Goal: Task Accomplishment & Management: Use online tool/utility

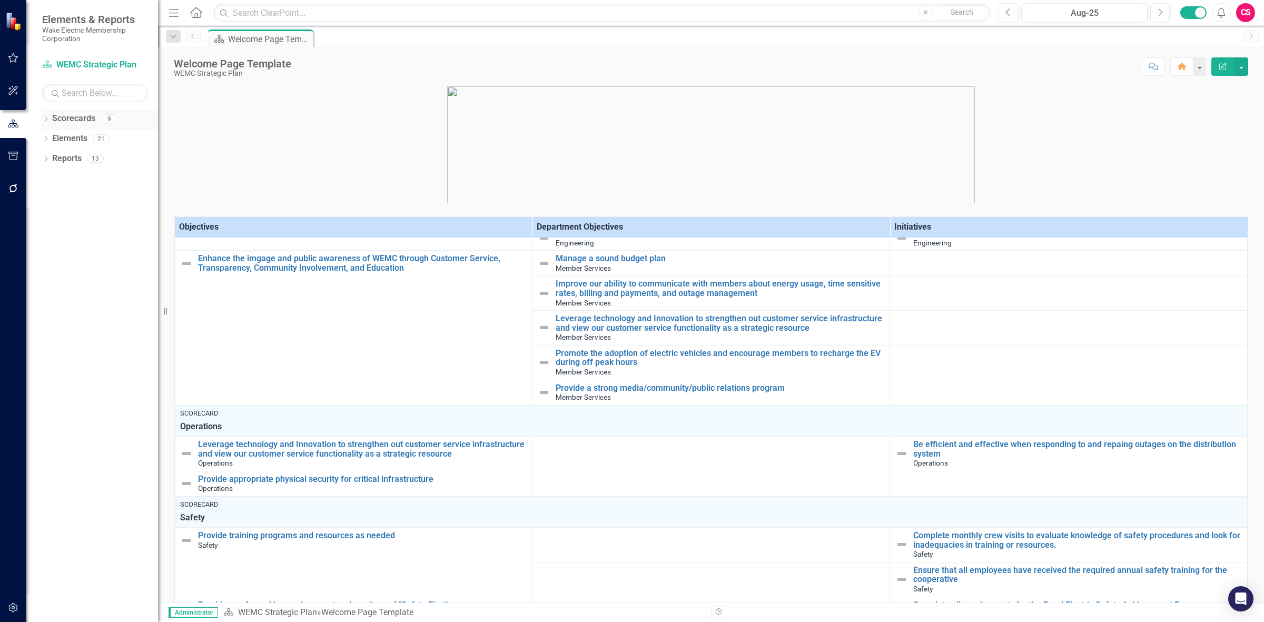
click at [91, 120] on link "Scorecards" at bounding box center [73, 119] width 43 height 12
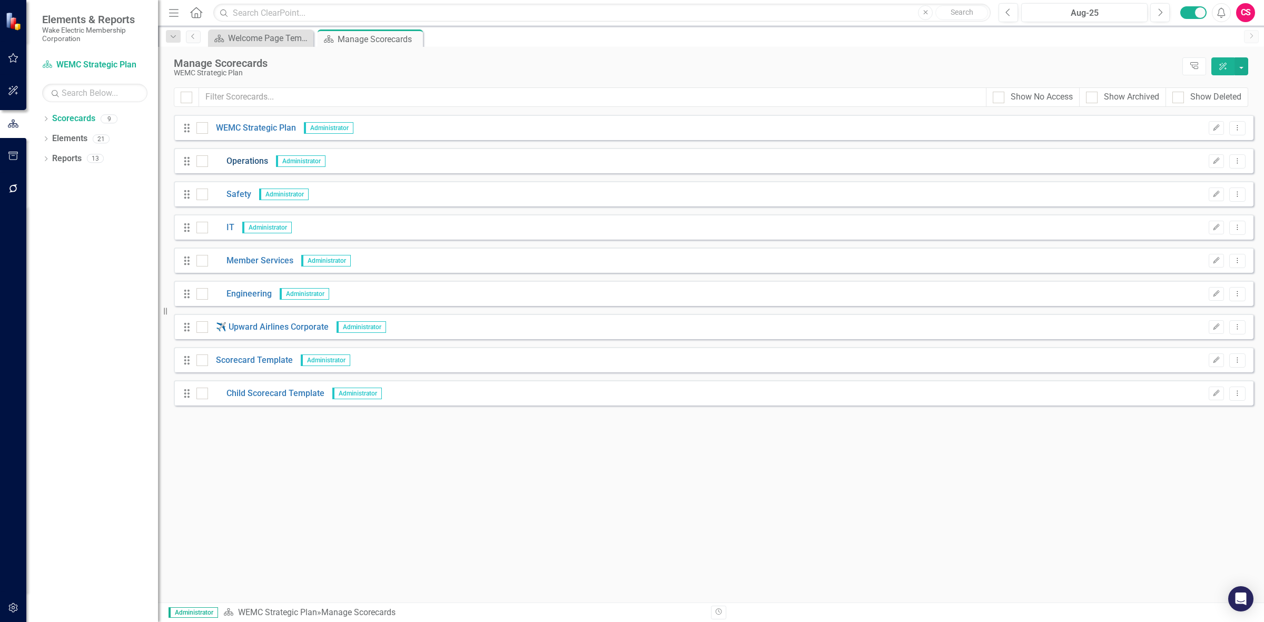
click at [235, 159] on link "Operations" at bounding box center [238, 161] width 60 height 12
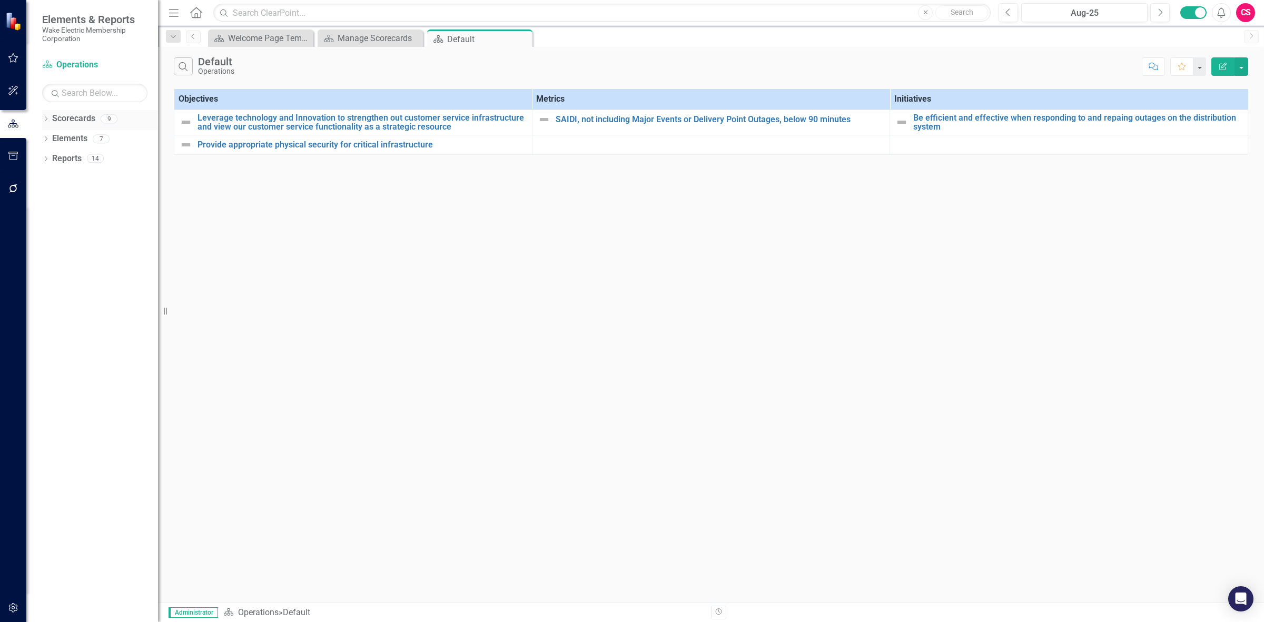
click at [69, 122] on link "Scorecards" at bounding box center [73, 119] width 43 height 12
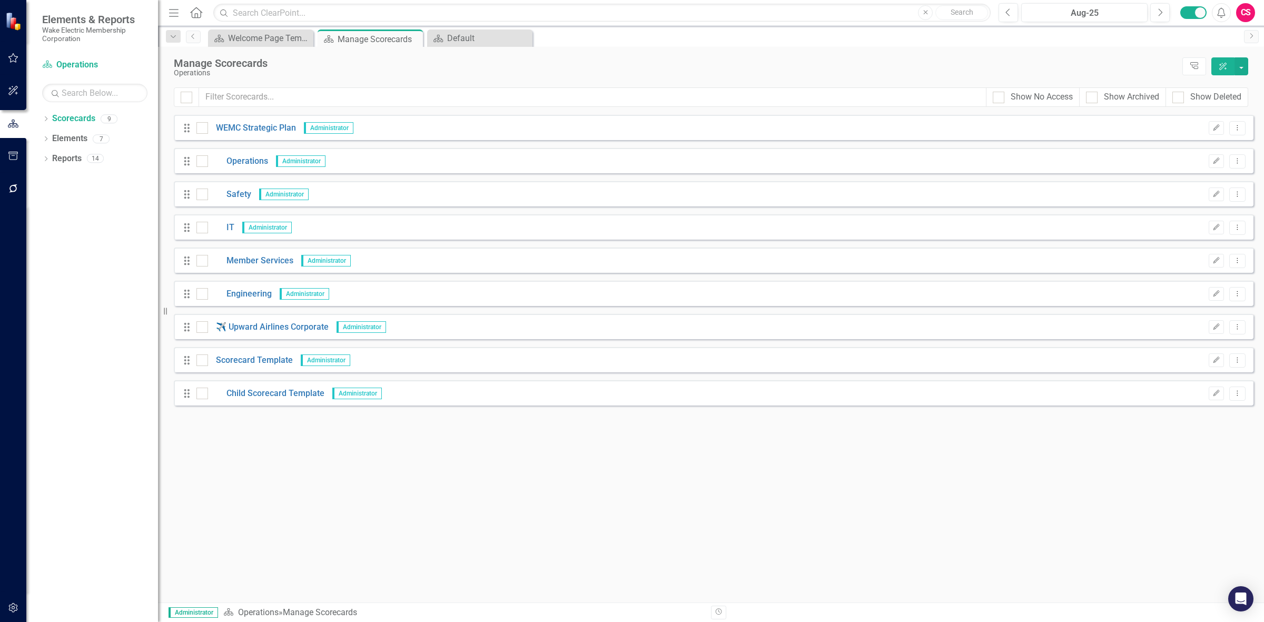
click at [14, 195] on button "button" at bounding box center [14, 189] width 24 height 22
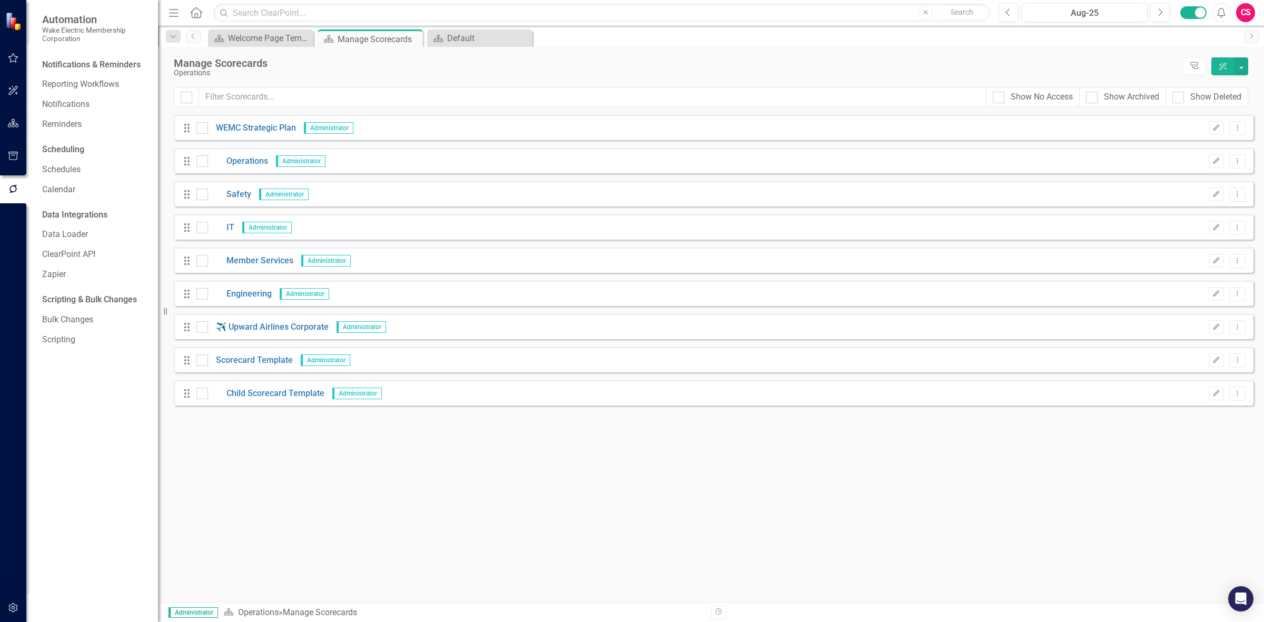
click at [14, 602] on button "button" at bounding box center [14, 608] width 24 height 22
click at [85, 78] on link "Manage Users" at bounding box center [94, 82] width 105 height 12
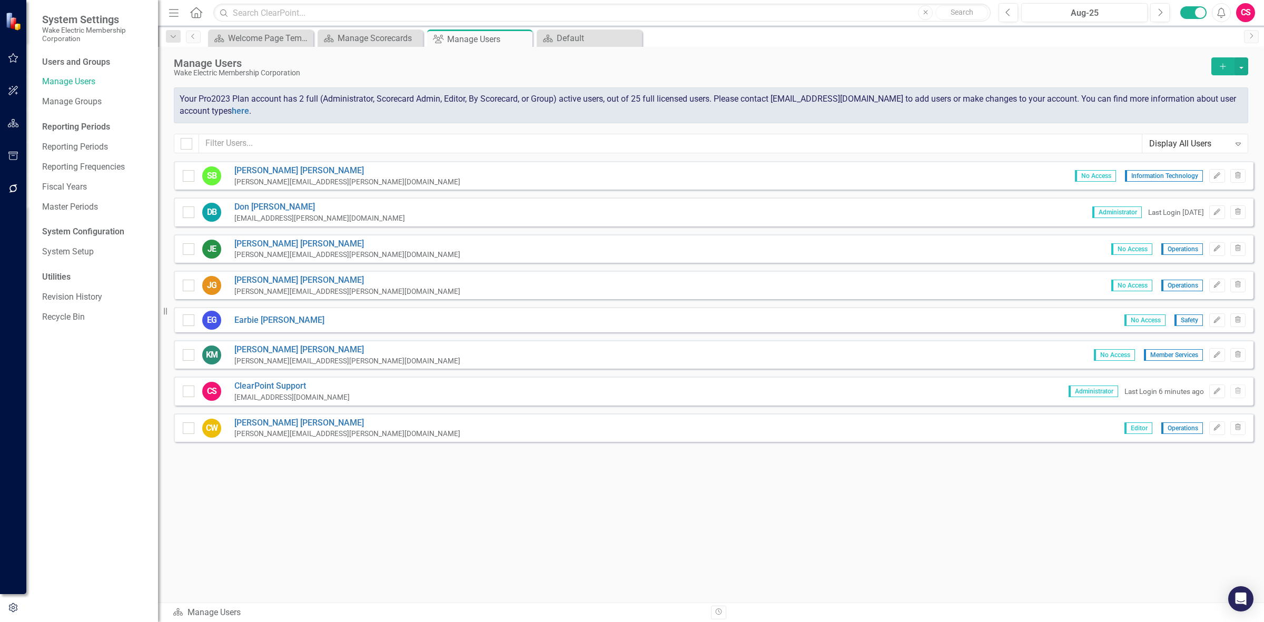
click at [20, 120] on button "button" at bounding box center [14, 124] width 24 height 22
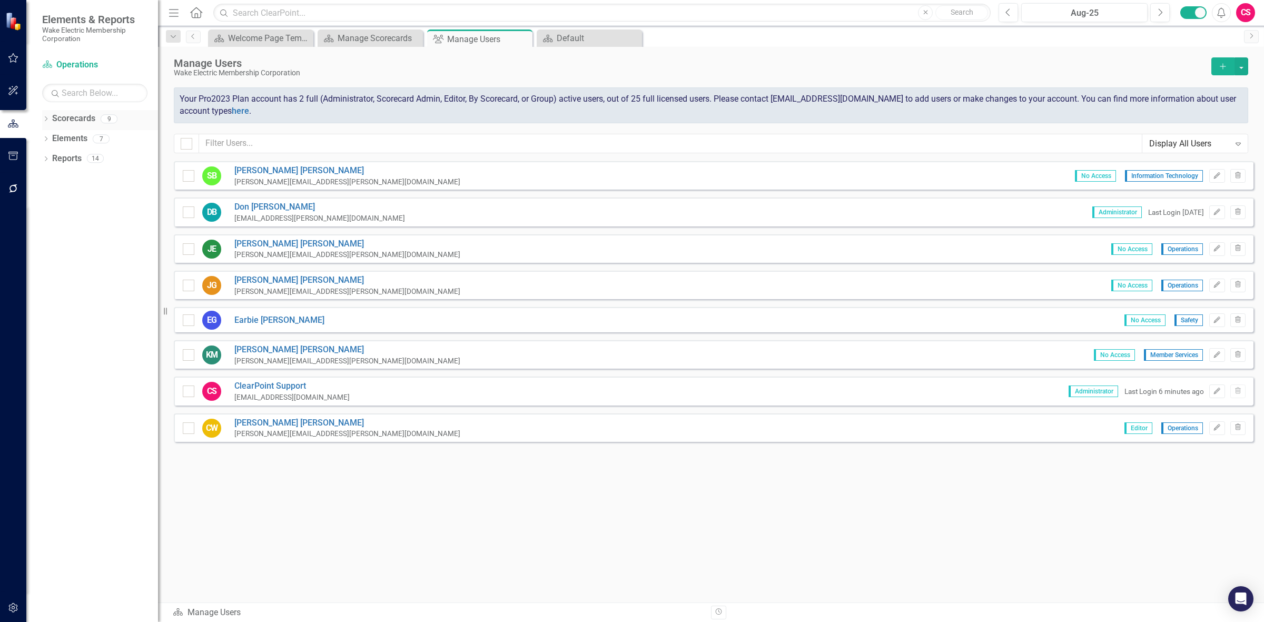
click at [74, 123] on link "Scorecards" at bounding box center [73, 119] width 43 height 12
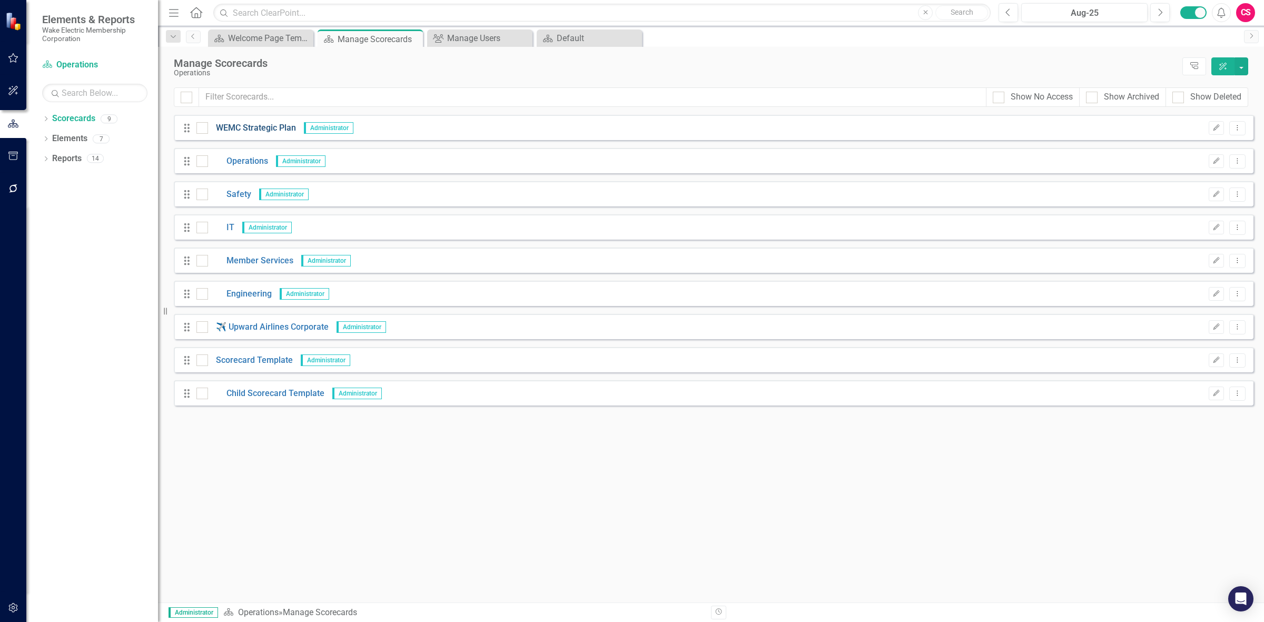
click at [253, 130] on link "WEMC Strategic Plan" at bounding box center [252, 128] width 88 height 12
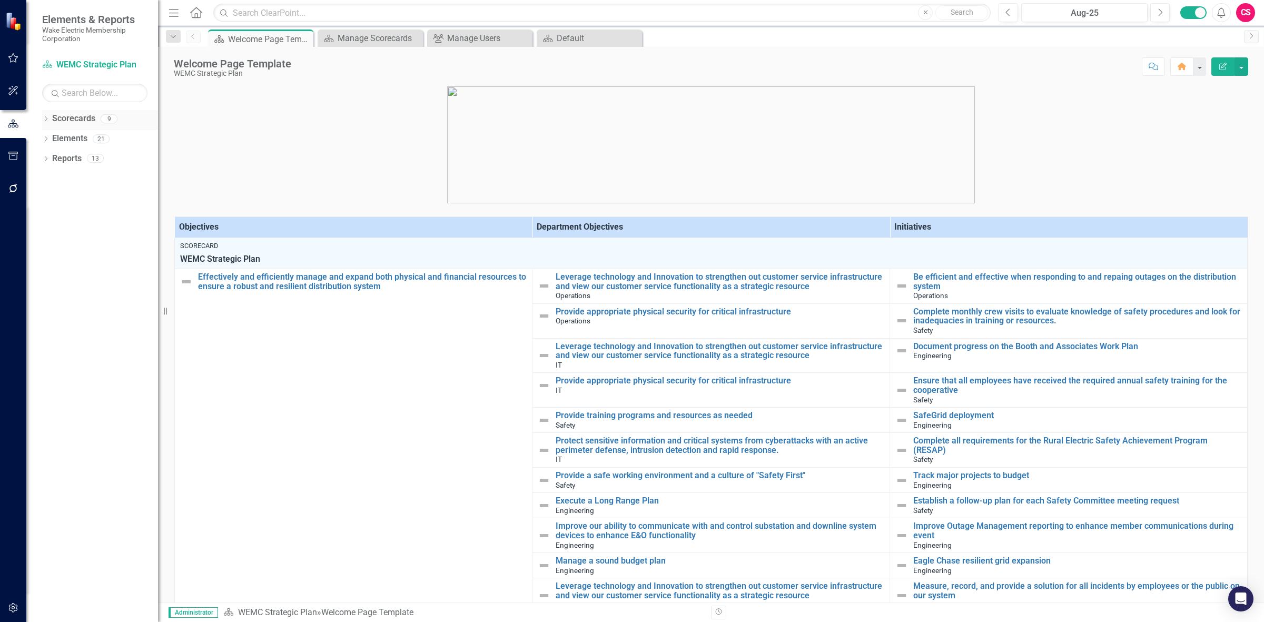
click at [72, 116] on link "Scorecards" at bounding box center [73, 119] width 43 height 12
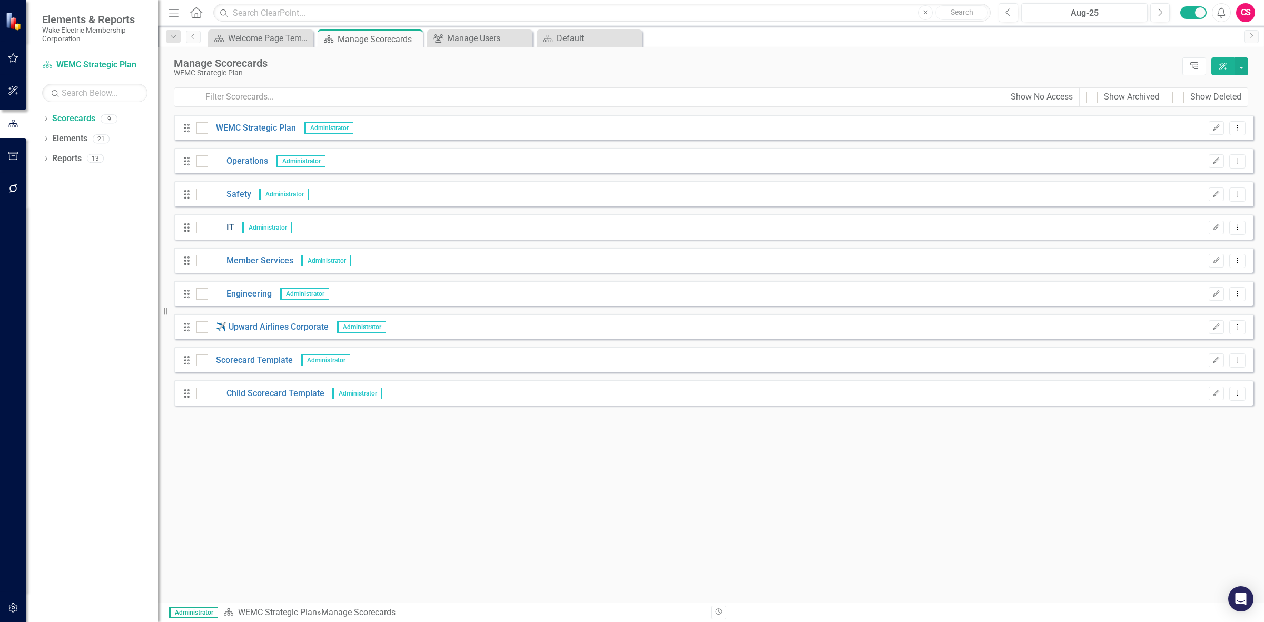
click at [228, 228] on link "IT" at bounding box center [221, 228] width 26 height 12
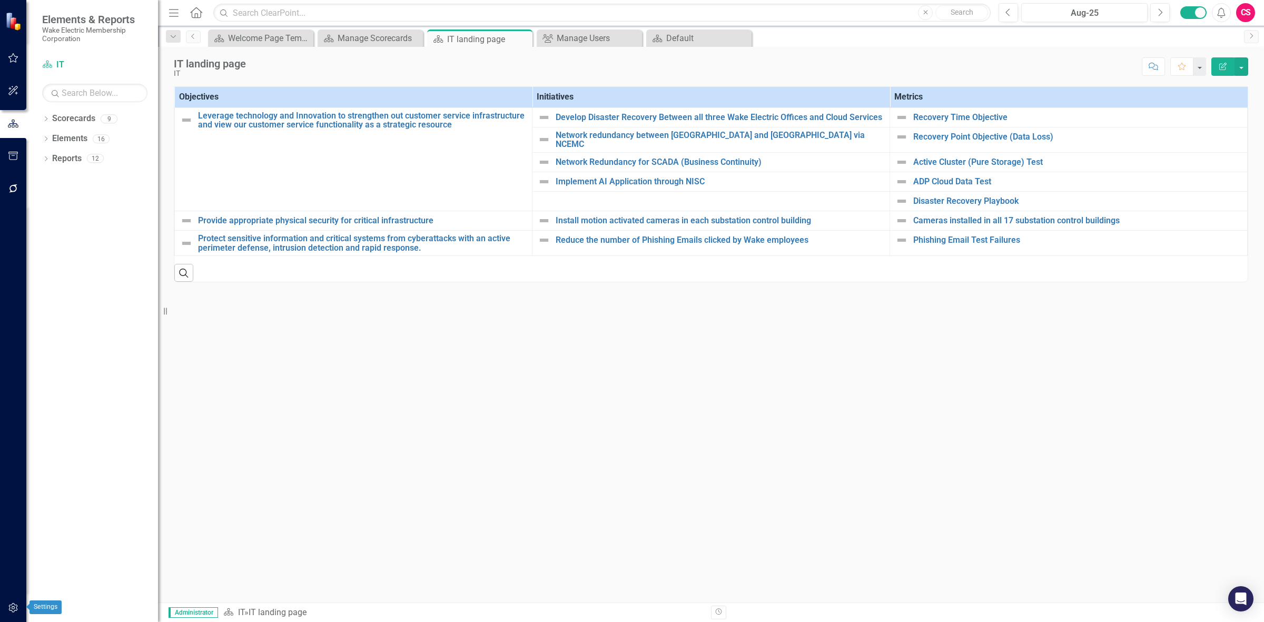
click at [12, 609] on icon "button" at bounding box center [12, 607] width 9 height 9
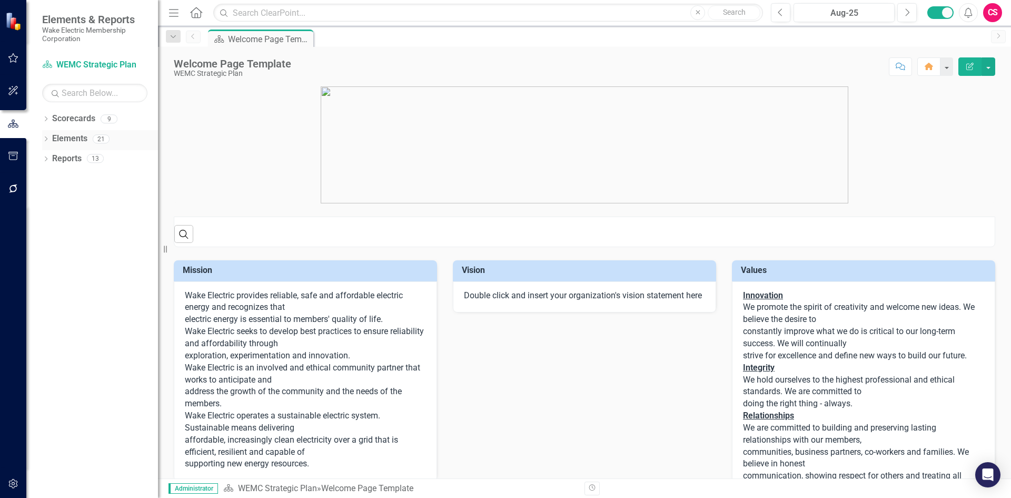
click at [70, 142] on link "Elements" at bounding box center [69, 139] width 35 height 12
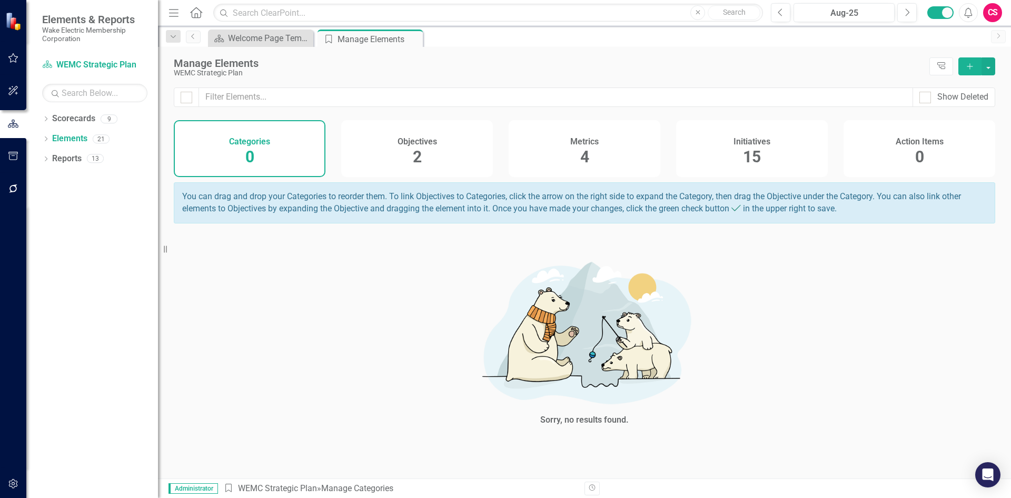
click at [634, 151] on div "Metrics 4" at bounding box center [585, 148] width 152 height 57
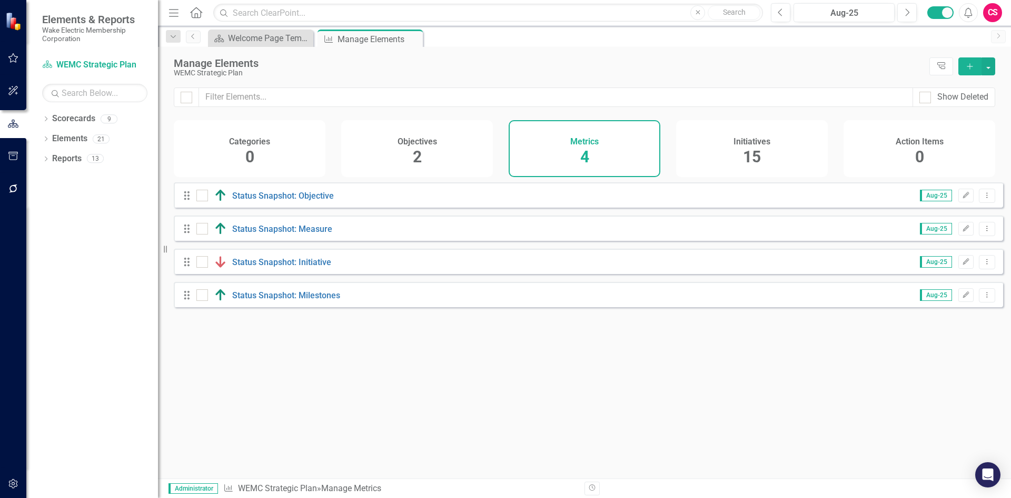
click at [811, 150] on div "Initiatives 15" at bounding box center [752, 148] width 152 height 57
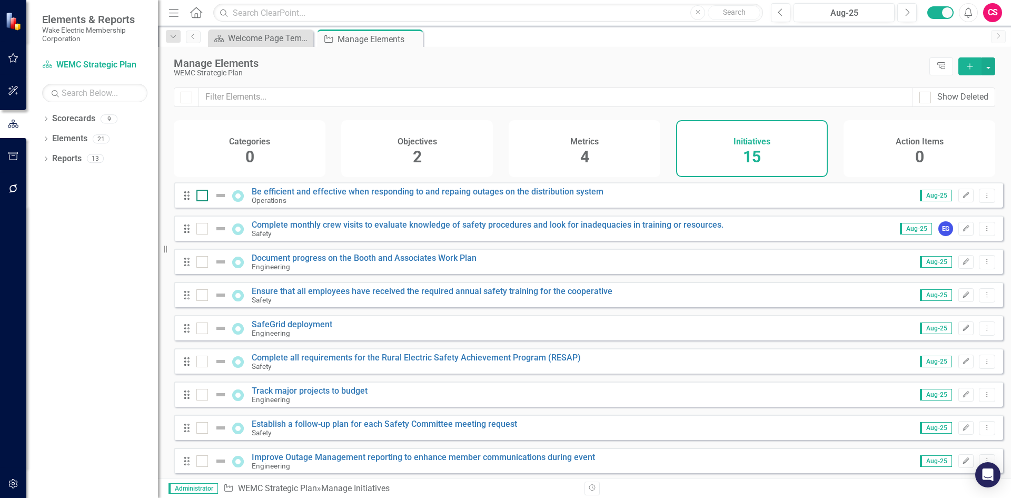
click at [200, 196] on input "checkbox" at bounding box center [199, 193] width 7 height 7
checkbox input "true"
click at [201, 221] on div "Drag Be efficient and effective when responding to and repaing outages on the d…" at bounding box center [589, 427] width 830 height 490
click at [202, 238] on div "Complete monthly crew visits to evaluate knowledge of safety procedures and loo…" at bounding box center [461, 228] width 530 height 17
click at [203, 234] on div at bounding box center [202, 229] width 12 height 12
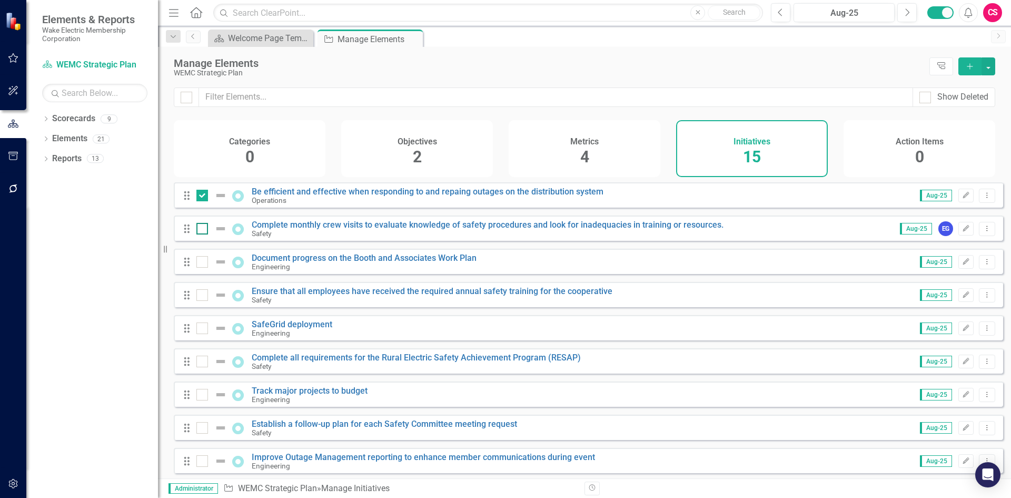
click at [203, 230] on input "checkbox" at bounding box center [199, 226] width 7 height 7
checkbox input "true"
click at [202, 268] on div at bounding box center [202, 262] width 12 height 12
click at [202, 263] on input "checkbox" at bounding box center [199, 259] width 7 height 7
checkbox input "true"
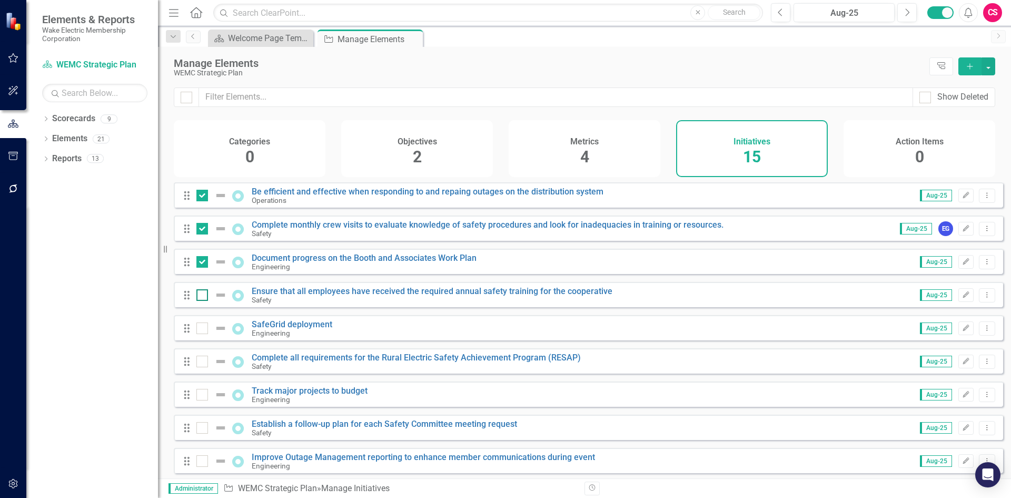
click at [204, 301] on div at bounding box center [202, 295] width 12 height 12
click at [203, 296] on input "checkbox" at bounding box center [199, 292] width 7 height 7
checkbox input "true"
click at [201, 329] on input "checkbox" at bounding box center [199, 325] width 7 height 7
checkbox input "true"
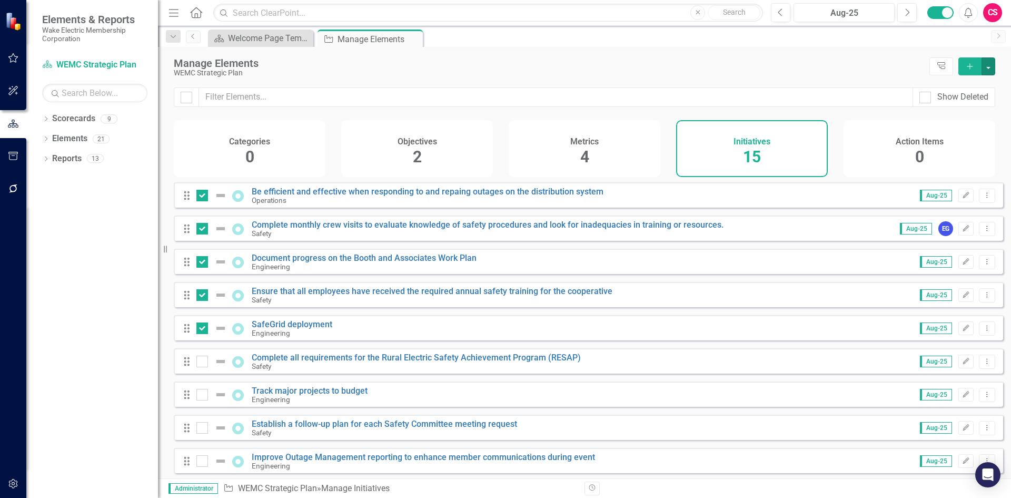
click at [996, 64] on div "Manage Elements WEMC Strategic Plan Tree Explorer Add" at bounding box center [584, 67] width 853 height 41
click at [992, 65] on button "button" at bounding box center [989, 66] width 14 height 18
click at [965, 121] on link "Edit Multiple Edit Multiple" at bounding box center [953, 124] width 83 height 19
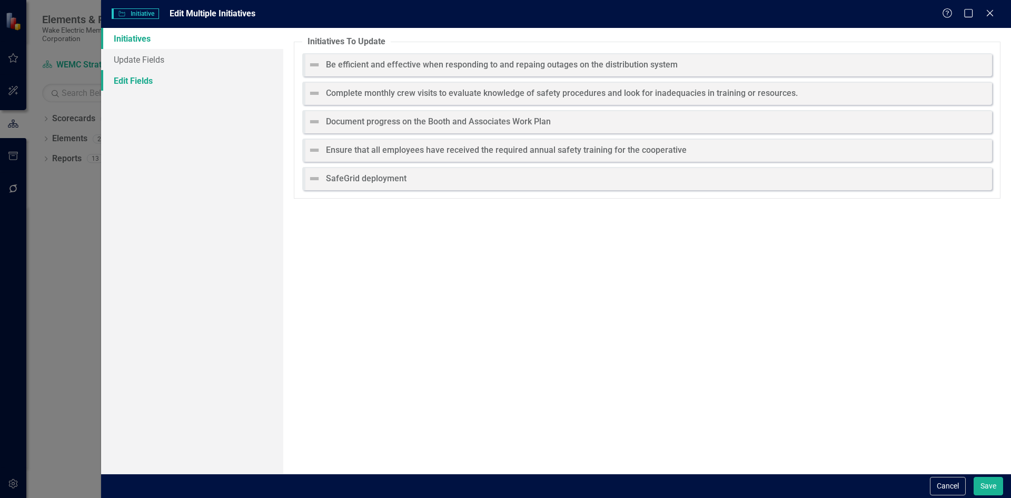
click at [204, 90] on link "Edit Fields" at bounding box center [192, 80] width 182 height 21
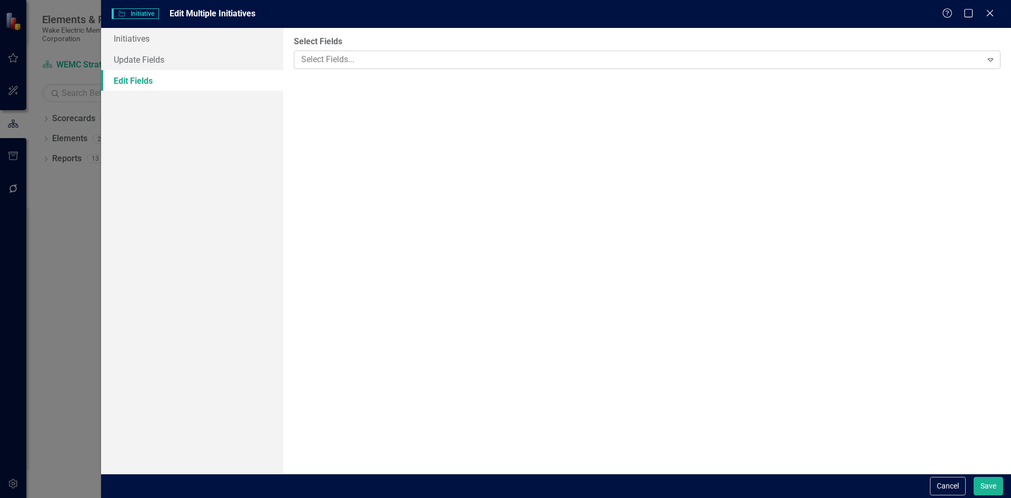
click at [325, 66] on div at bounding box center [639, 60] width 685 height 14
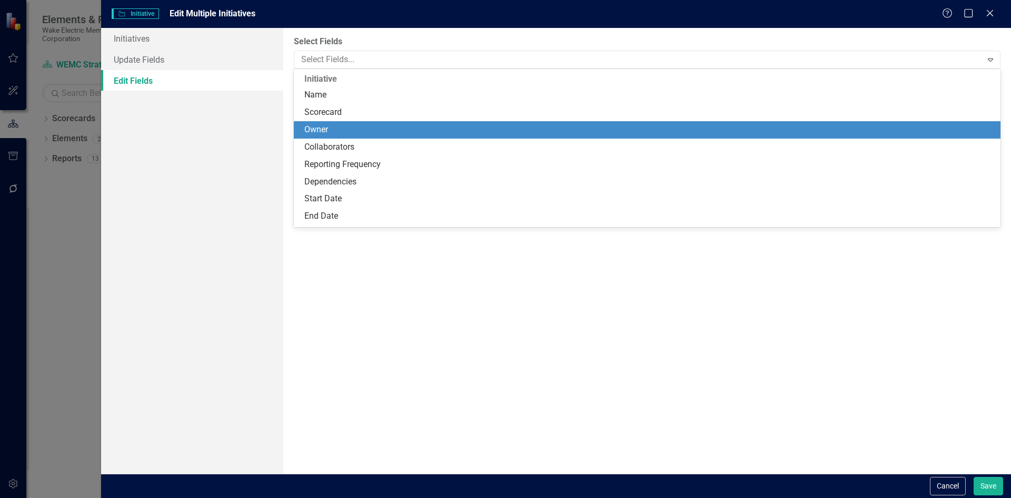
click at [362, 125] on div "Owner" at bounding box center [649, 130] width 690 height 12
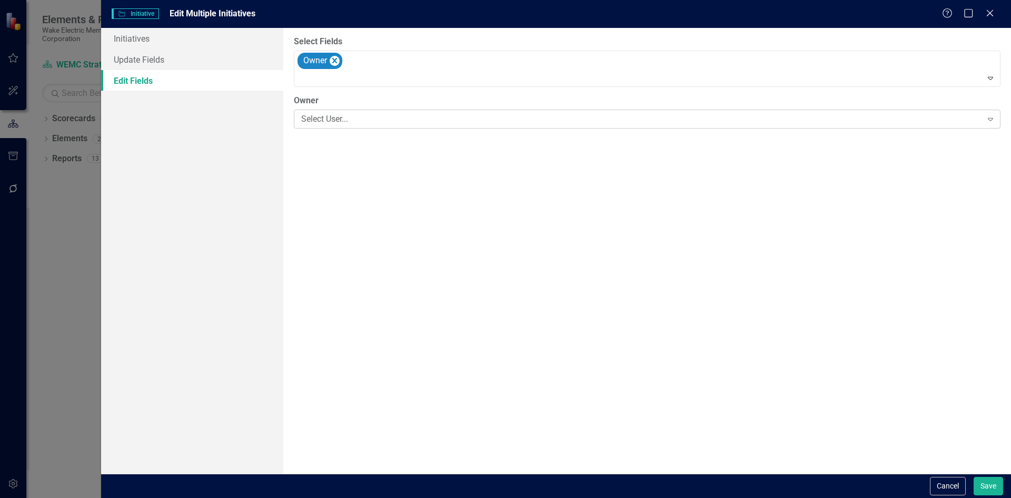
click at [359, 122] on div "Select User..." at bounding box center [641, 119] width 681 height 12
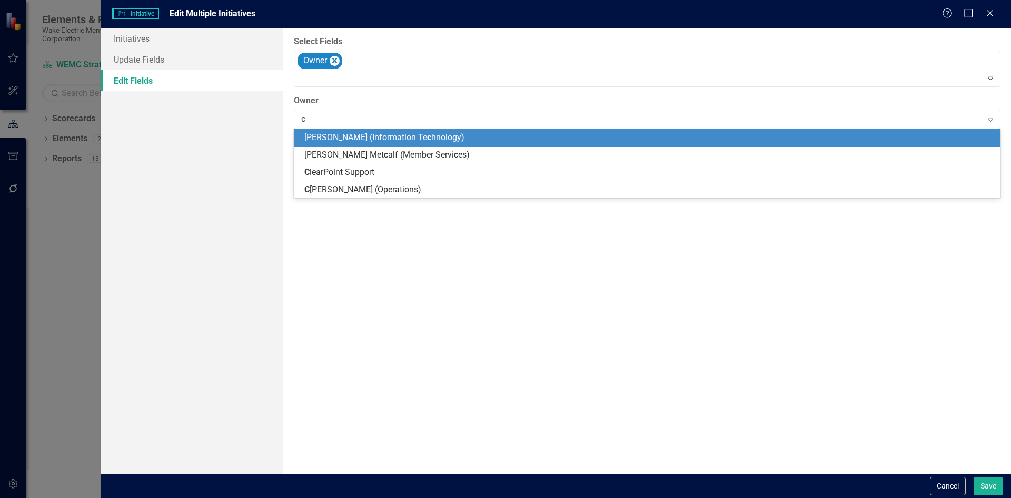
type input "cl"
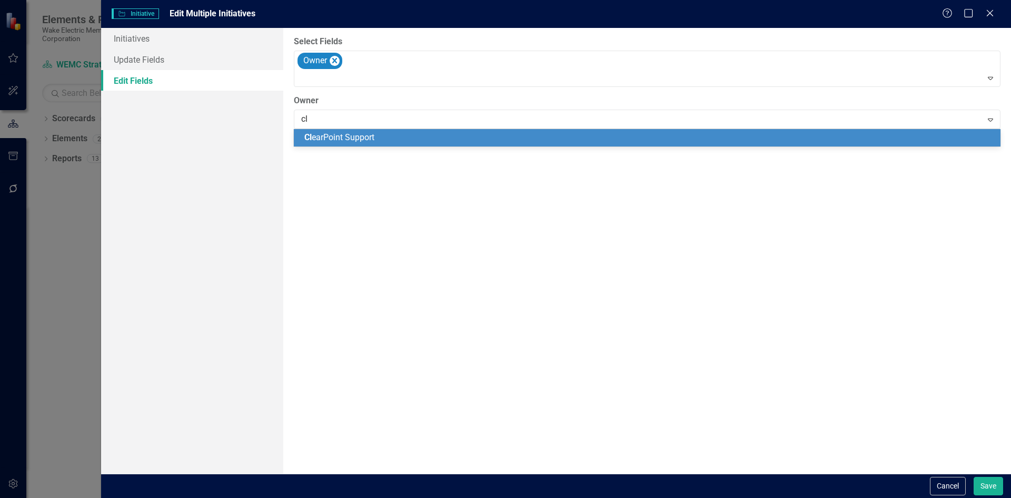
click at [359, 132] on span "Cl earPoint Support" at bounding box center [339, 137] width 70 height 10
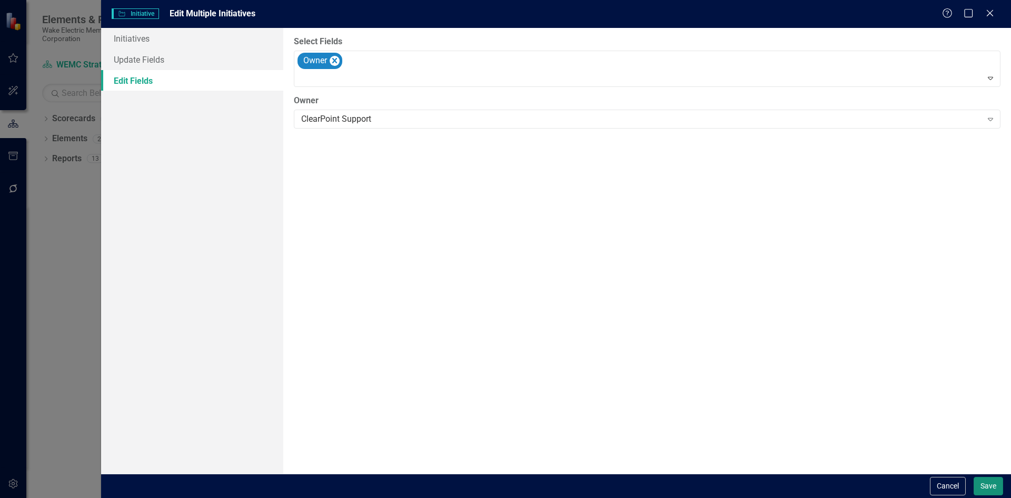
click at [990, 484] on button "Save" at bounding box center [988, 486] width 29 height 18
checkbox input "false"
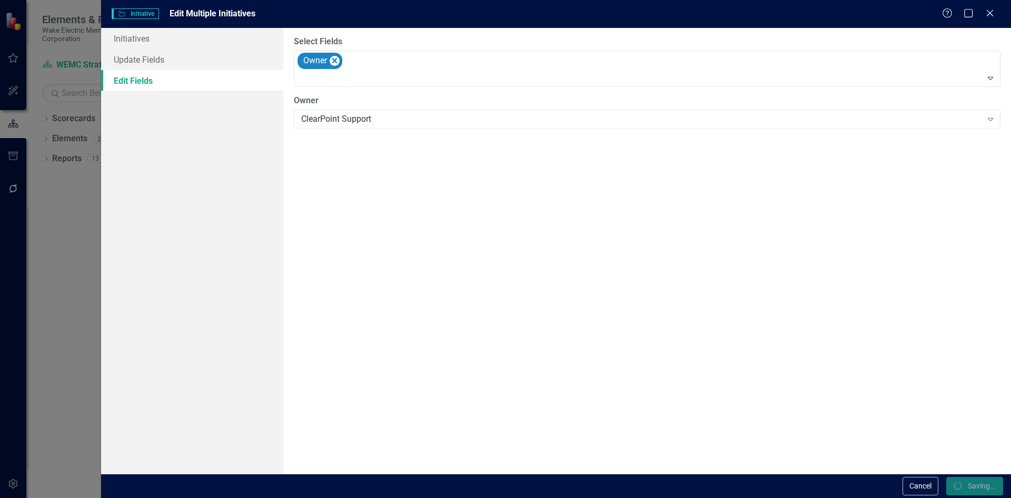
checkbox input "false"
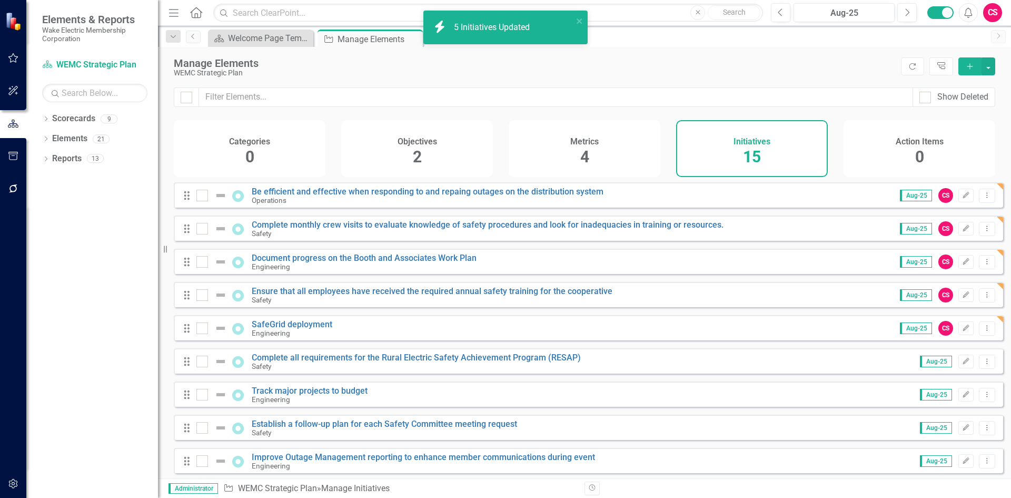
click at [477, 36] on div "icon.bolt 5 Initiatives Updated" at bounding box center [502, 27] width 142 height 18
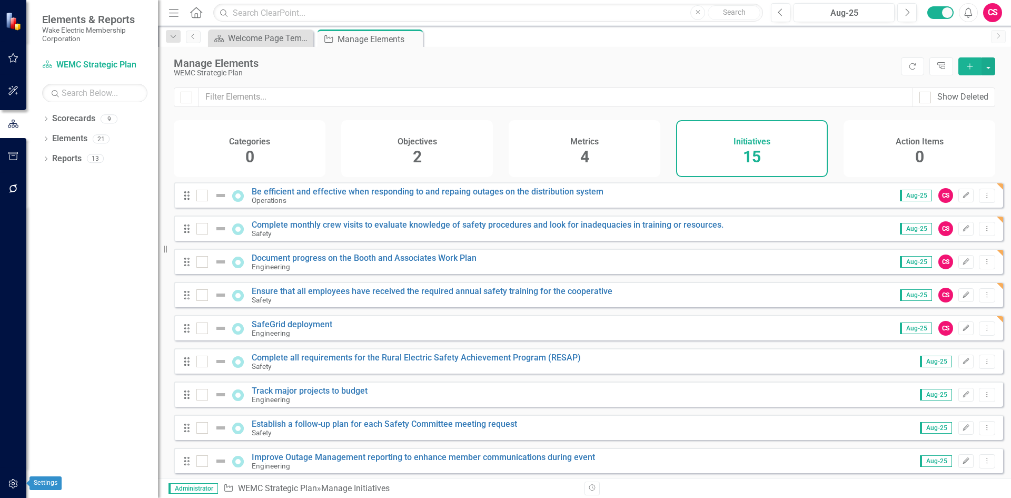
click at [23, 479] on button "button" at bounding box center [14, 484] width 24 height 22
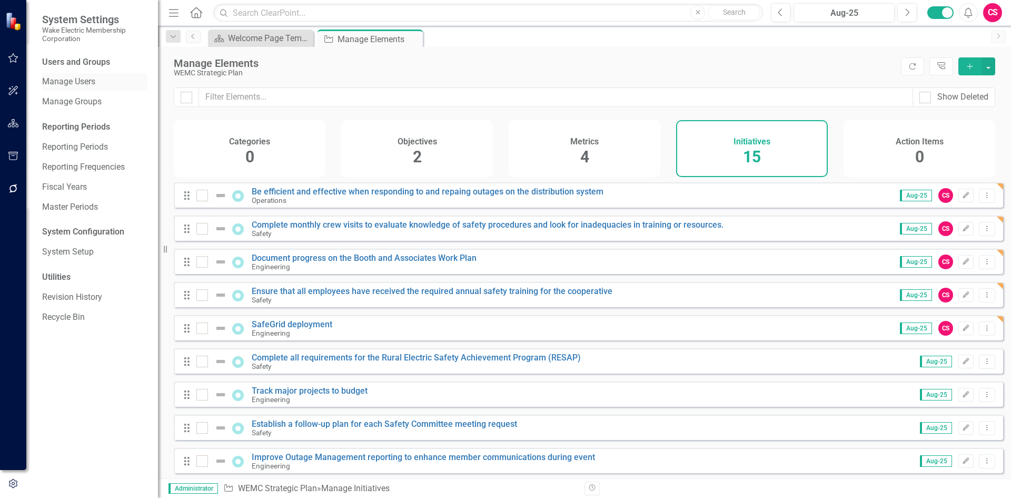
click at [79, 82] on link "Manage Users" at bounding box center [94, 82] width 105 height 12
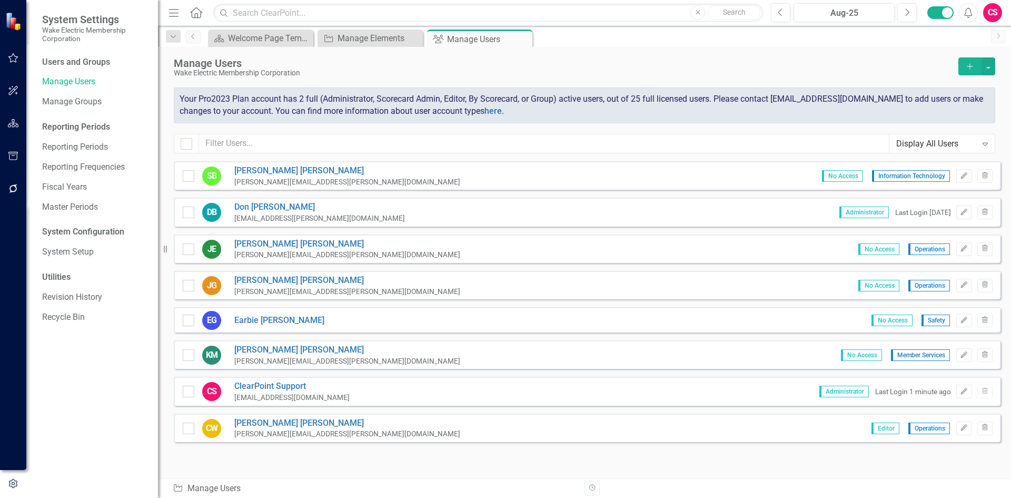
click at [6, 189] on button "button" at bounding box center [14, 189] width 24 height 22
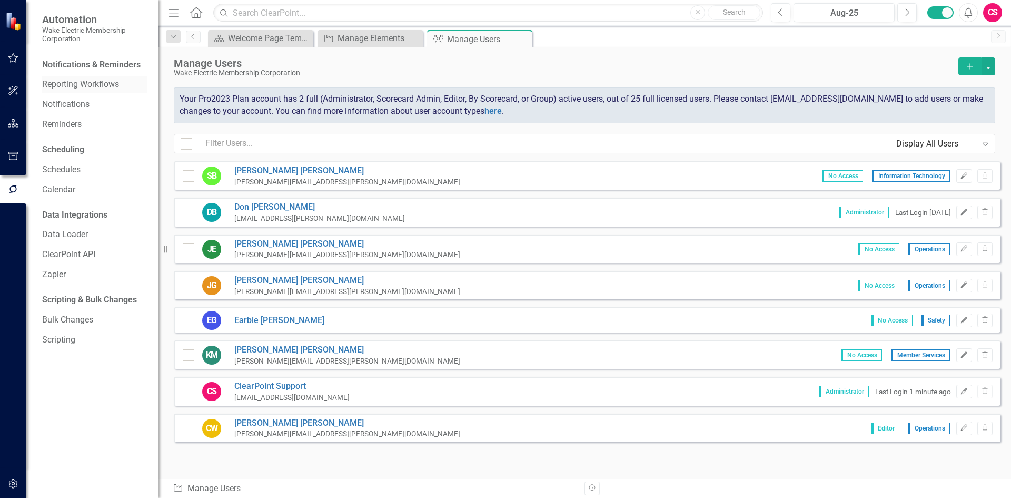
click at [66, 81] on link "Reporting Workflows" at bounding box center [94, 84] width 105 height 12
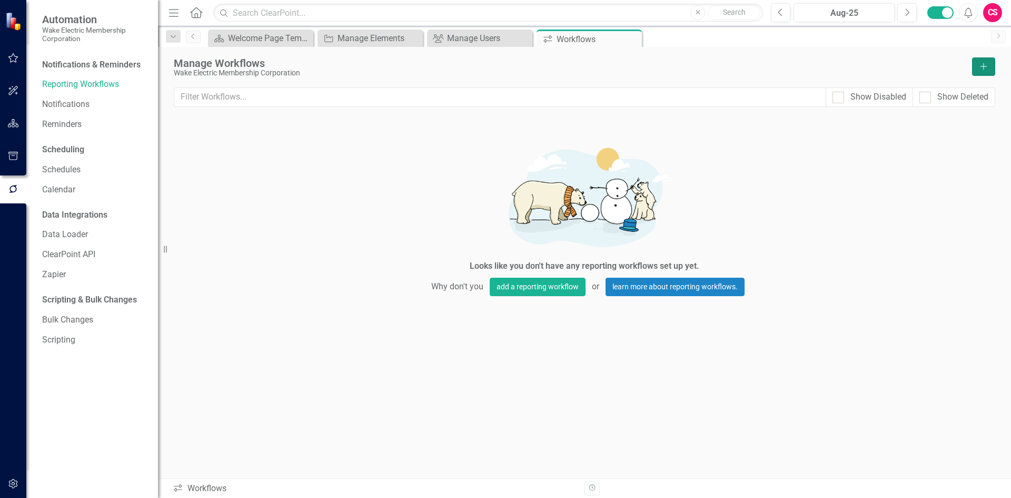
click at [977, 67] on button "Add" at bounding box center [983, 66] width 23 height 18
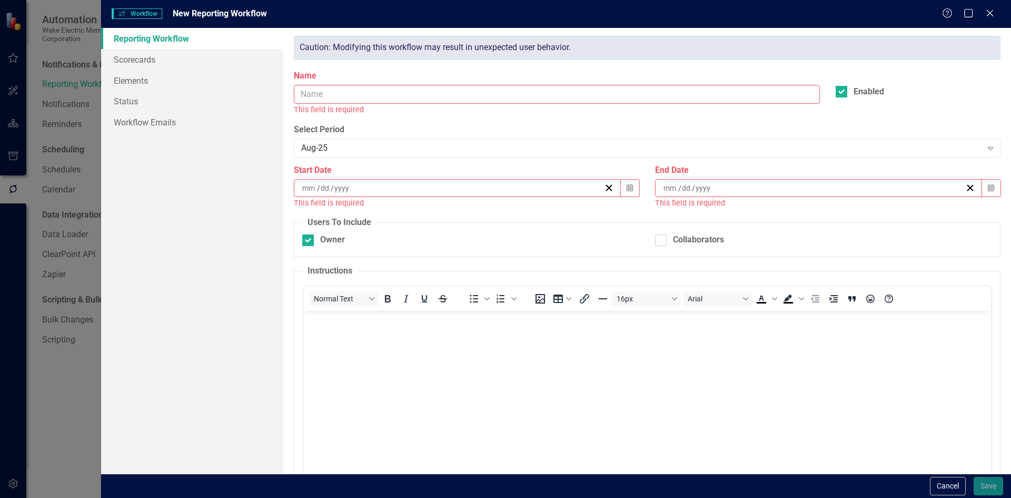
click at [350, 91] on input "Name" at bounding box center [557, 94] width 526 height 19
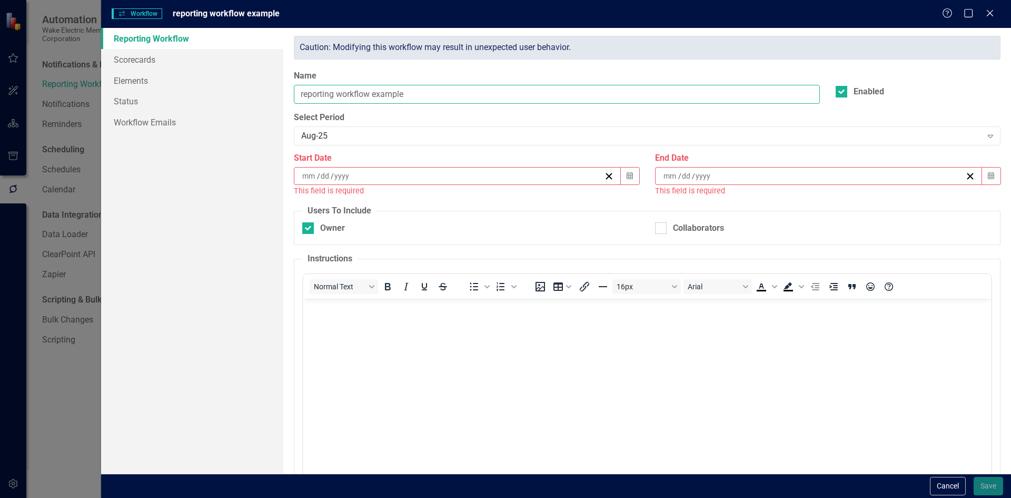
type input "reporting workflow example"
click at [641, 176] on div "Start Date / / Calendar This field is required" at bounding box center [466, 178] width 361 height 52
click at [627, 175] on icon "Calendar" at bounding box center [630, 175] width 6 height 7
click at [406, 259] on button "8" at bounding box center [403, 256] width 26 height 19
click at [984, 171] on button "Calendar" at bounding box center [991, 176] width 20 height 18
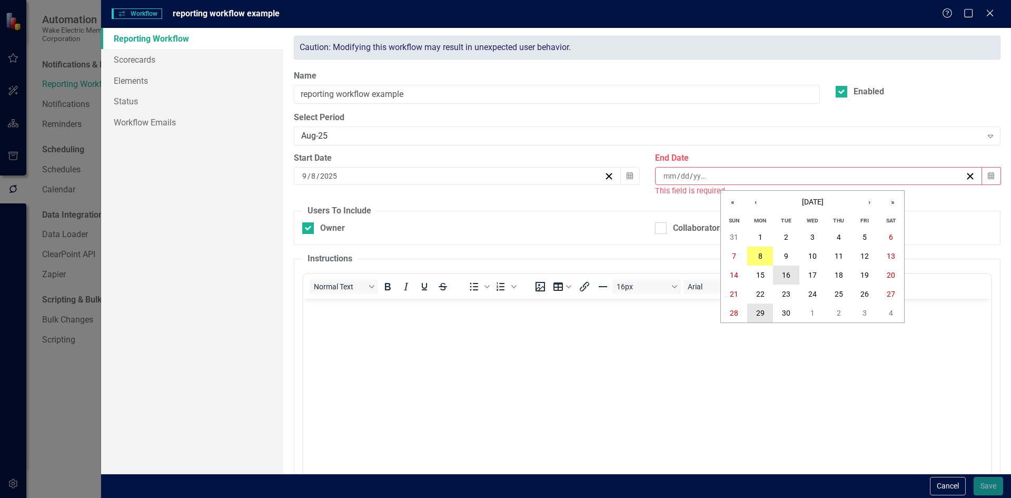
drag, startPoint x: 772, startPoint y: 299, endPoint x: 766, endPoint y: 312, distance: 14.6
drag, startPoint x: 766, startPoint y: 312, endPoint x: 789, endPoint y: 316, distance: 23.0
click at [789, 316] on abbr "30" at bounding box center [786, 313] width 8 height 8
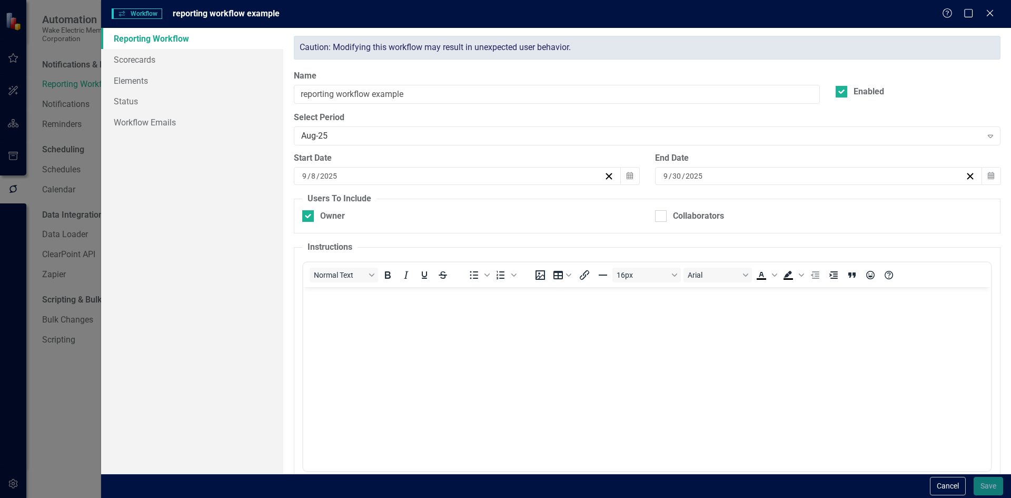
click at [356, 305] on body "Rich Text Area. Press ALT-0 for help." at bounding box center [647, 366] width 688 height 158
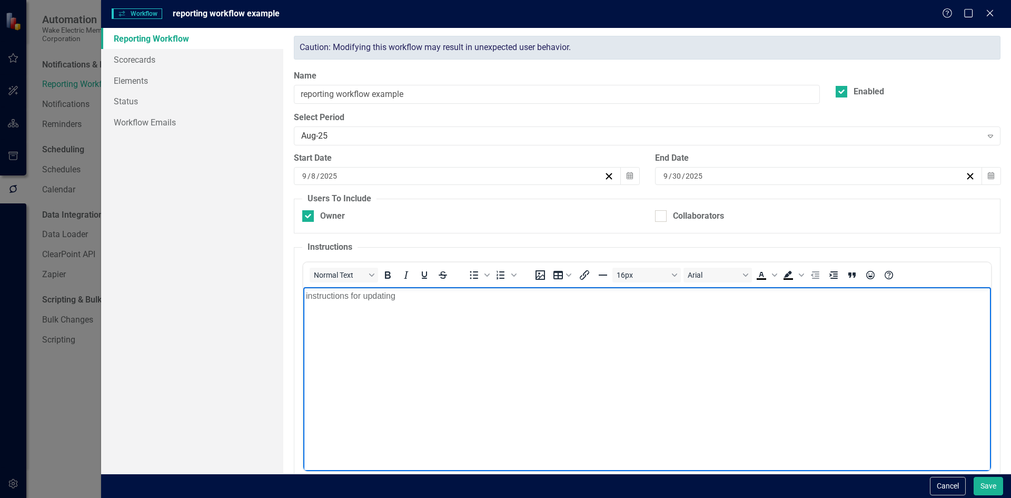
click at [161, 45] on link "Reporting Workflow" at bounding box center [192, 38] width 182 height 21
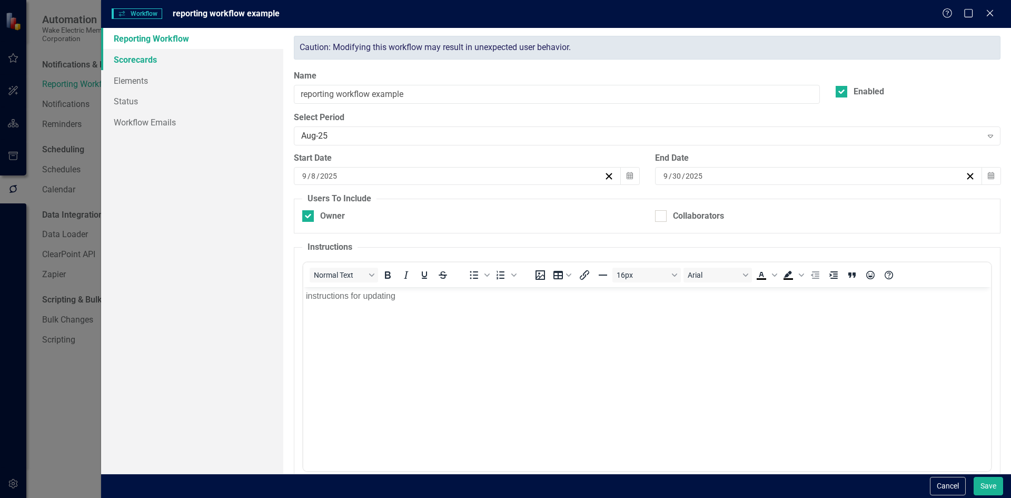
click at [162, 56] on link "Scorecards" at bounding box center [192, 59] width 182 height 21
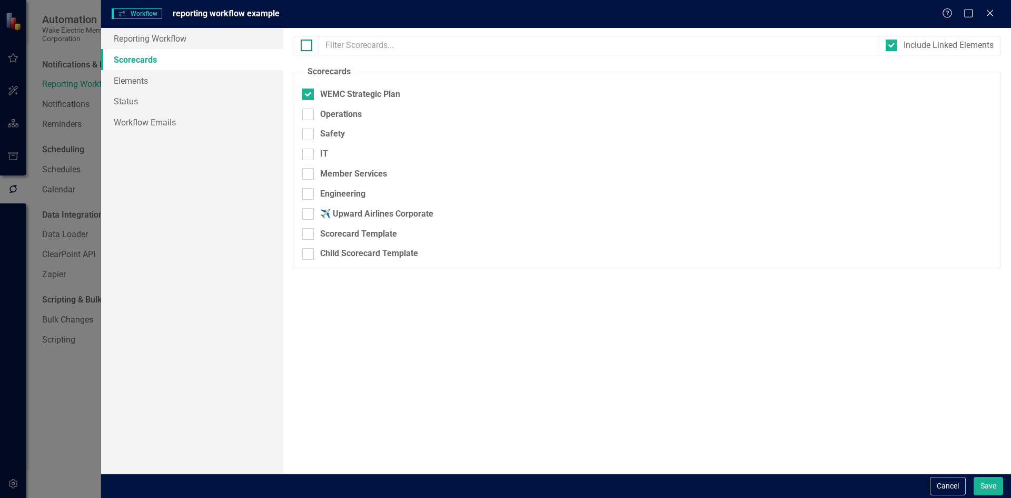
click at [301, 40] on input "checkbox" at bounding box center [304, 43] width 7 height 7
checkbox input "true"
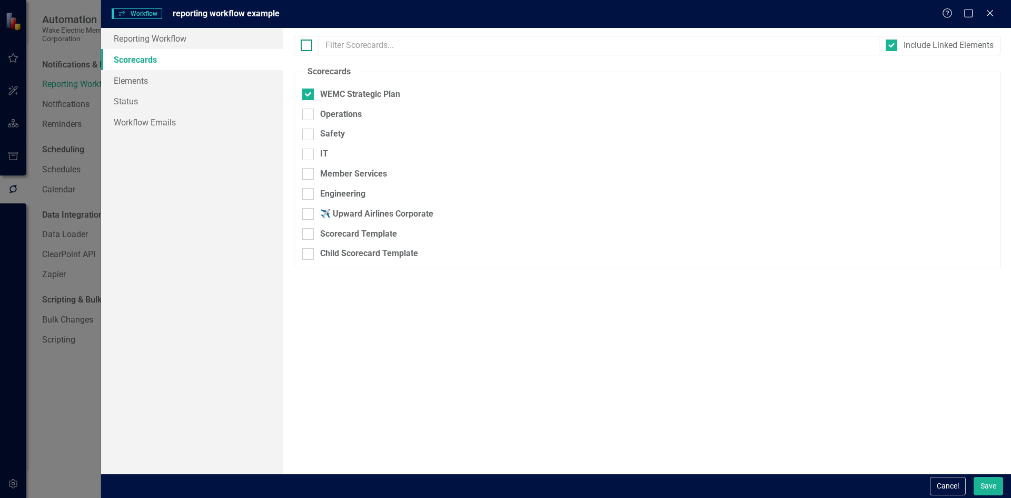
checkbox input "true"
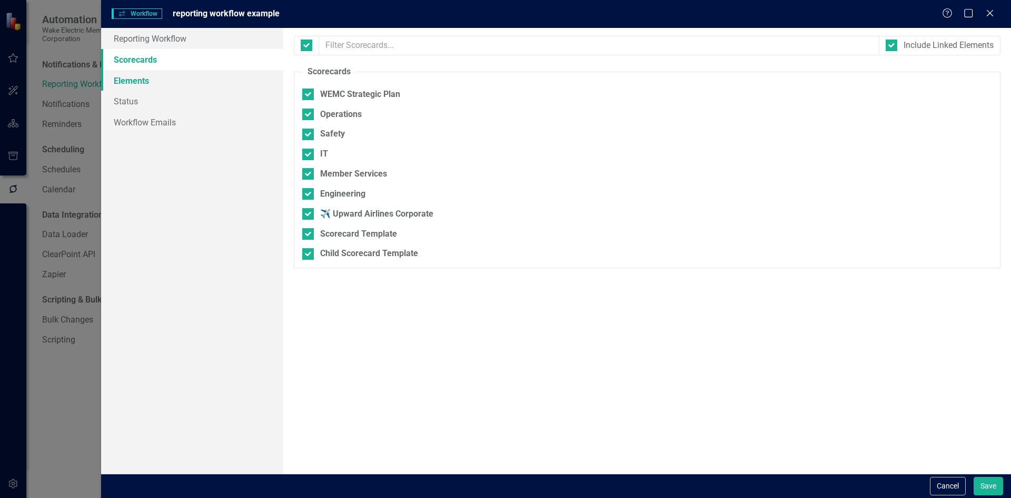
click at [178, 78] on link "Elements" at bounding box center [192, 80] width 182 height 21
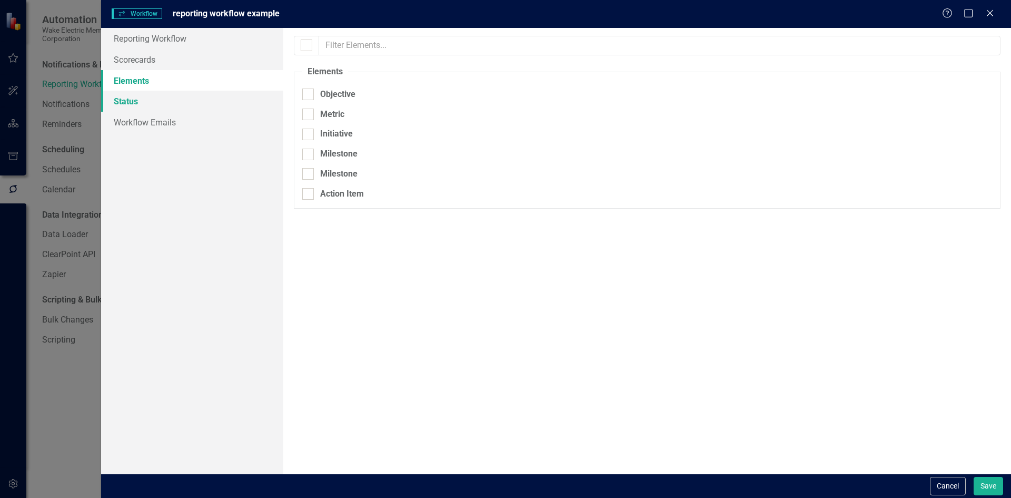
click at [183, 100] on link "Status" at bounding box center [192, 101] width 182 height 21
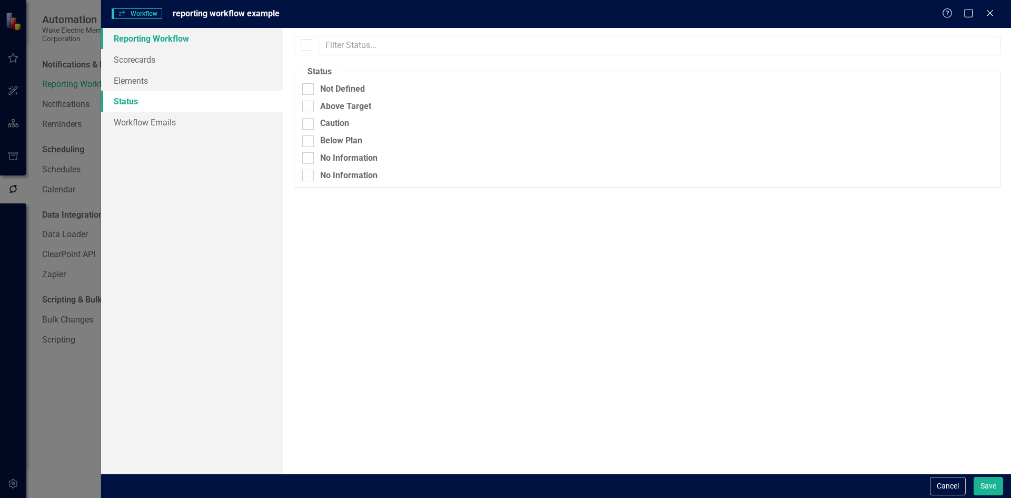
click at [182, 42] on link "Reporting Workflow" at bounding box center [192, 38] width 182 height 21
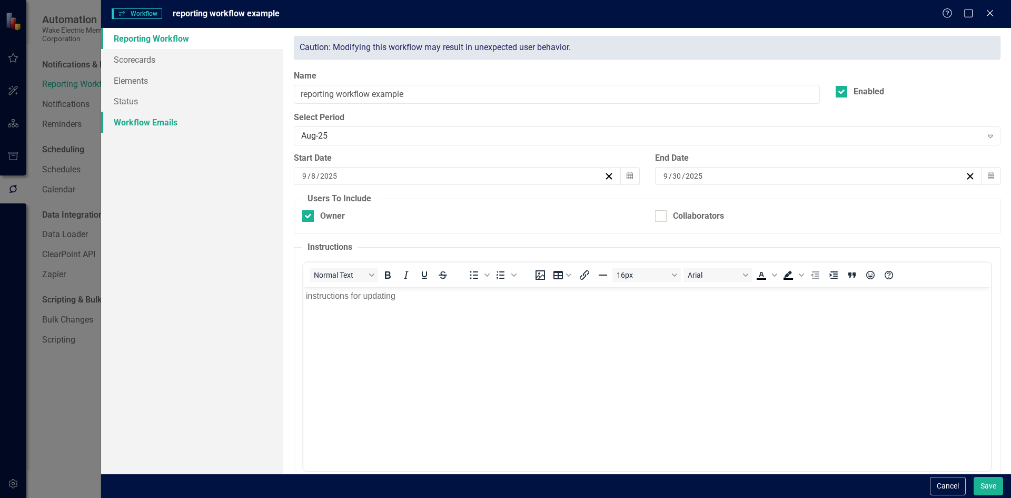
click at [175, 116] on link "Workflow Emails" at bounding box center [192, 122] width 182 height 21
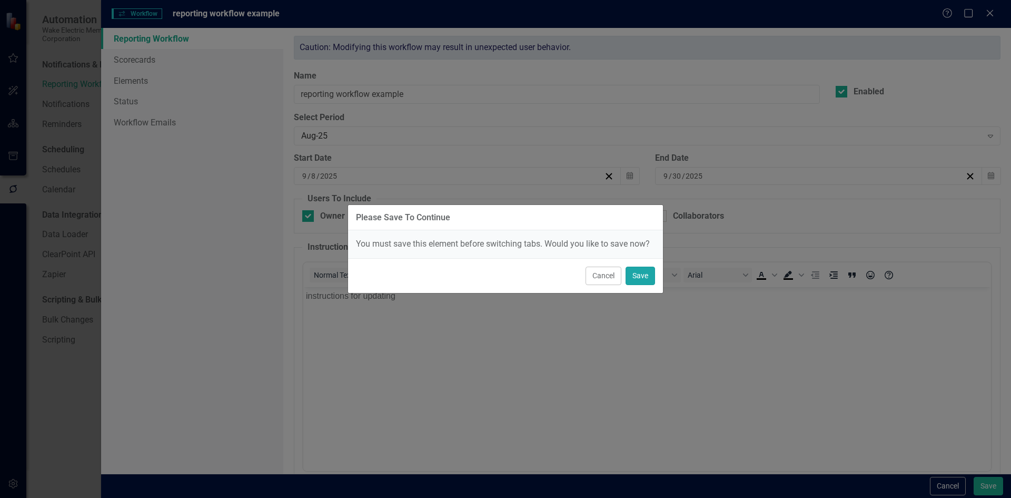
click at [643, 275] on button "Save" at bounding box center [640, 276] width 29 height 18
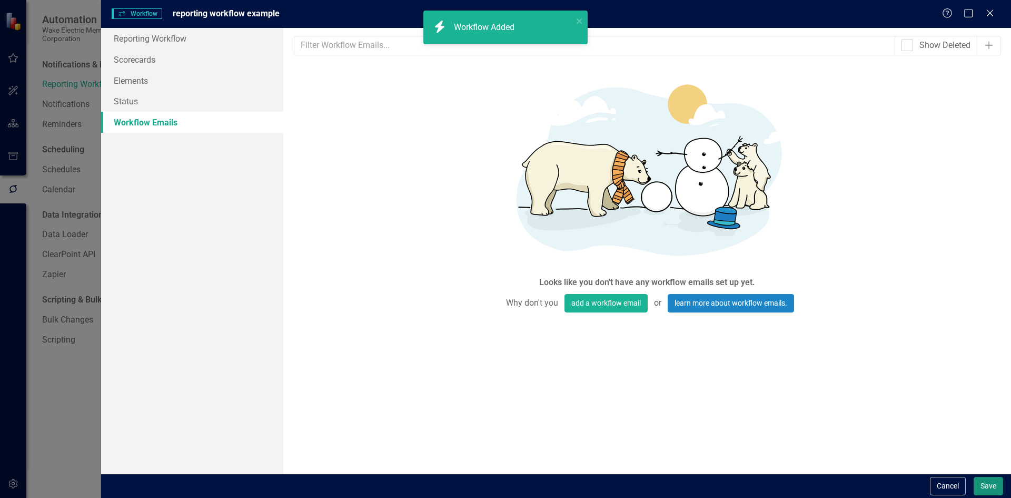
click at [985, 477] on button "Save" at bounding box center [988, 486] width 29 height 18
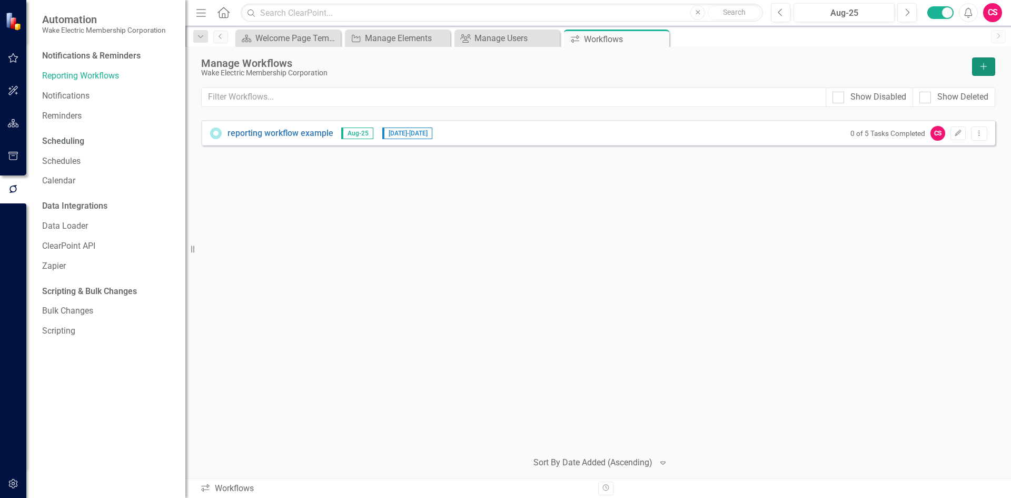
drag, startPoint x: 173, startPoint y: 252, endPoint x: 308, endPoint y: 248, distance: 134.9
click at [194, 248] on div "Resize" at bounding box center [189, 249] width 8 height 498
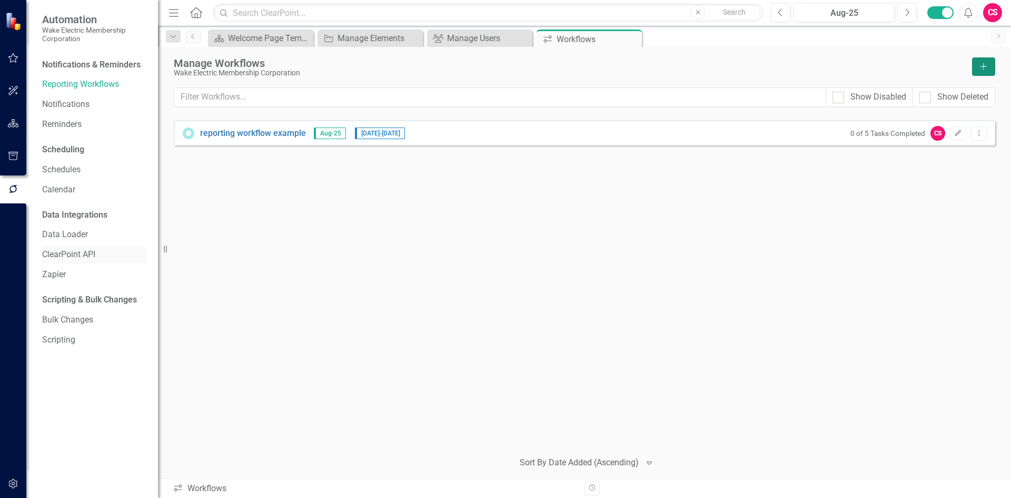
drag, startPoint x: 308, startPoint y: 249, endPoint x: 58, endPoint y: 254, distance: 249.7
click at [61, 253] on div "Automation Wake Electric Membership Corporation Notifications & Reminders Repor…" at bounding box center [79, 249] width 158 height 498
click at [613, 246] on div "reporting workflow example Aug-25 9/8/25 - 9/30/25 0 of 5 Tasks Completed CS Ed…" at bounding box center [585, 280] width 822 height 321
click at [14, 124] on icon "button" at bounding box center [13, 123] width 11 height 8
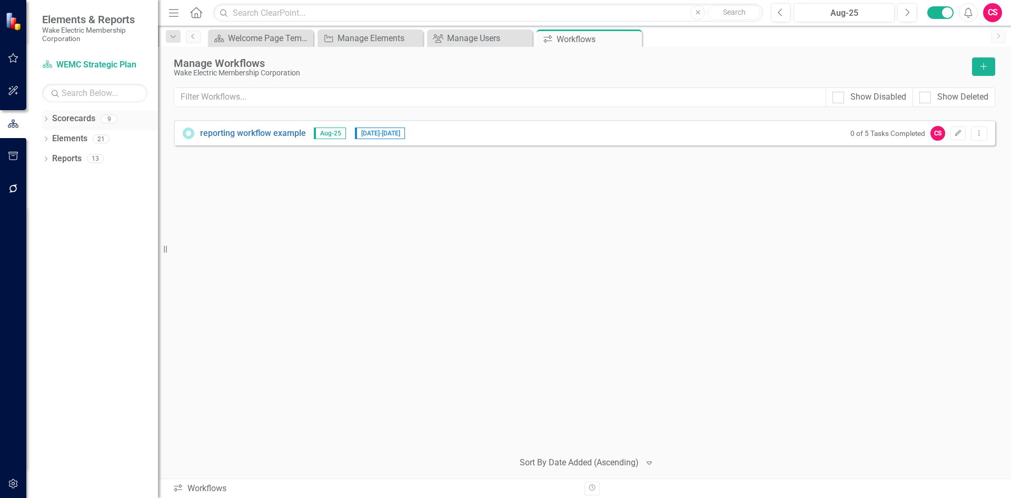
click at [78, 121] on link "Scorecards" at bounding box center [73, 119] width 43 height 12
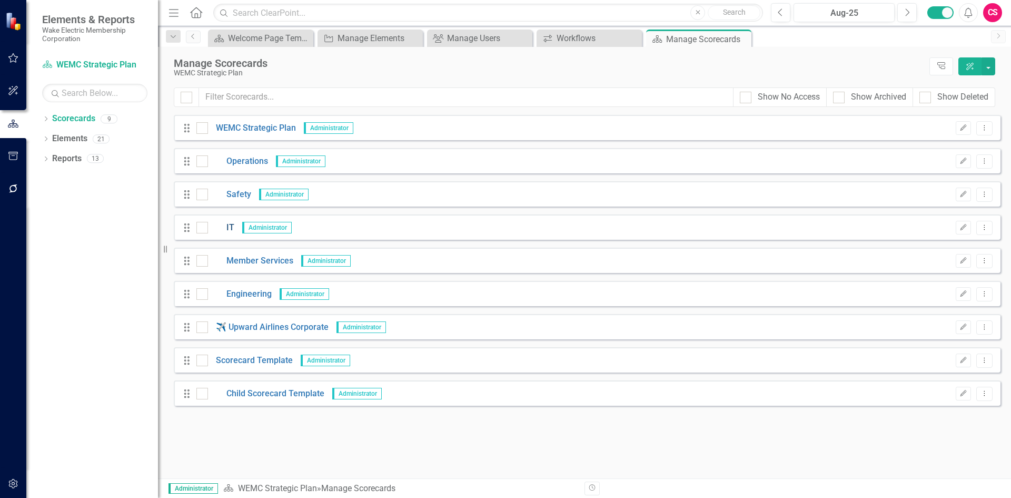
click at [230, 228] on link "IT" at bounding box center [221, 228] width 26 height 12
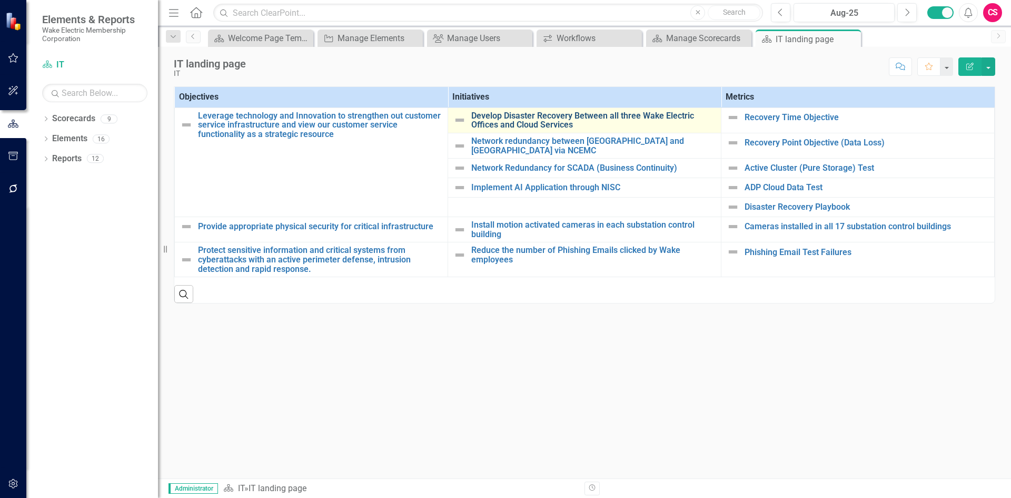
click at [544, 116] on link "Develop Disaster Recovery Between all three Wake Electric Offices and Cloud Ser…" at bounding box center [593, 120] width 244 height 18
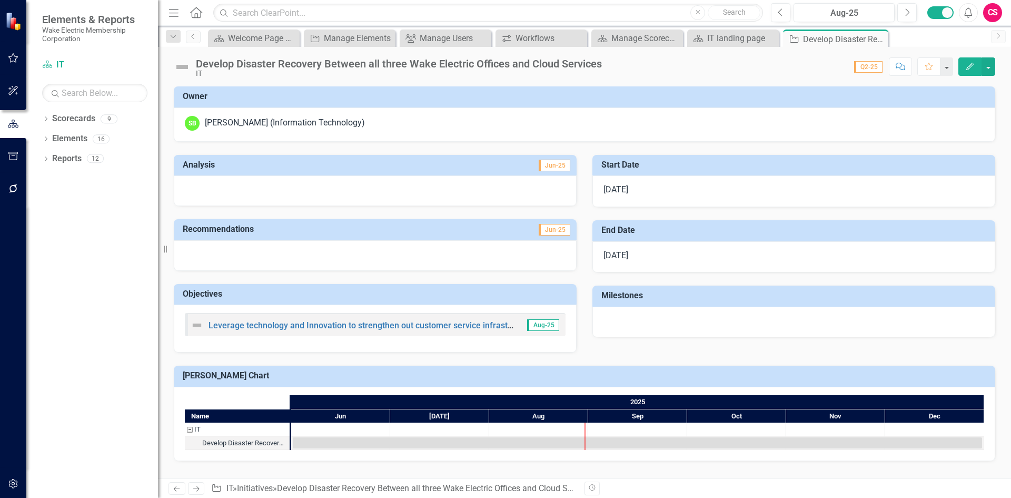
click at [634, 321] on div at bounding box center [794, 322] width 403 height 31
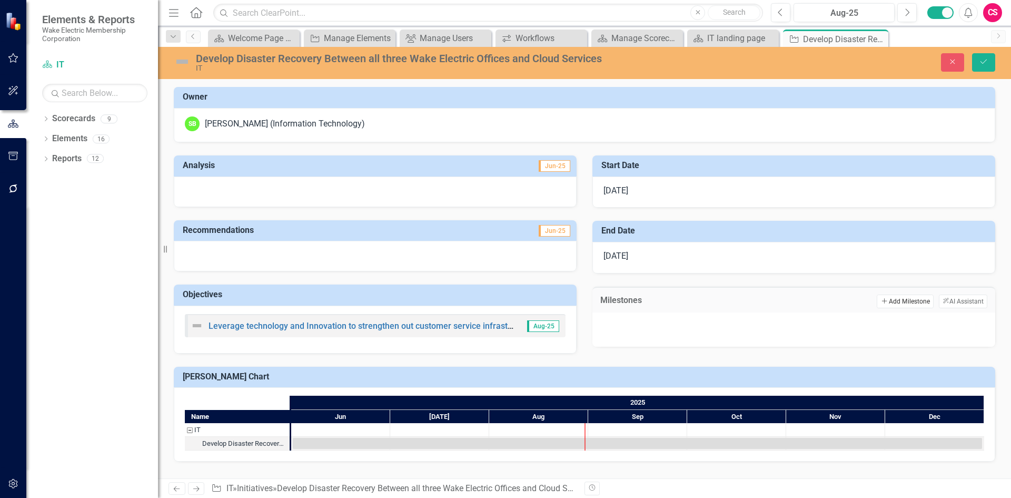
click at [922, 302] on button "Add Add Milestone" at bounding box center [905, 301] width 56 height 14
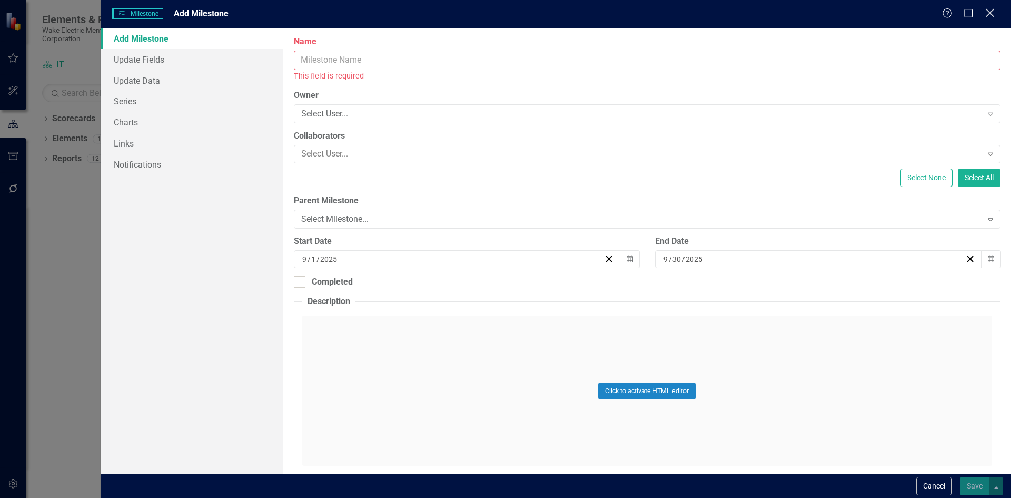
click at [990, 19] on div "Close" at bounding box center [989, 14] width 13 height 14
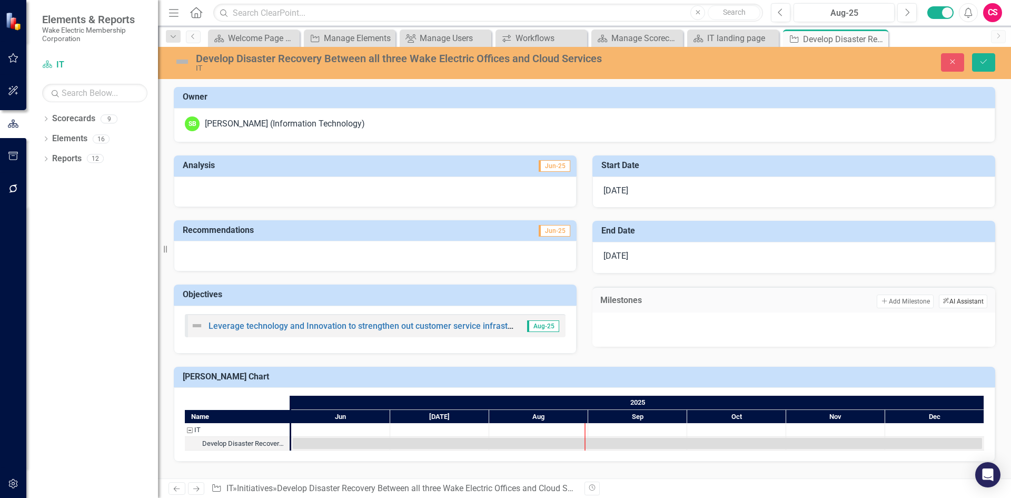
click at [950, 299] on button "ClearPoint AI AI Assistant" at bounding box center [963, 301] width 48 height 14
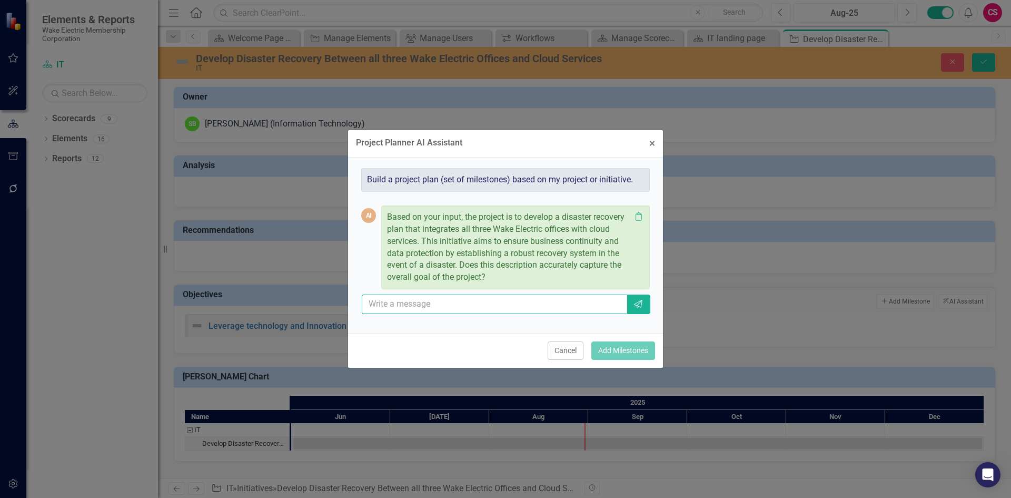
click at [551, 303] on input "text" at bounding box center [494, 303] width 265 height 19
type input "yes"
click at [642, 308] on icon "Send" at bounding box center [638, 304] width 11 height 8
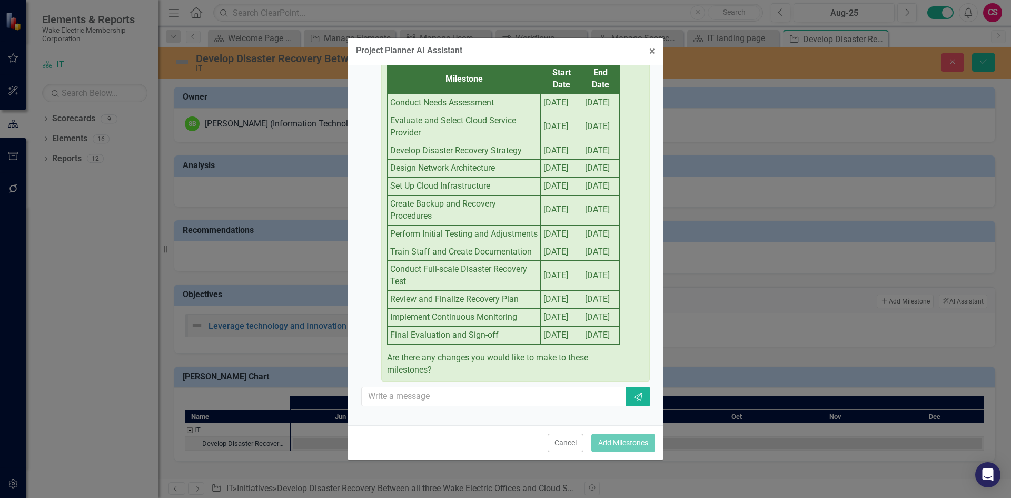
scroll to position [94, 0]
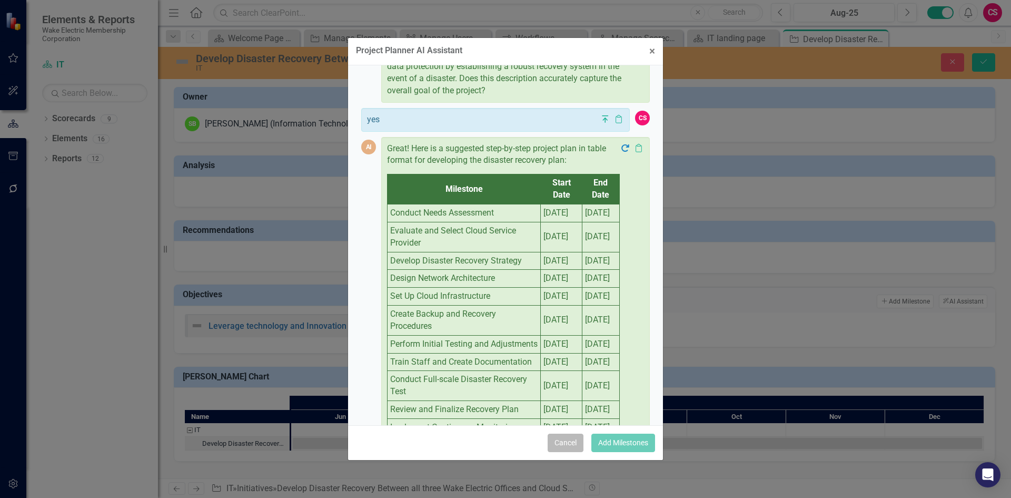
click at [572, 444] on button "Cancel" at bounding box center [566, 443] width 36 height 18
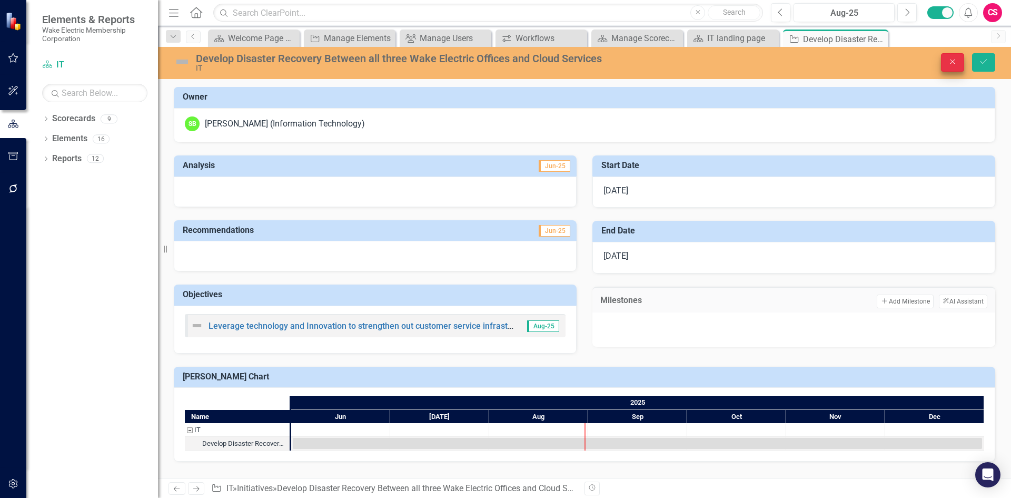
click at [941, 63] on div "Close Save" at bounding box center [834, 62] width 340 height 18
click at [945, 63] on button "Close" at bounding box center [952, 62] width 23 height 18
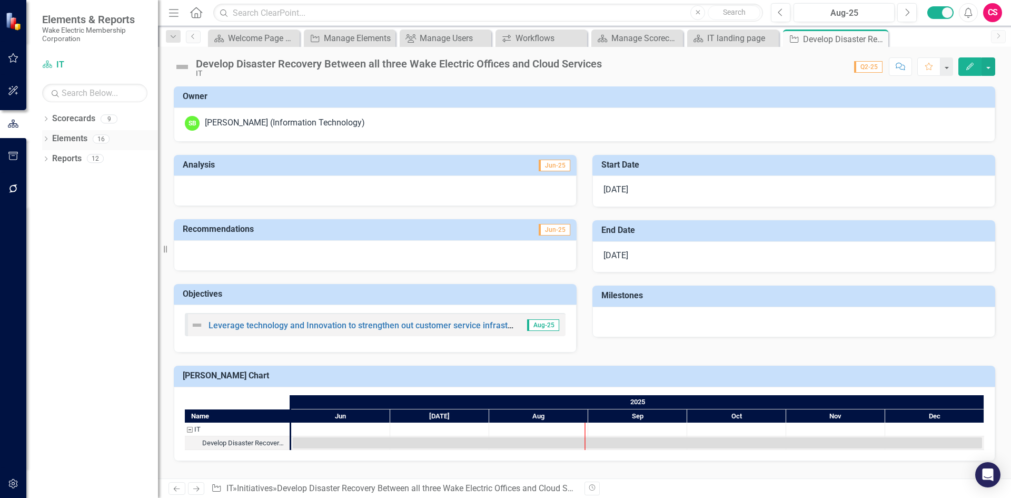
click at [73, 143] on link "Elements" at bounding box center [69, 139] width 35 height 12
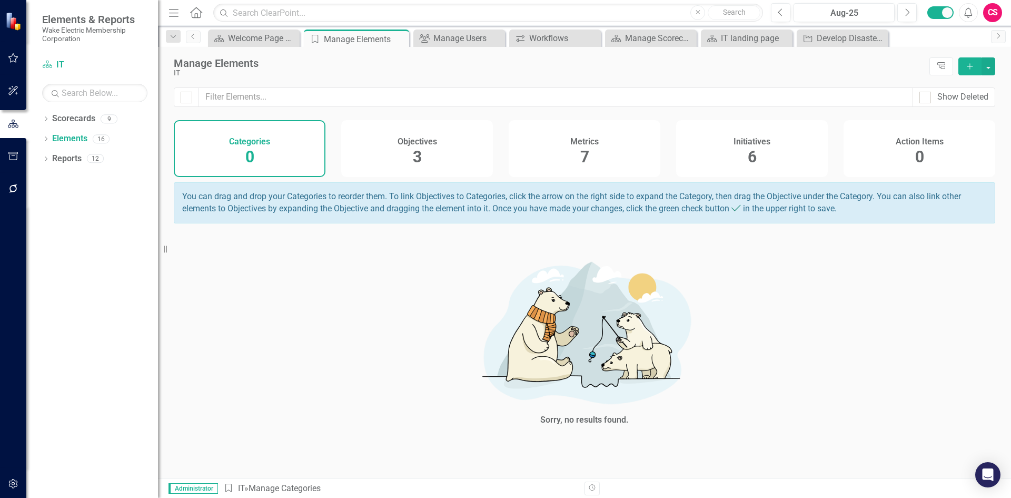
click at [413, 148] on span "3" at bounding box center [417, 156] width 9 height 18
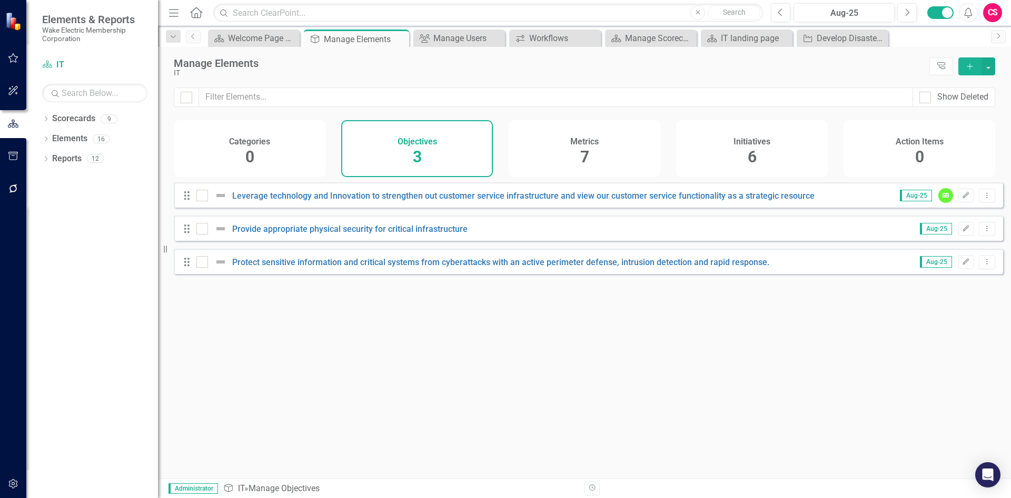
click at [599, 137] on h4 "Metrics" at bounding box center [584, 141] width 28 height 9
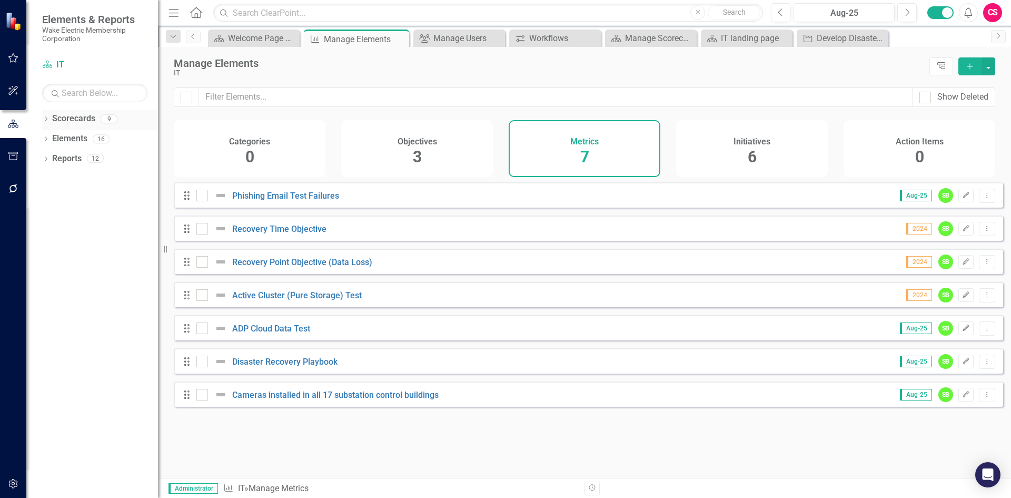
click at [94, 115] on link "Scorecards" at bounding box center [73, 119] width 43 height 12
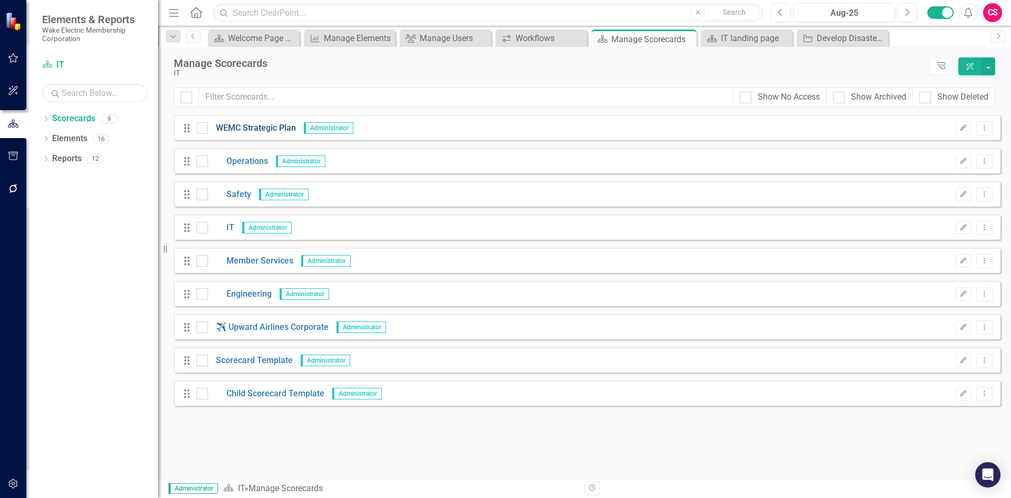
click at [244, 123] on link "WEMC Strategic Plan" at bounding box center [252, 128] width 88 height 12
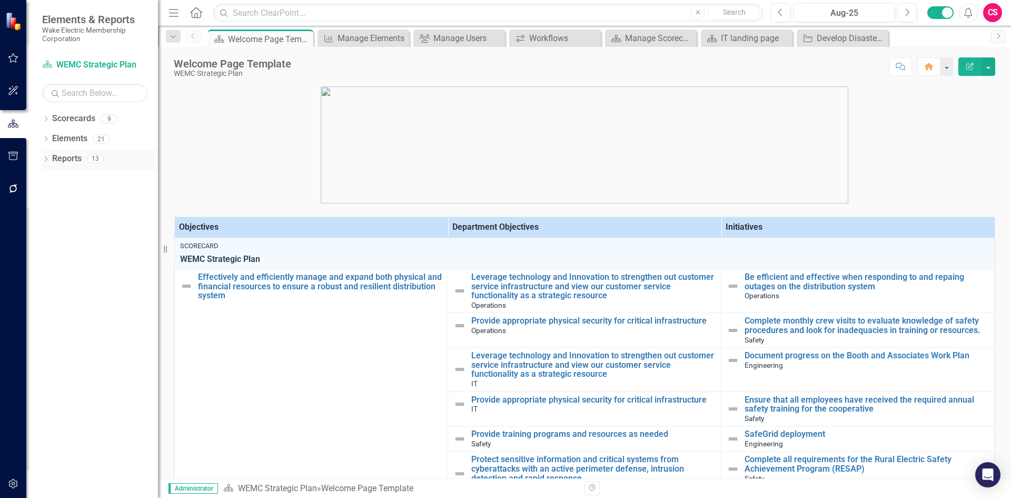
click at [80, 164] on link "Reports" at bounding box center [66, 159] width 29 height 12
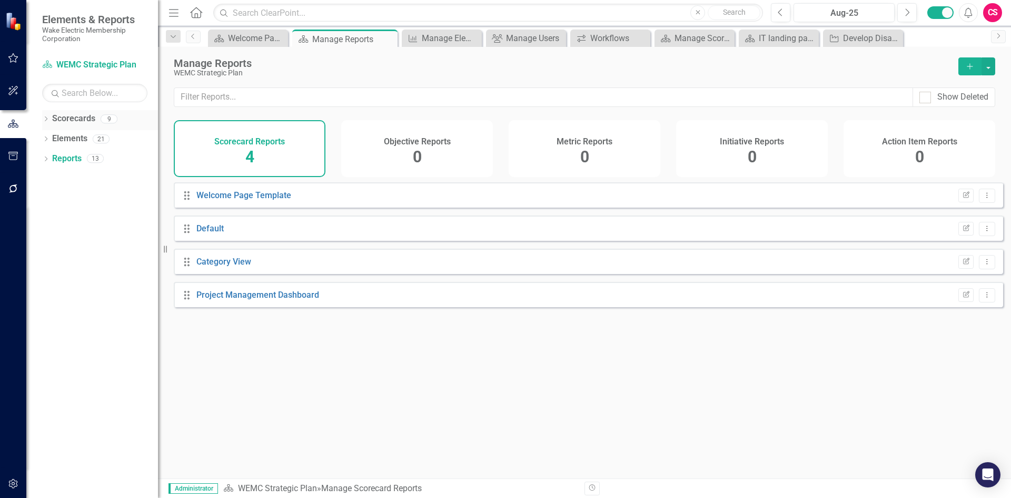
click at [79, 124] on link "Scorecards" at bounding box center [73, 119] width 43 height 12
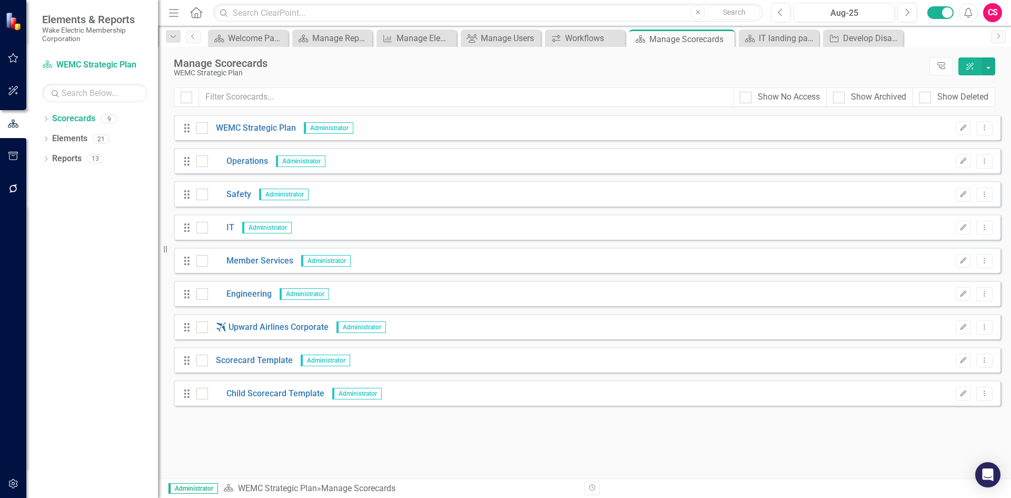
click at [230, 234] on div "Drag IT Administrator Edit Dropdown Menu" at bounding box center [587, 226] width 827 height 25
click at [230, 232] on link "IT" at bounding box center [221, 228] width 26 height 12
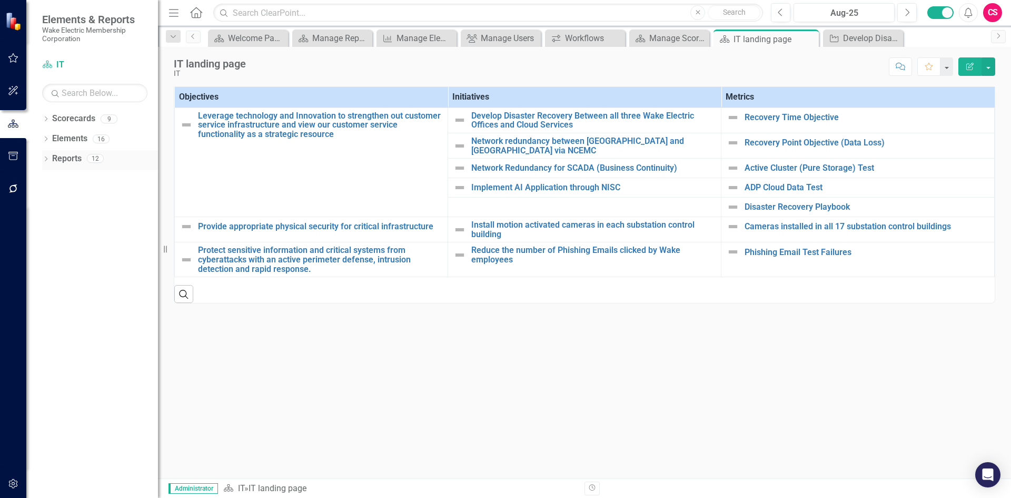
click at [61, 158] on link "Reports" at bounding box center [66, 159] width 29 height 12
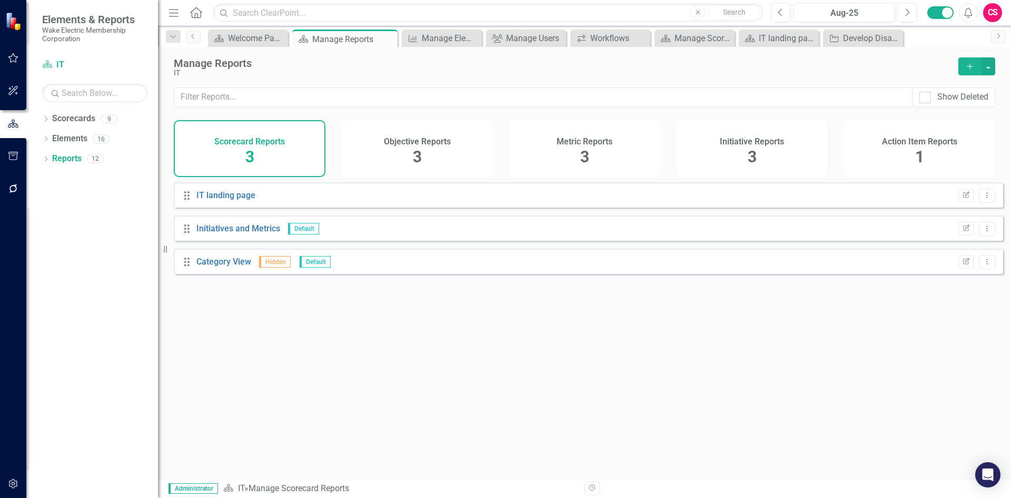
click at [760, 154] on div "Initiative Reports 3" at bounding box center [752, 148] width 152 height 57
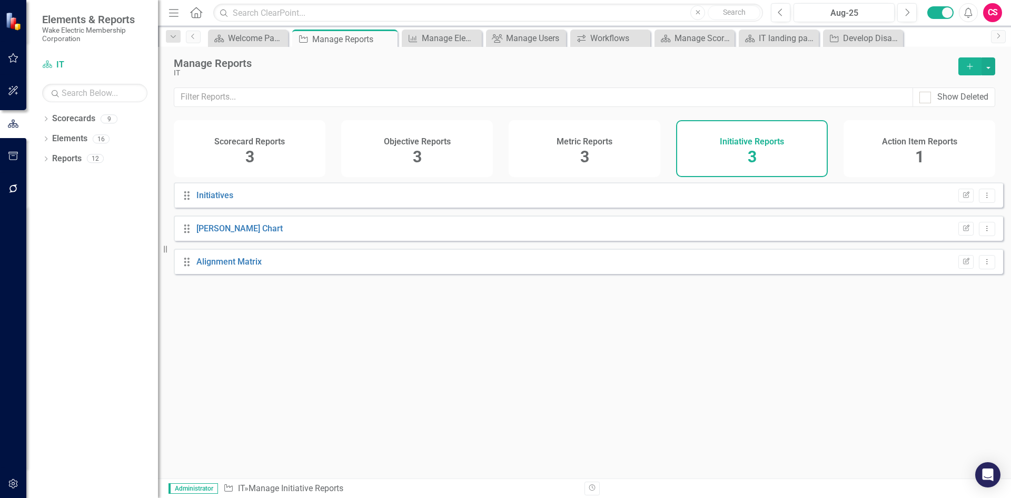
click at [589, 161] on div "Metric Reports 3" at bounding box center [585, 148] width 152 height 57
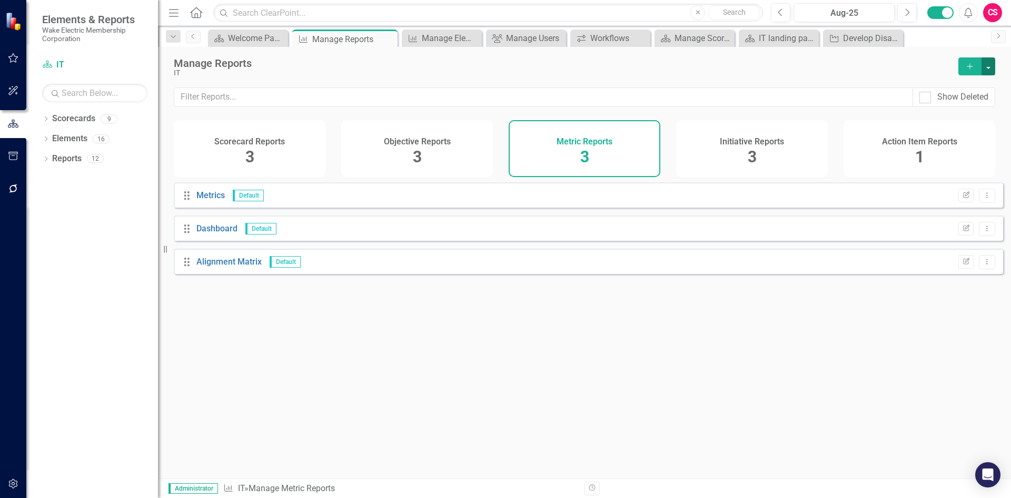
click at [990, 65] on button "button" at bounding box center [989, 66] width 14 height 18
click at [961, 98] on link "Copy Add From Template" at bounding box center [946, 104] width 99 height 19
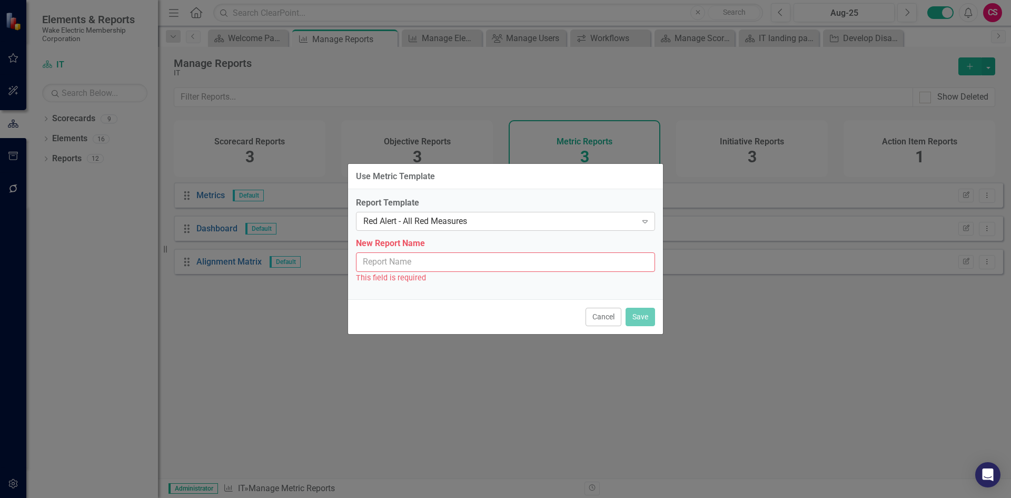
click at [382, 225] on div "Red Alert - All Red Measures" at bounding box center [499, 221] width 273 height 12
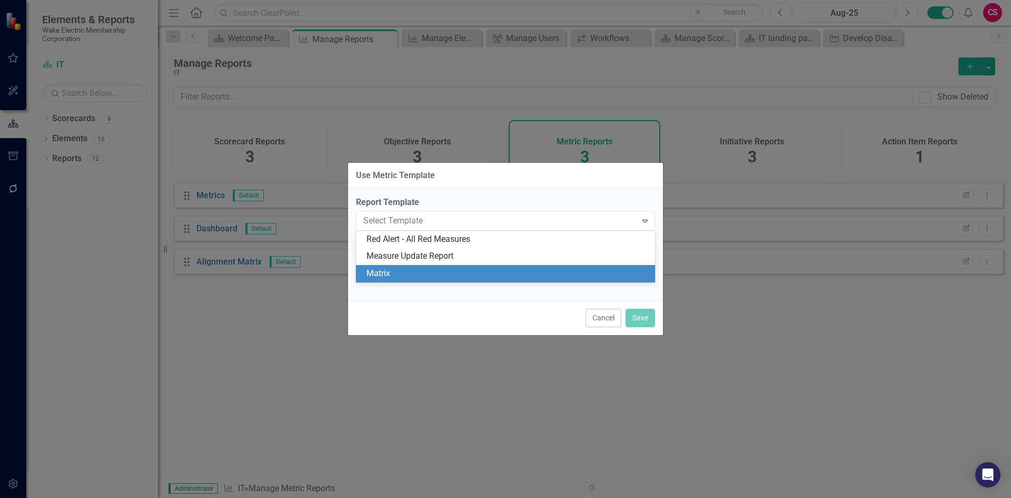
click at [373, 282] on div "Matrix" at bounding box center [505, 273] width 299 height 17
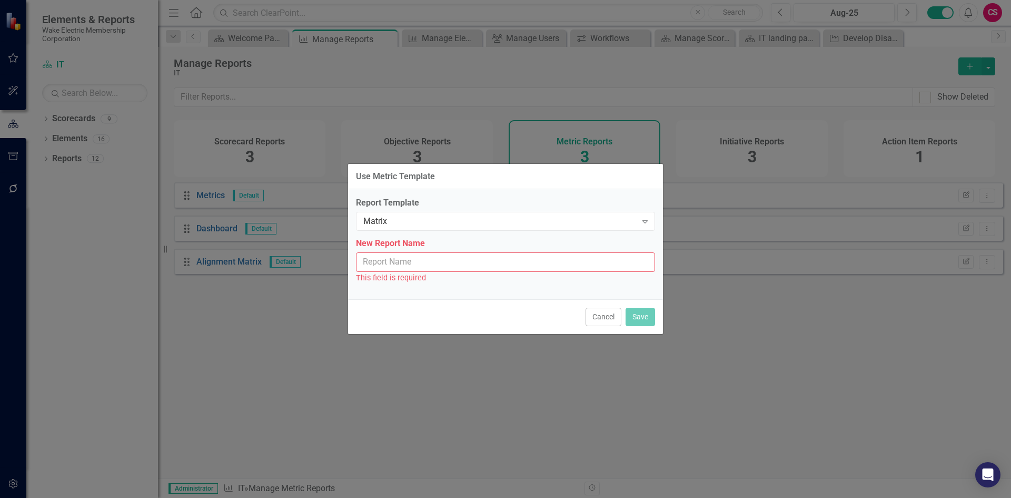
click at [371, 268] on input "New Report Name" at bounding box center [505, 261] width 299 height 19
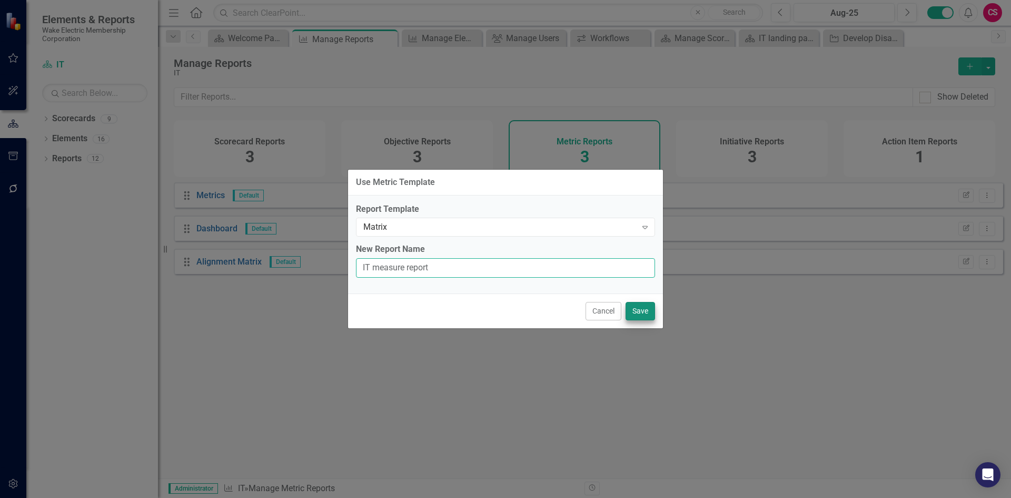
type input "IT measure report"
click at [636, 308] on button "Save" at bounding box center [640, 311] width 29 height 18
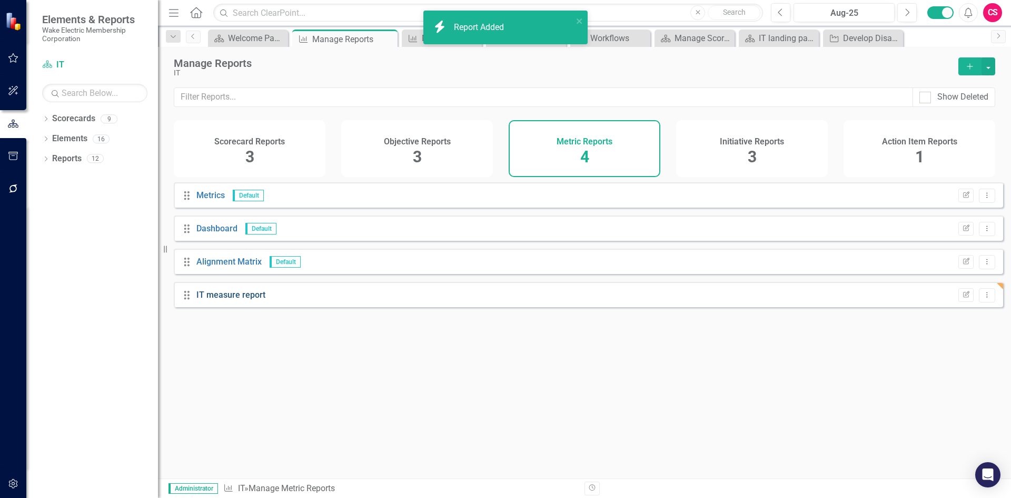
click at [255, 300] on link "IT measure report" at bounding box center [230, 295] width 69 height 10
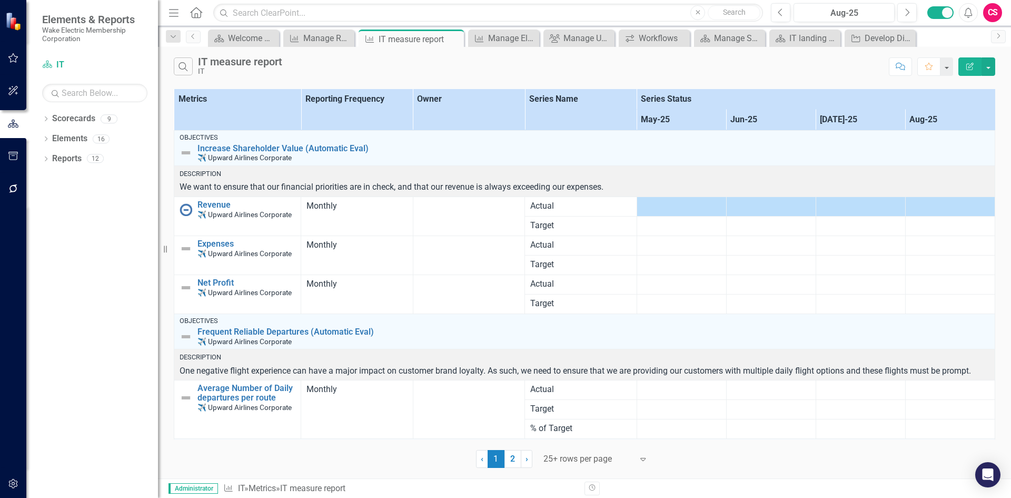
click at [968, 68] on icon "Edit Report" at bounding box center [970, 66] width 9 height 7
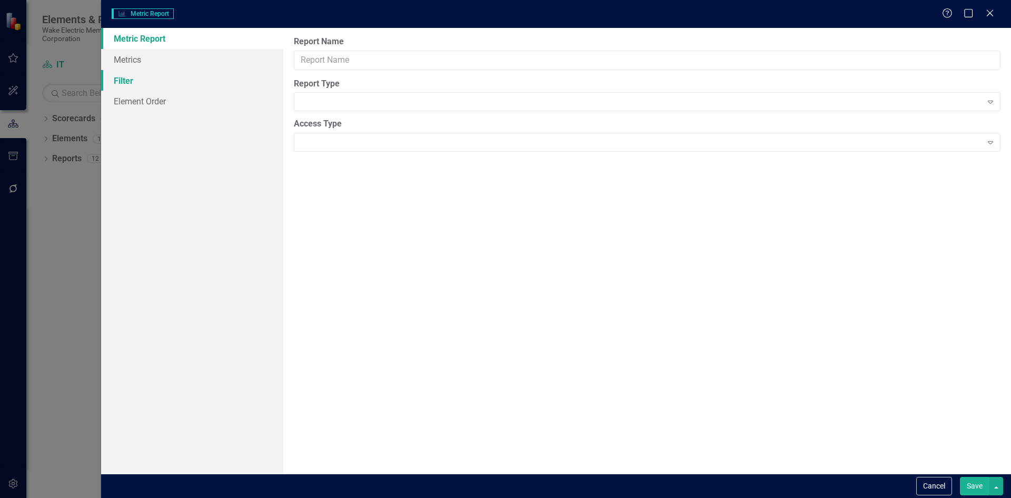
type input "IT measure report"
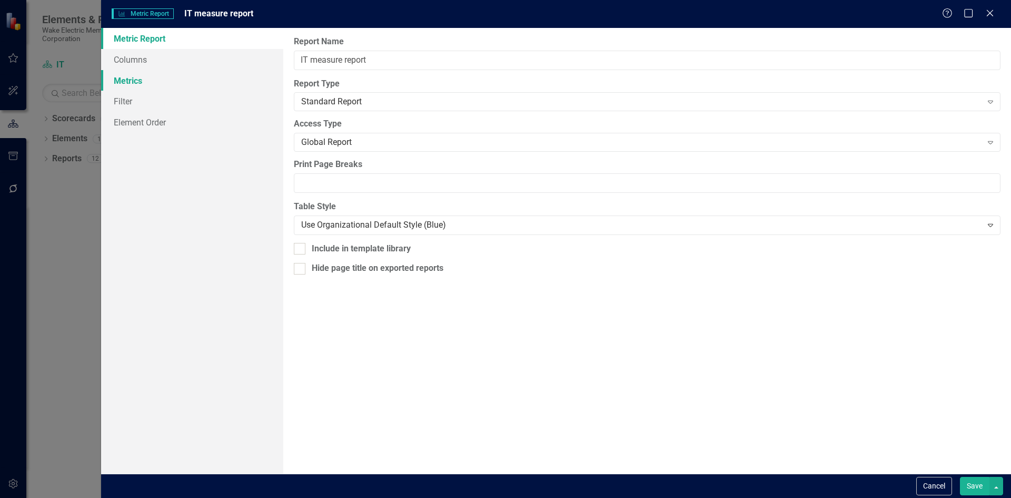
click at [145, 84] on link "Metrics" at bounding box center [192, 80] width 182 height 21
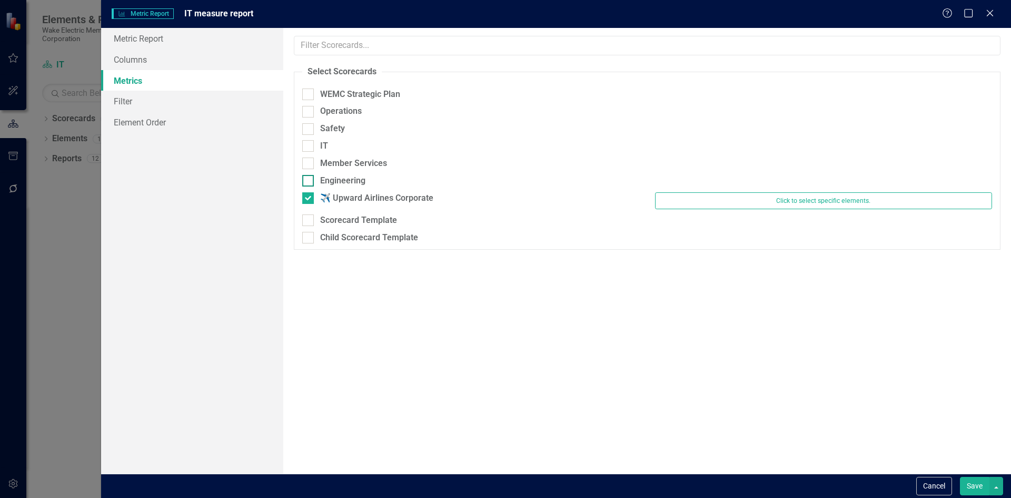
click at [318, 199] on div "✈️ Upward Airlines Corporate" at bounding box center [470, 198] width 337 height 12
click at [309, 199] on input "✈️ Upward Airlines Corporate" at bounding box center [305, 195] width 7 height 7
checkbox input "false"
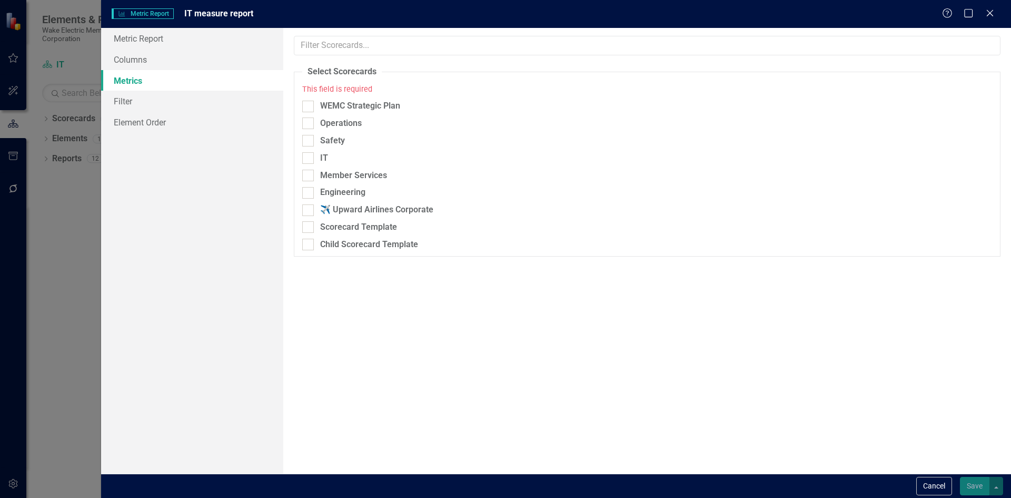
click at [328, 165] on div "IT" at bounding box center [470, 160] width 353 height 17
click at [323, 155] on div "IT" at bounding box center [324, 158] width 8 height 12
click at [309, 155] on input "IT" at bounding box center [305, 155] width 7 height 7
checkbox input "true"
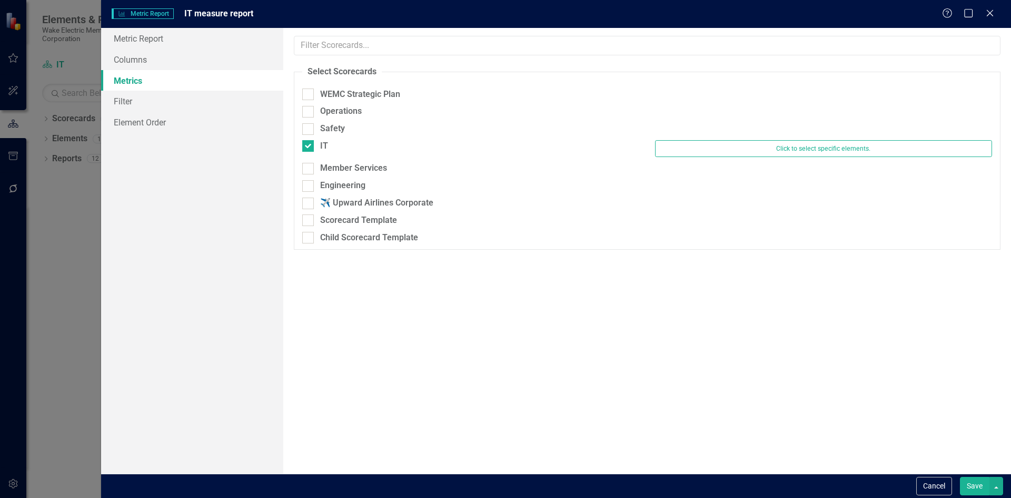
click at [970, 486] on button "Save" at bounding box center [974, 486] width 29 height 18
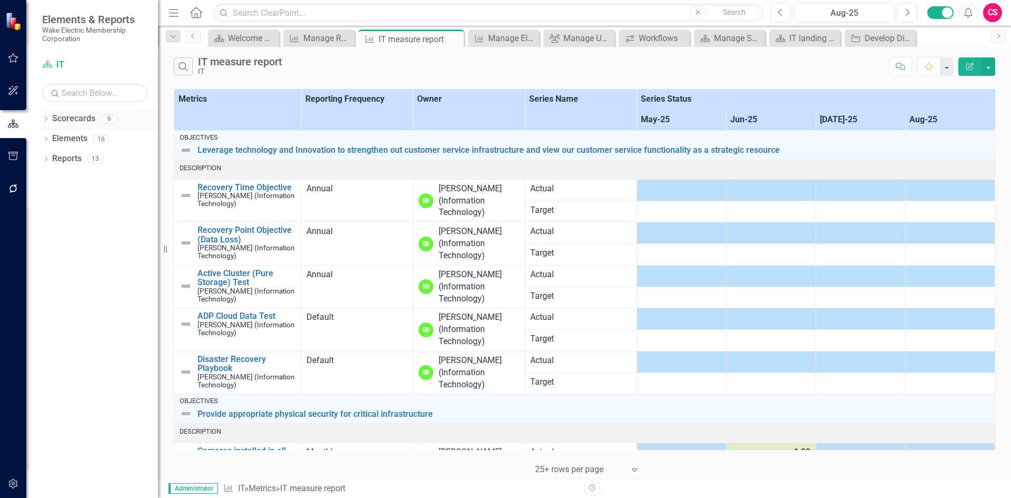
click at [86, 117] on link "Scorecards" at bounding box center [73, 119] width 43 height 12
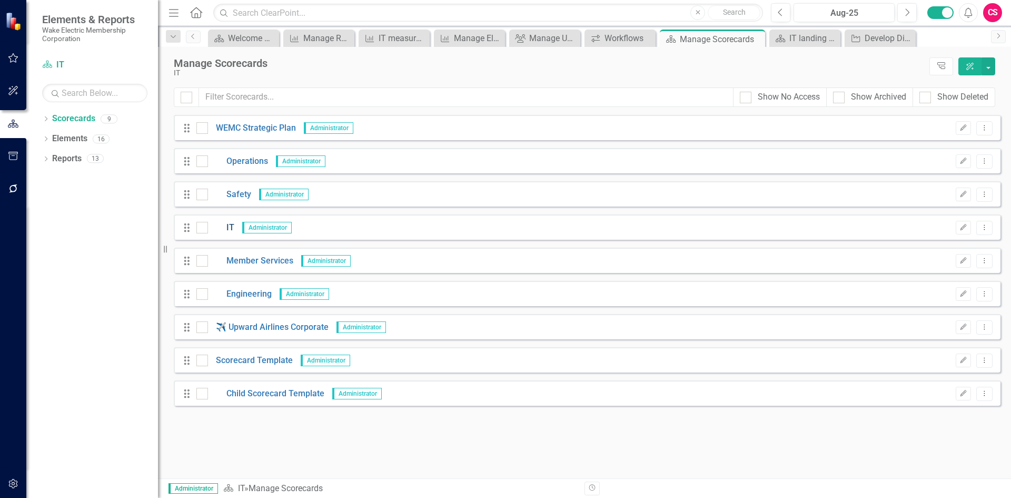
click at [231, 222] on div "Drag IT Administrator Edit Dropdown Menu" at bounding box center [587, 226] width 827 height 25
click at [231, 229] on link "IT" at bounding box center [221, 228] width 26 height 12
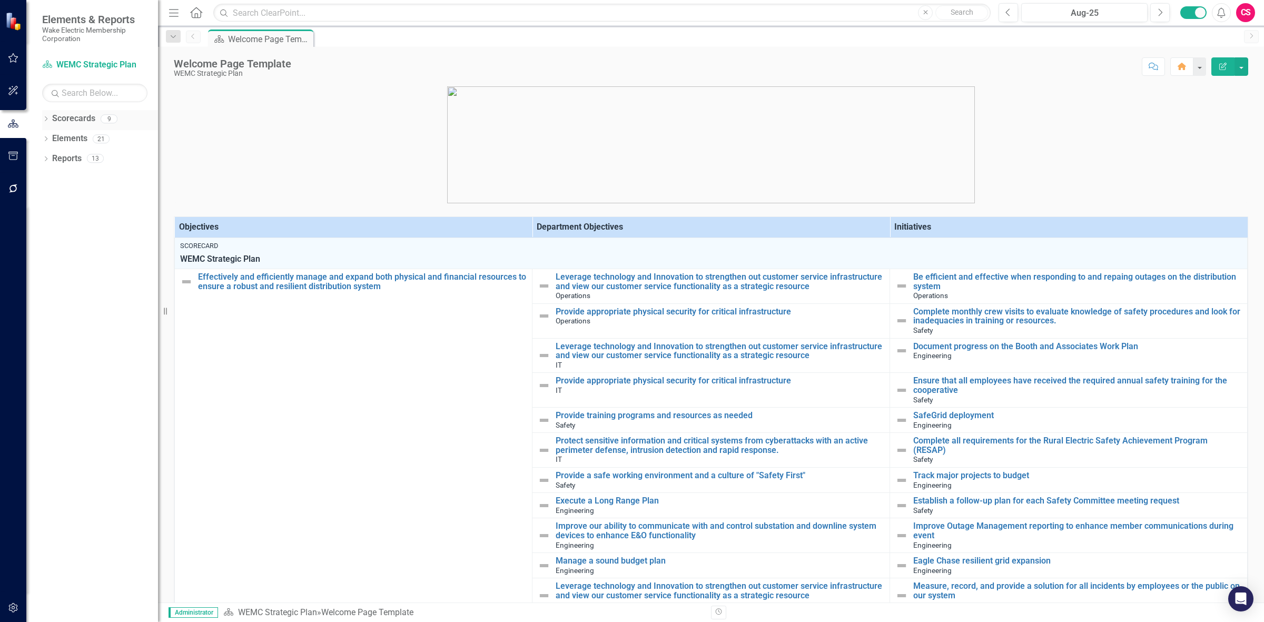
click at [71, 114] on link "Scorecards" at bounding box center [73, 119] width 43 height 12
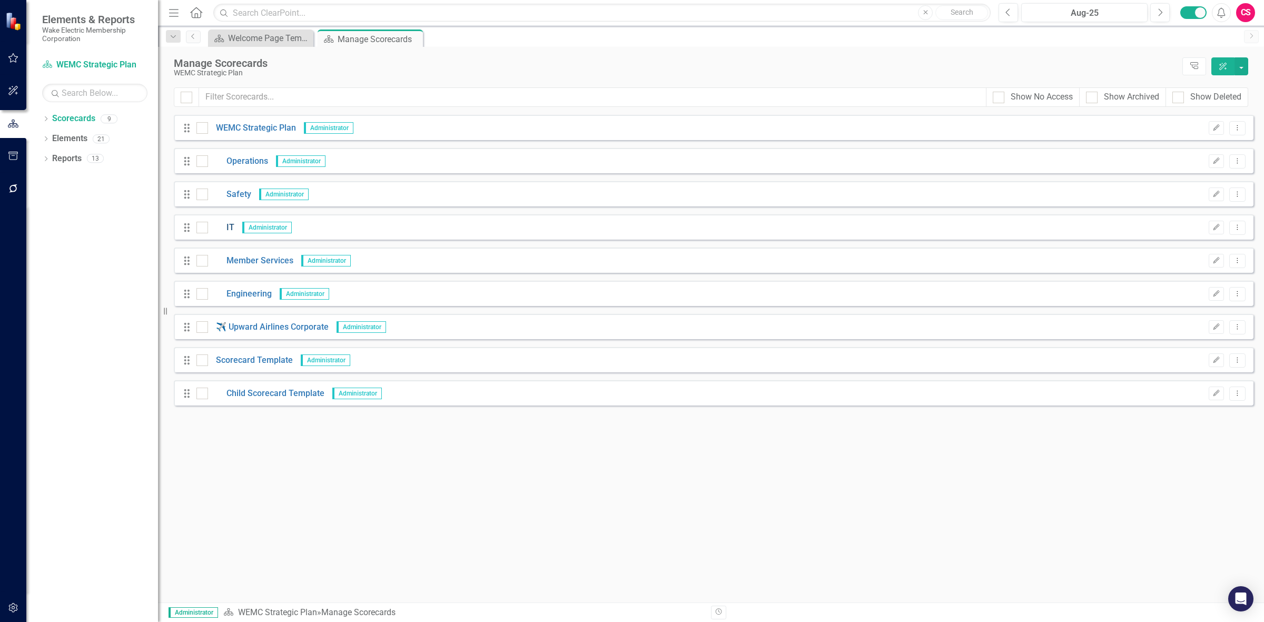
click at [228, 222] on link "IT" at bounding box center [221, 228] width 26 height 12
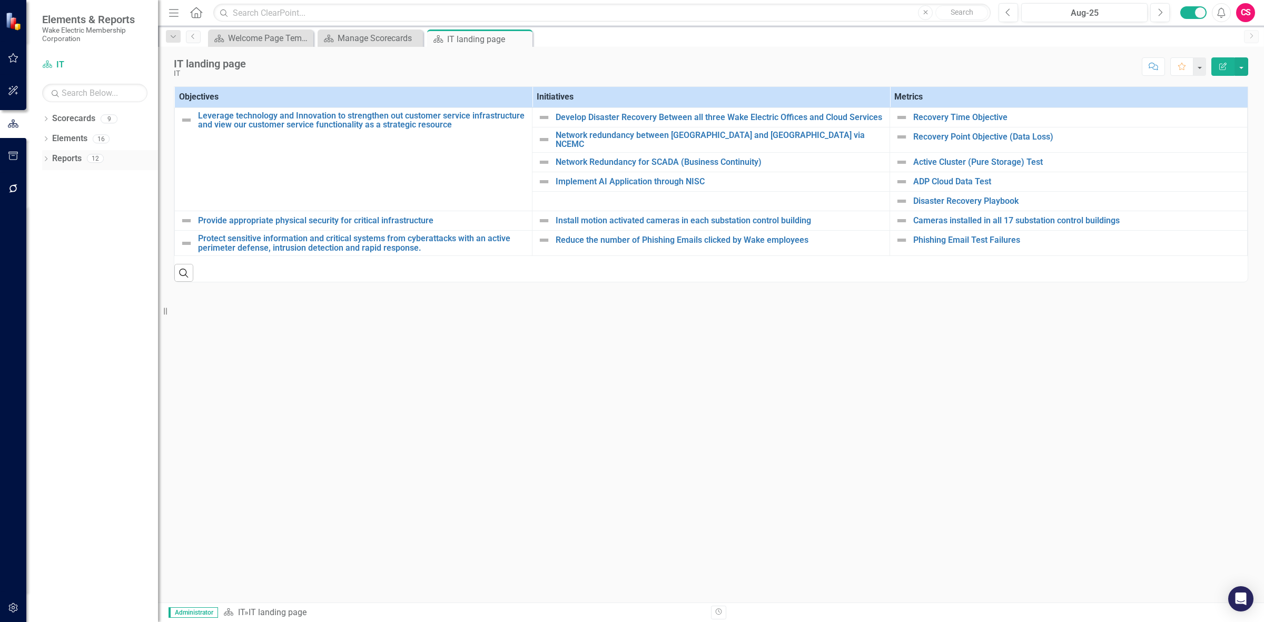
click at [71, 159] on link "Reports" at bounding box center [66, 159] width 29 height 12
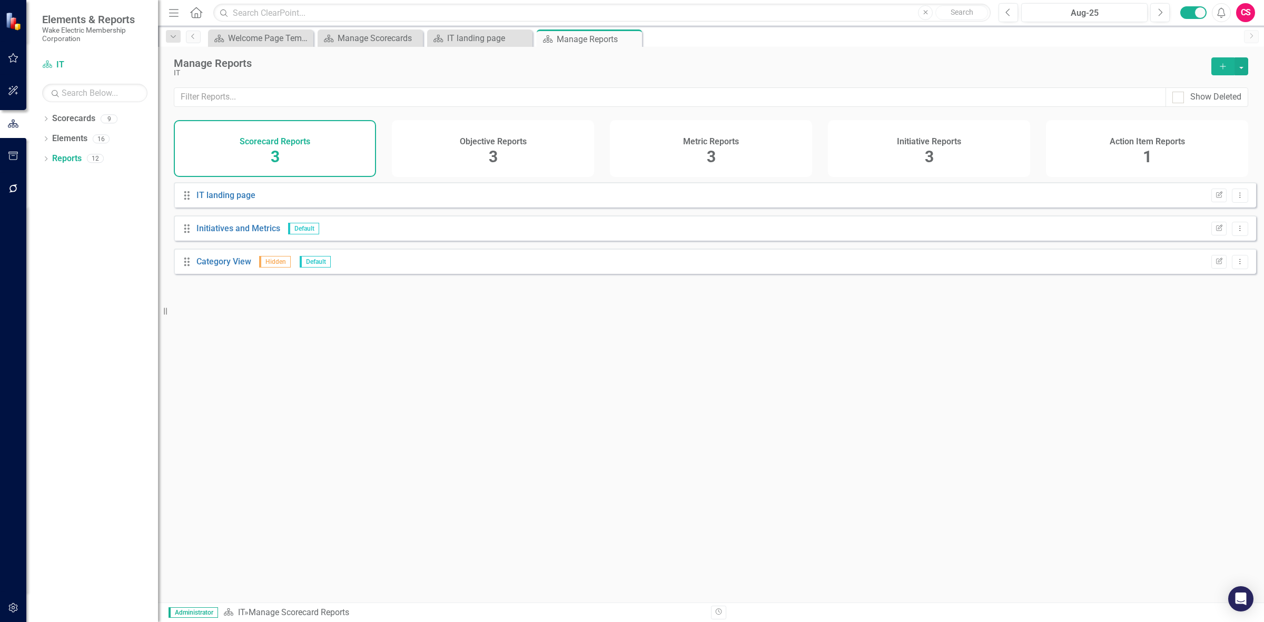
click at [677, 167] on div "Metric Reports 3" at bounding box center [711, 148] width 202 height 57
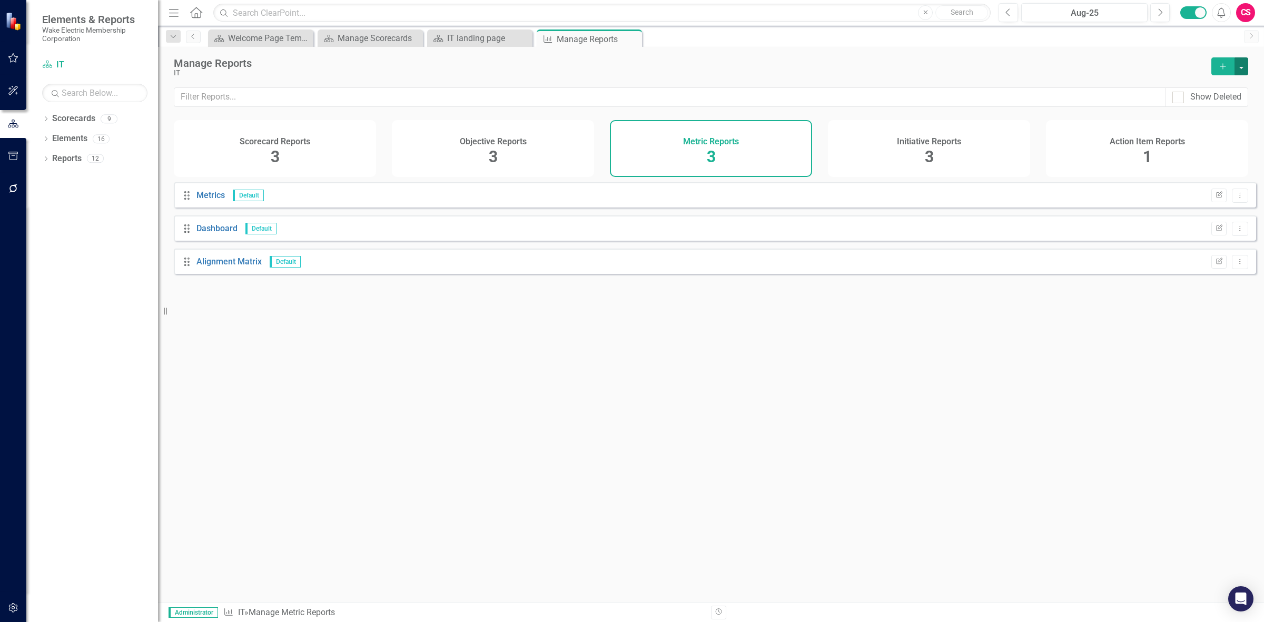
click at [1239, 67] on button "button" at bounding box center [1242, 66] width 14 height 18
click at [1218, 106] on link "Copy Add From Template" at bounding box center [1198, 105] width 99 height 19
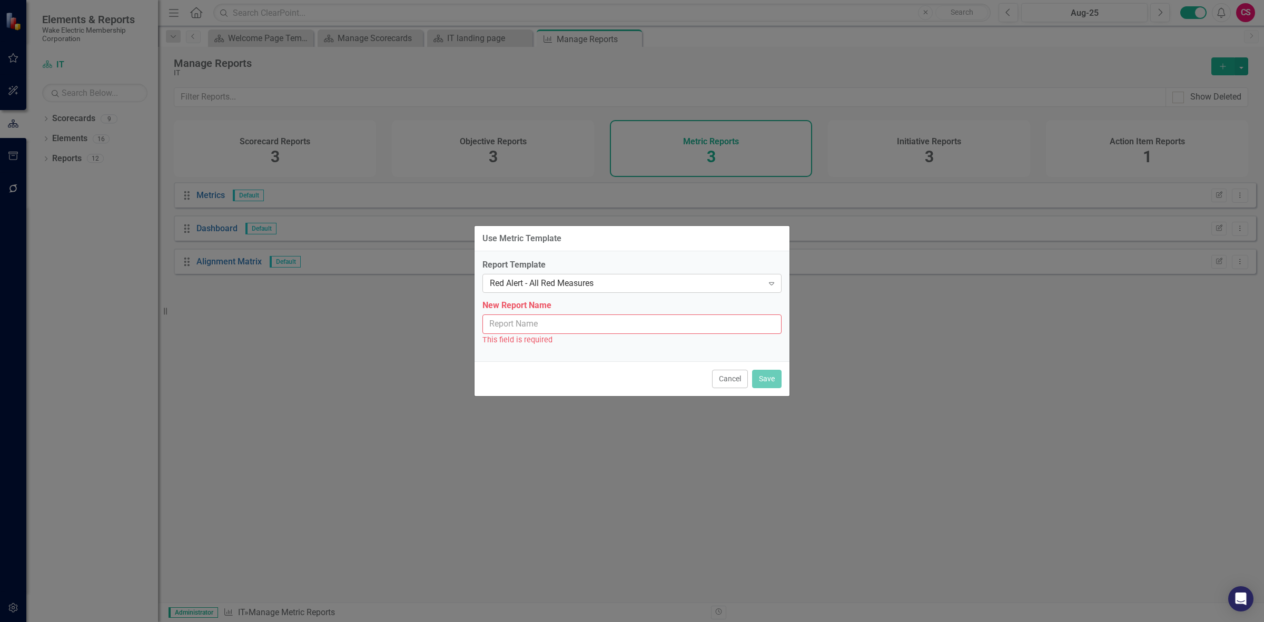
click at [520, 274] on div "Red Alert - All Red Measures Expand" at bounding box center [632, 283] width 299 height 19
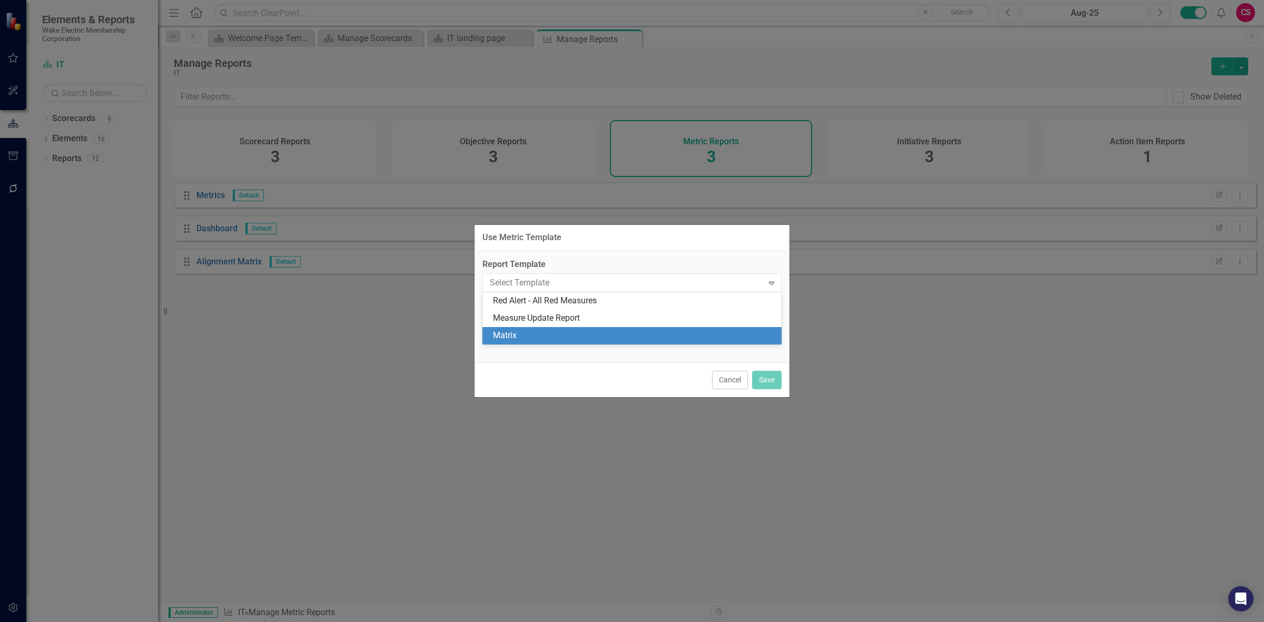
click at [527, 338] on div "Matrix" at bounding box center [634, 336] width 282 height 12
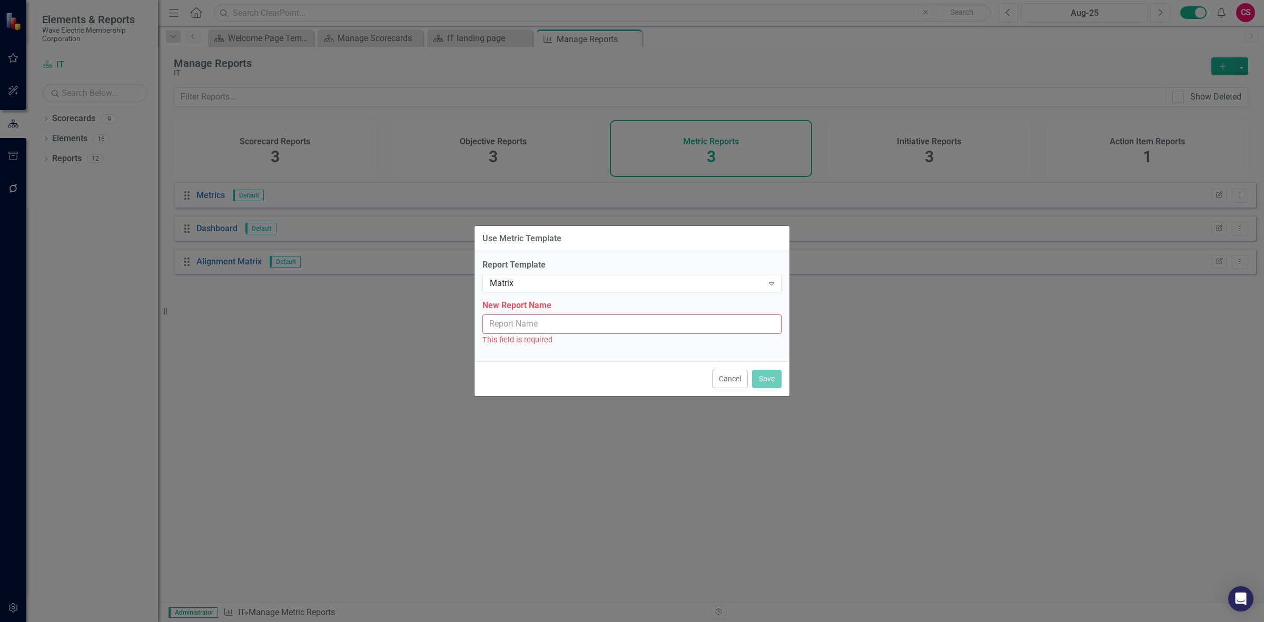
click at [520, 320] on input "New Report Name" at bounding box center [632, 323] width 299 height 19
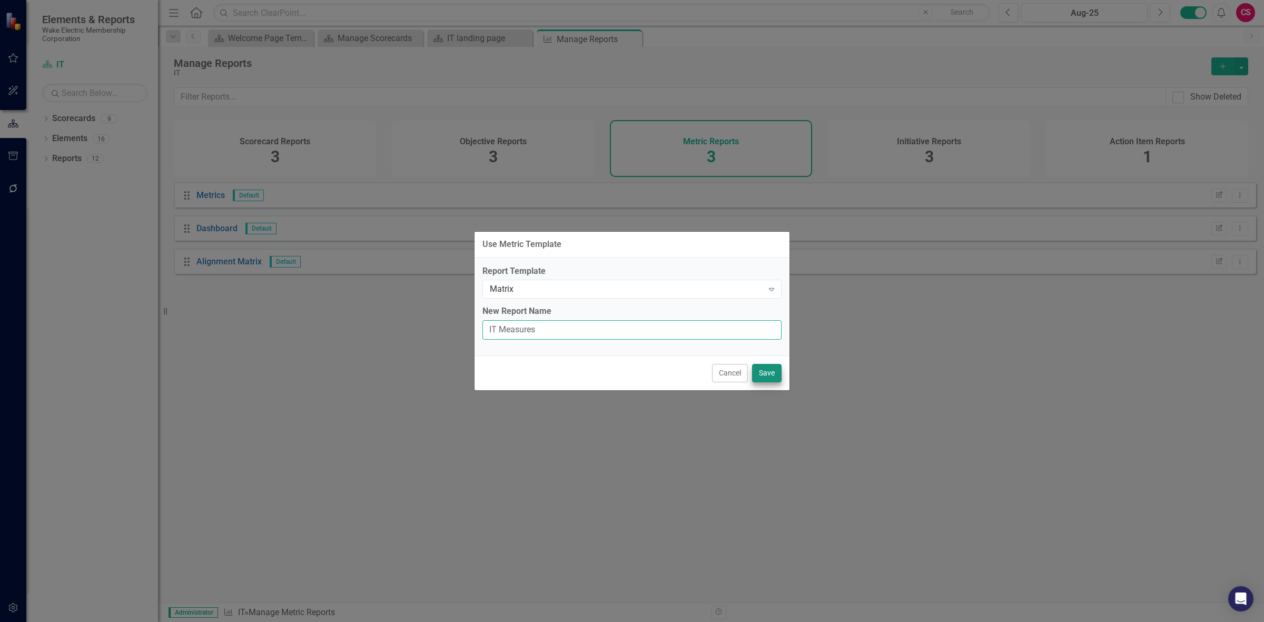
type input "IT Measures"
click at [773, 378] on button "Save" at bounding box center [766, 373] width 29 height 18
click at [767, 369] on button "Save" at bounding box center [766, 373] width 29 height 18
click at [767, 377] on button "Save" at bounding box center [766, 373] width 29 height 18
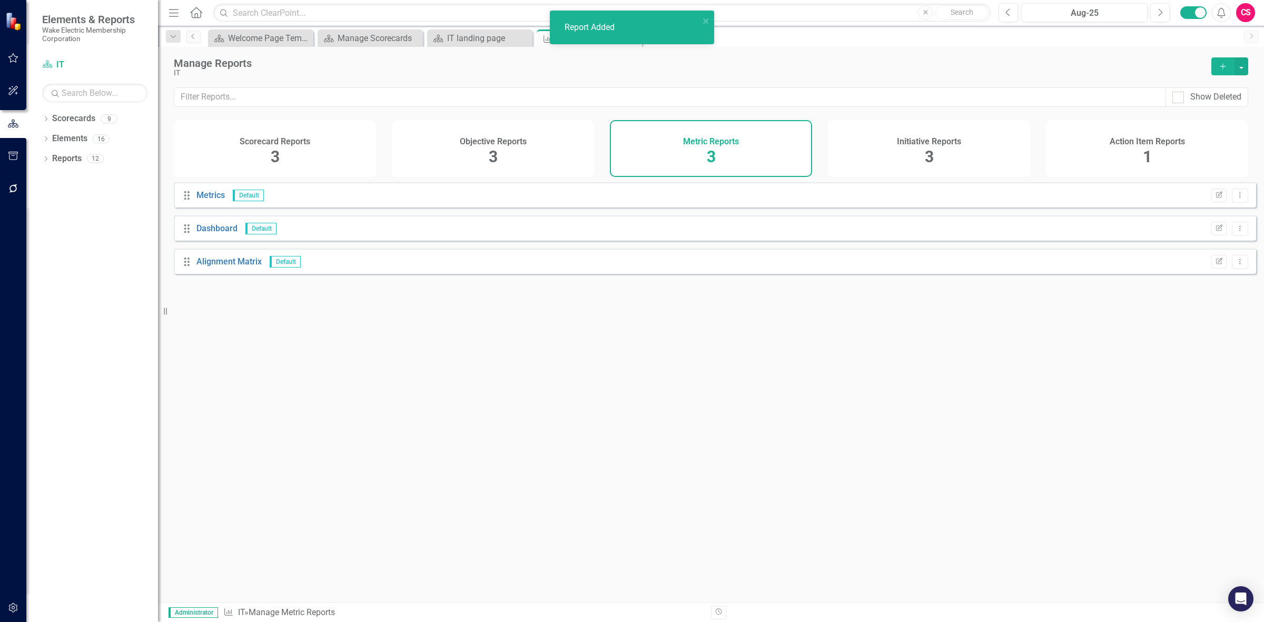
click at [771, 374] on div "Drag Metrics Default Edit Report Dropdown Menu Drag Dashboard Default Edit Repo…" at bounding box center [711, 388] width 1106 height 412
click at [1212, 302] on button "Edit Report" at bounding box center [1219, 295] width 15 height 14
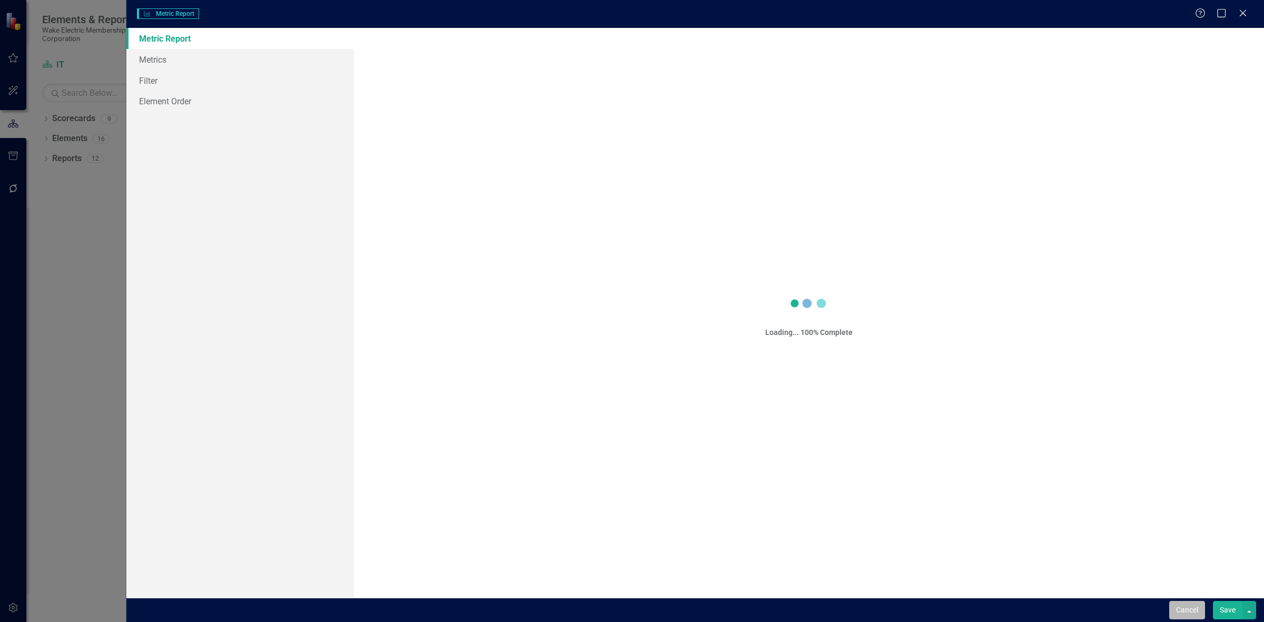
click at [1190, 613] on button "Cancel" at bounding box center [1187, 610] width 36 height 18
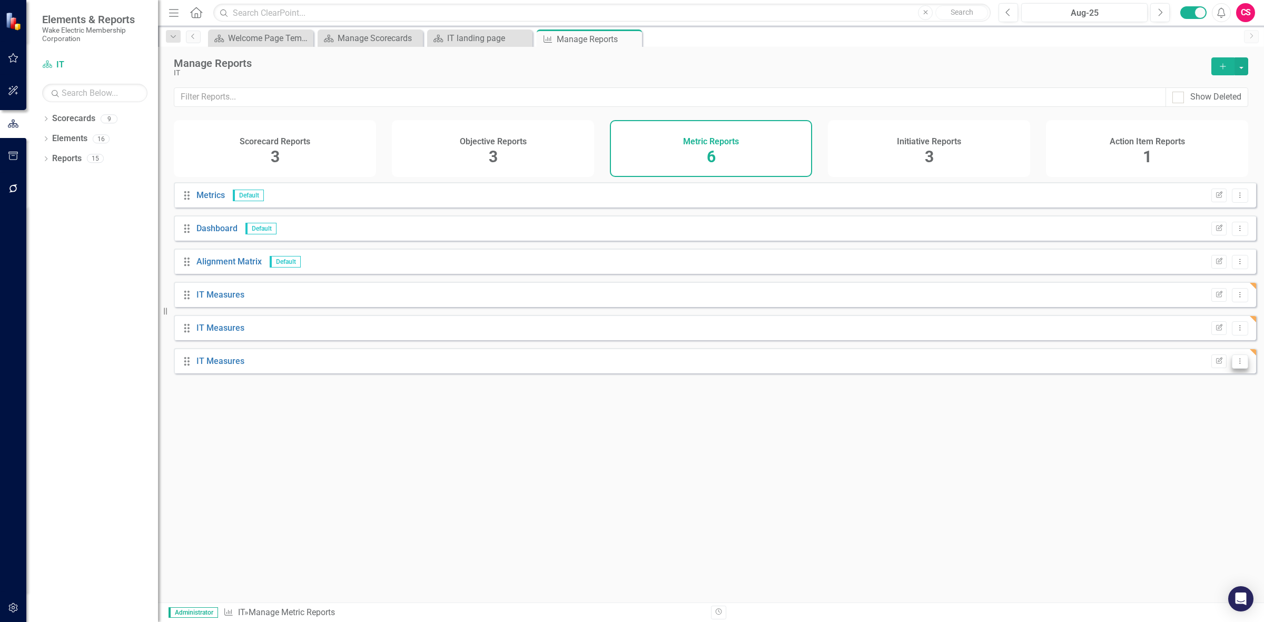
click at [1236, 365] on icon "Dropdown Menu" at bounding box center [1240, 361] width 9 height 7
click at [1201, 447] on link "Trash Delete Report" at bounding box center [1196, 445] width 87 height 19
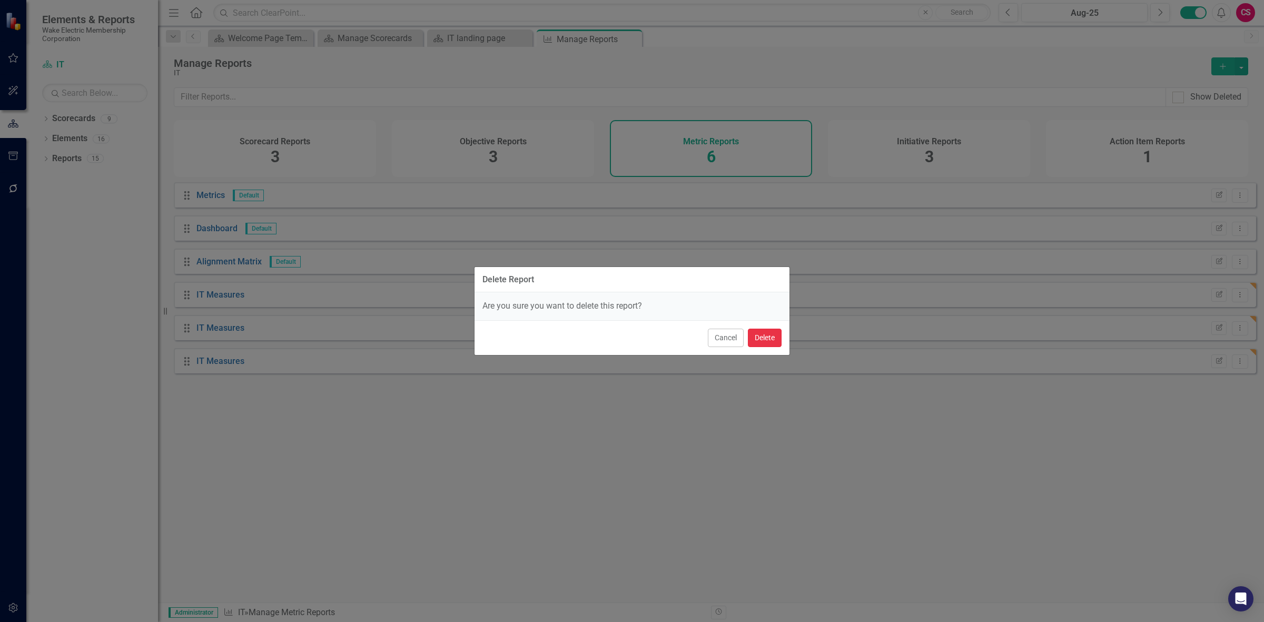
click at [765, 334] on button "Delete" at bounding box center [765, 338] width 34 height 18
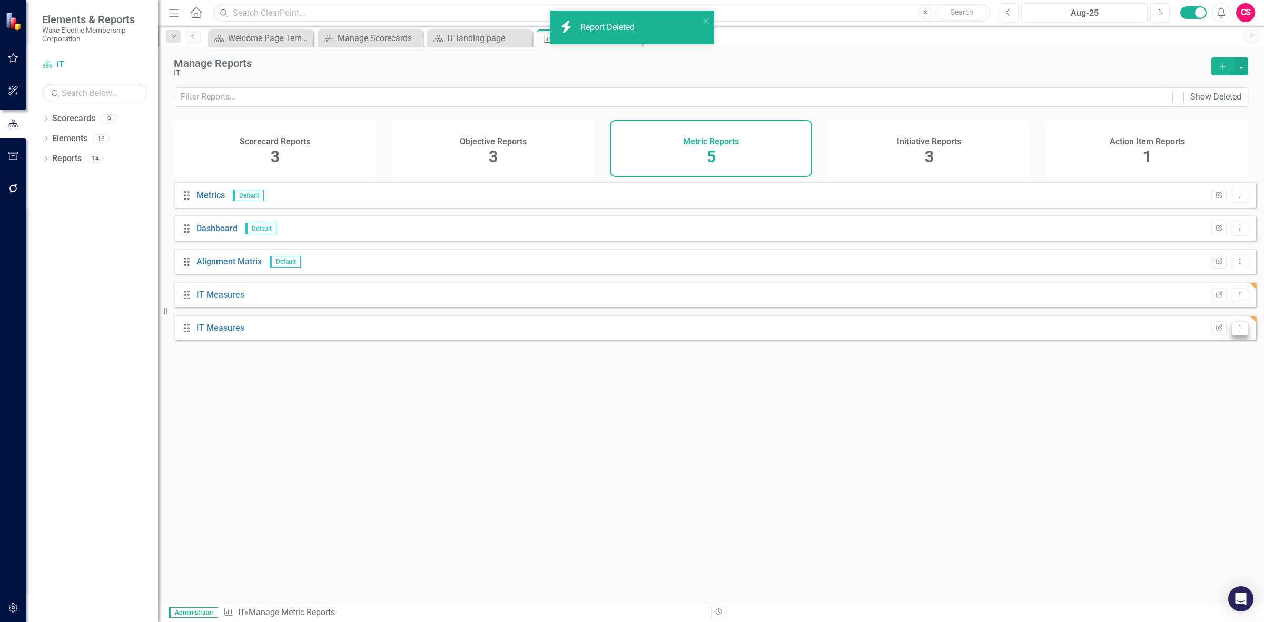
click at [1236, 331] on icon "Dropdown Menu" at bounding box center [1240, 327] width 9 height 7
click at [1195, 414] on link "Trash Delete Report" at bounding box center [1196, 412] width 87 height 19
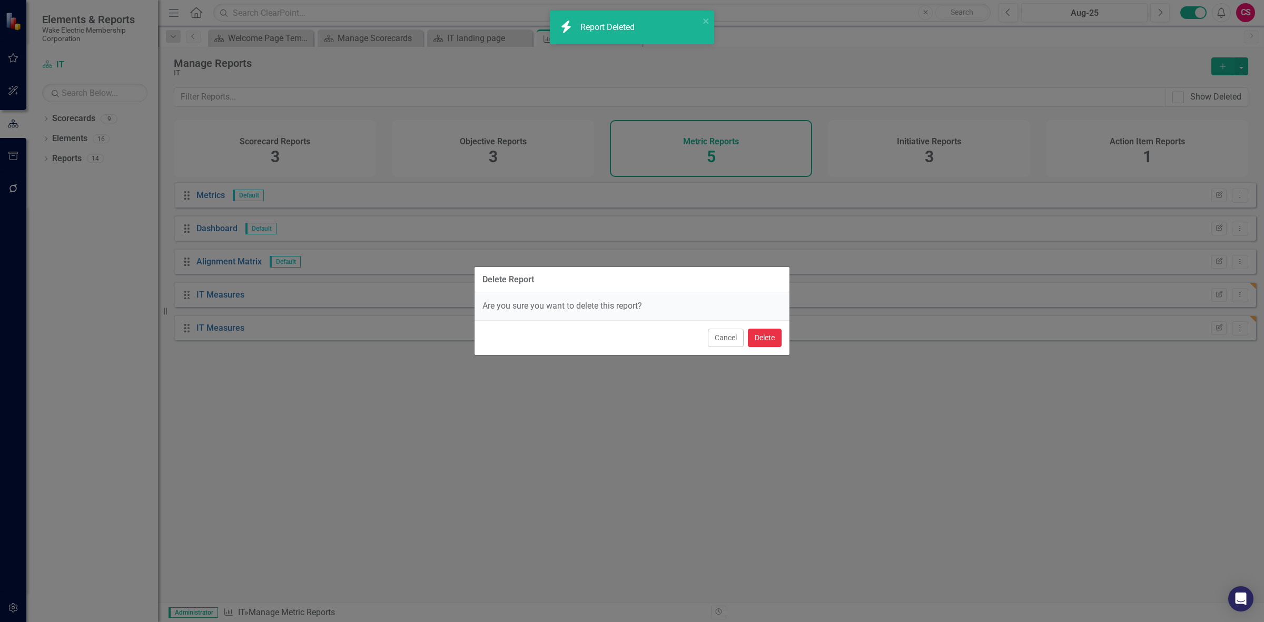
click at [750, 336] on button "Delete" at bounding box center [765, 338] width 34 height 18
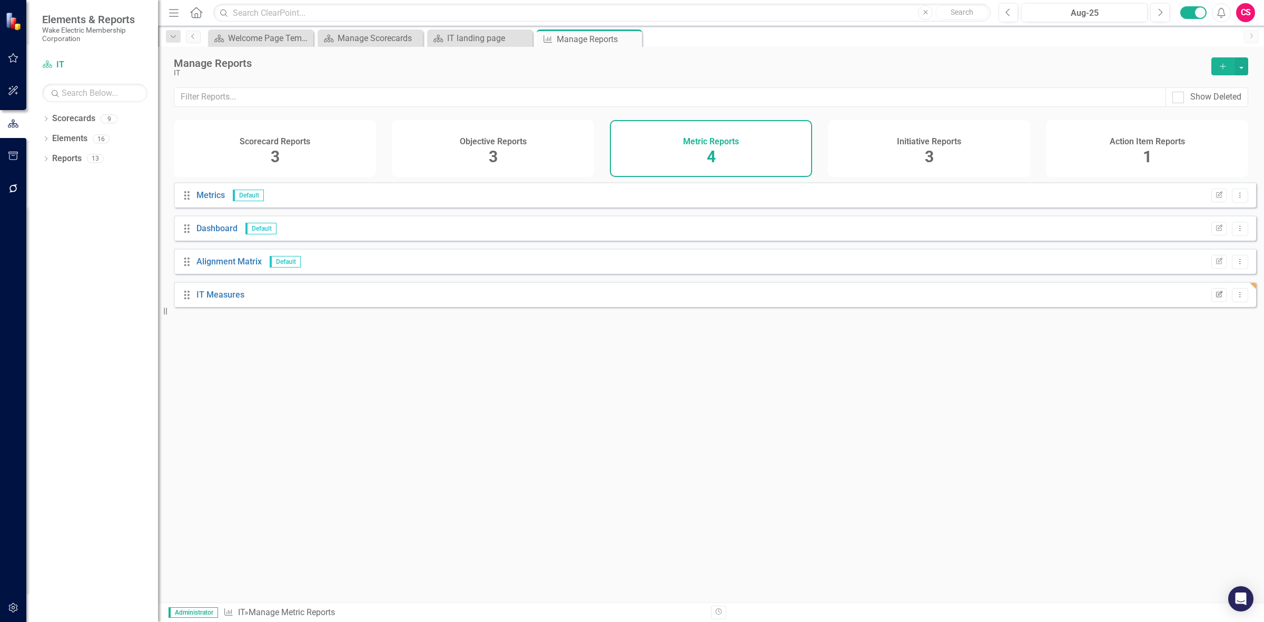
click at [1212, 302] on button "Edit Report" at bounding box center [1219, 295] width 15 height 14
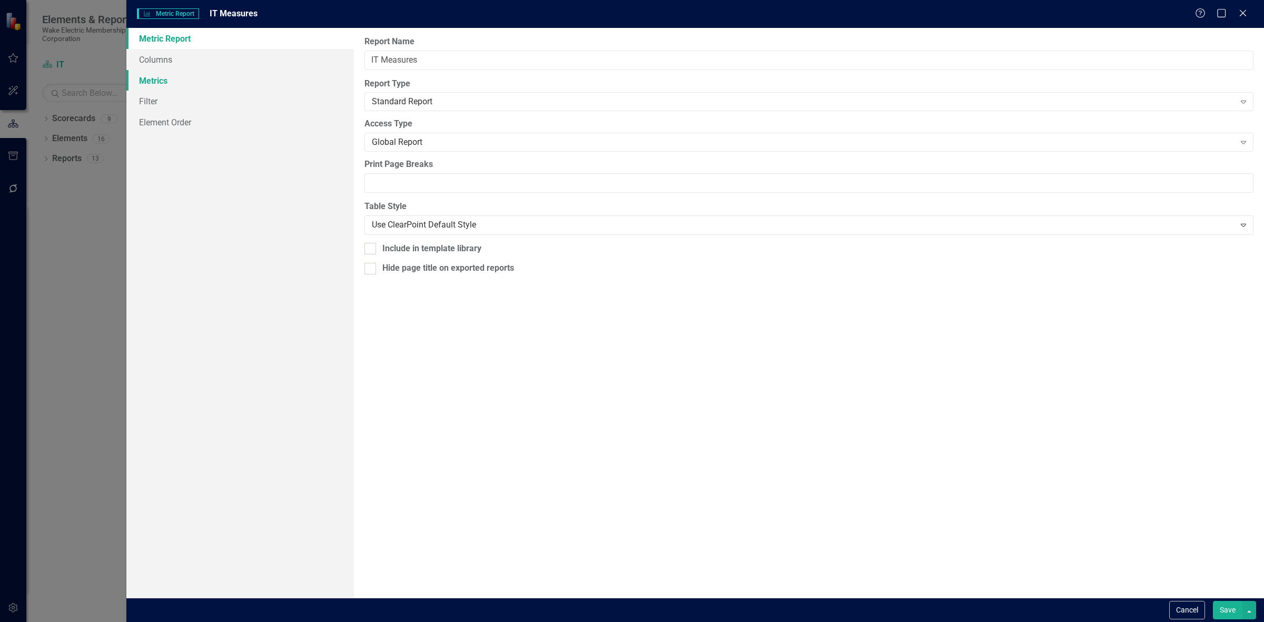
click at [180, 88] on link "Metrics" at bounding box center [240, 80] width 228 height 21
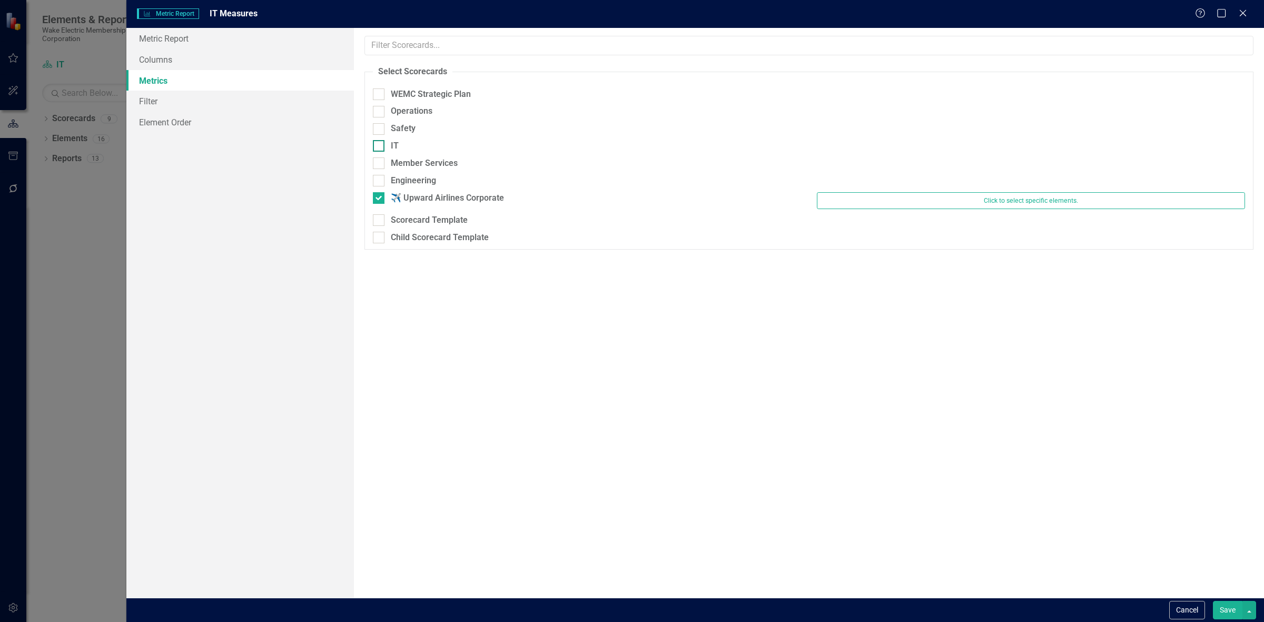
click at [383, 146] on div at bounding box center [379, 146] width 12 height 12
click at [380, 146] on input "IT" at bounding box center [376, 143] width 7 height 7
checkbox input "true"
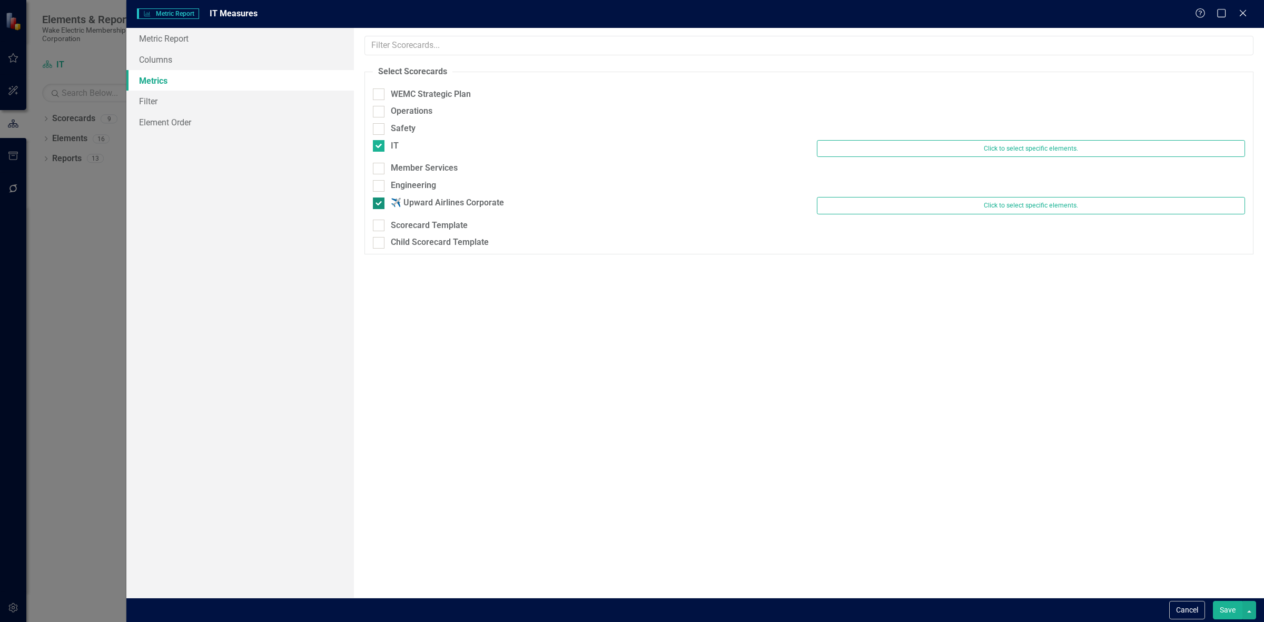
click at [409, 202] on div "✈️ Upward Airlines Corporate" at bounding box center [447, 203] width 113 height 12
click at [380, 202] on input "✈️ Upward Airlines Corporate" at bounding box center [376, 201] width 7 height 7
checkbox input "false"
click at [1221, 611] on button "Save" at bounding box center [1227, 610] width 29 height 18
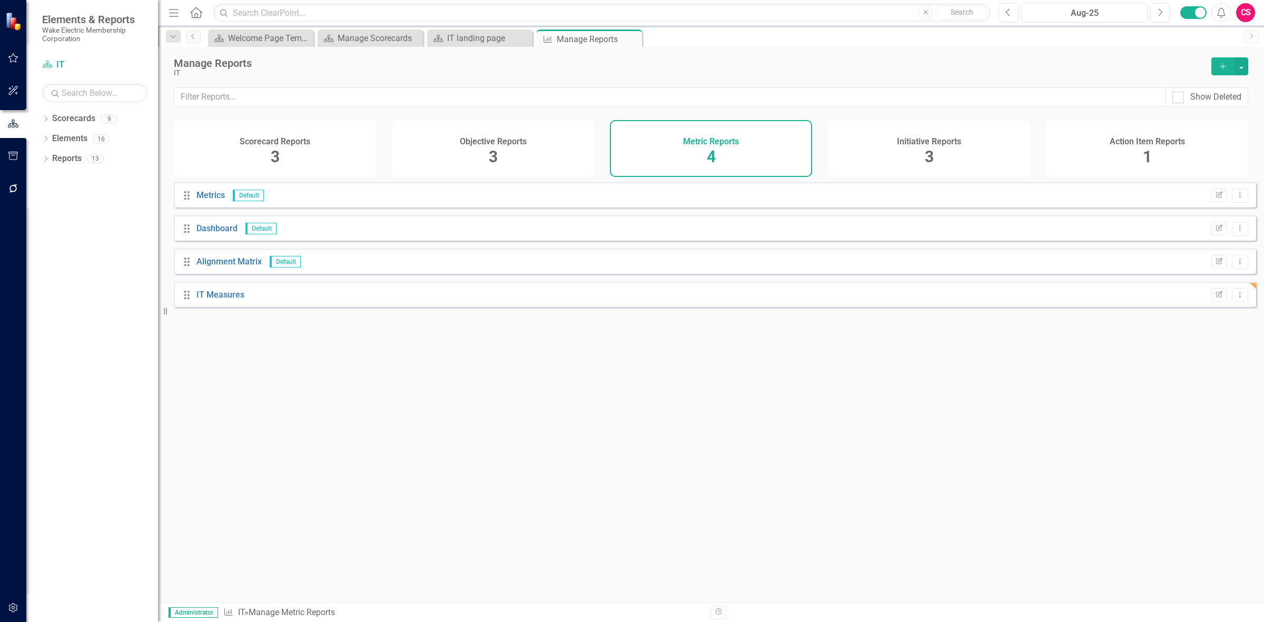
click at [219, 301] on div "IT Measures" at bounding box center [220, 295] width 48 height 12
click at [219, 300] on link "IT Measures" at bounding box center [220, 295] width 48 height 10
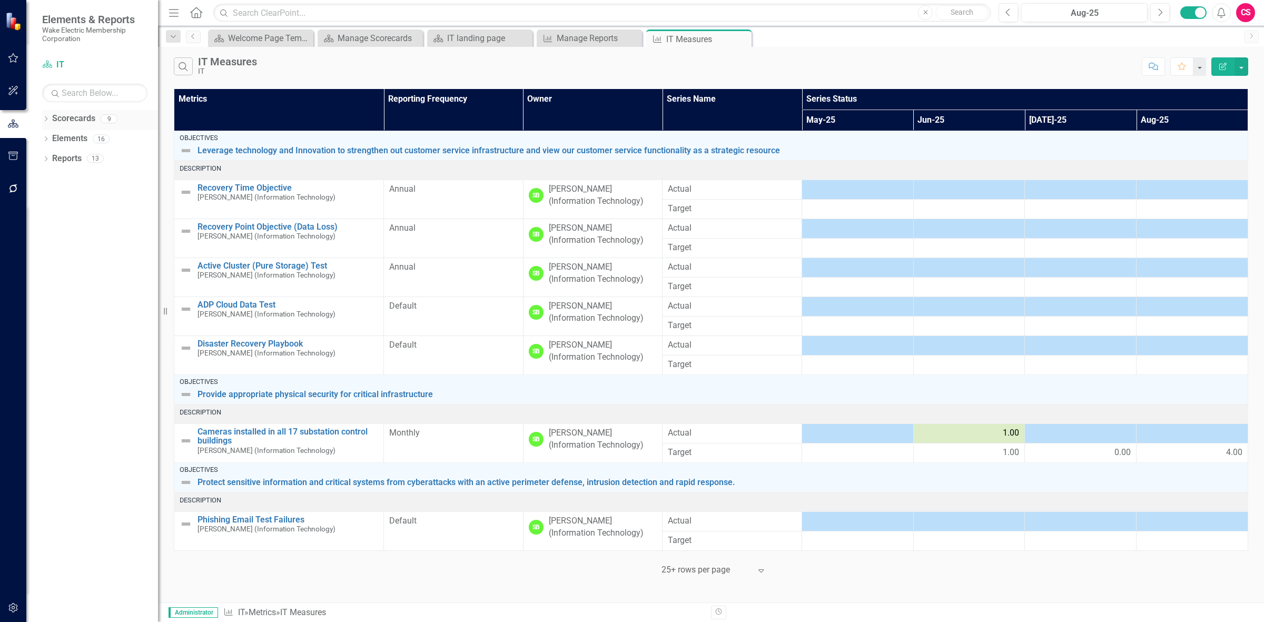
click at [75, 116] on link "Scorecards" at bounding box center [73, 119] width 43 height 12
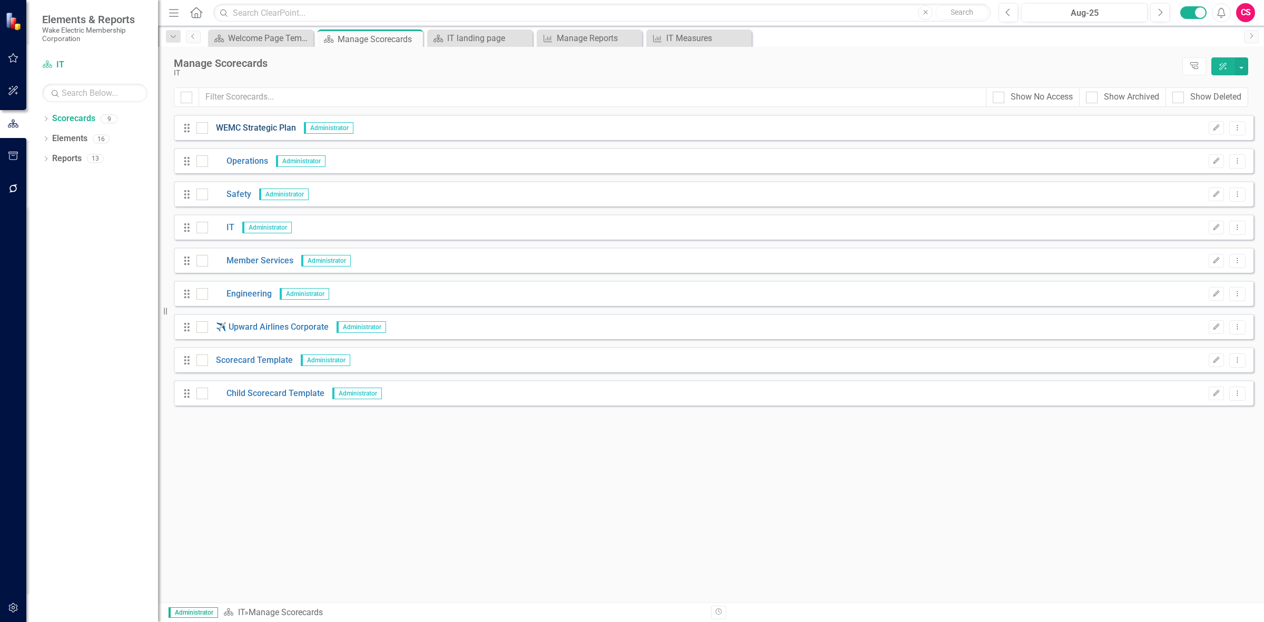
click at [282, 127] on link "WEMC Strategic Plan" at bounding box center [252, 128] width 88 height 12
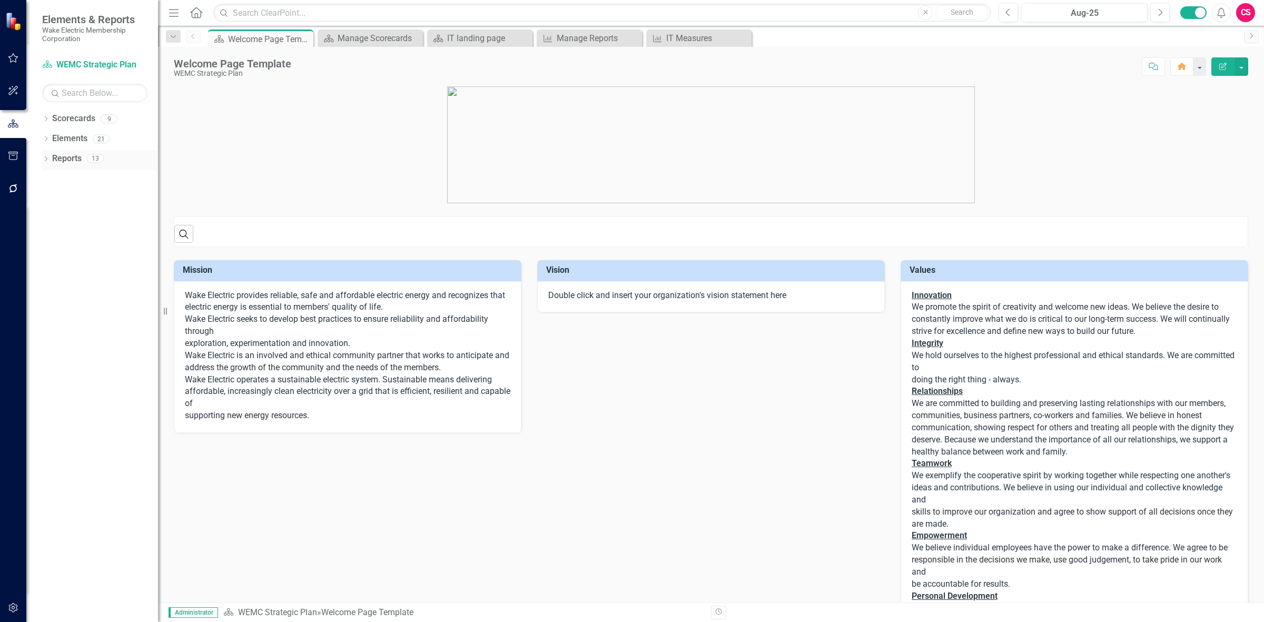
click at [67, 160] on link "Reports" at bounding box center [66, 159] width 29 height 12
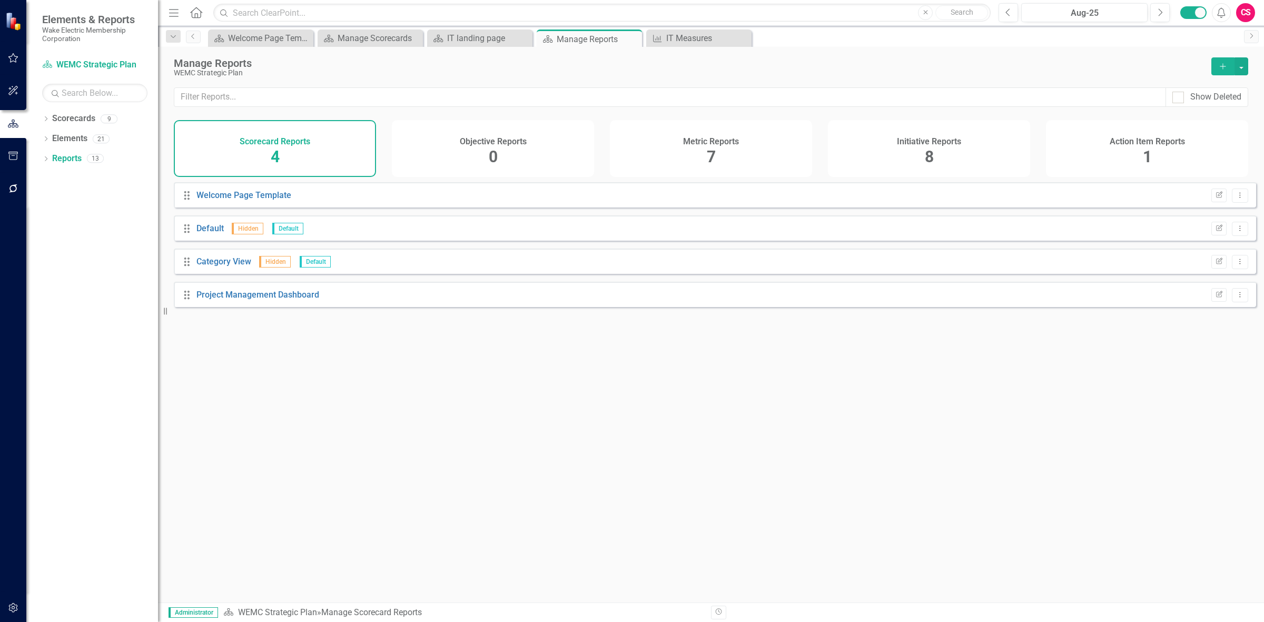
click at [694, 169] on div "Metric Reports 7" at bounding box center [711, 148] width 202 height 57
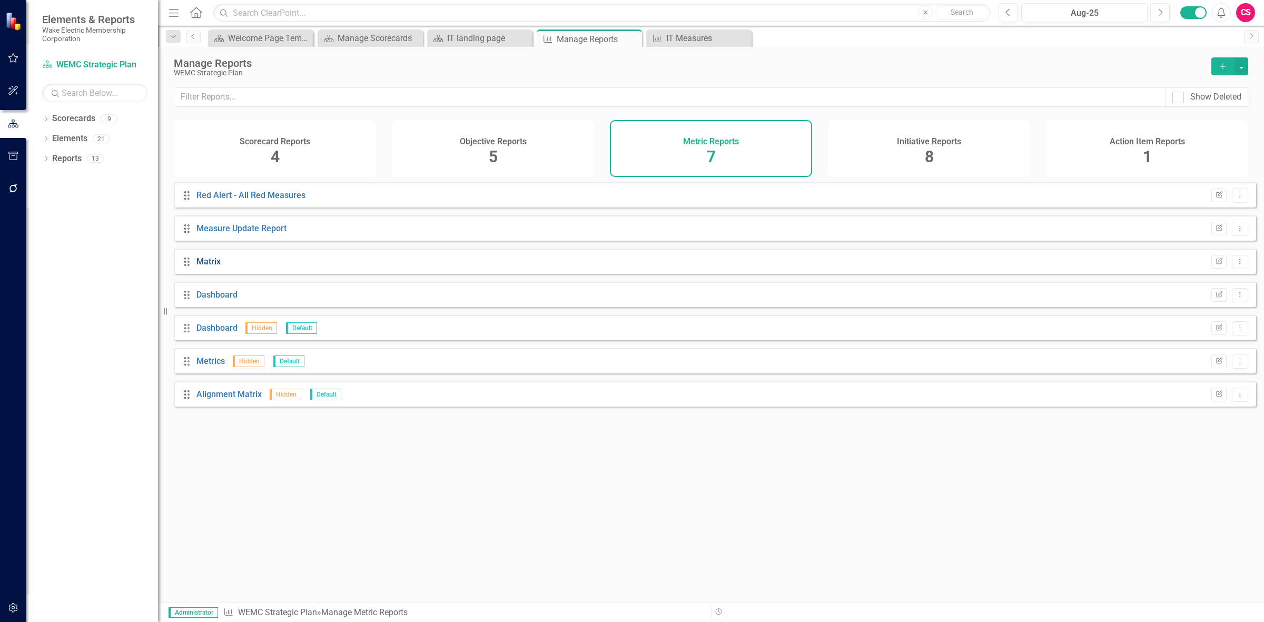
click at [207, 267] on link "Matrix" at bounding box center [208, 262] width 24 height 10
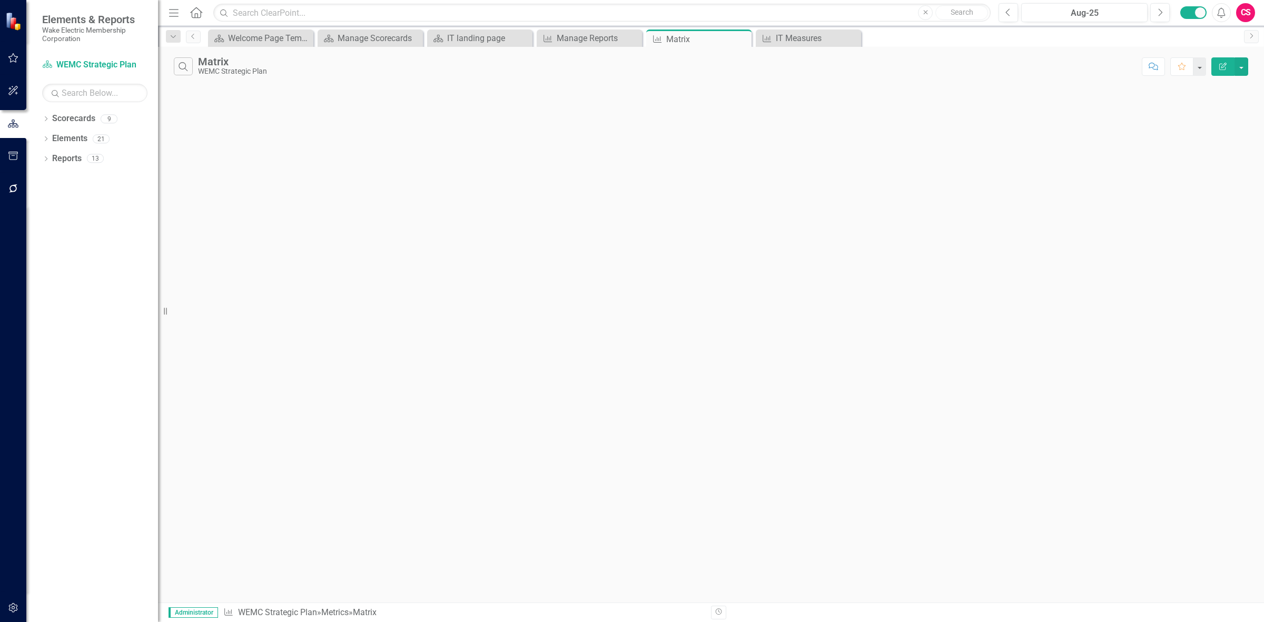
click at [1220, 70] on icon "button" at bounding box center [1222, 66] width 7 height 7
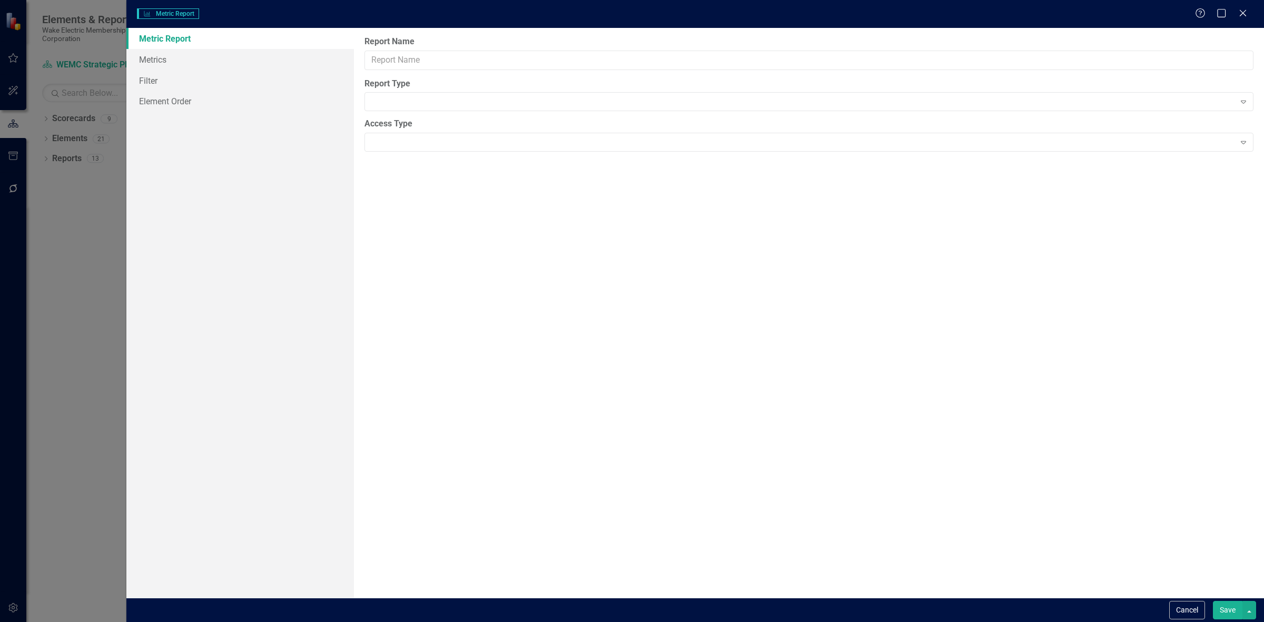
type input "Matrix"
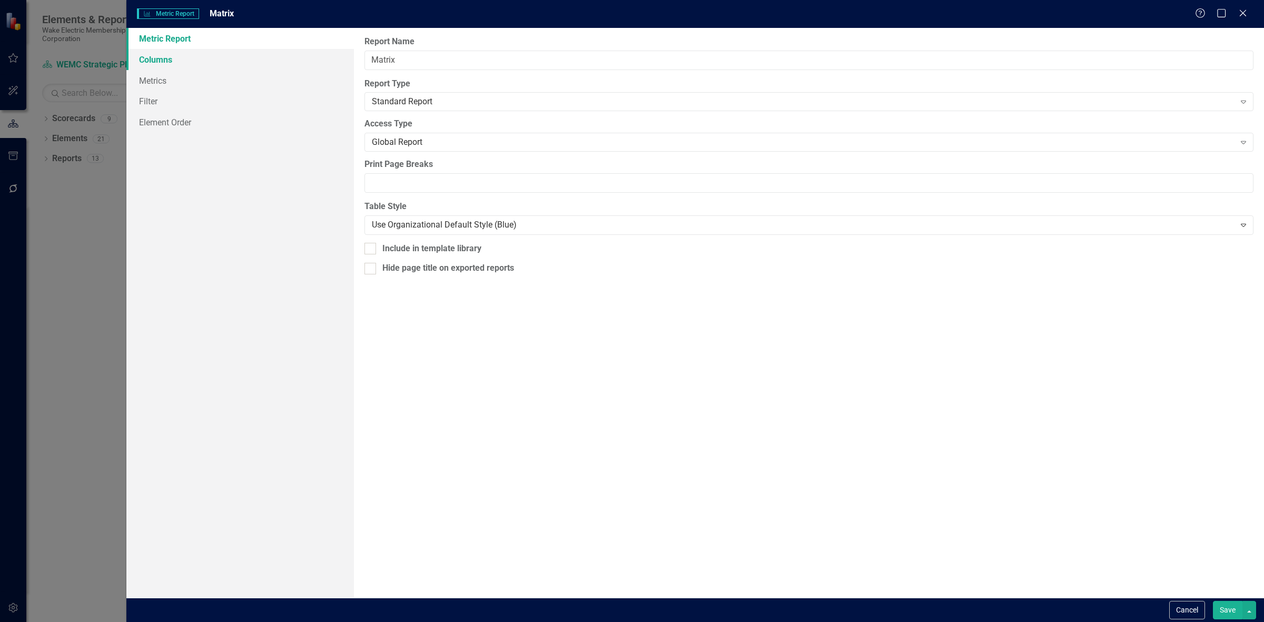
click at [233, 61] on link "Columns" at bounding box center [240, 59] width 228 height 21
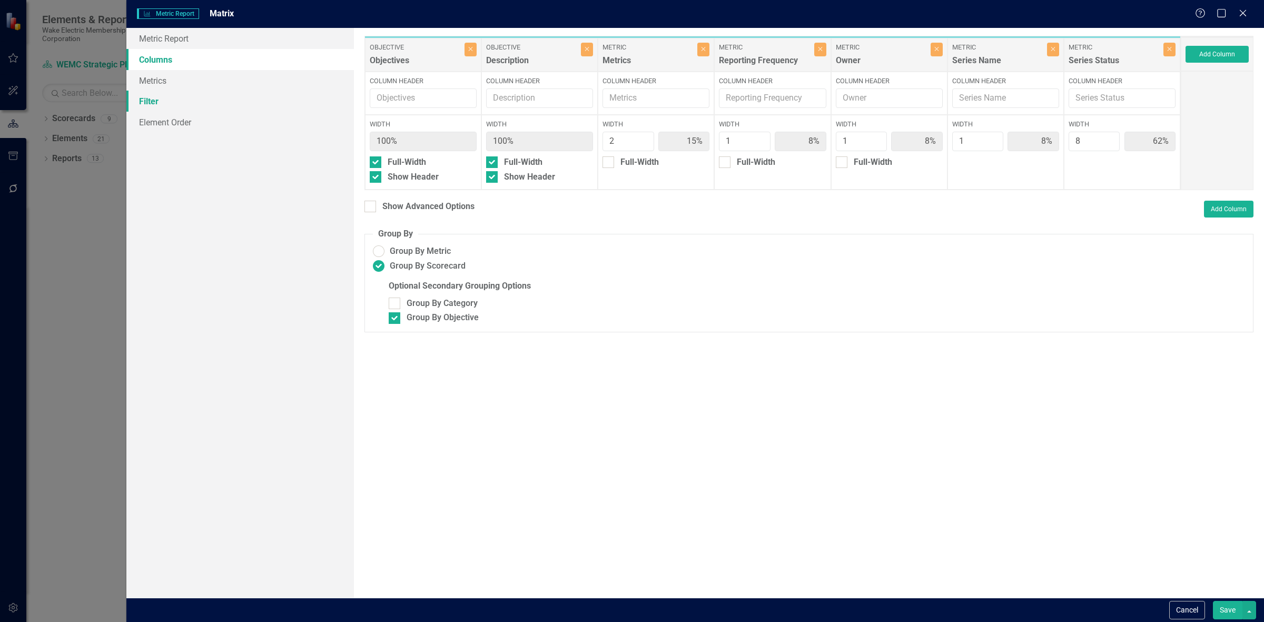
click at [182, 91] on link "Filter" at bounding box center [240, 101] width 228 height 21
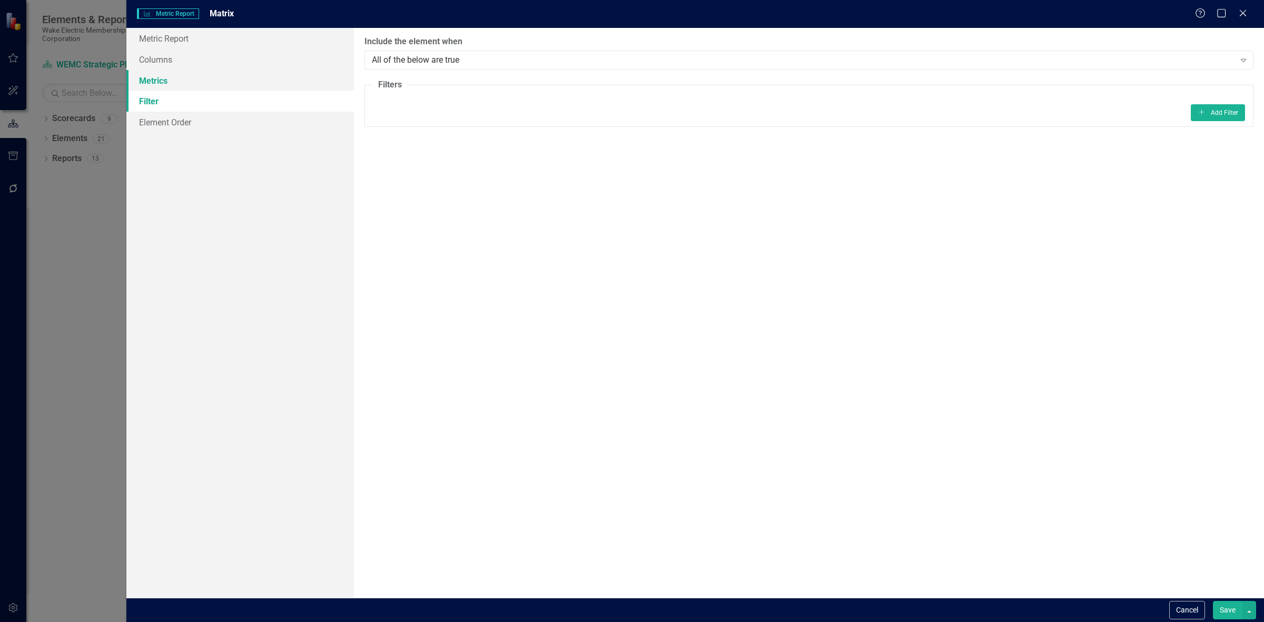
click at [177, 80] on link "Metrics" at bounding box center [240, 80] width 228 height 21
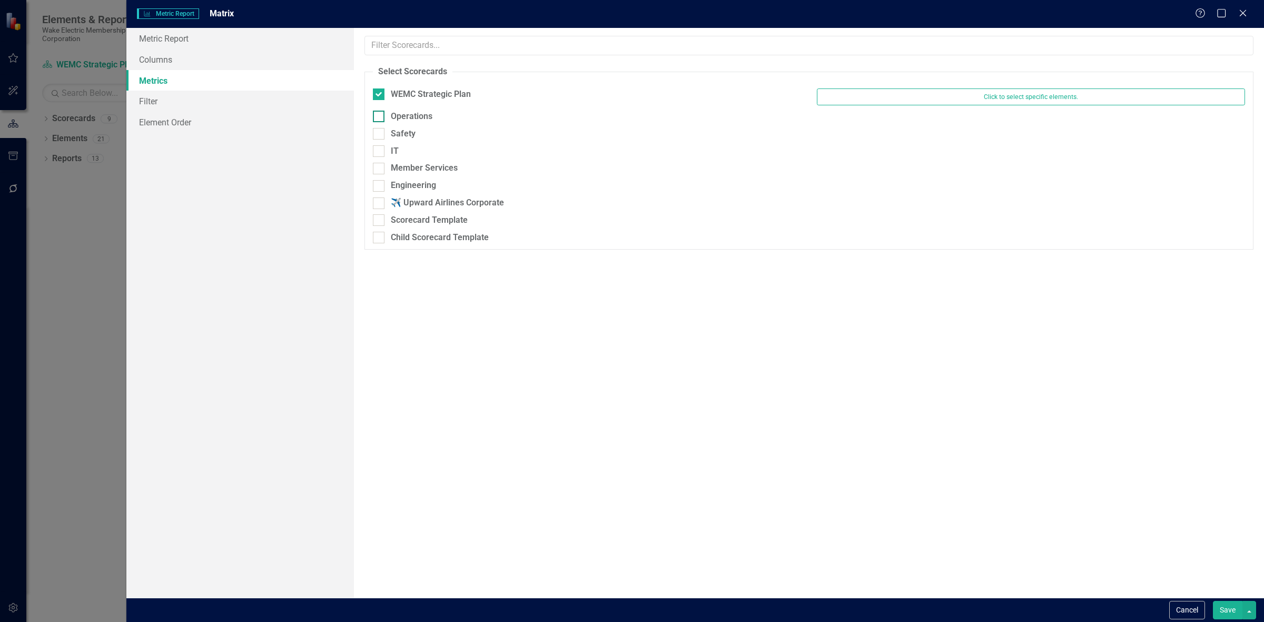
click at [441, 114] on div "Operations" at bounding box center [587, 117] width 428 height 12
click at [380, 114] on input "Operations" at bounding box center [376, 114] width 7 height 7
checkbox input "true"
click at [415, 137] on div "Safety" at bounding box center [587, 139] width 428 height 12
click at [380, 137] on input "Safety" at bounding box center [376, 136] width 7 height 7
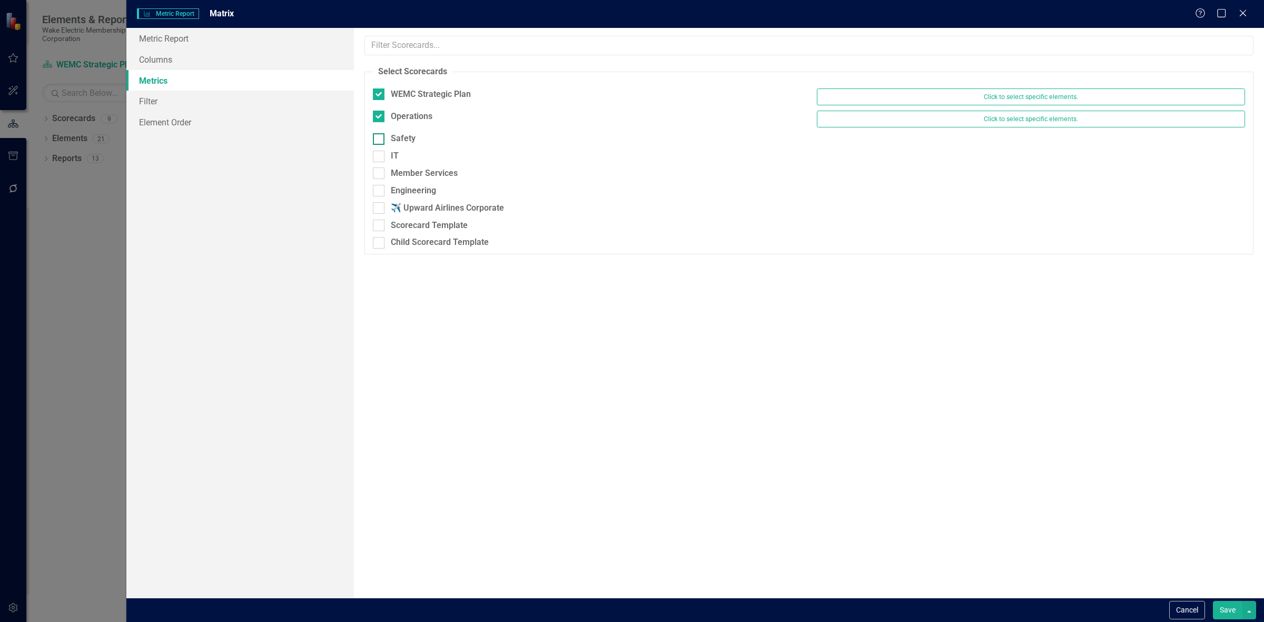
checkbox input "true"
click at [407, 154] on div "Safety Click to select specific elements." at bounding box center [809, 144] width 888 height 22
click at [415, 169] on div "IT" at bounding box center [587, 163] width 444 height 17
click at [419, 181] on div "Member Services" at bounding box center [424, 179] width 67 height 12
click at [380, 180] on input "Member Services" at bounding box center [376, 176] width 7 height 7
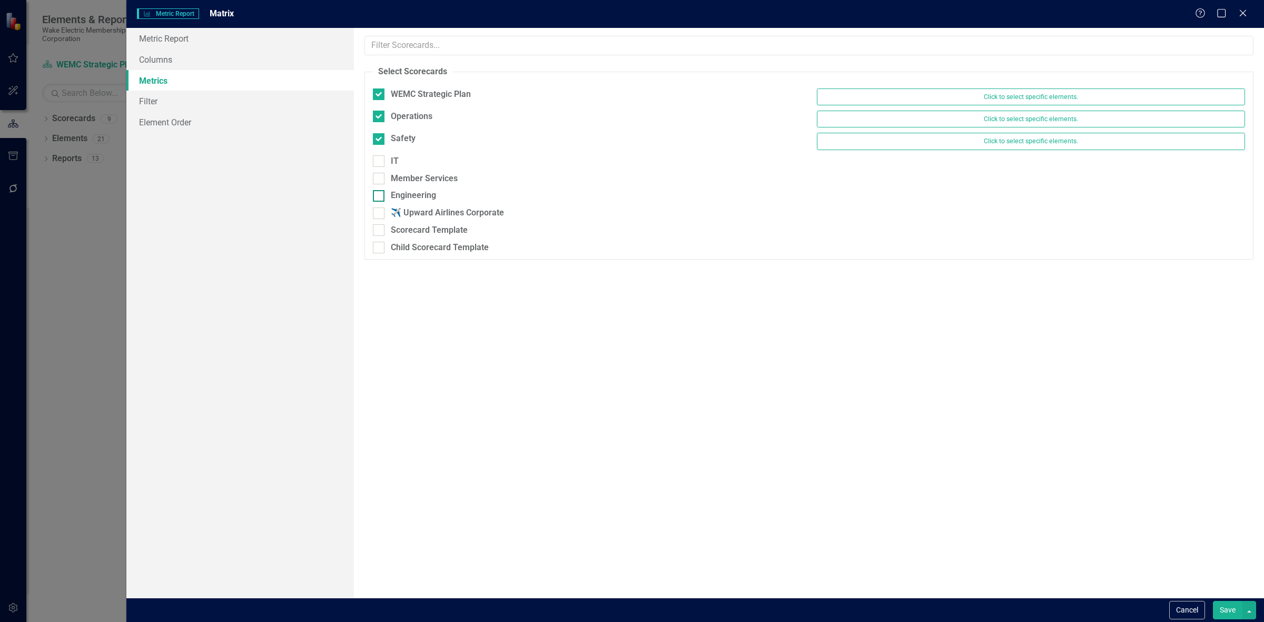
checkbox input "true"
click at [420, 200] on div "Engineering" at bounding box center [413, 201] width 45 height 12
click at [380, 200] on input "Engineering" at bounding box center [376, 198] width 7 height 7
checkbox input "true"
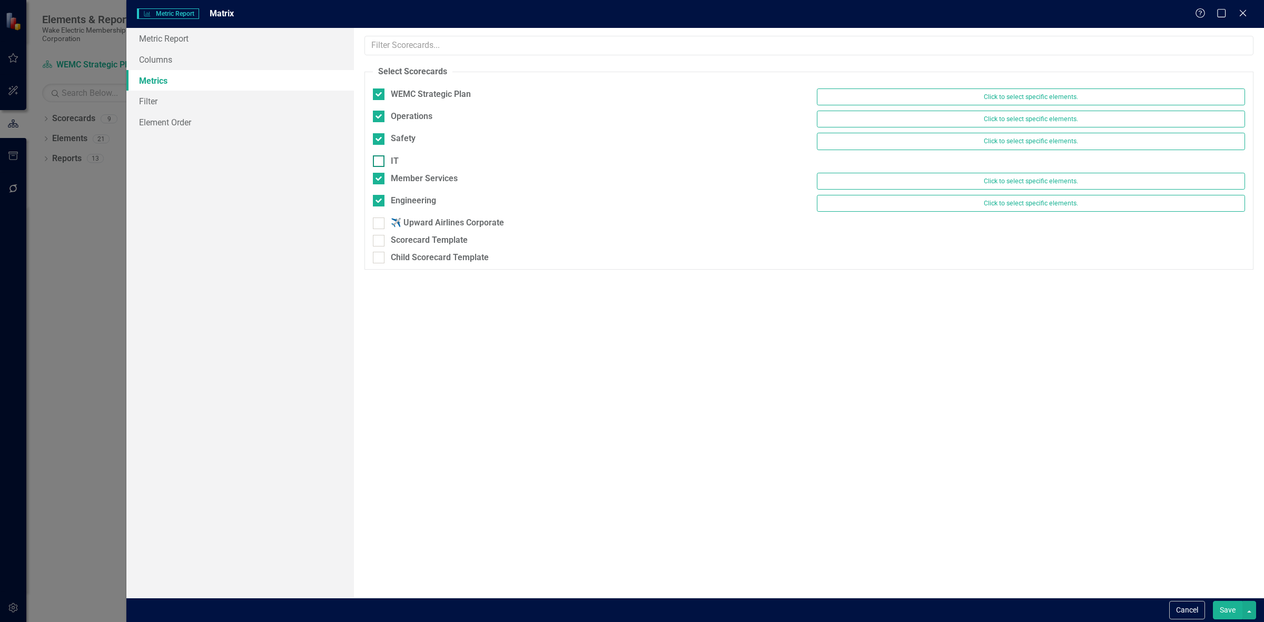
click at [395, 159] on div "IT" at bounding box center [395, 161] width 8 height 12
click at [380, 159] on input "IT" at bounding box center [376, 158] width 7 height 7
checkbox input "true"
click at [1223, 613] on button "Save" at bounding box center [1227, 610] width 29 height 18
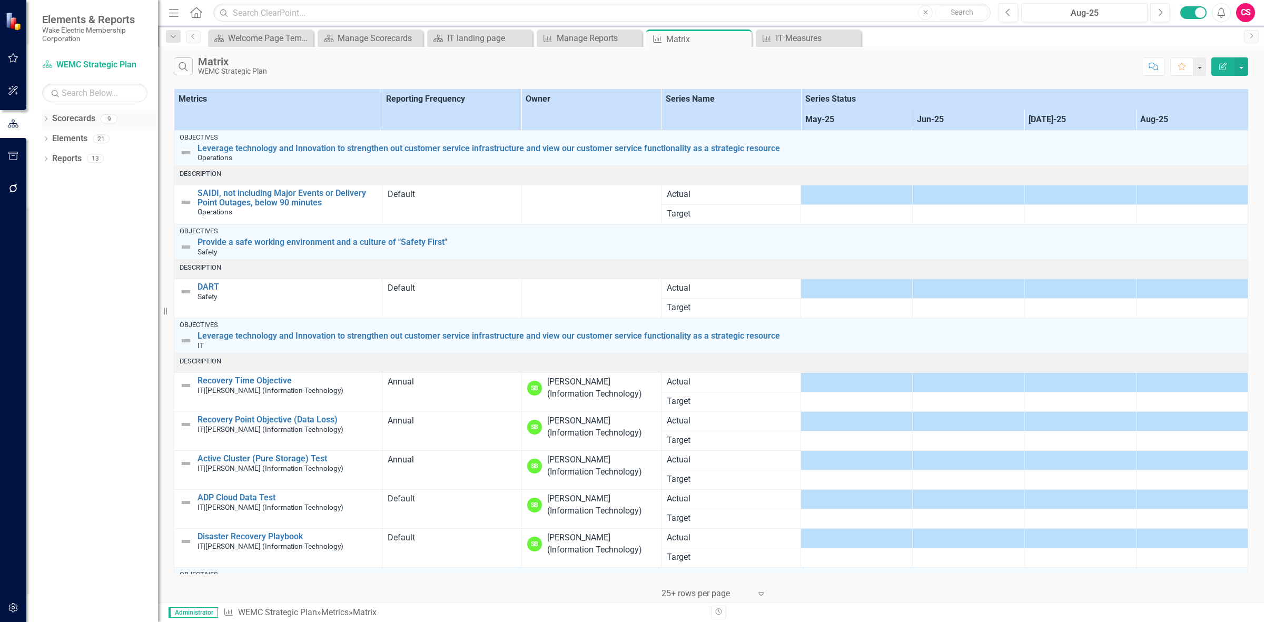
click at [82, 119] on link "Scorecards" at bounding box center [73, 119] width 43 height 12
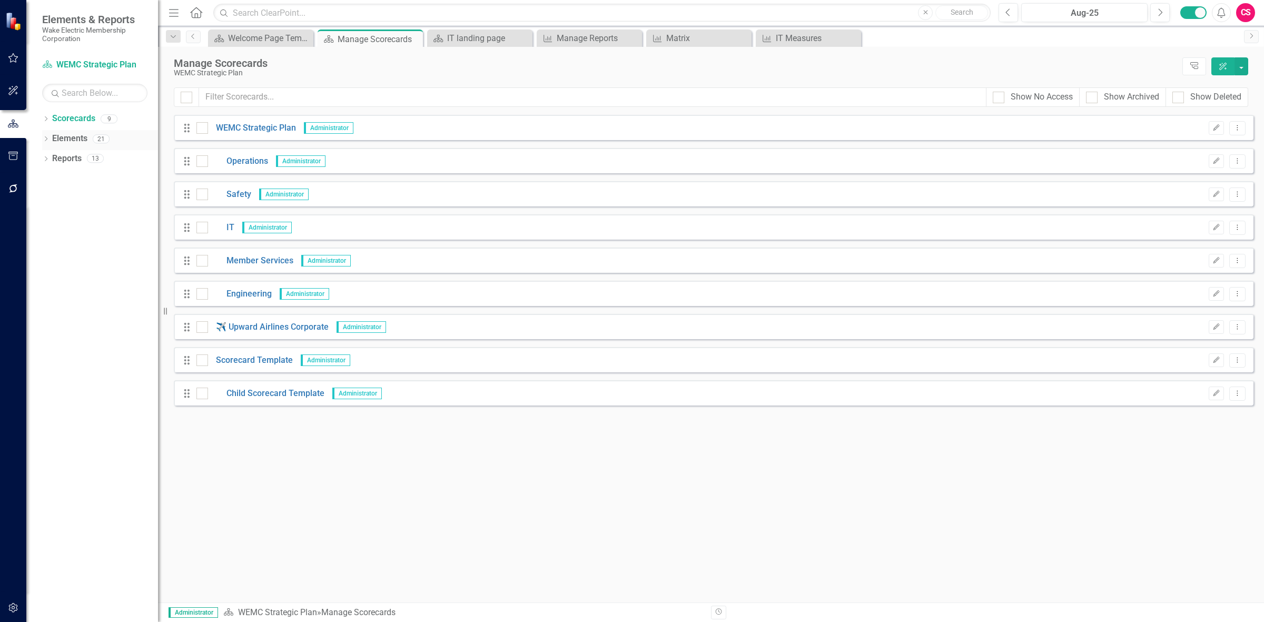
click at [77, 147] on div "Elements" at bounding box center [69, 138] width 35 height 17
click at [77, 136] on link "Elements" at bounding box center [69, 139] width 35 height 12
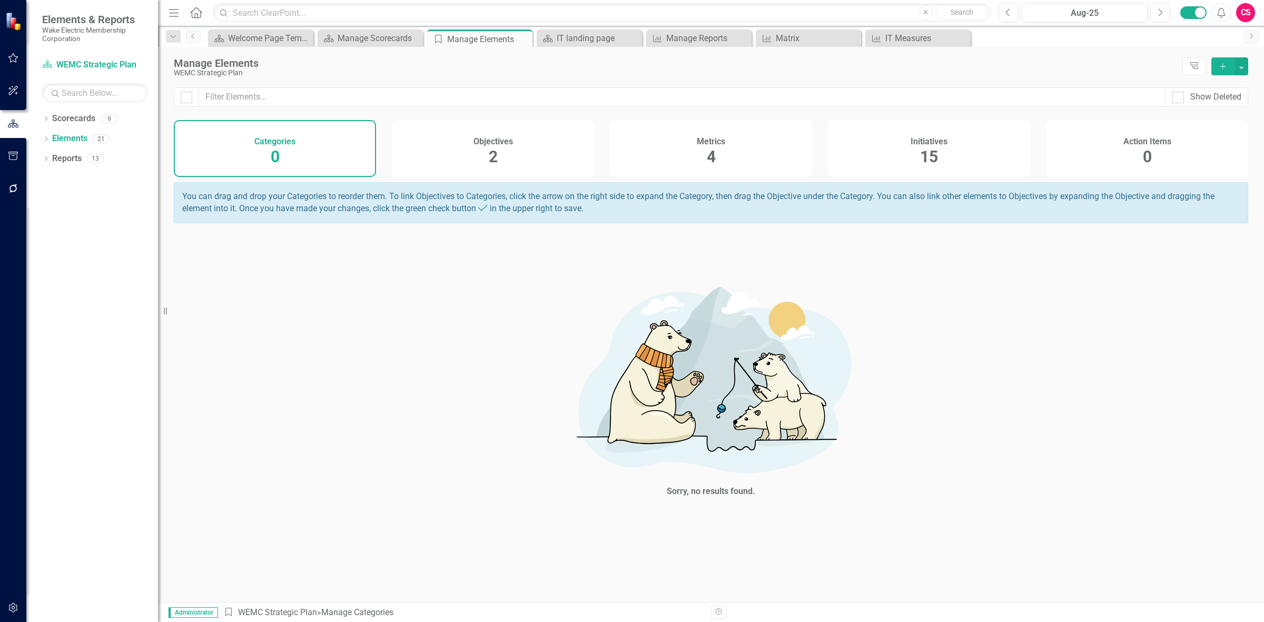
click at [888, 143] on div "Initiatives 15" at bounding box center [929, 148] width 202 height 57
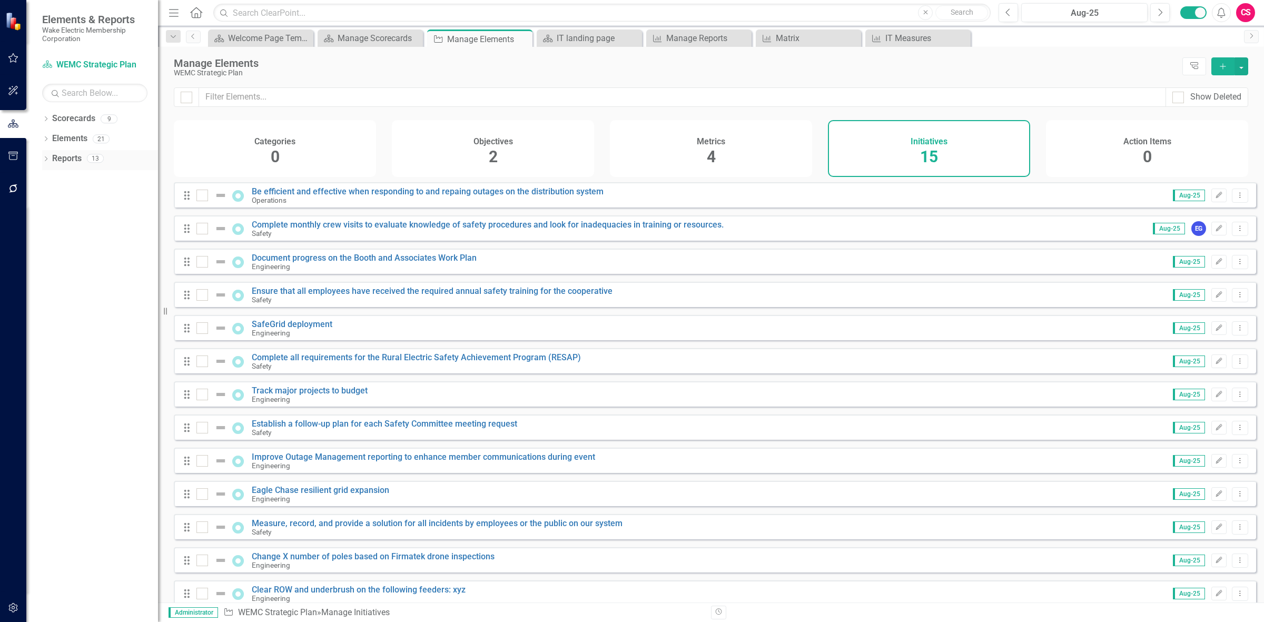
click at [55, 166] on div "Reports" at bounding box center [66, 158] width 29 height 17
click at [58, 161] on link "Reports" at bounding box center [66, 159] width 29 height 12
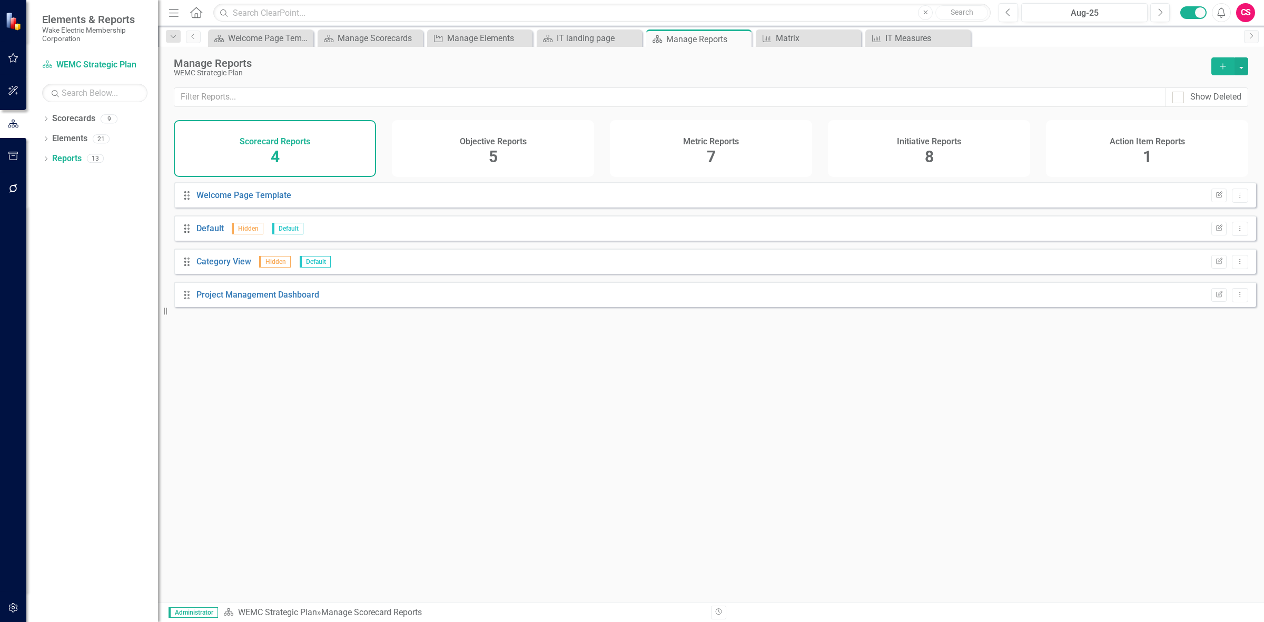
click at [912, 162] on div "Initiative Reports 8" at bounding box center [929, 148] width 202 height 57
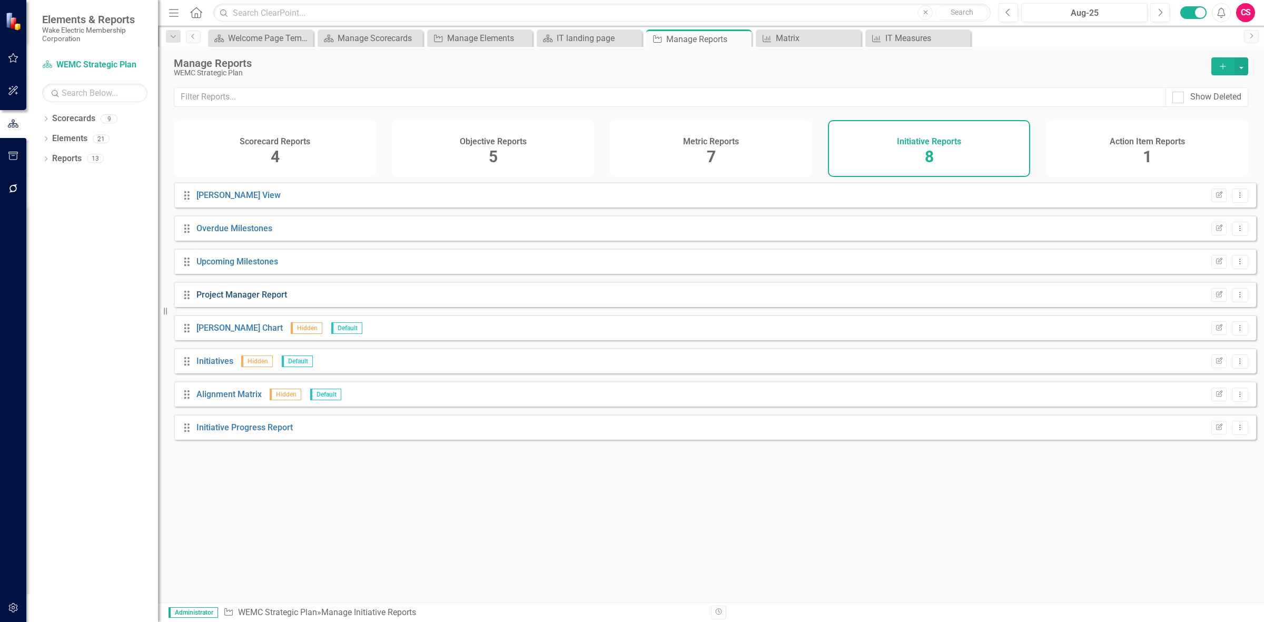
click at [221, 300] on link "Project Manager Report" at bounding box center [241, 295] width 91 height 10
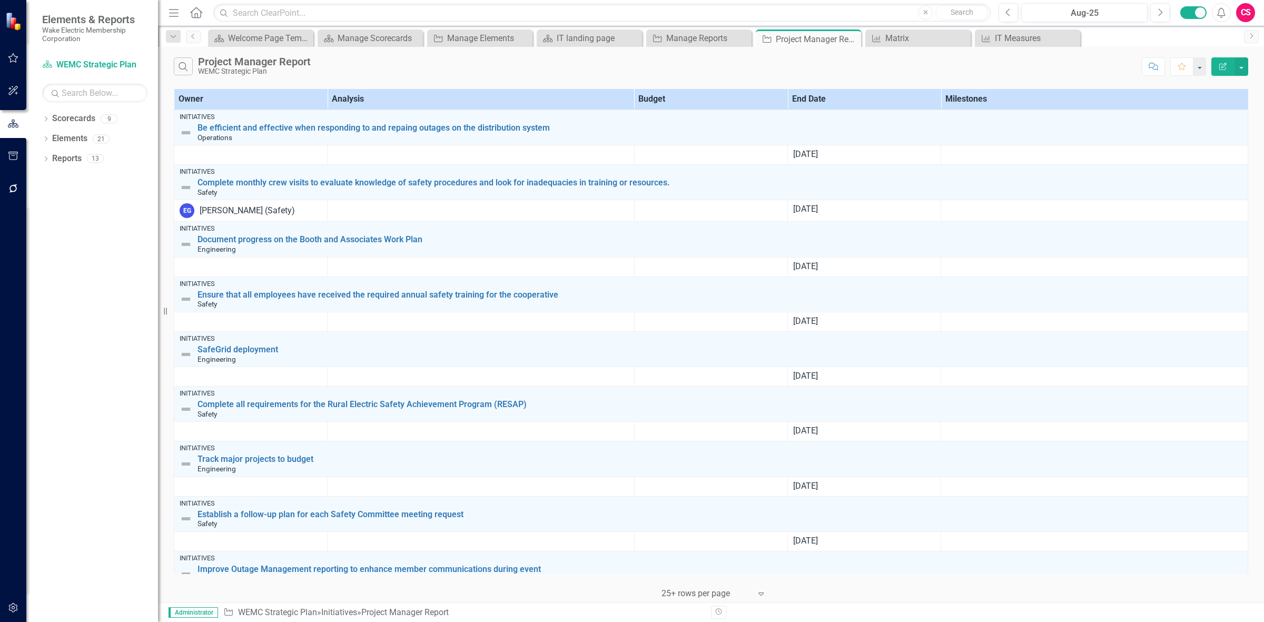
click at [1223, 68] on icon "Edit Report" at bounding box center [1222, 66] width 9 height 7
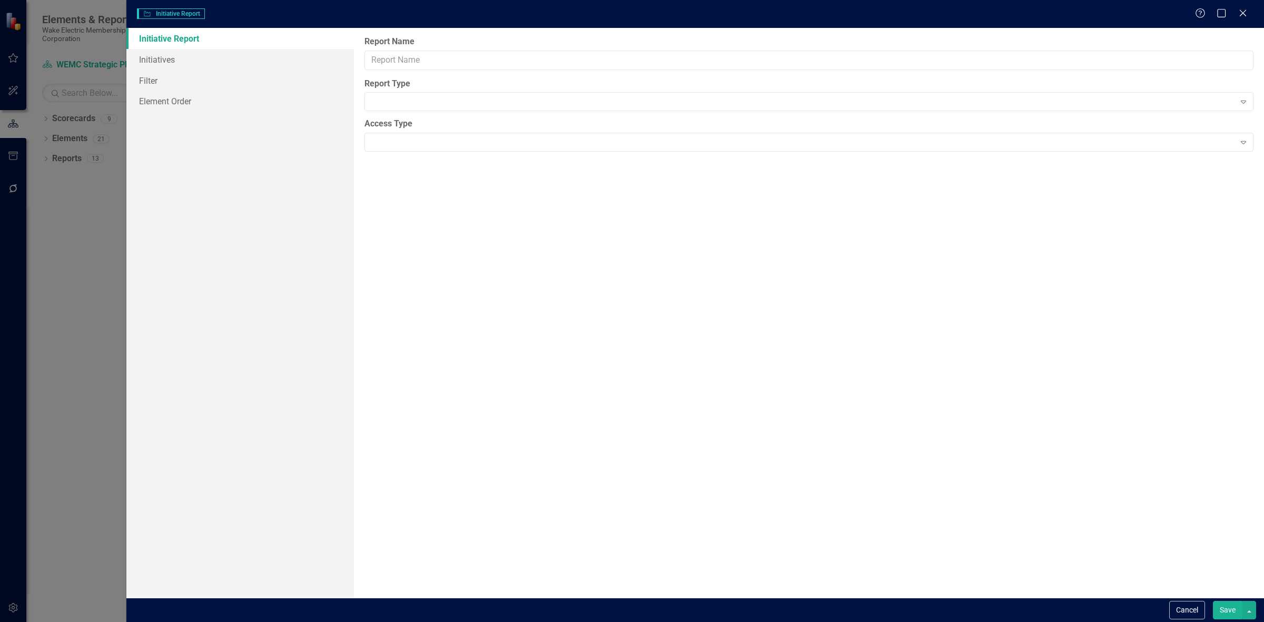
type input "Project Manager Report"
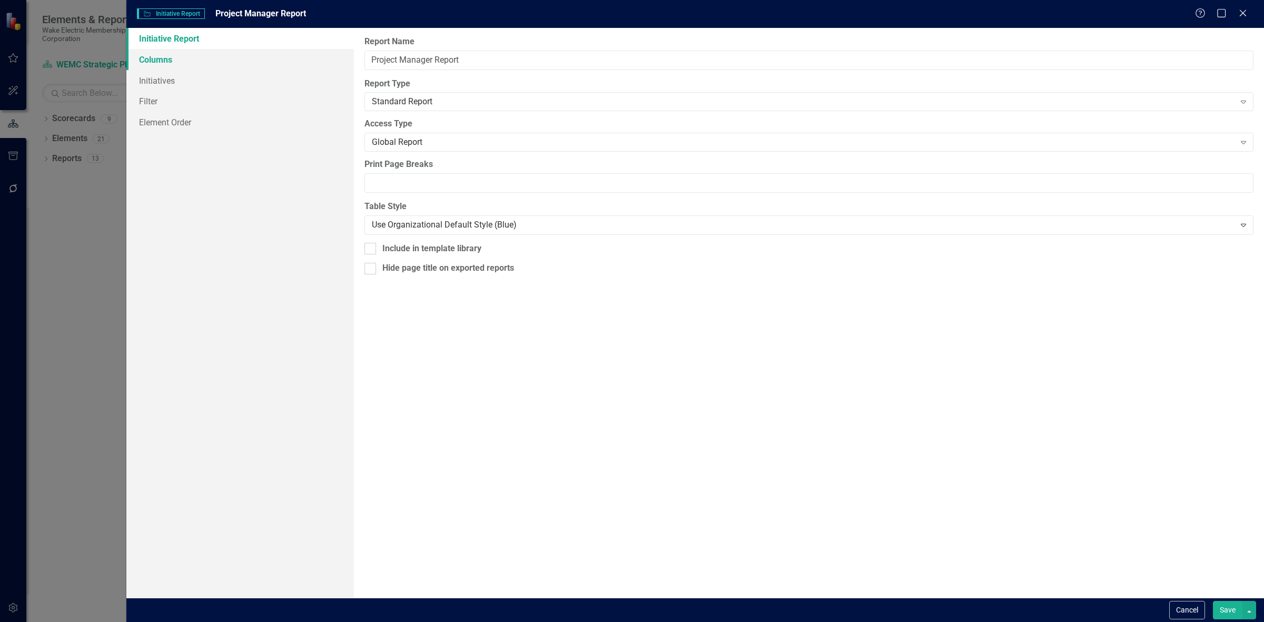
click at [217, 60] on link "Columns" at bounding box center [240, 59] width 228 height 21
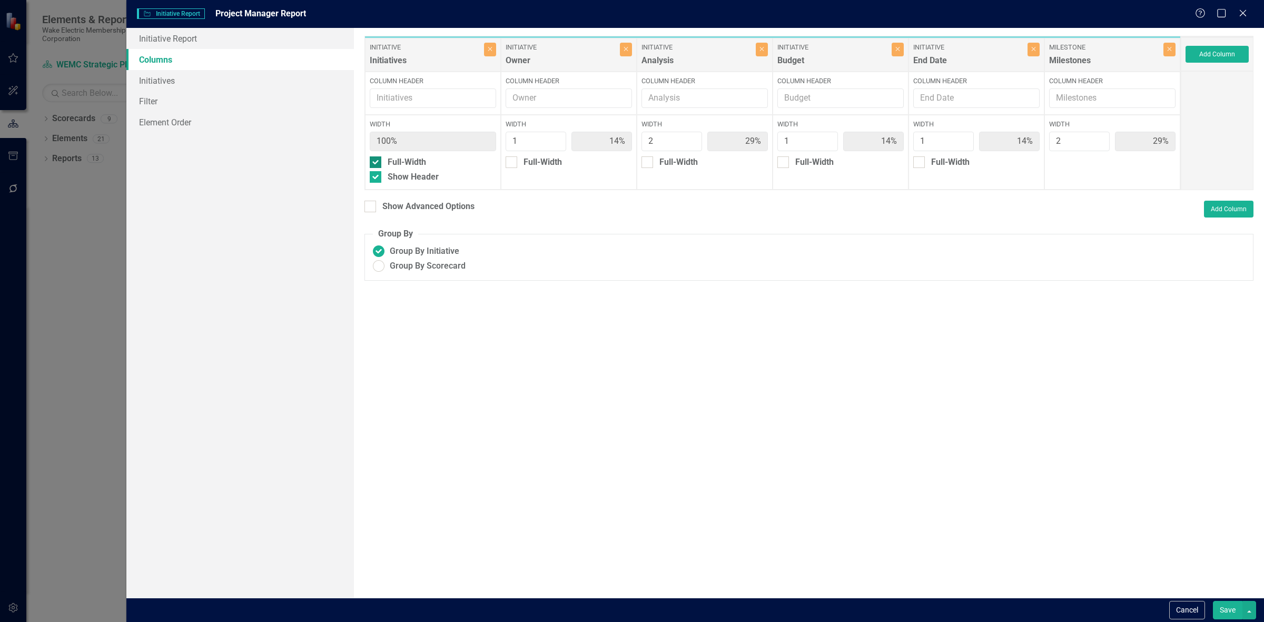
click at [396, 161] on div "Full-Width" at bounding box center [407, 162] width 38 height 12
click at [377, 161] on input "Full-Width" at bounding box center [373, 159] width 7 height 7
checkbox input "false"
type input "65%"
type input "5%"
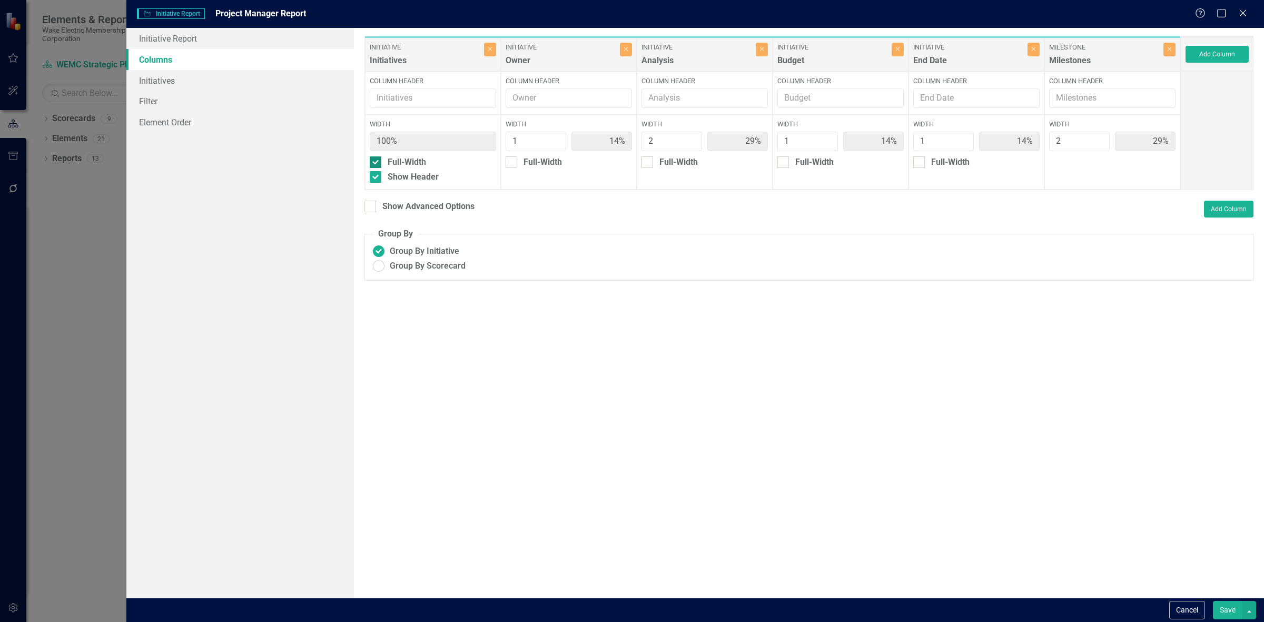
type input "10%"
type input "5%"
type input "10%"
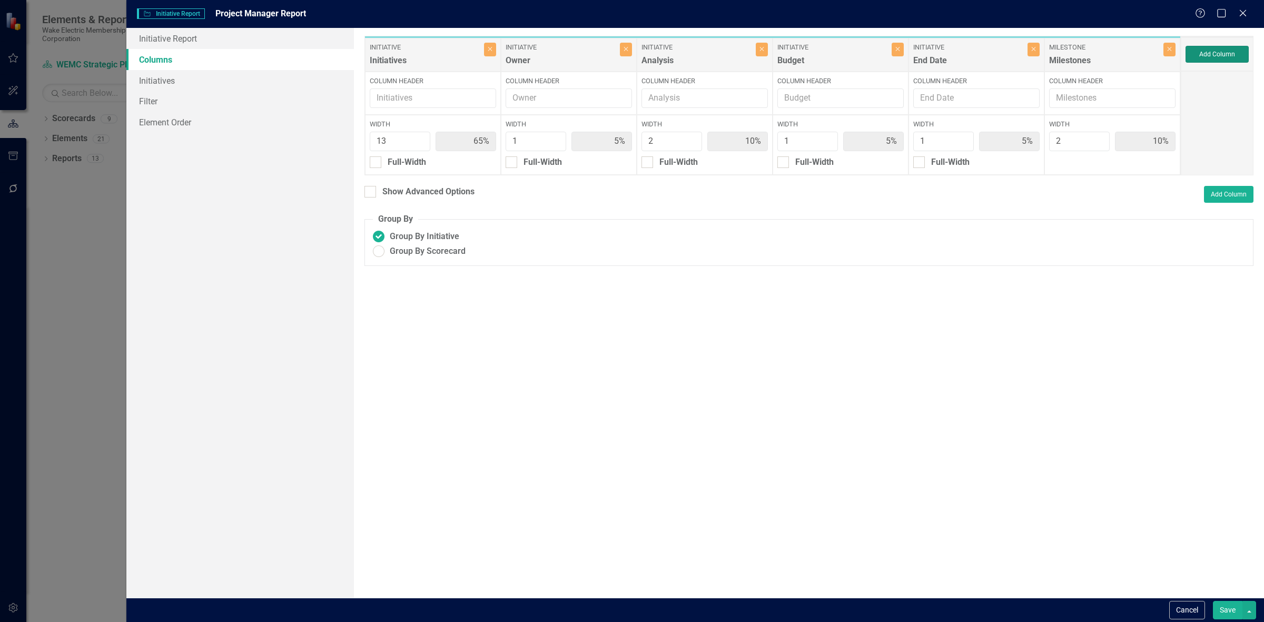
click at [1235, 56] on button "Add Column" at bounding box center [1217, 54] width 63 height 17
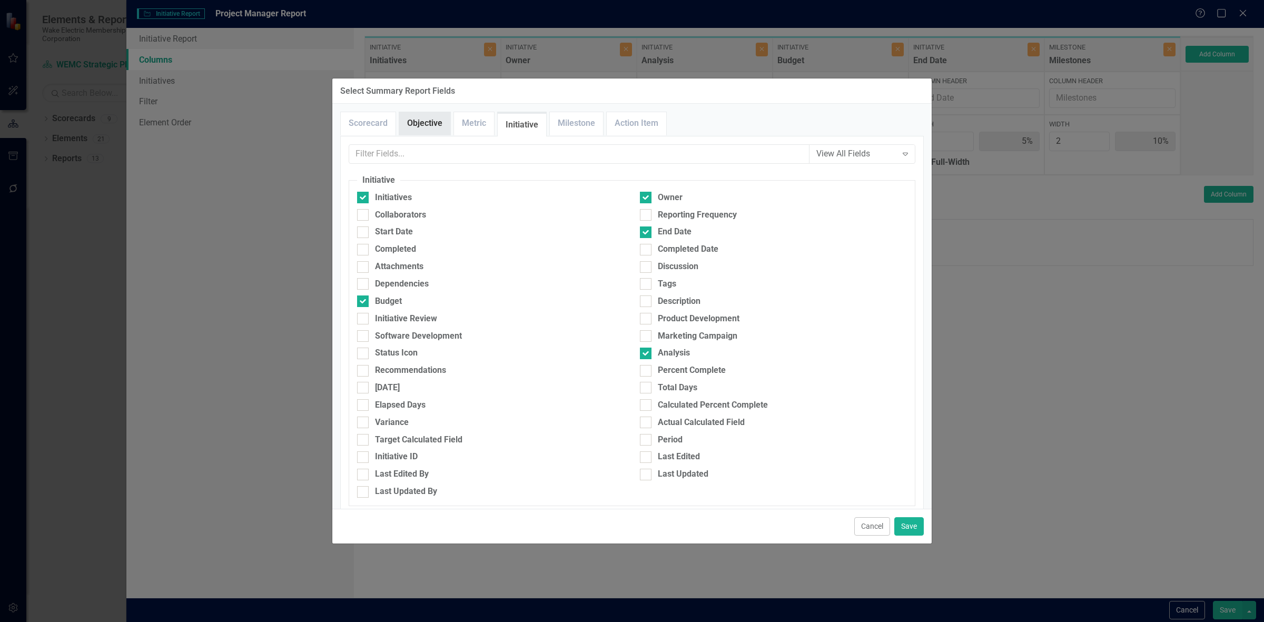
click at [434, 133] on link "Objective" at bounding box center [424, 123] width 51 height 23
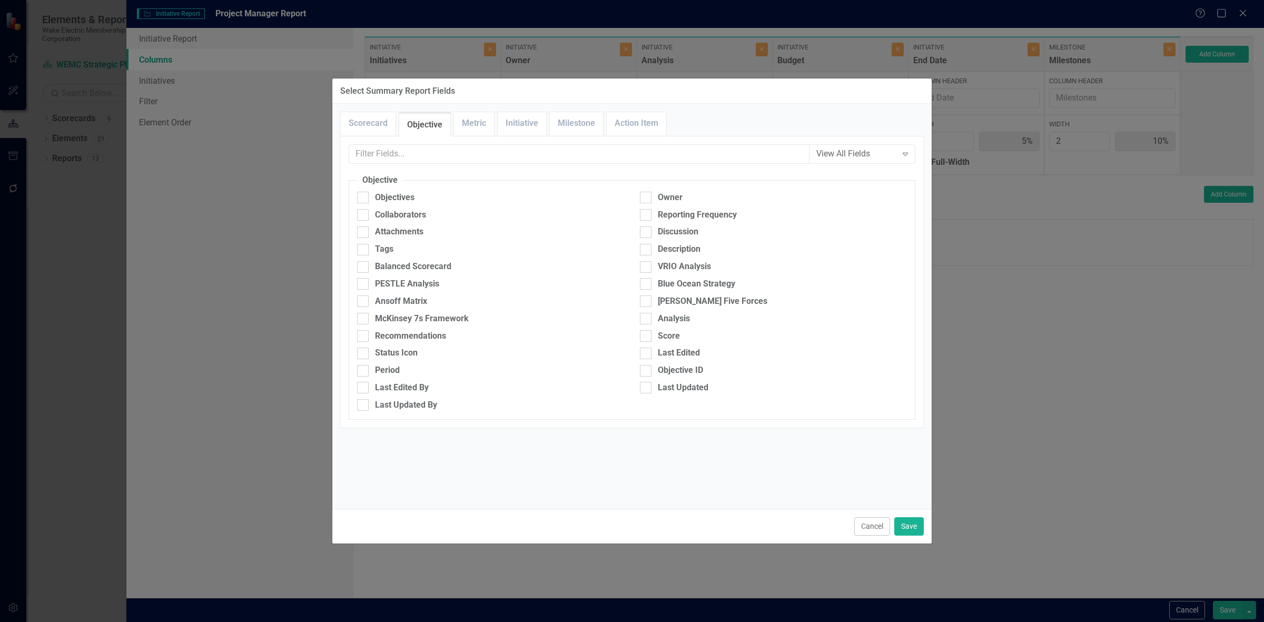
click at [866, 515] on div "Cancel Save" at bounding box center [631, 526] width 599 height 35
click at [862, 525] on button "Cancel" at bounding box center [872, 526] width 36 height 18
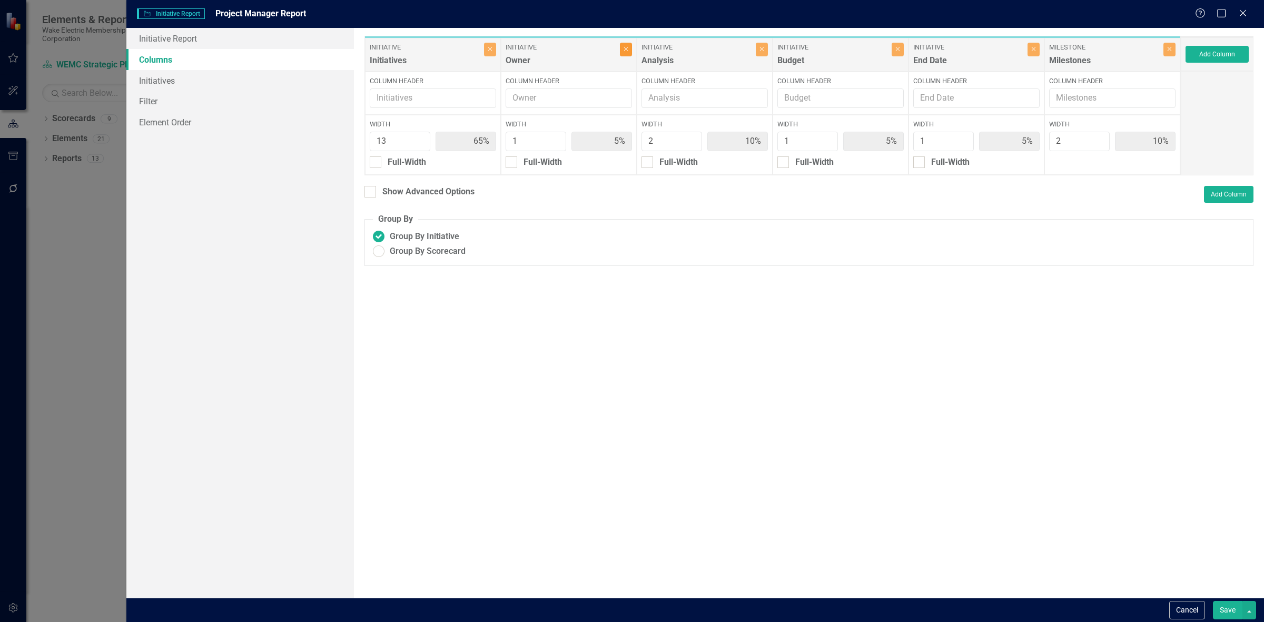
click at [624, 46] on icon "Close" at bounding box center [626, 49] width 5 height 6
type input "68%"
type input "11%"
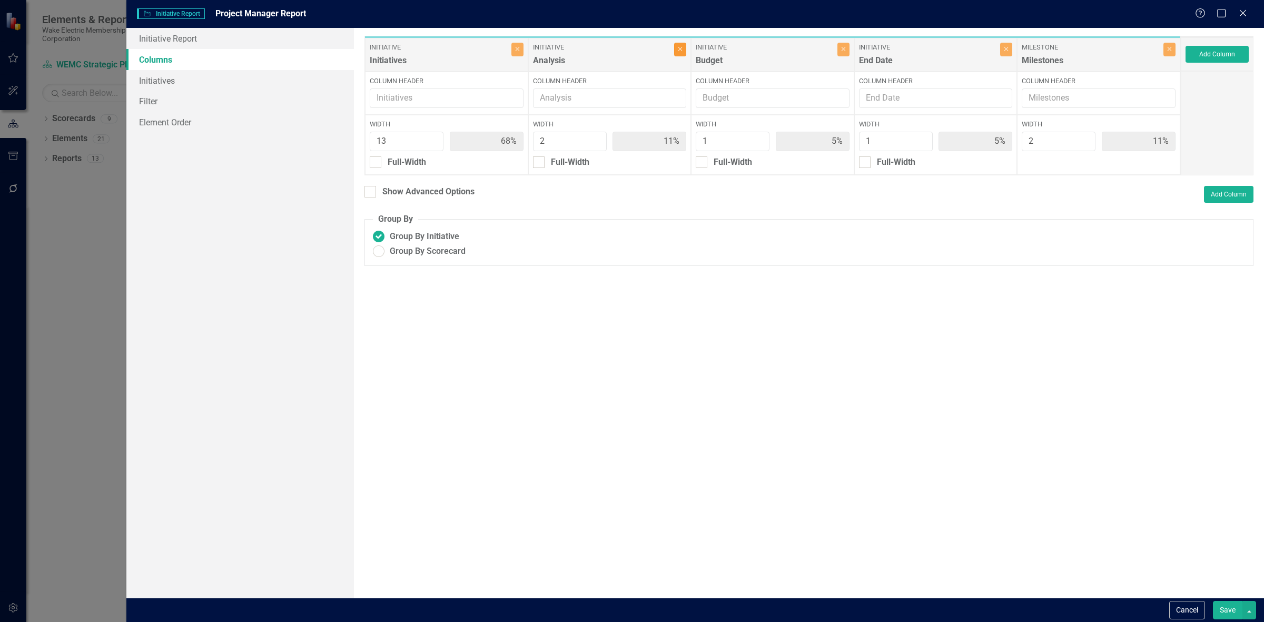
click at [678, 50] on icon "button" at bounding box center [680, 49] width 4 height 4
type input "76%"
type input "6%"
type input "12%"
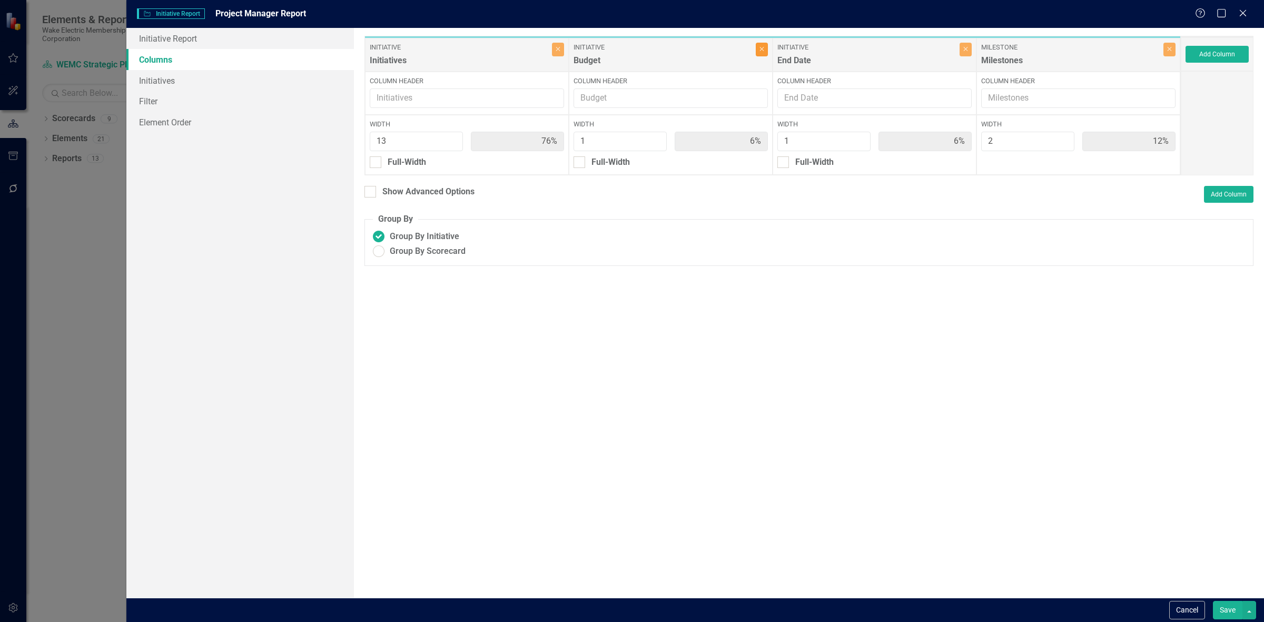
click at [764, 53] on button "Close" at bounding box center [762, 50] width 12 height 14
type input "81%"
type input "13%"
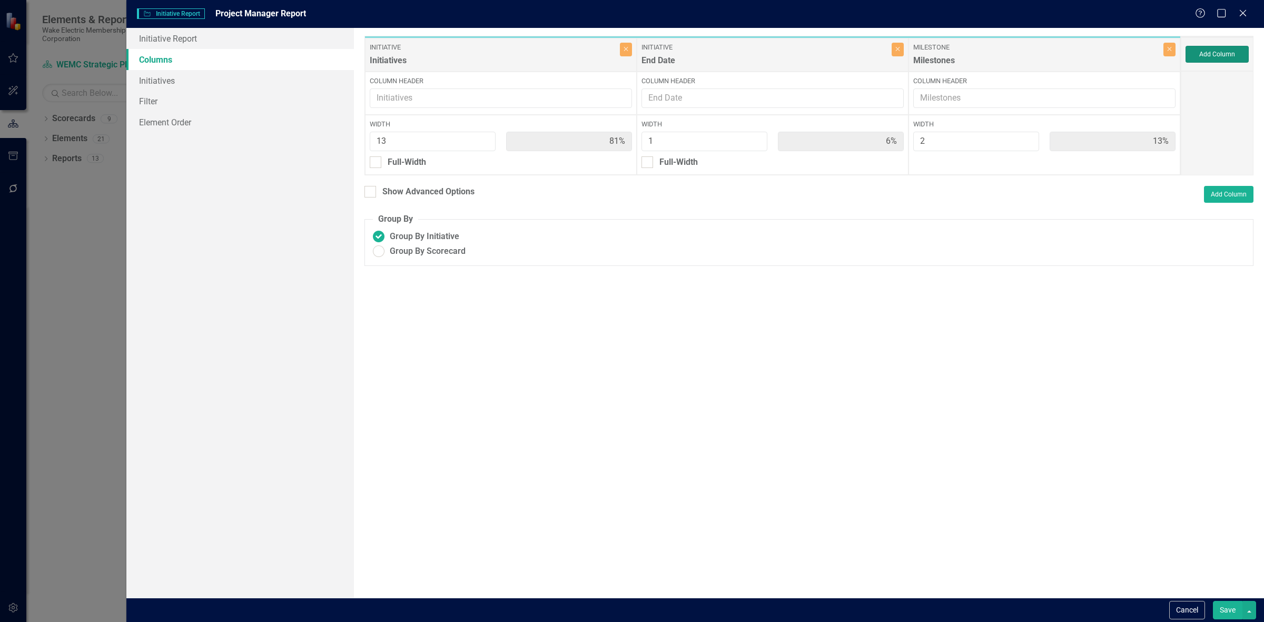
click at [1226, 53] on button "Add Column" at bounding box center [1217, 54] width 63 height 17
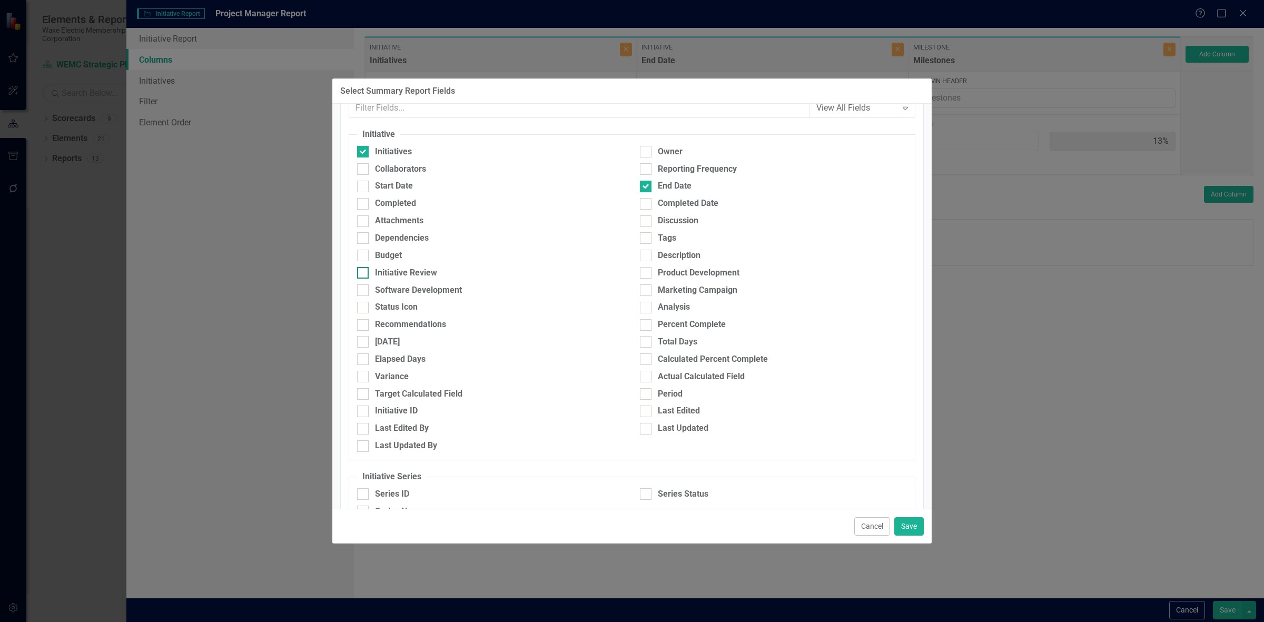
scroll to position [66, 0]
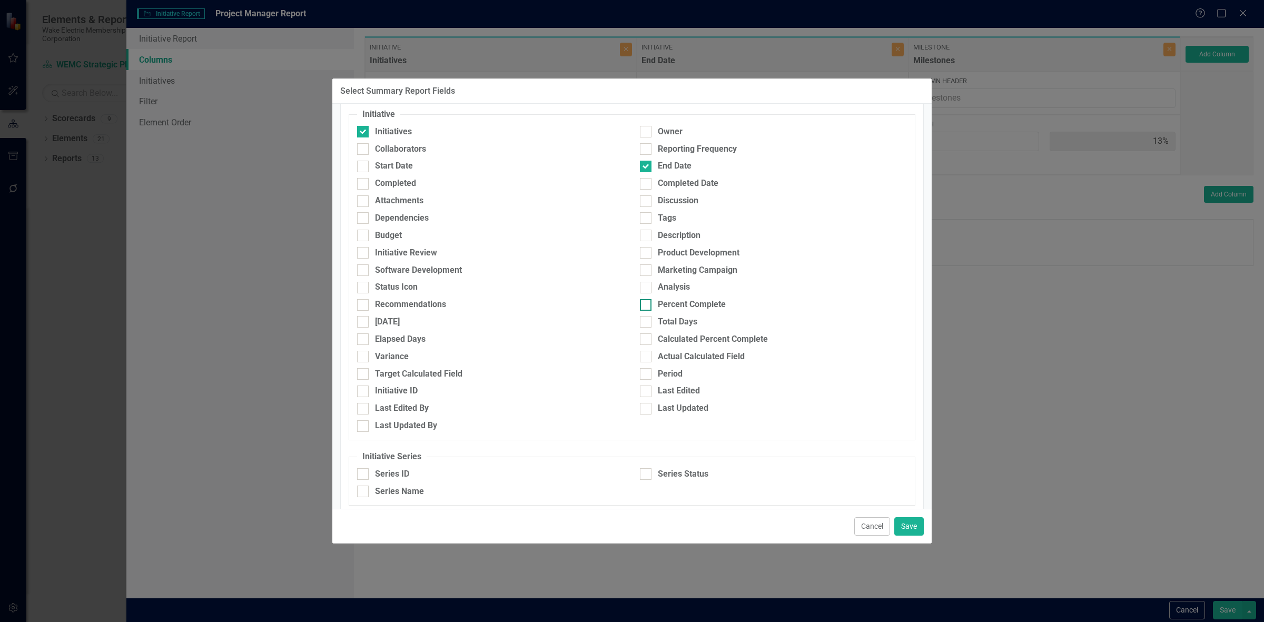
click at [667, 300] on div "Percent Complete" at bounding box center [692, 305] width 68 height 12
click at [647, 300] on input "Percent Complete" at bounding box center [643, 302] width 7 height 7
checkbox input "true"
click at [667, 285] on div "Analysis" at bounding box center [674, 287] width 32 height 12
click at [647, 285] on input "Analysis" at bounding box center [643, 285] width 7 height 7
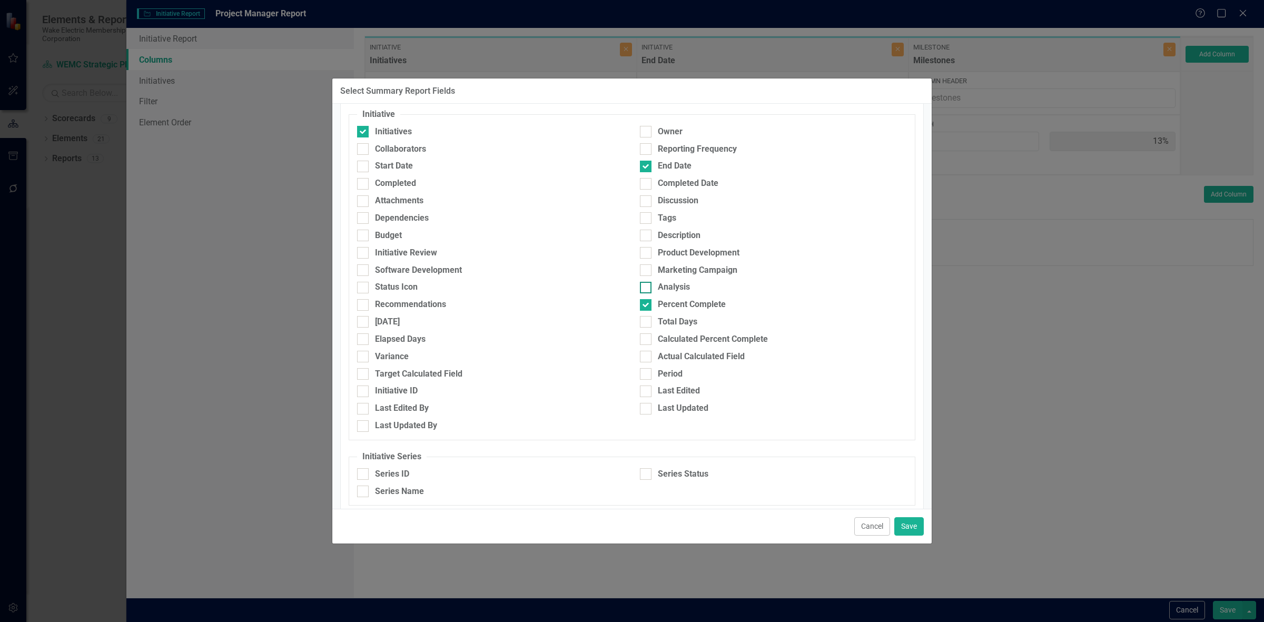
checkbox input "true"
click at [914, 525] on button "Save" at bounding box center [908, 526] width 29 height 18
type input "72%"
type input "11%"
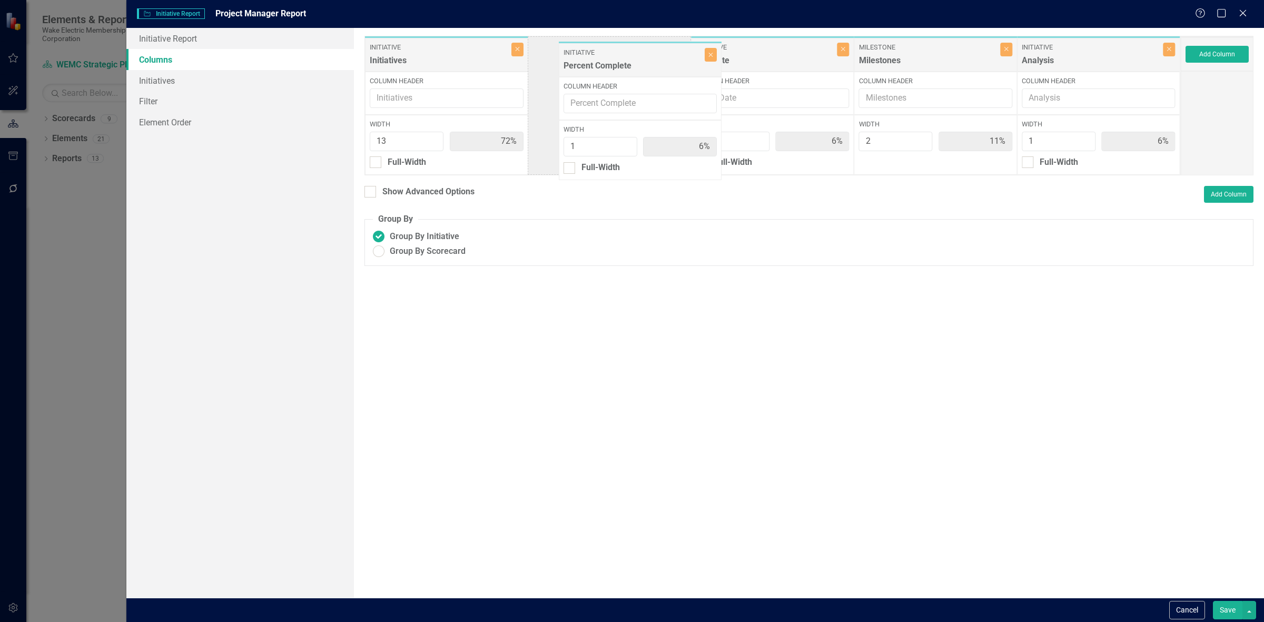
drag, startPoint x: 1043, startPoint y: 67, endPoint x: 584, endPoint y: 70, distance: 459.9
click at [584, 70] on div "Initiative Initiatives Close Column Header Width 13 72% Full-Width Initiative E…" at bounding box center [773, 106] width 816 height 140
drag, startPoint x: 1108, startPoint y: 67, endPoint x: 619, endPoint y: 66, distance: 488.8
click at [619, 66] on div "Initiative Initiatives Close Column Header Width 13 72% Full-Width Initiative P…" at bounding box center [773, 106] width 816 height 140
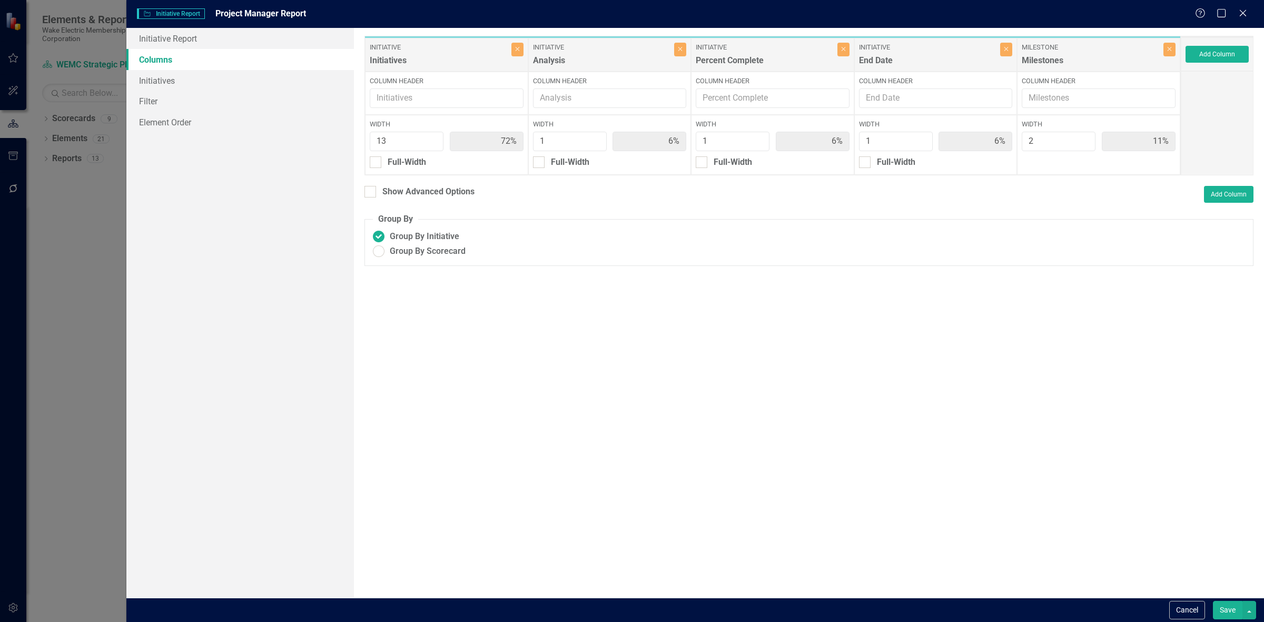
click at [1249, 55] on div "Add Column" at bounding box center [1217, 54] width 73 height 34
click at [1210, 57] on button "Add Column" at bounding box center [1217, 54] width 63 height 17
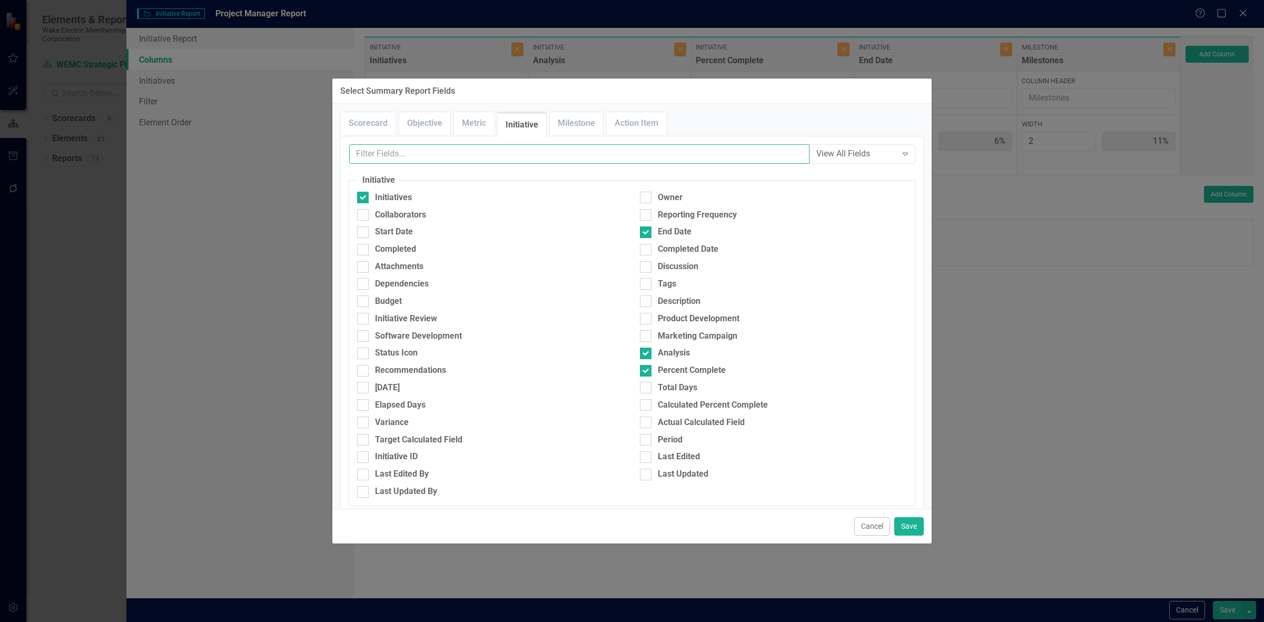
click at [564, 145] on input "text" at bounding box center [579, 153] width 460 height 19
click at [567, 134] on div "Scorecard Objective Metric Initiative Milestone Action Item View All Fields Exp…" at bounding box center [631, 306] width 599 height 405
click at [567, 133] on link "Milestone" at bounding box center [576, 123] width 53 height 23
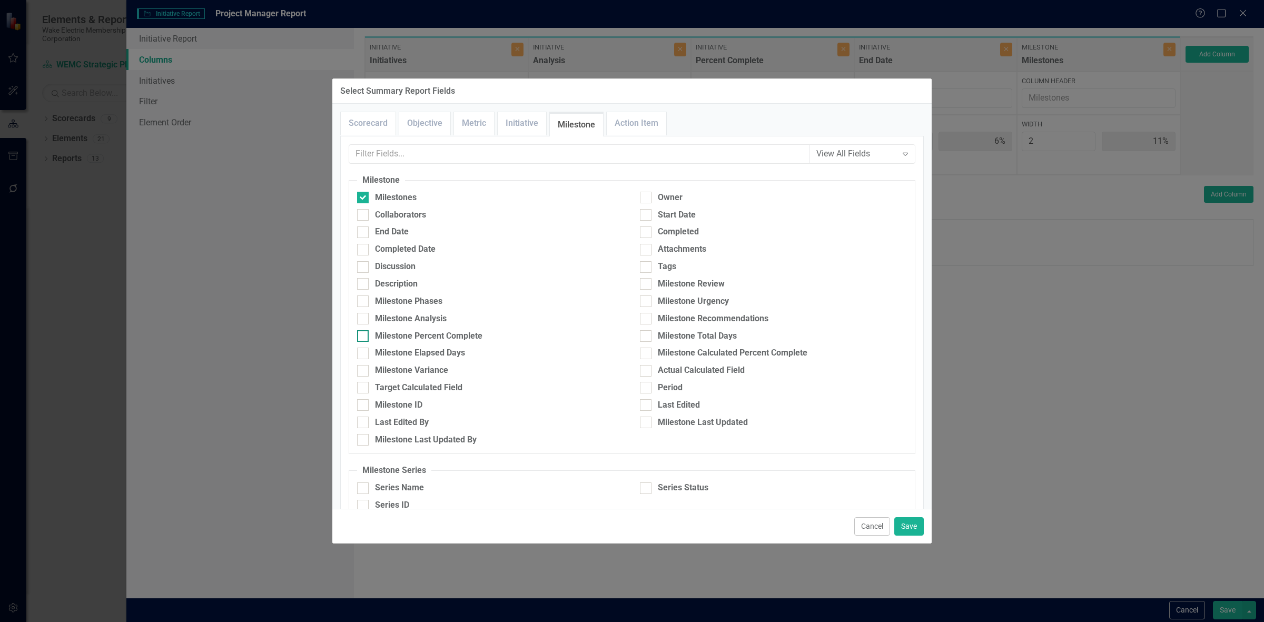
click at [445, 330] on div "Milestone Percent Complete" at bounding box center [428, 336] width 107 height 12
click at [364, 330] on input "Milestone Percent Complete" at bounding box center [360, 333] width 7 height 7
checkbox input "true"
click at [435, 233] on div "End Date" at bounding box center [490, 232] width 267 height 12
click at [364, 233] on input "End Date" at bounding box center [360, 230] width 7 height 7
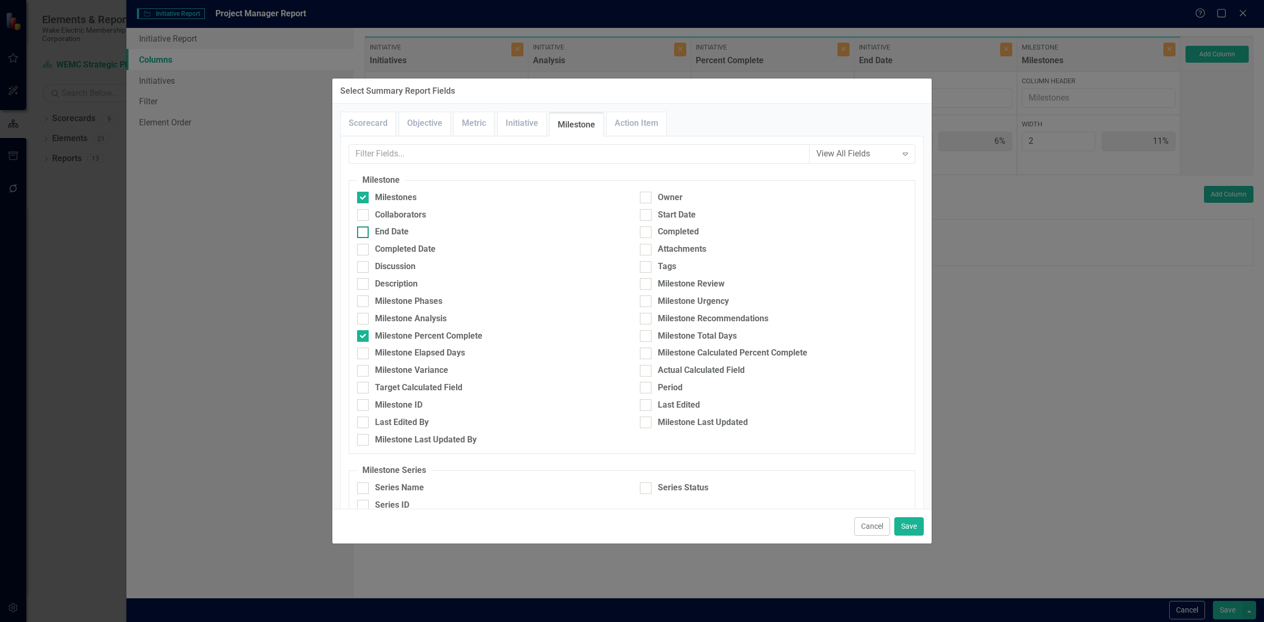
checkbox input "true"
click at [920, 519] on button "Save" at bounding box center [908, 526] width 29 height 18
type input "65%"
type input "5%"
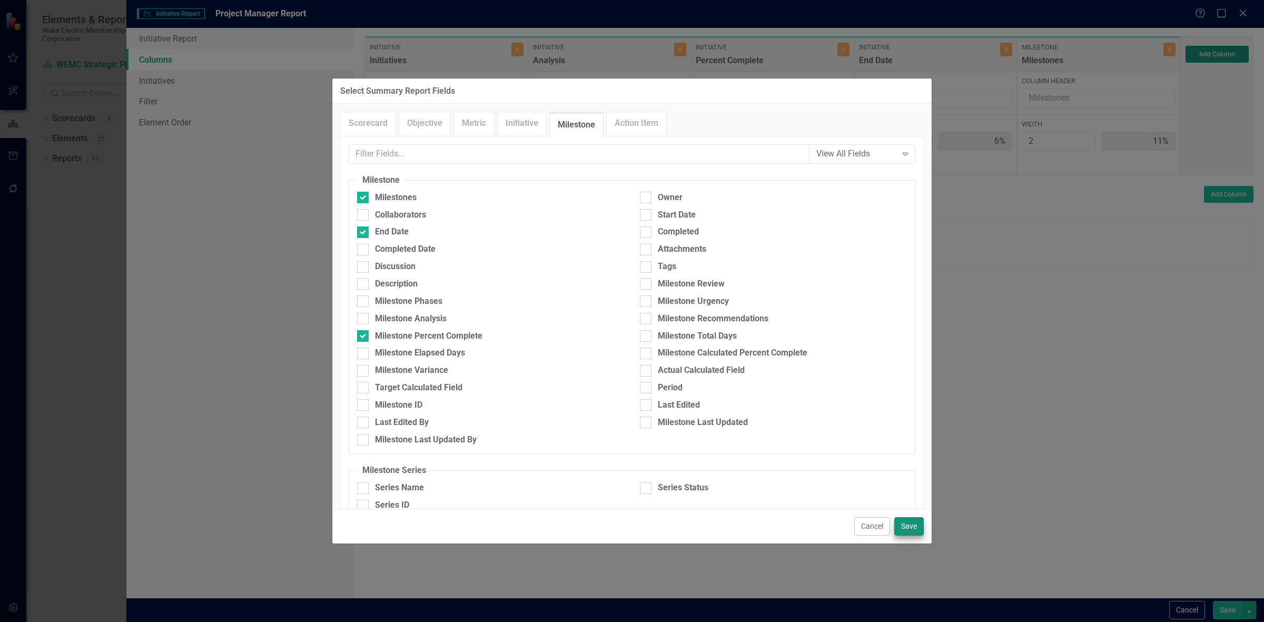
type input "5%"
type input "10%"
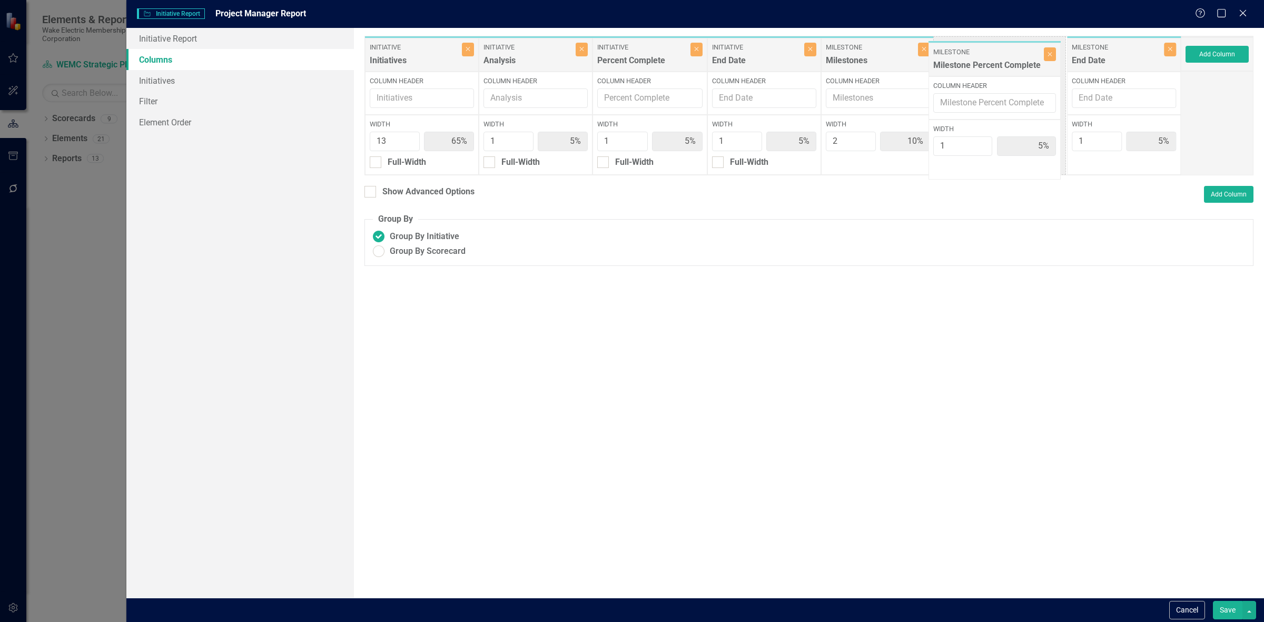
drag, startPoint x: 1098, startPoint y: 62, endPoint x: 986, endPoint y: 56, distance: 112.3
click at [986, 56] on div "Initiative Initiatives Close Column Header Width 13 65% Full-Width Initiative A…" at bounding box center [773, 106] width 816 height 140
click at [253, 82] on link "Initiatives" at bounding box center [240, 80] width 228 height 21
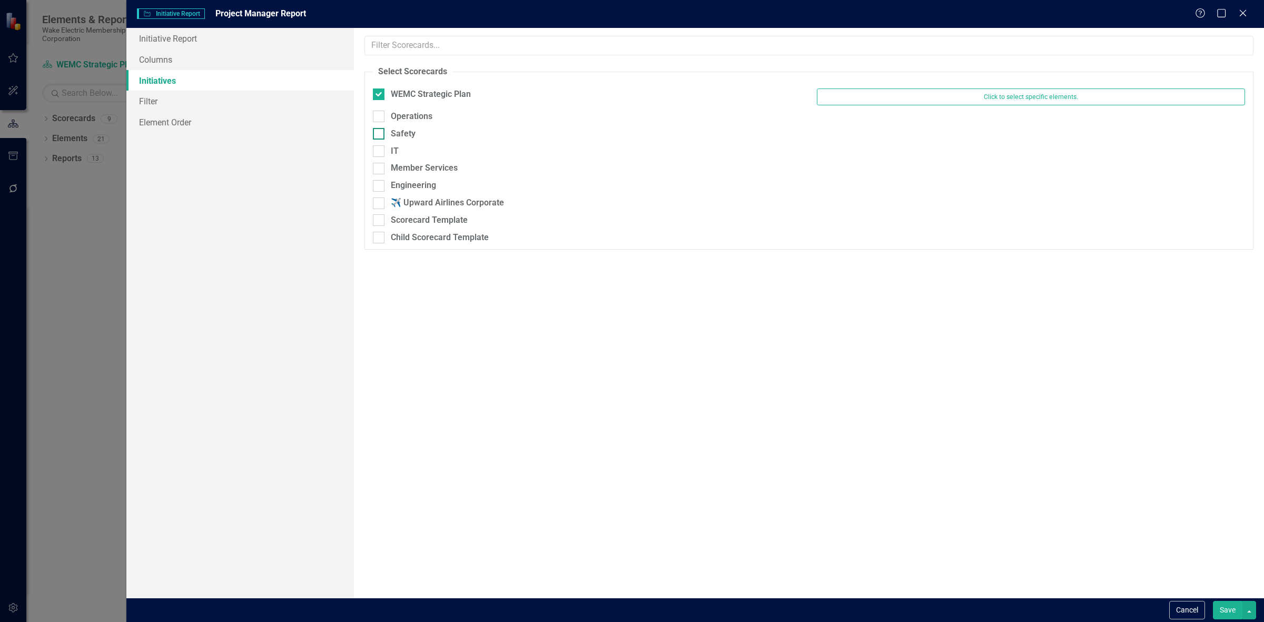
click at [422, 130] on div "Safety" at bounding box center [587, 134] width 428 height 12
click at [380, 130] on input "Safety" at bounding box center [376, 131] width 7 height 7
checkbox input "true"
click at [423, 117] on div "Operations" at bounding box center [412, 117] width 42 height 12
click at [380, 117] on input "Operations" at bounding box center [376, 114] width 7 height 7
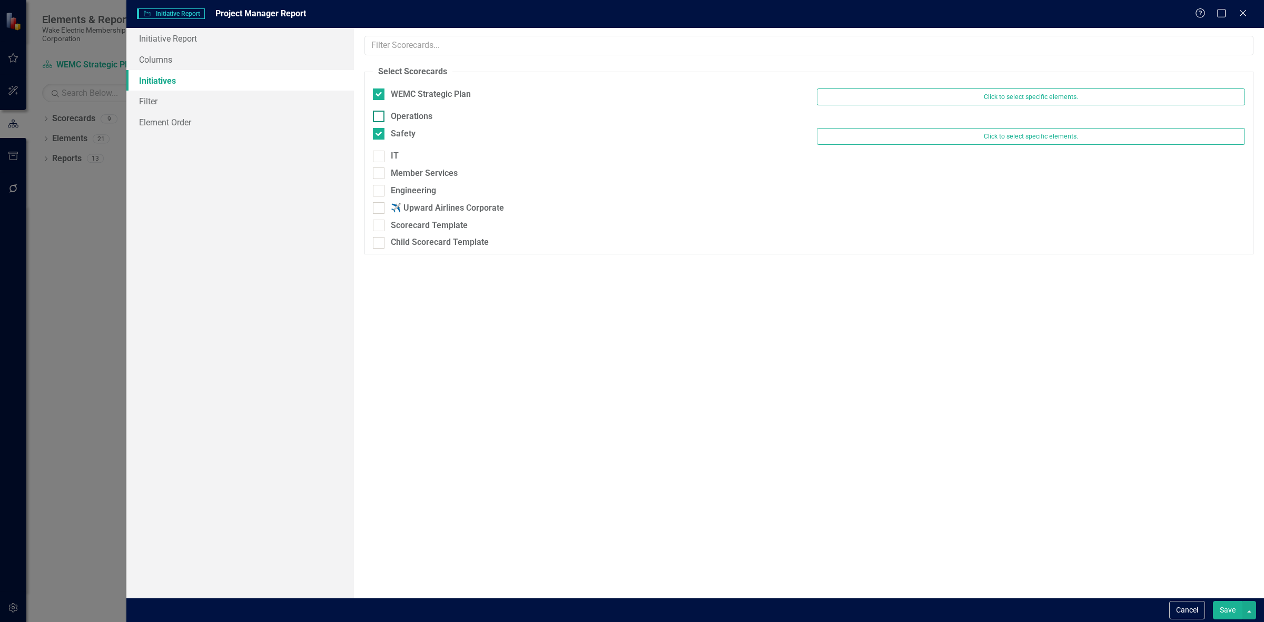
checkbox input "true"
click at [415, 166] on div "IT" at bounding box center [587, 161] width 428 height 12
click at [380, 162] on input "IT" at bounding box center [376, 158] width 7 height 7
checkbox input "true"
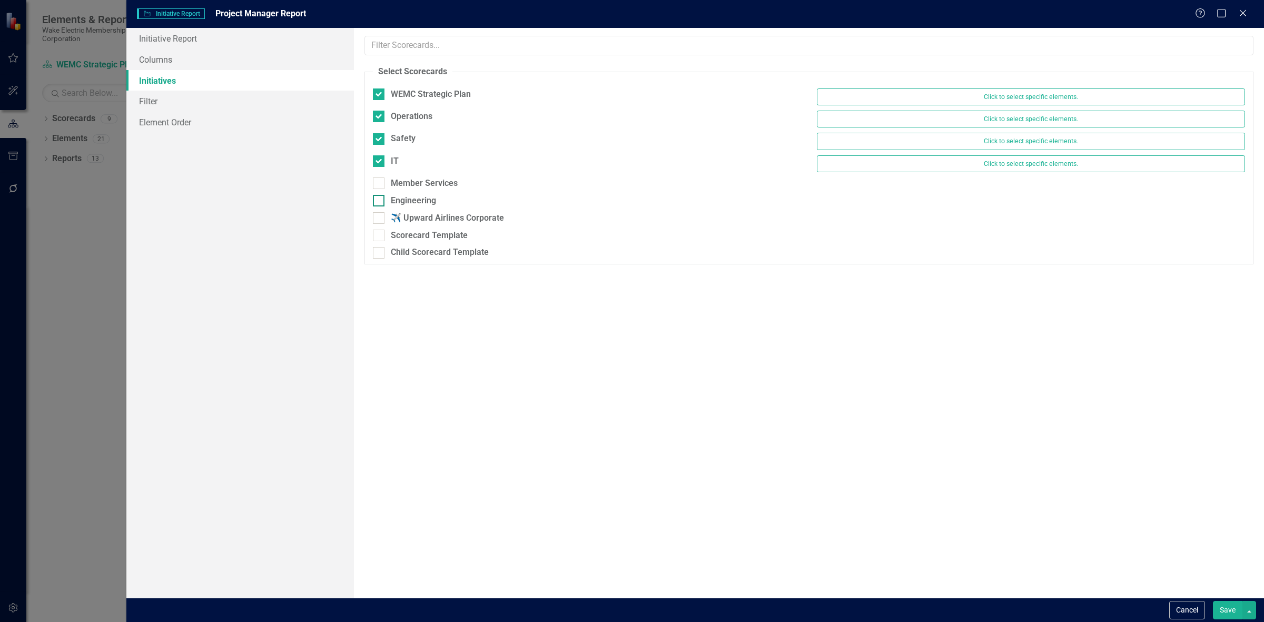
click at [428, 202] on div "Engineering" at bounding box center [413, 201] width 45 height 12
click at [380, 202] on input "Engineering" at bounding box center [376, 198] width 7 height 7
checkbox input "true"
click at [425, 174] on div "IT Click to select specific elements." at bounding box center [809, 166] width 888 height 22
click at [430, 190] on div "Member Services" at bounding box center [424, 184] width 67 height 12
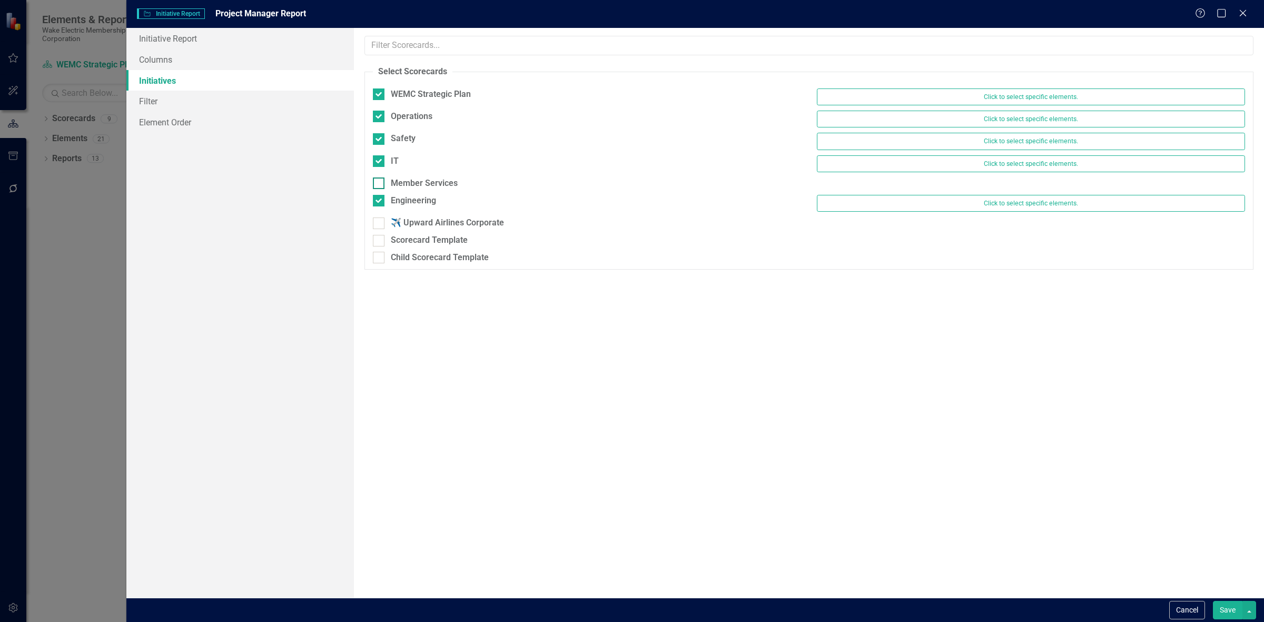
click at [380, 184] on input "Member Services" at bounding box center [376, 181] width 7 height 7
checkbox input "true"
click at [1216, 617] on button "Save" at bounding box center [1227, 610] width 29 height 18
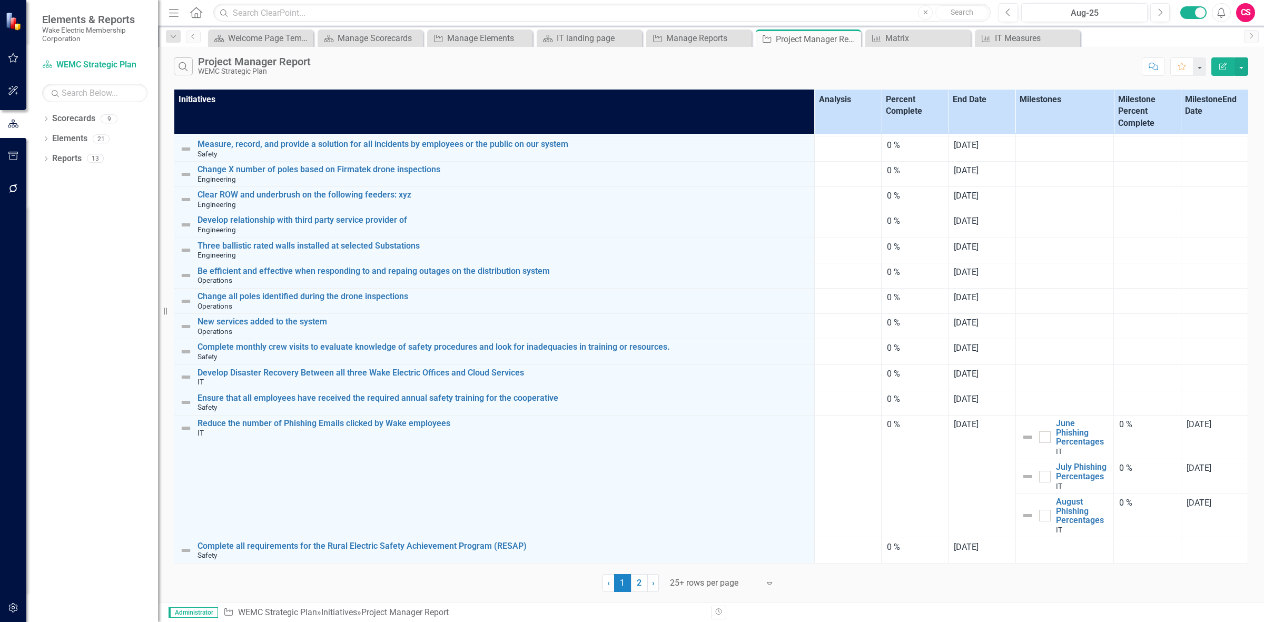
scroll to position [0, 0]
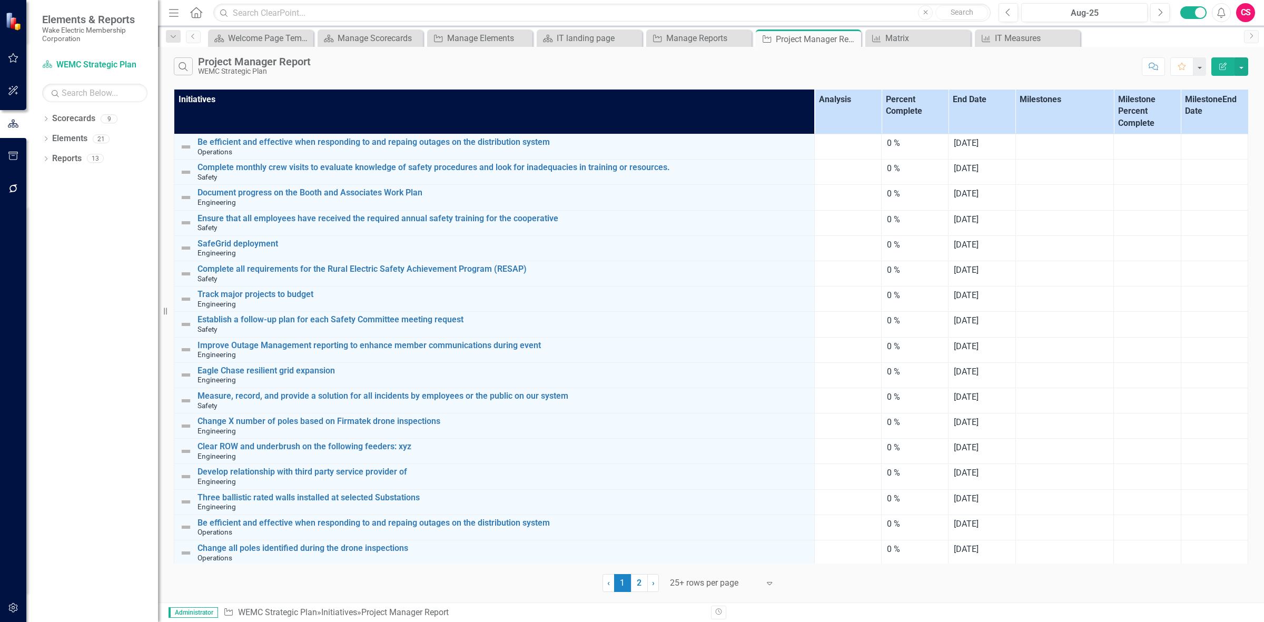
click at [1220, 65] on icon "Edit Report" at bounding box center [1222, 66] width 9 height 7
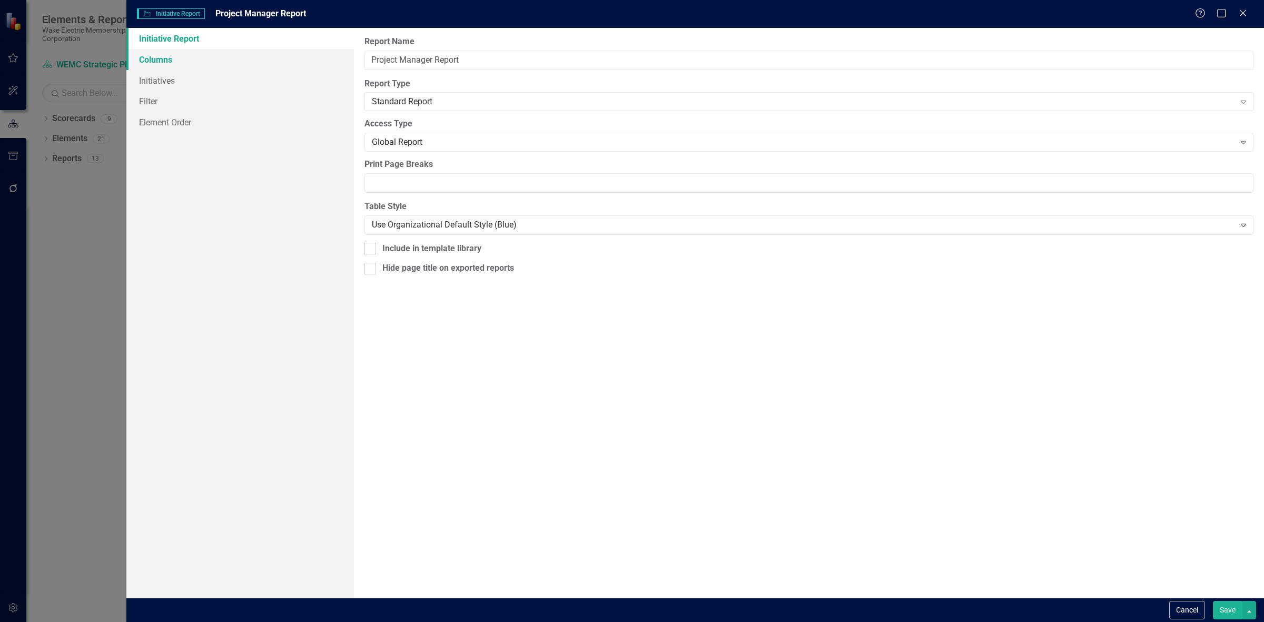
drag, startPoint x: 222, startPoint y: 58, endPoint x: 216, endPoint y: 59, distance: 5.9
click at [222, 58] on link "Columns" at bounding box center [240, 59] width 228 height 21
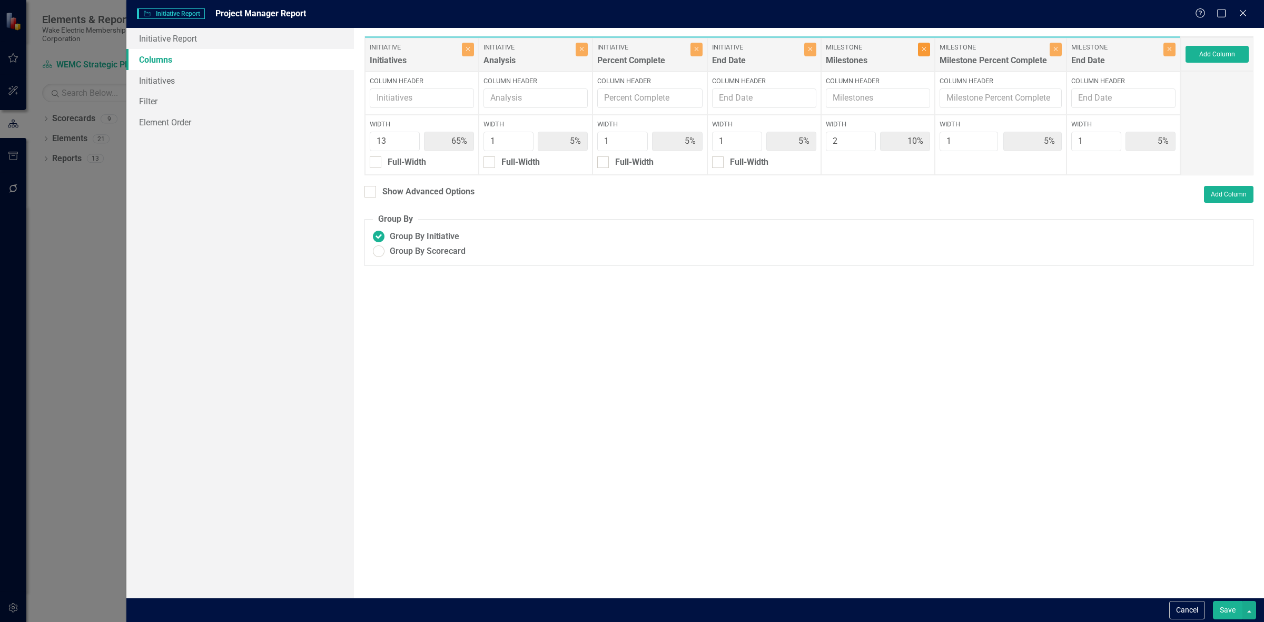
click at [928, 49] on button "Close" at bounding box center [924, 50] width 12 height 14
type input "72%"
type input "6%"
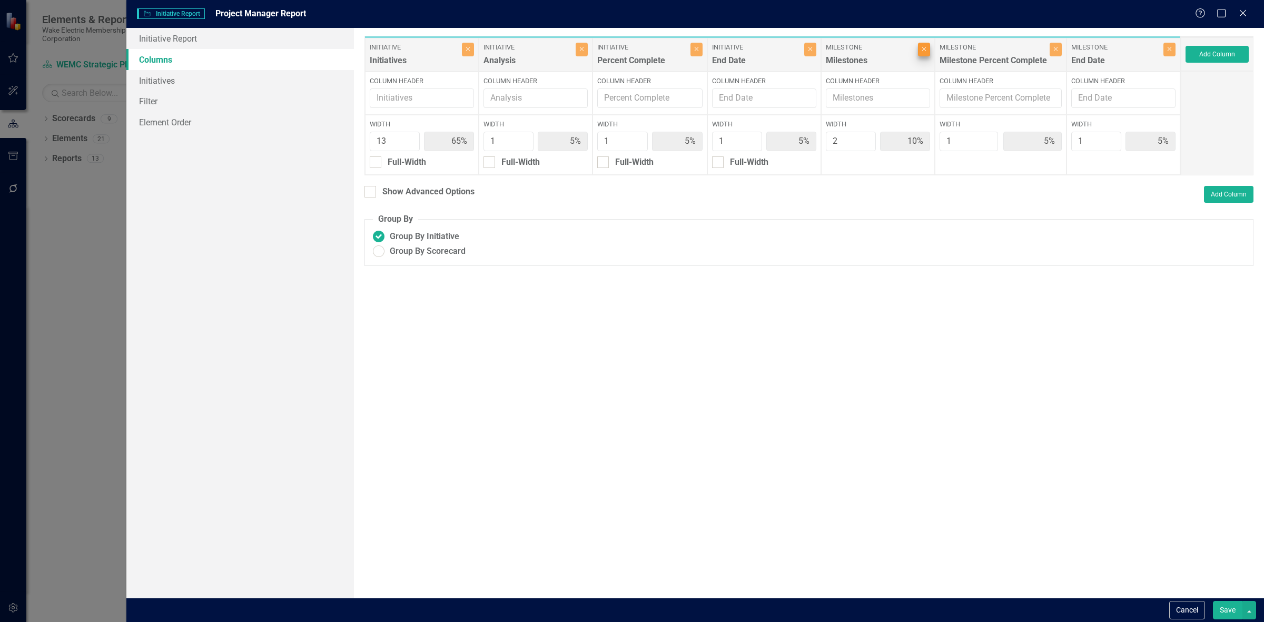
type input "6%"
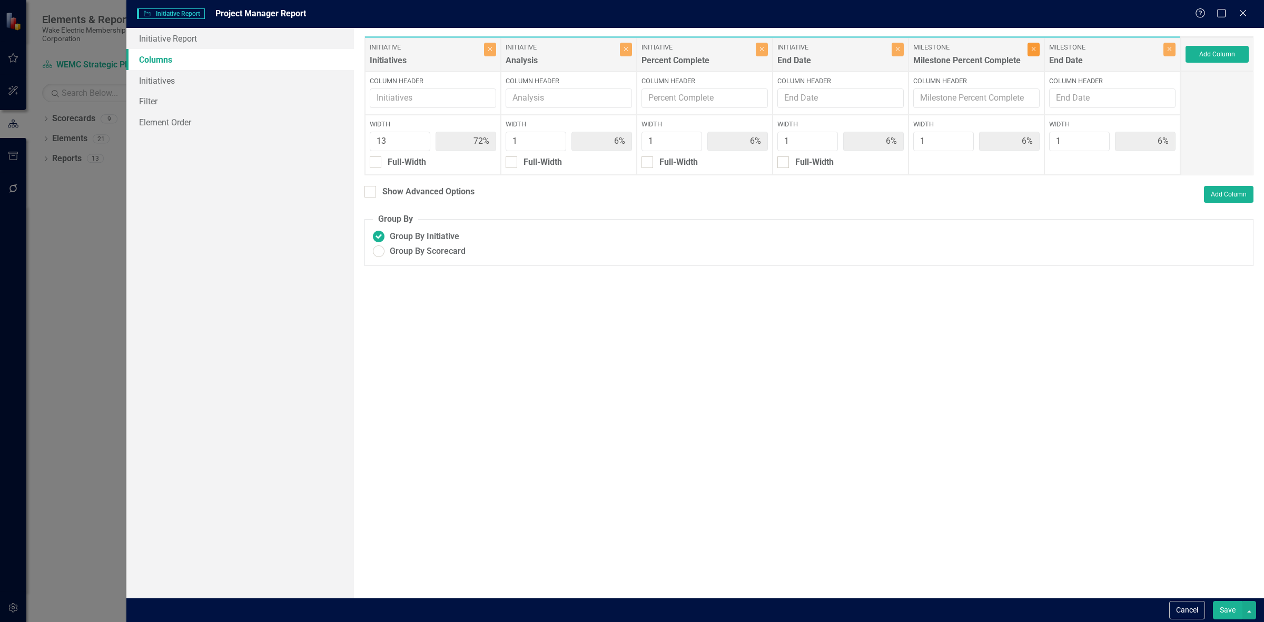
click at [1033, 43] on button "Close" at bounding box center [1034, 50] width 12 height 14
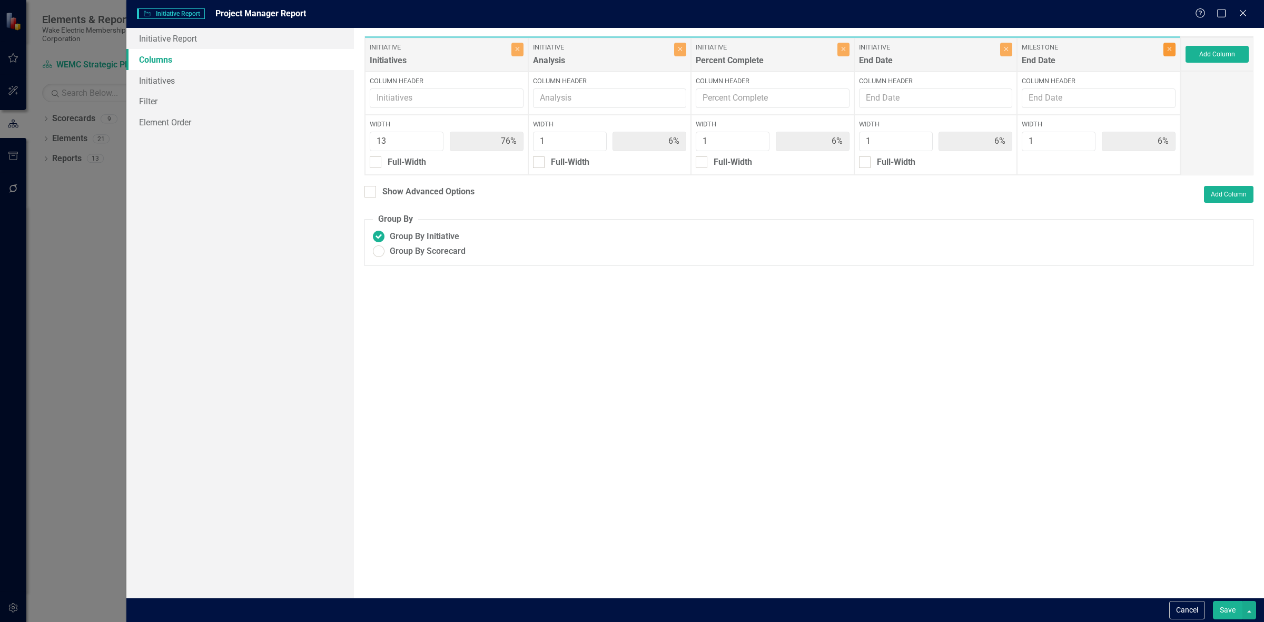
click at [1167, 56] on button "Close" at bounding box center [1170, 50] width 12 height 14
type input "81%"
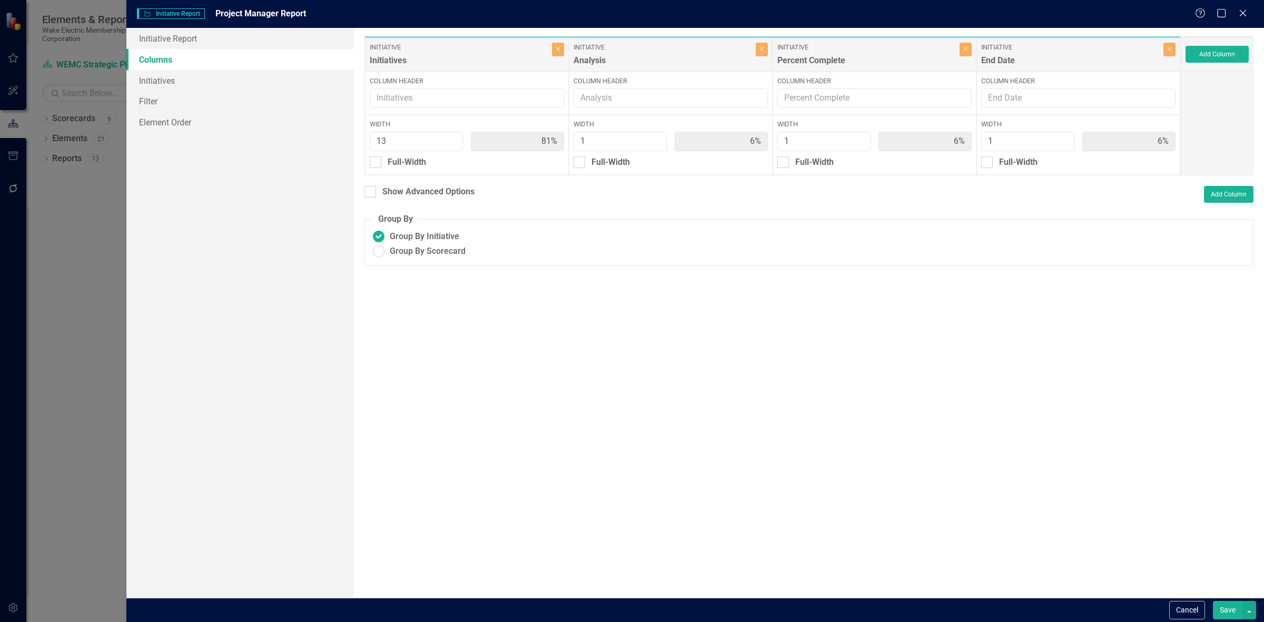
click at [417, 154] on div "13" at bounding box center [416, 144] width 93 height 25
click at [422, 188] on div "Show Advanced Options" at bounding box center [428, 192] width 92 height 12
click at [371, 188] on input "Show Advanced Options" at bounding box center [368, 189] width 7 height 7
checkbox input "true"
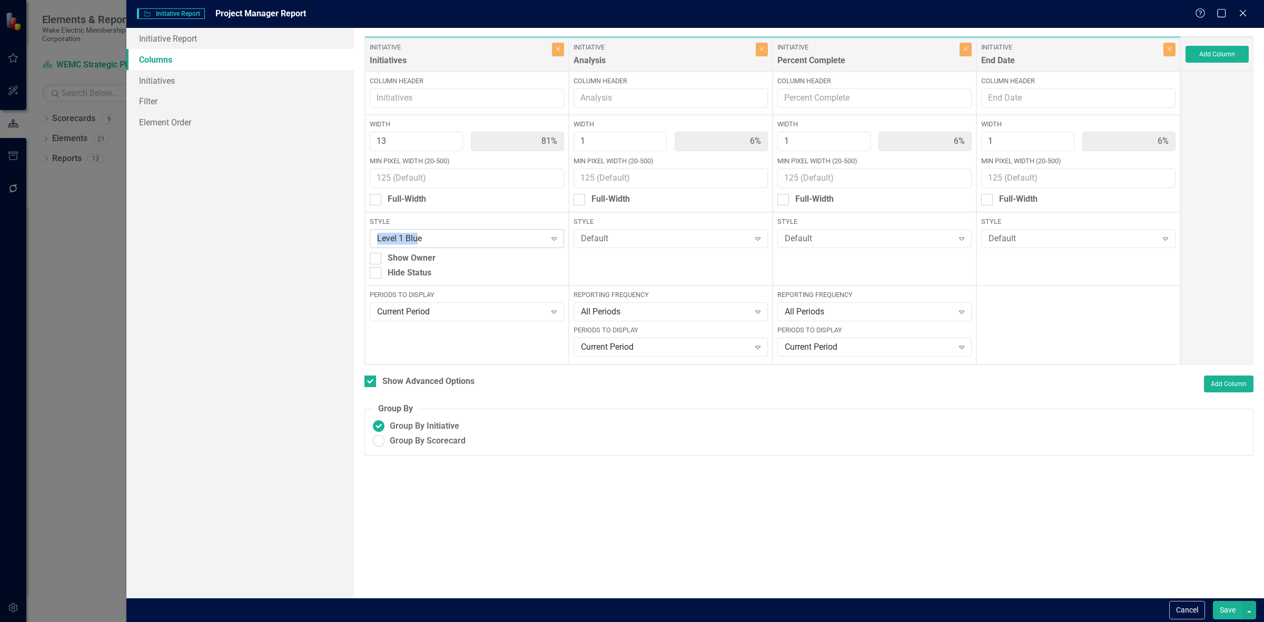
drag, startPoint x: 418, startPoint y: 227, endPoint x: 417, endPoint y: 239, distance: 12.1
click at [417, 232] on div "Style Level 1 Blue Expand" at bounding box center [467, 232] width 194 height 30
click at [427, 260] on div "Show Owner" at bounding box center [412, 258] width 48 height 12
click at [377, 260] on input "Show Owner" at bounding box center [373, 256] width 7 height 7
checkbox input "true"
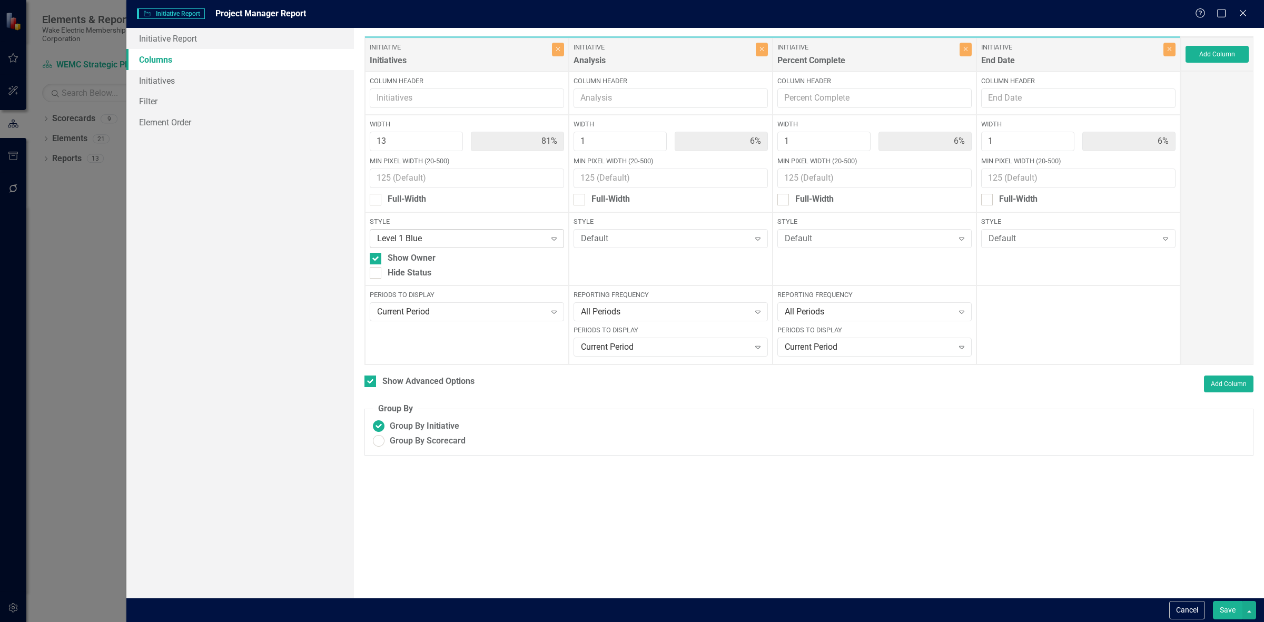
click at [426, 235] on div "Level 1 Blue" at bounding box center [461, 239] width 169 height 12
click at [413, 252] on div "Default" at bounding box center [468, 257] width 177 height 12
drag, startPoint x: 407, startPoint y: 256, endPoint x: 400, endPoint y: 269, distance: 14.6
click at [400, 269] on div "Hide Status" at bounding box center [410, 273] width 44 height 12
click at [377, 269] on input "Hide Status" at bounding box center [373, 270] width 7 height 7
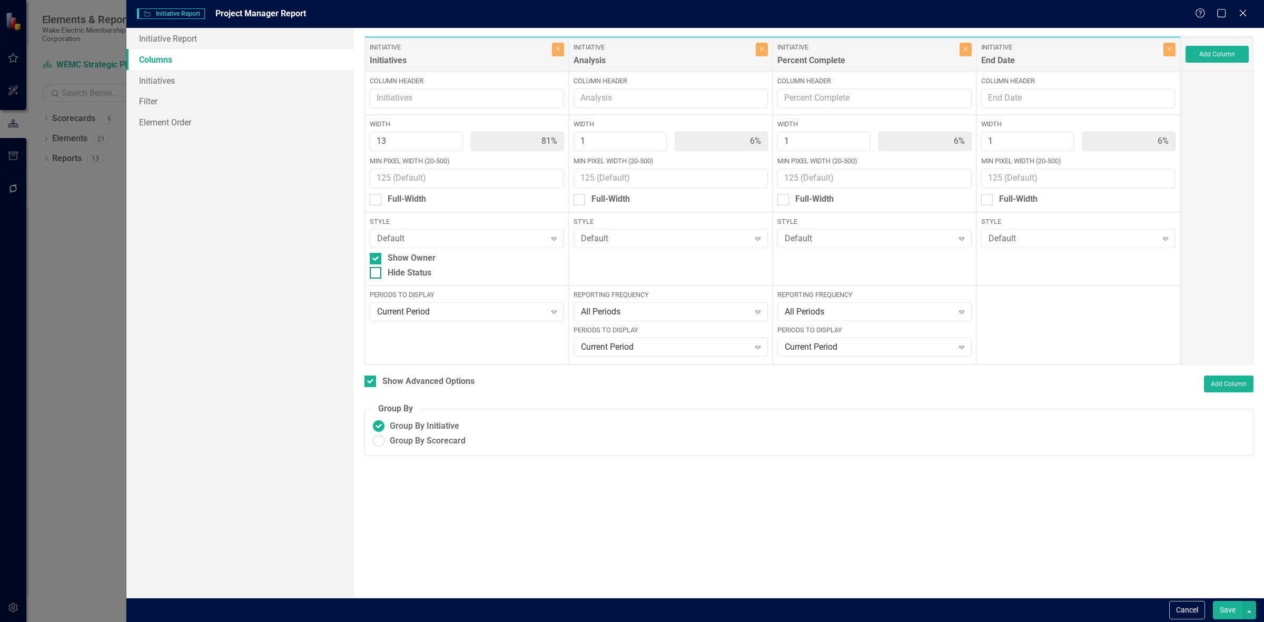
checkbox input "true"
click at [401, 264] on div "Show Owner" at bounding box center [412, 258] width 48 height 12
click at [377, 260] on input "Show Owner" at bounding box center [373, 256] width 7 height 7
checkbox input "false"
click at [402, 274] on div "Hide Status" at bounding box center [410, 273] width 44 height 12
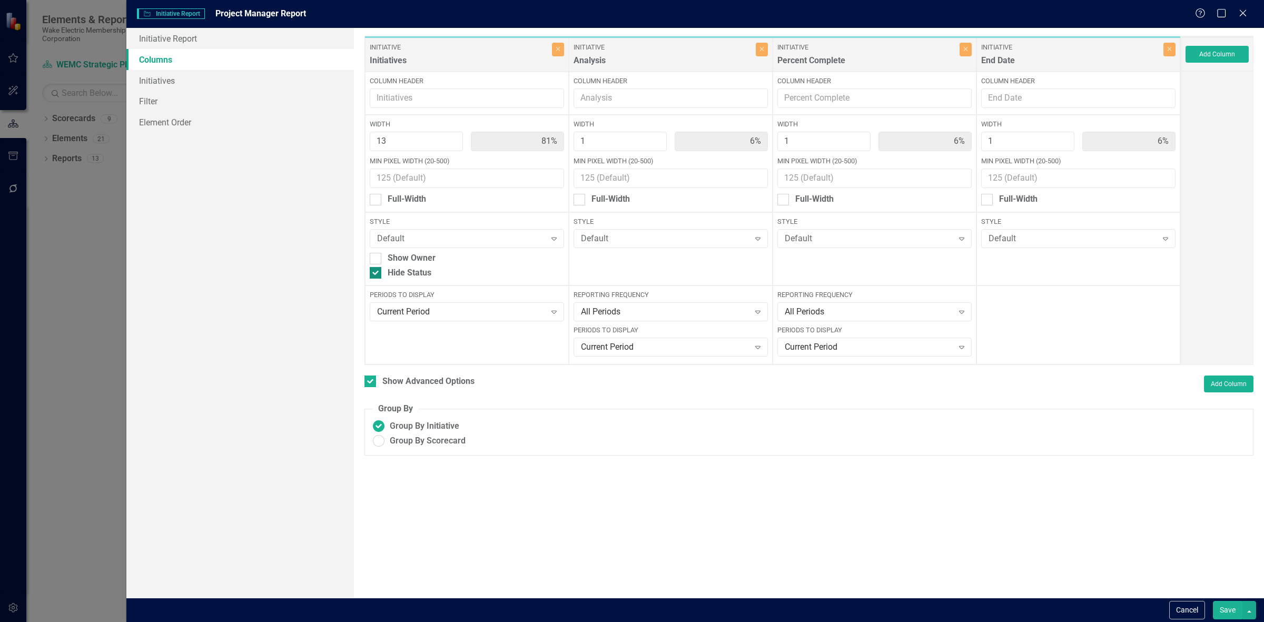
click at [377, 274] on input "Hide Status" at bounding box center [373, 270] width 7 height 7
checkbox input "false"
click at [1228, 52] on button "Add Column" at bounding box center [1217, 54] width 63 height 17
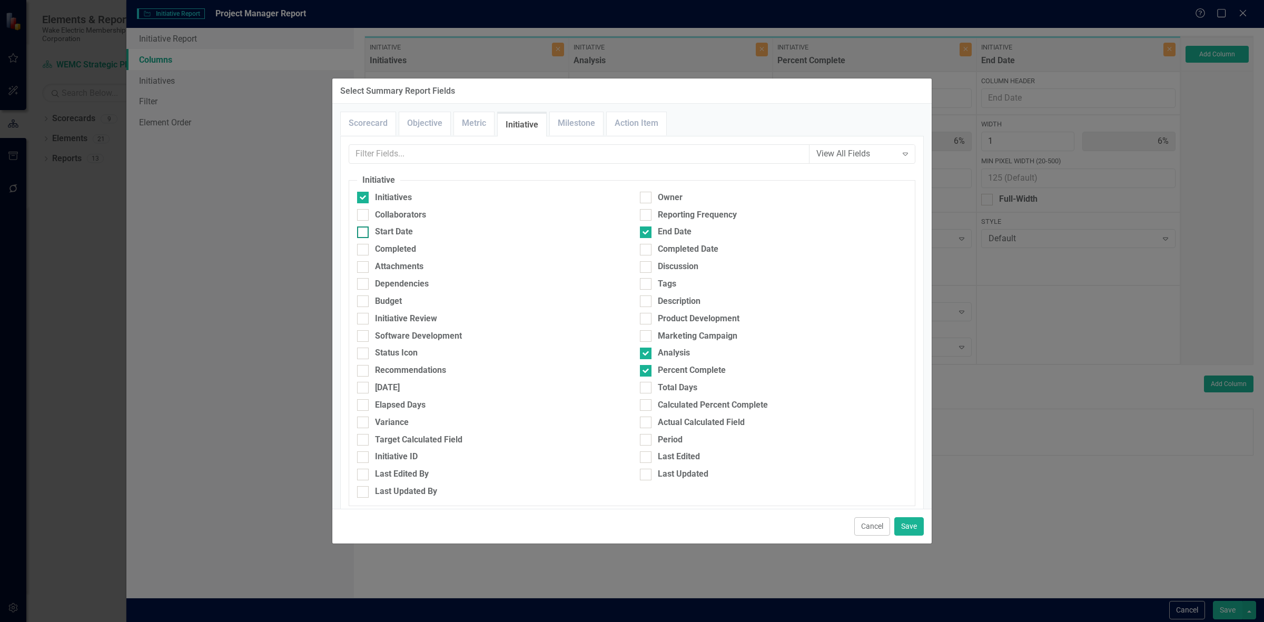
click at [432, 233] on div "Start Date" at bounding box center [490, 232] width 267 height 12
click at [364, 233] on input "Start Date" at bounding box center [360, 230] width 7 height 7
checkbox input "true"
drag, startPoint x: 897, startPoint y: 527, endPoint x: 908, endPoint y: 506, distance: 23.6
click at [899, 527] on button "Save" at bounding box center [908, 526] width 29 height 18
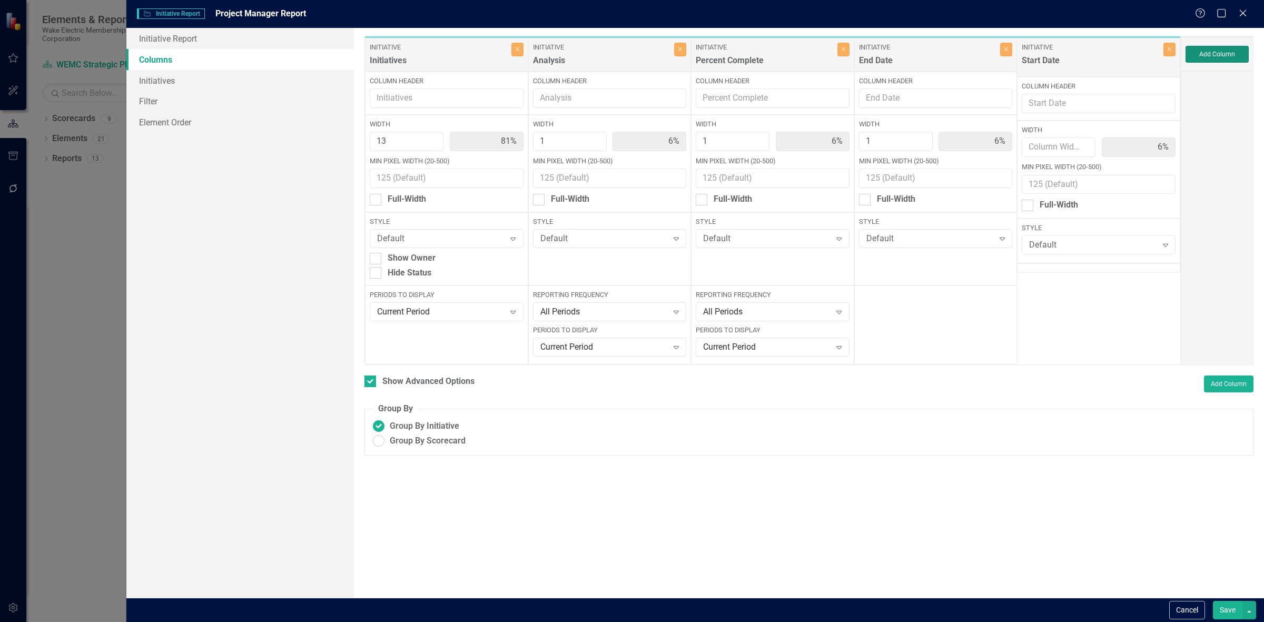
type input "76%"
type input "1"
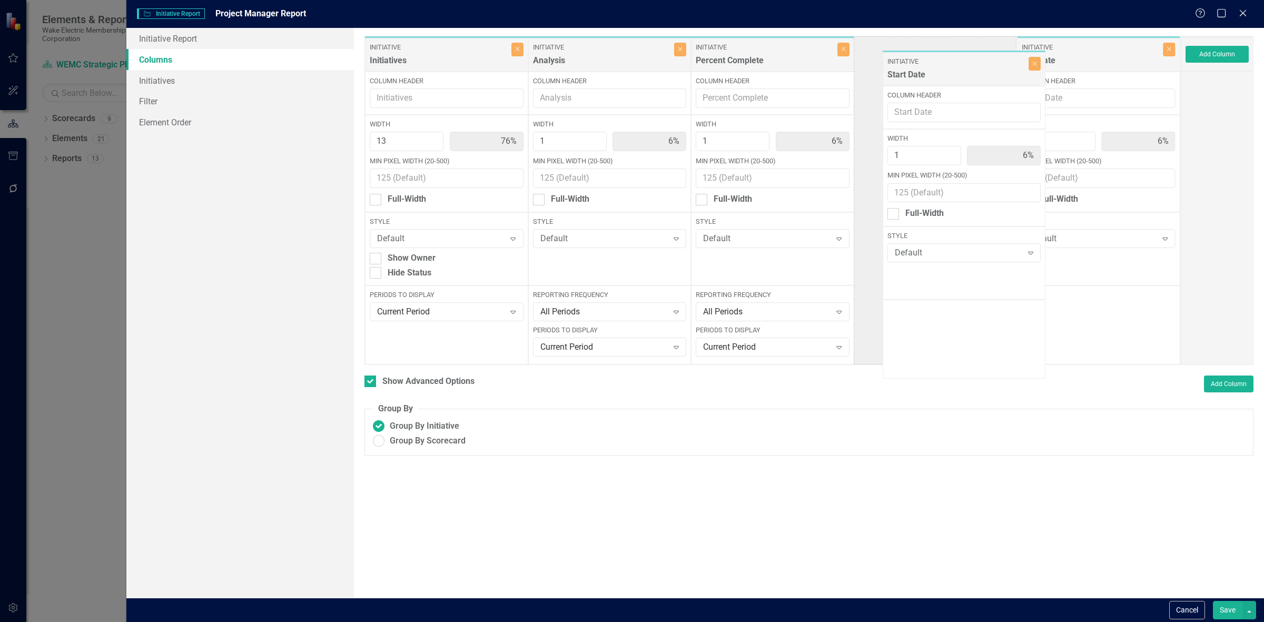
drag, startPoint x: 1032, startPoint y: 69, endPoint x: 918, endPoint y: 71, distance: 114.9
click at [918, 72] on div "Initiative Initiatives Close Column Header Width 13 76% Min Pixel Width (20-500…" at bounding box center [773, 200] width 816 height 329
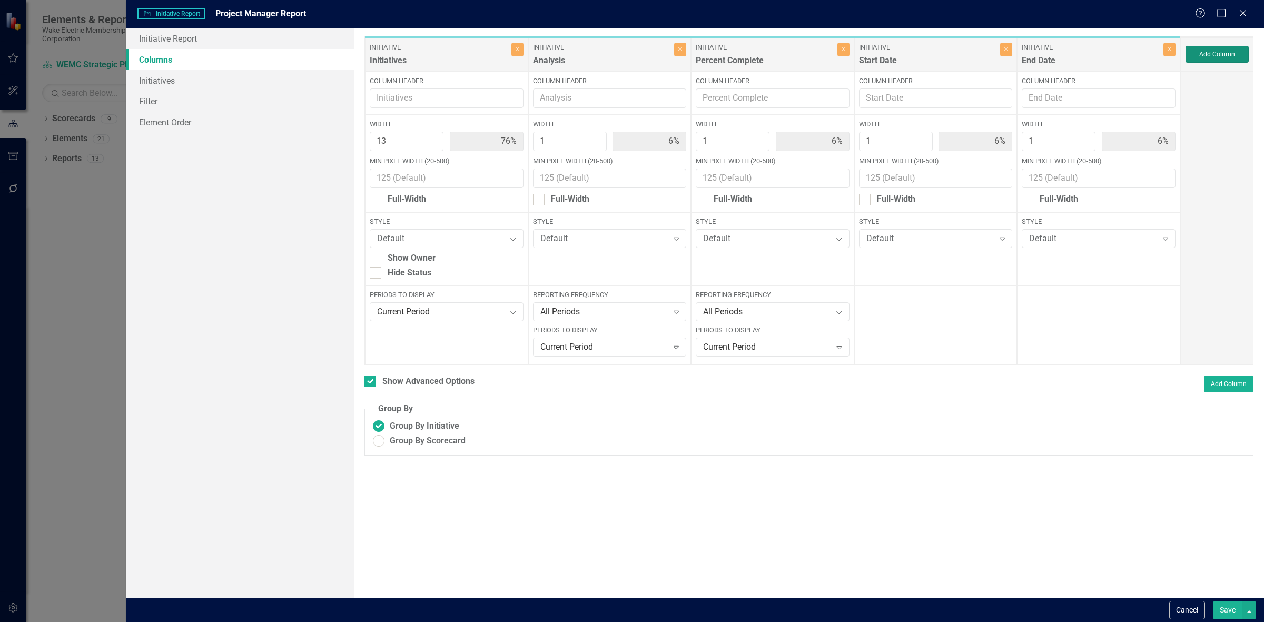
click at [1192, 57] on button "Add Column" at bounding box center [1217, 54] width 63 height 17
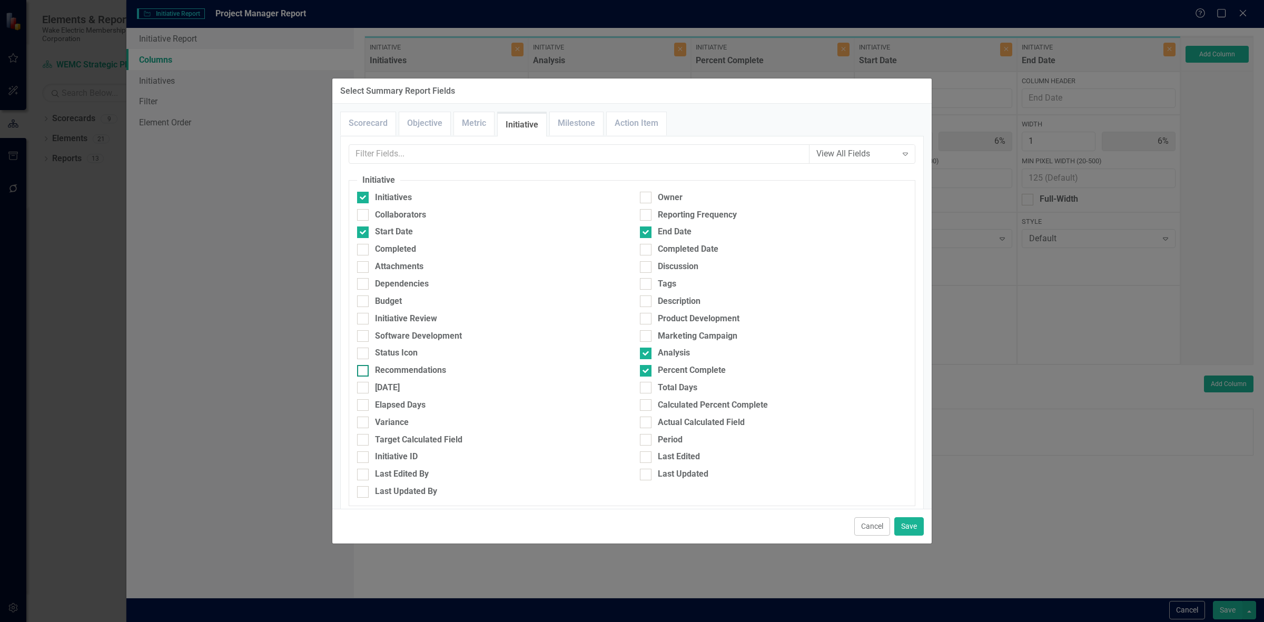
click at [428, 366] on div "Recommendations" at bounding box center [410, 371] width 71 height 12
click at [364, 366] on input "Recommendations" at bounding box center [360, 368] width 7 height 7
checkbox input "true"
drag, startPoint x: 914, startPoint y: 525, endPoint x: 913, endPoint y: 519, distance: 6.4
click at [912, 525] on button "Save" at bounding box center [908, 526] width 29 height 18
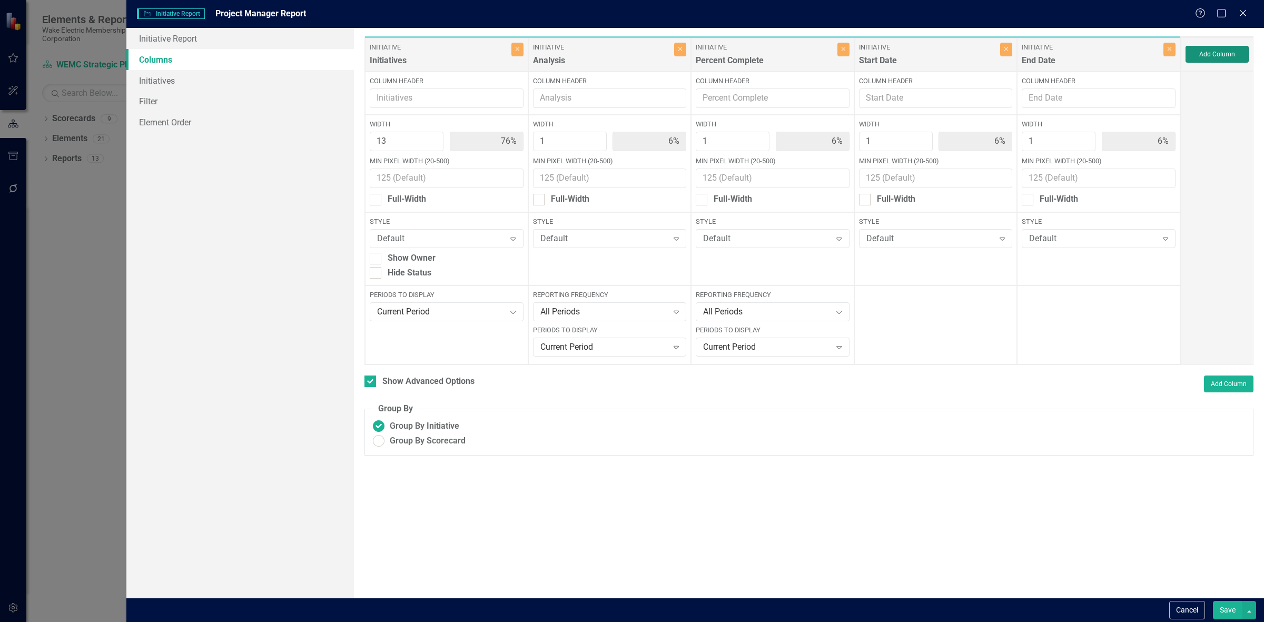
type input "72%"
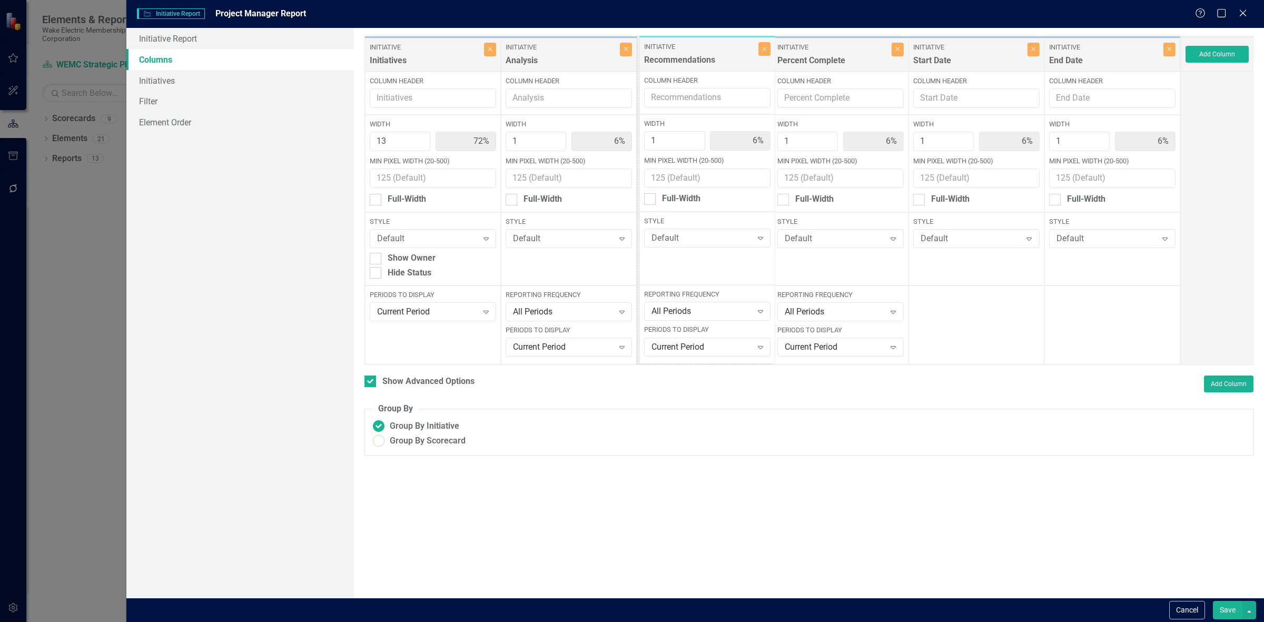
drag, startPoint x: 1089, startPoint y: 56, endPoint x: 682, endPoint y: 48, distance: 406.7
click at [675, 55] on div "Initiative Initiatives Close Column Header Width 13 72% Min Pixel Width (20-500…" at bounding box center [773, 200] width 816 height 329
click at [1219, 615] on button "Save" at bounding box center [1227, 610] width 29 height 18
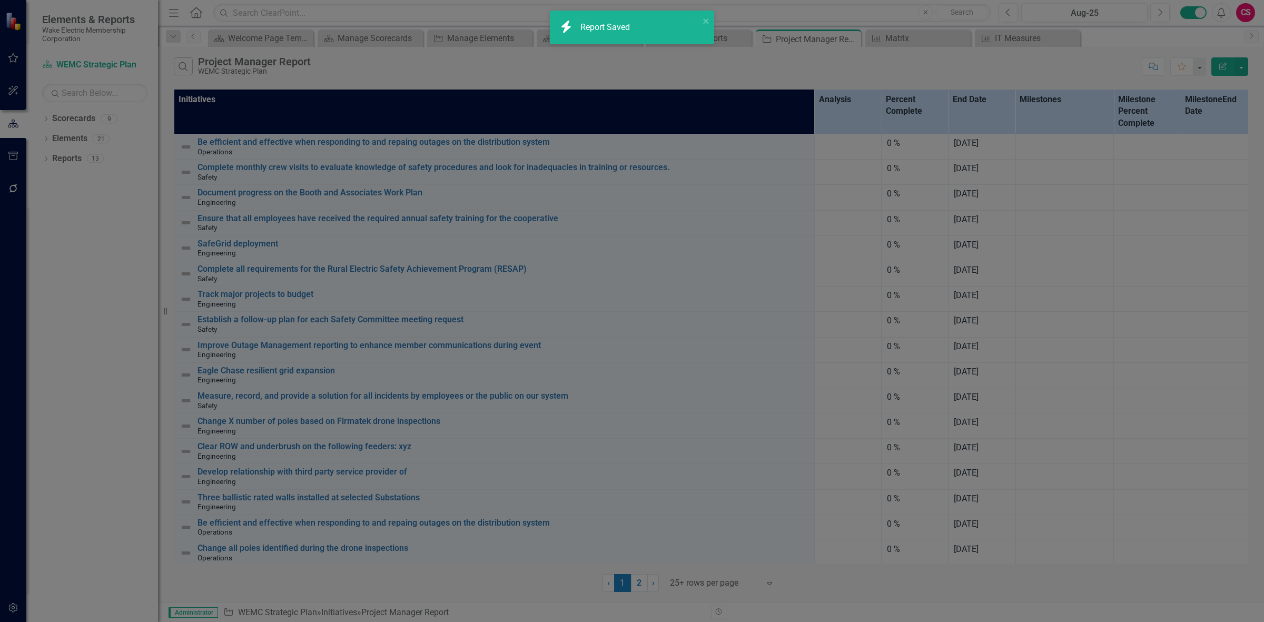
checkbox input "false"
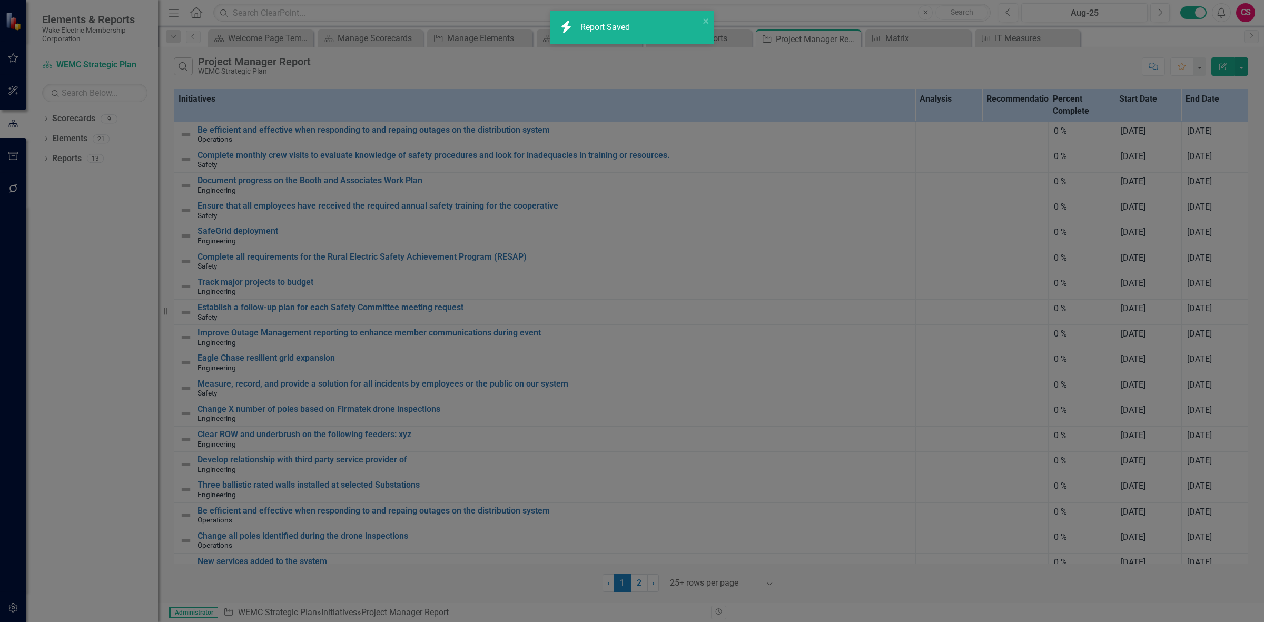
radio input "true"
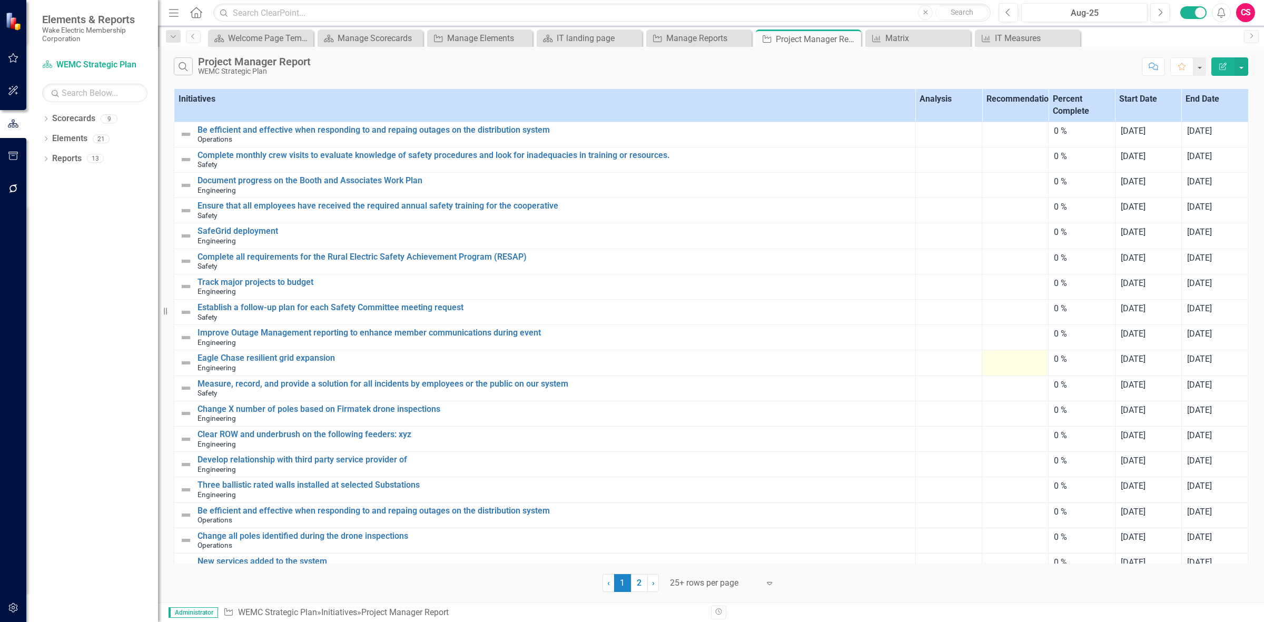
scroll to position [195, 0]
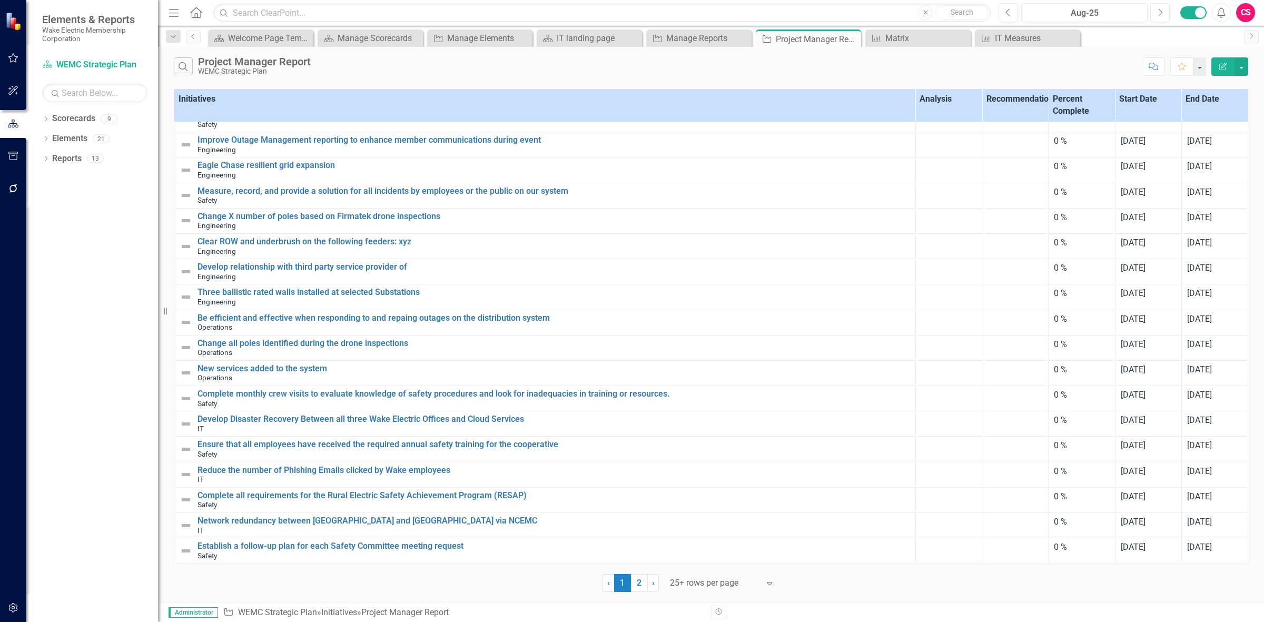
click at [1218, 72] on button "Edit Report" at bounding box center [1223, 66] width 23 height 18
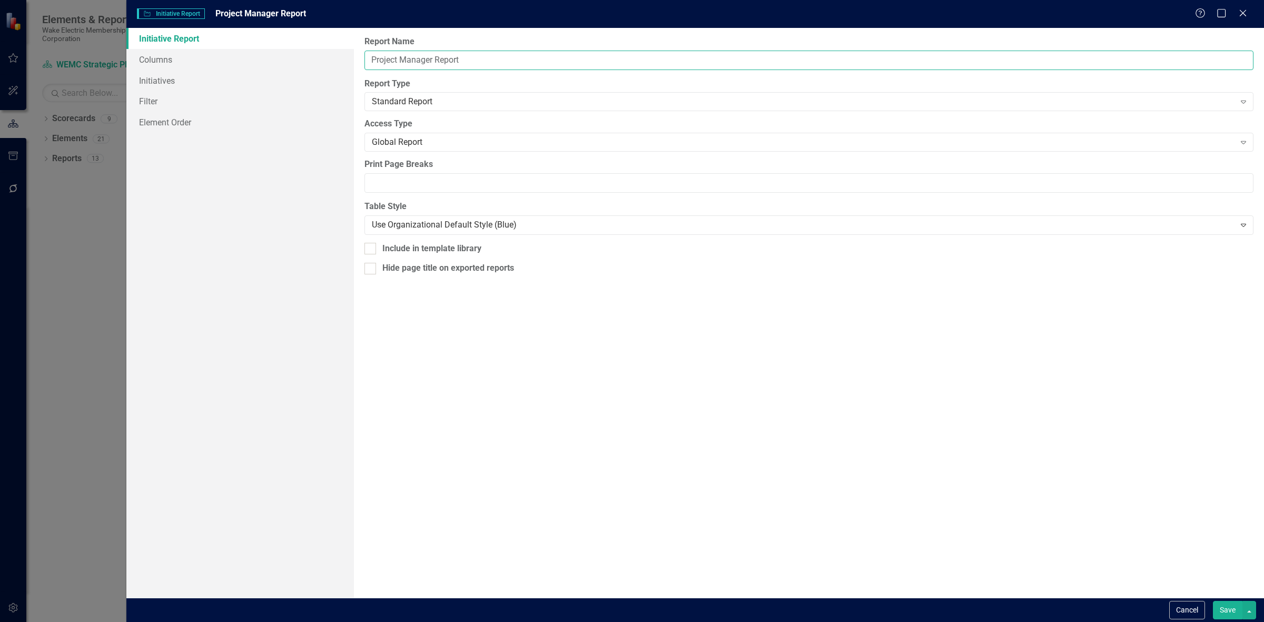
drag, startPoint x: 383, startPoint y: 71, endPoint x: 114, endPoint y: 87, distance: 270.2
click at [109, 85] on div "Initiative Initiative Report Project Manager Report Help Maximize Close Initiat…" at bounding box center [632, 311] width 1264 height 622
type input "Initiatives"
click at [1223, 610] on button "Save" at bounding box center [1227, 610] width 29 height 18
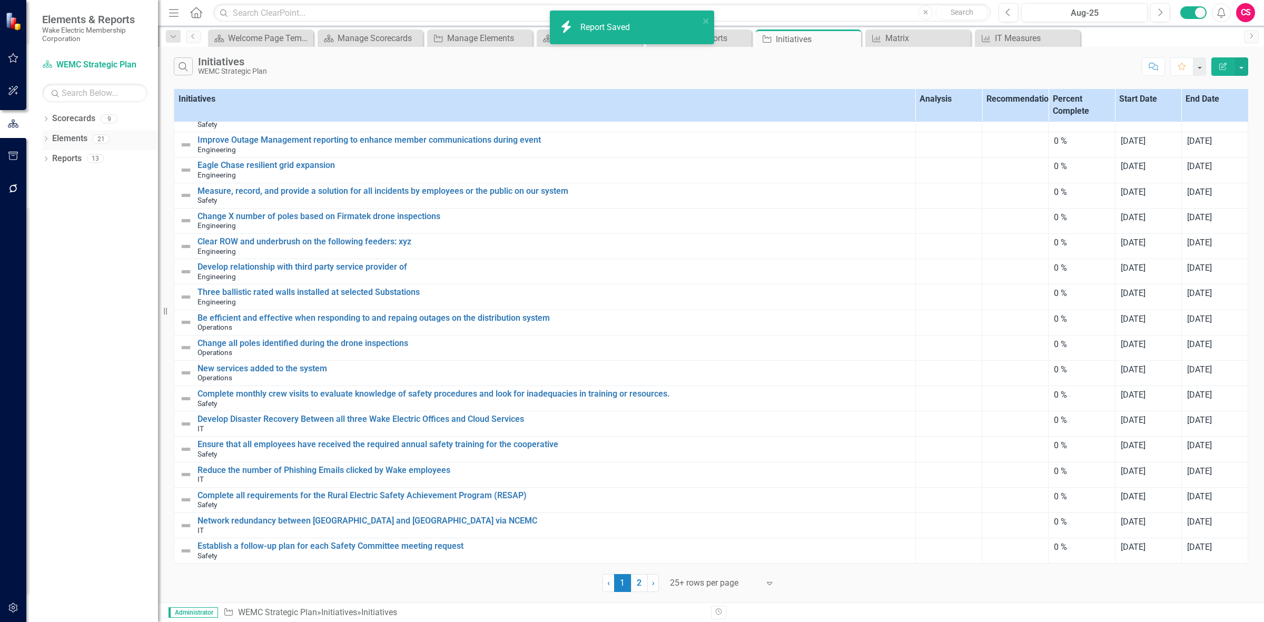
click at [63, 137] on link "Elements" at bounding box center [69, 139] width 35 height 12
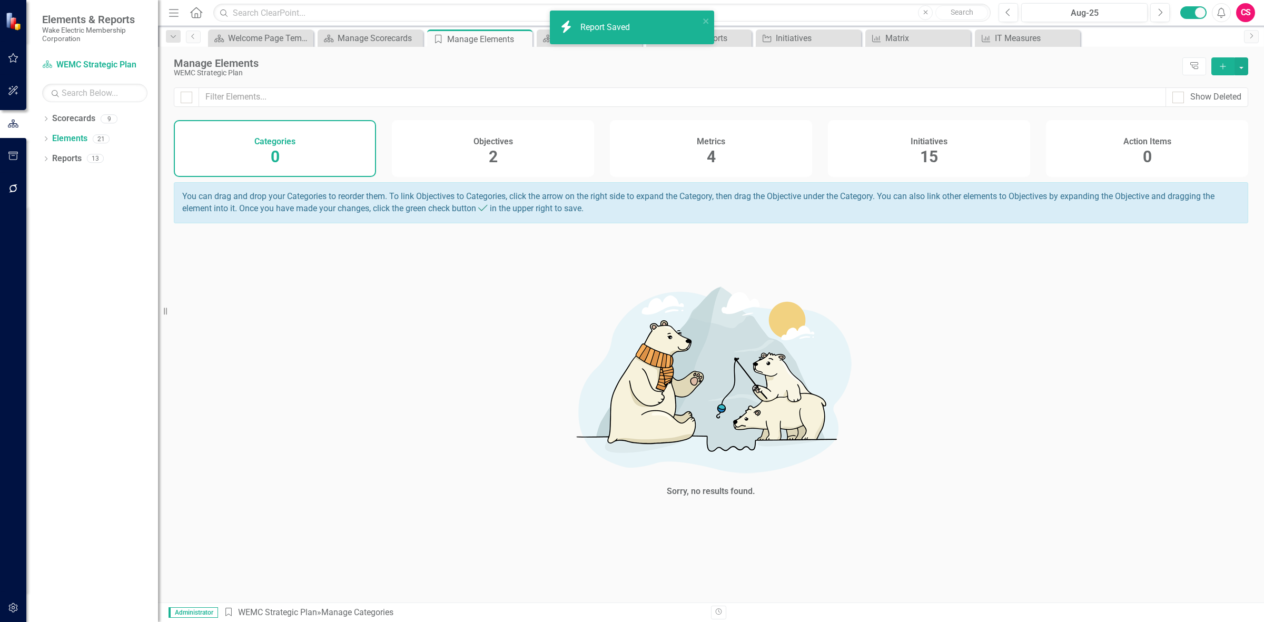
click at [1007, 135] on div "Initiatives 15" at bounding box center [929, 148] width 202 height 57
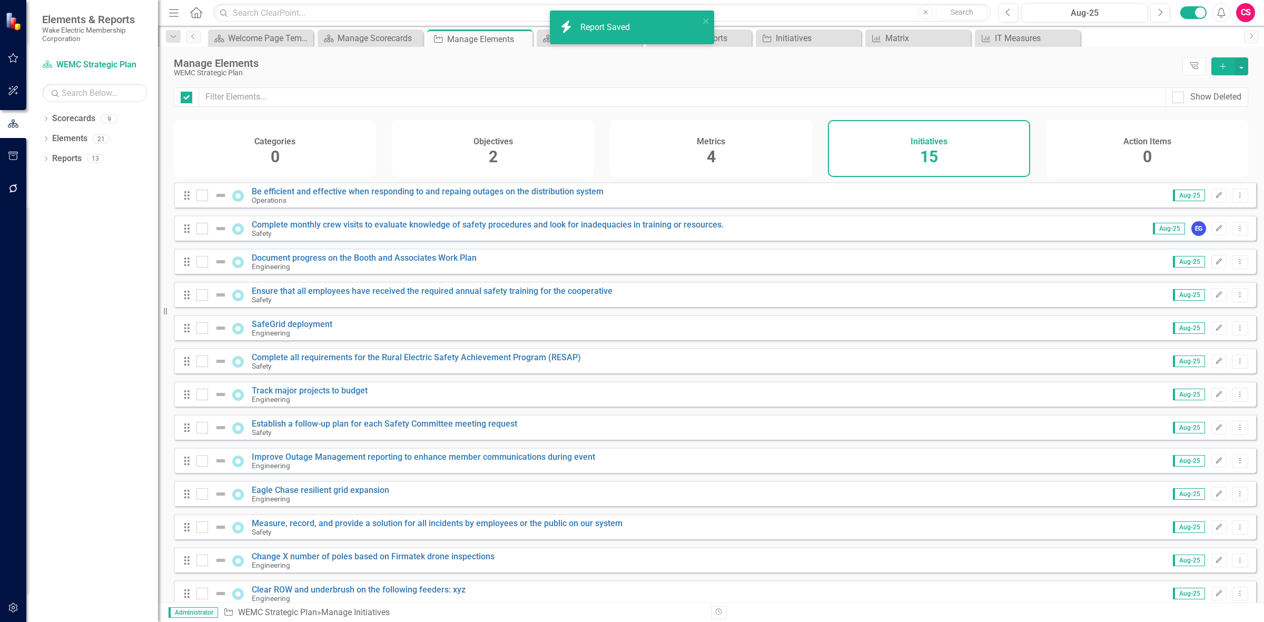
checkbox input "false"
click at [55, 168] on div "Reports 13" at bounding box center [105, 160] width 106 height 20
click at [74, 154] on link "Reports" at bounding box center [66, 159] width 29 height 12
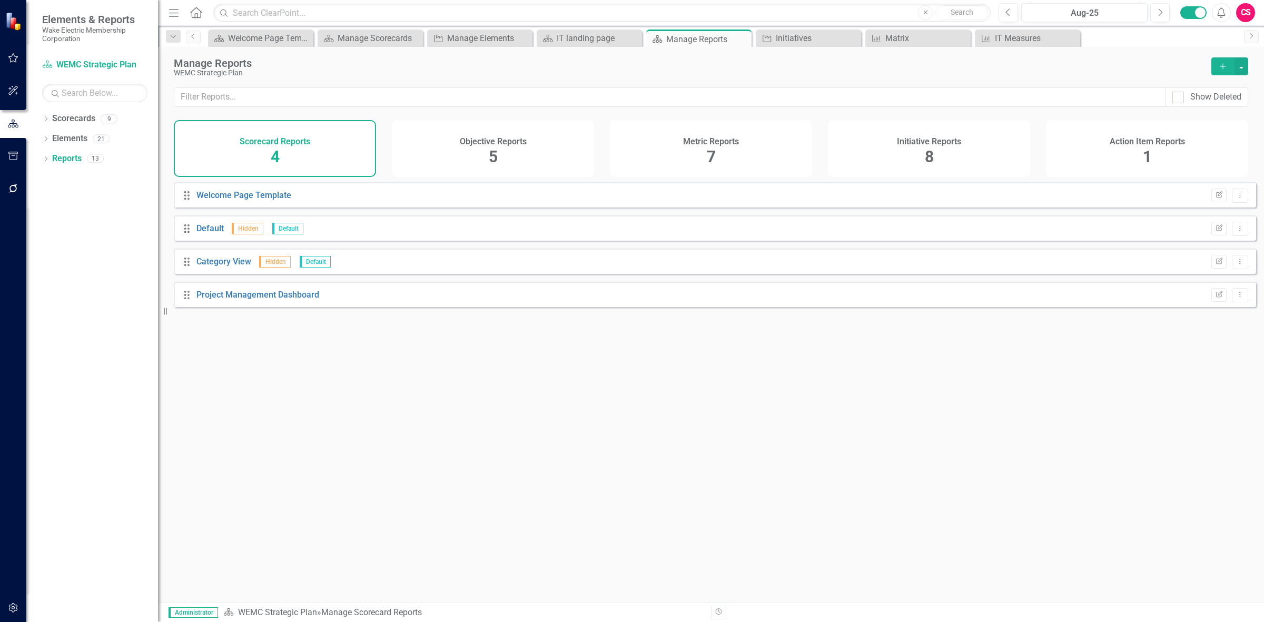
drag, startPoint x: 994, startPoint y: 136, endPoint x: 980, endPoint y: 137, distance: 14.3
click at [991, 137] on div "Initiative Reports 8" at bounding box center [929, 148] width 202 height 57
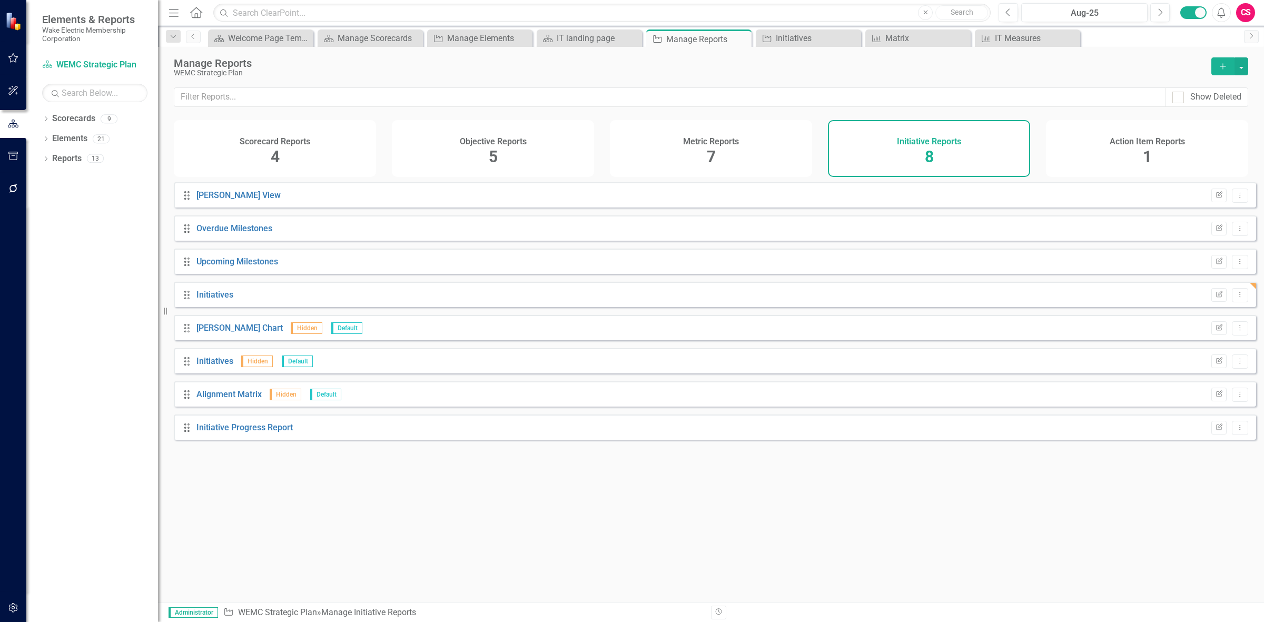
click at [1228, 71] on button "Add" at bounding box center [1223, 66] width 23 height 18
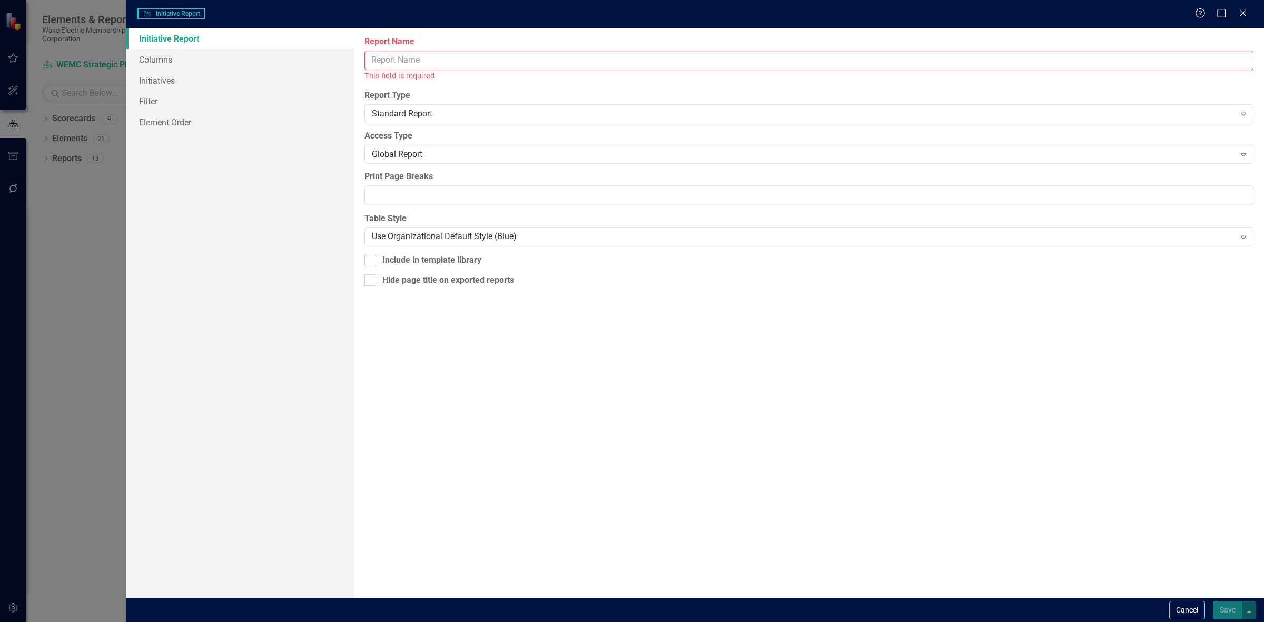
click at [528, 59] on input "Report Name" at bounding box center [809, 60] width 889 height 19
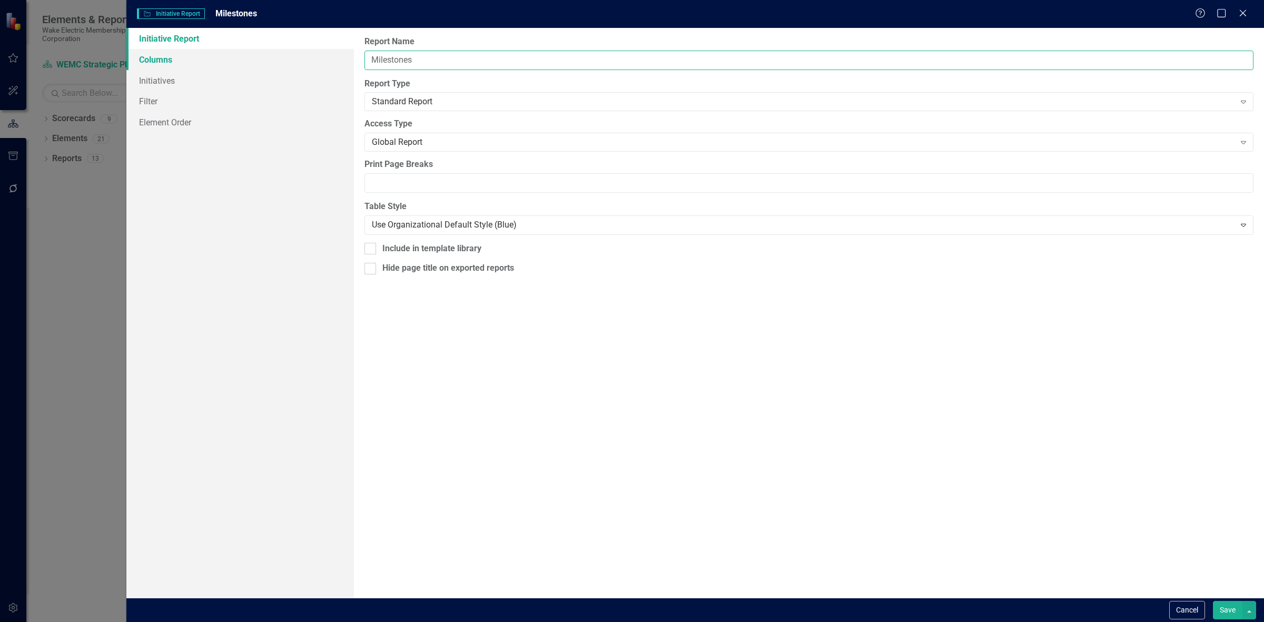
type input "Milestones"
click at [201, 61] on link "Columns" at bounding box center [240, 59] width 228 height 21
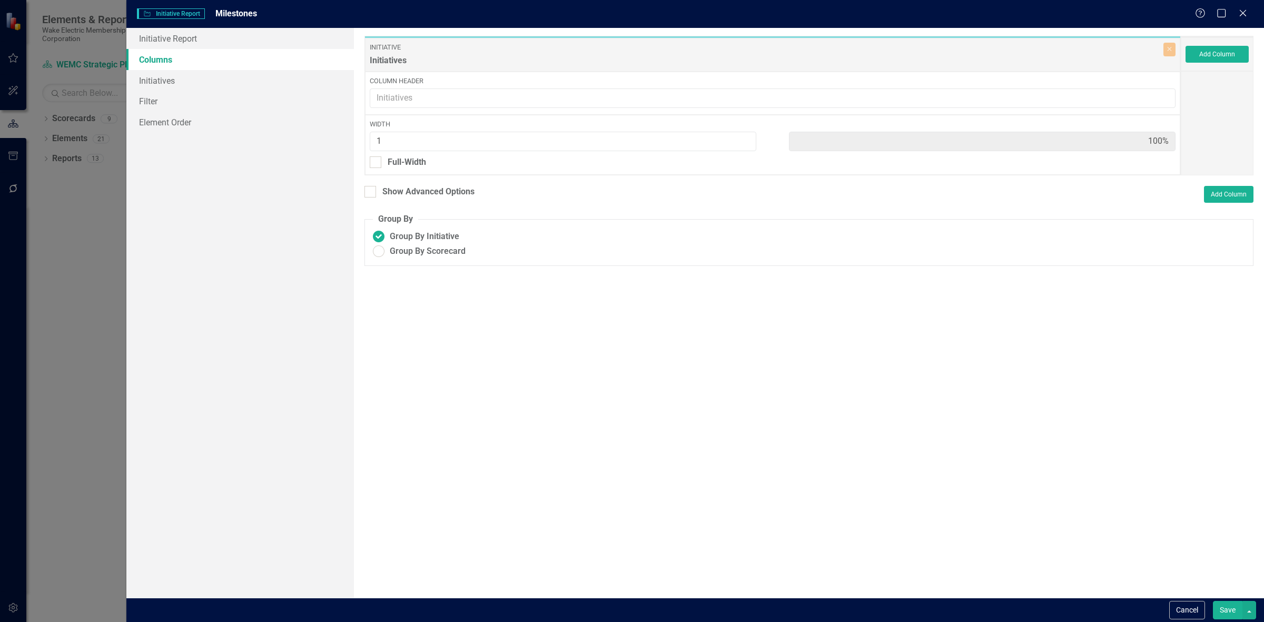
click at [1228, 42] on div "Add Column" at bounding box center [1217, 54] width 73 height 34
click at [1217, 46] on button "Add Column" at bounding box center [1217, 54] width 63 height 17
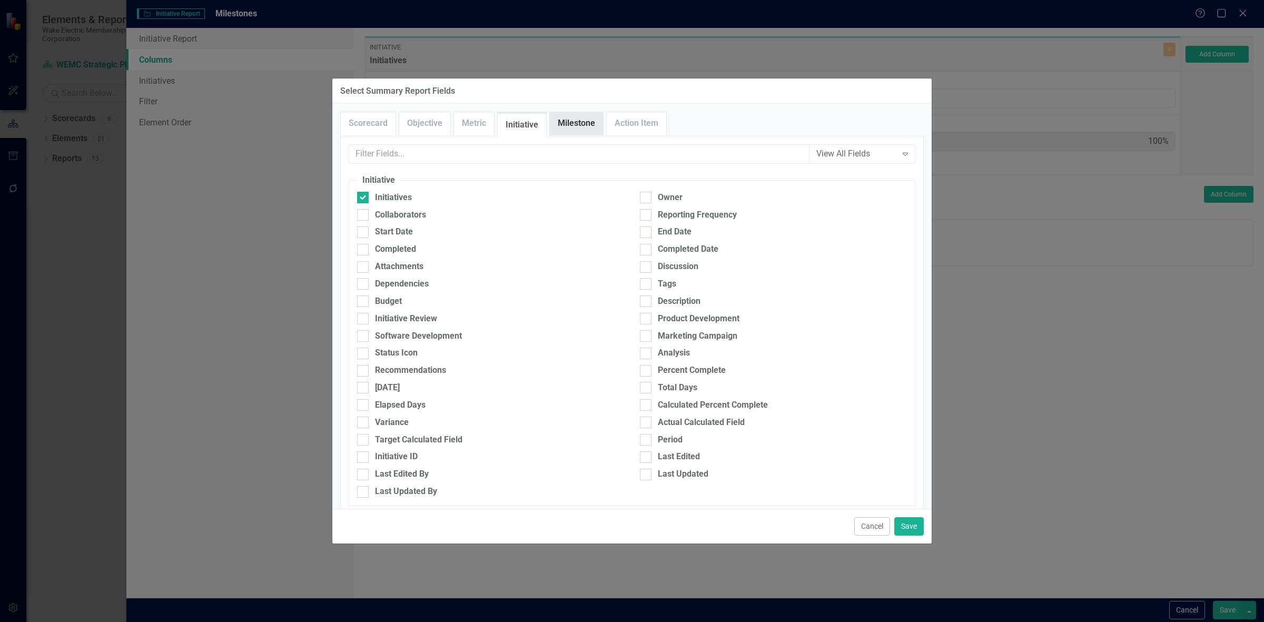
click at [584, 120] on link "Milestone" at bounding box center [576, 123] width 53 height 23
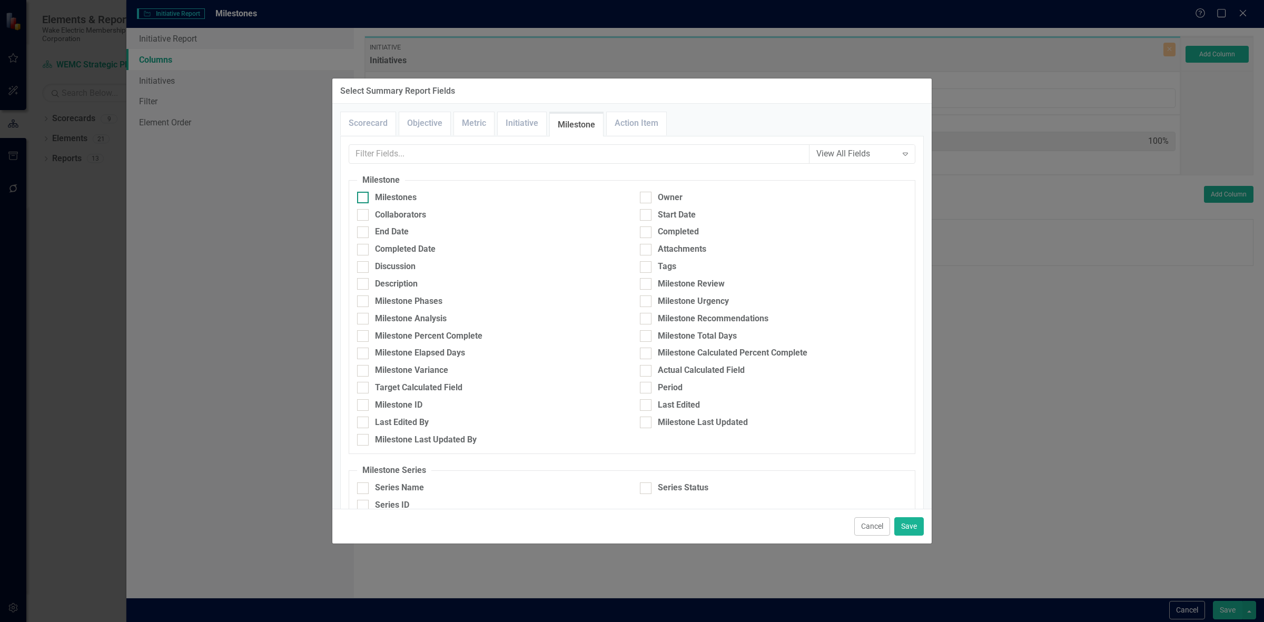
click at [426, 193] on div "Milestones" at bounding box center [490, 198] width 267 height 12
click at [364, 193] on input "Milestones" at bounding box center [360, 195] width 7 height 7
checkbox input "true"
click at [432, 314] on div "Milestone Analysis" at bounding box center [411, 319] width 72 height 12
click at [364, 314] on input "Milestone Analysis" at bounding box center [360, 316] width 7 height 7
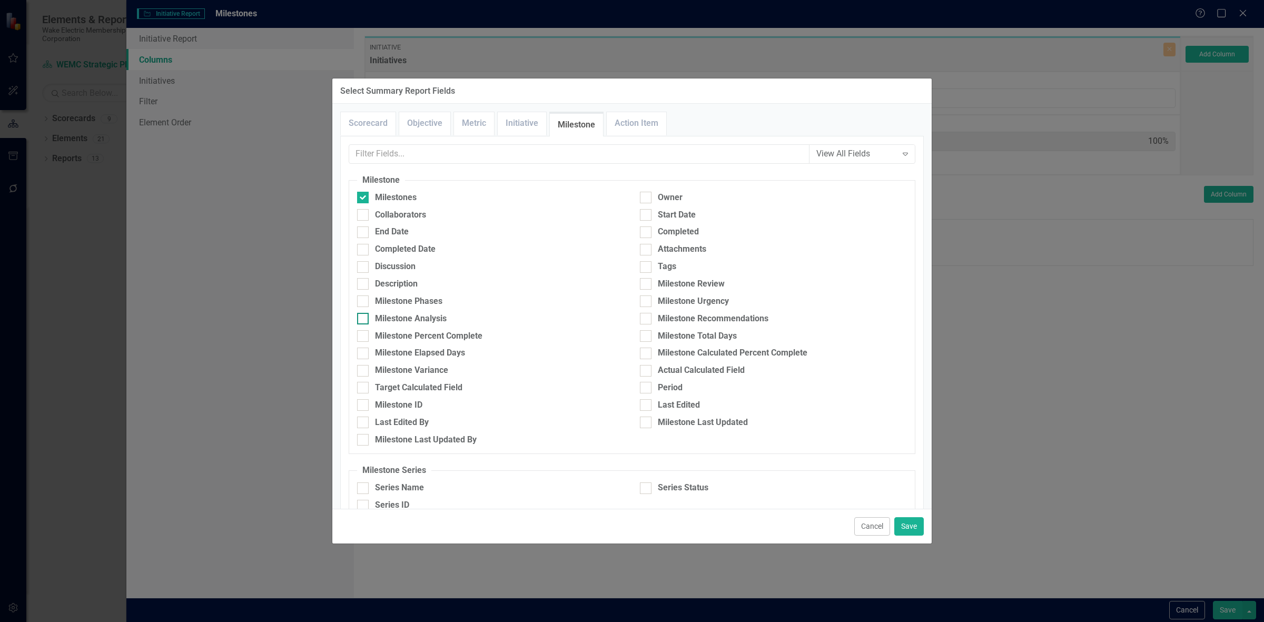
checkbox input "true"
click at [666, 314] on div "Milestone Recommendations" at bounding box center [713, 319] width 111 height 12
click at [647, 314] on input "Milestone Recommendations" at bounding box center [643, 316] width 7 height 7
checkbox input "true"
click at [674, 196] on div "Owner" at bounding box center [670, 198] width 25 height 12
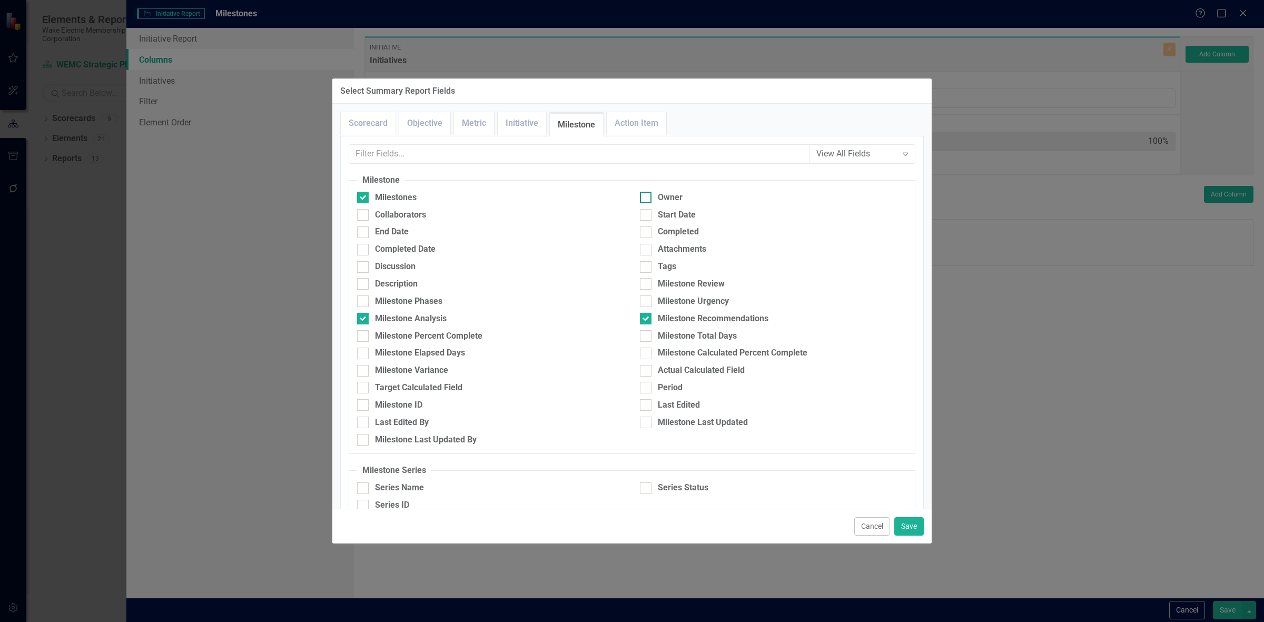
click at [647, 196] on input "Owner" at bounding box center [643, 195] width 7 height 7
click at [667, 188] on fieldset "Milestone Milestones Owner Collaborators Start Date End Date Completed Complete…" at bounding box center [632, 314] width 567 height 280
click at [667, 203] on div "Owner" at bounding box center [670, 198] width 25 height 12
click at [647, 199] on input "Owner" at bounding box center [643, 195] width 7 height 7
checkbox input "false"
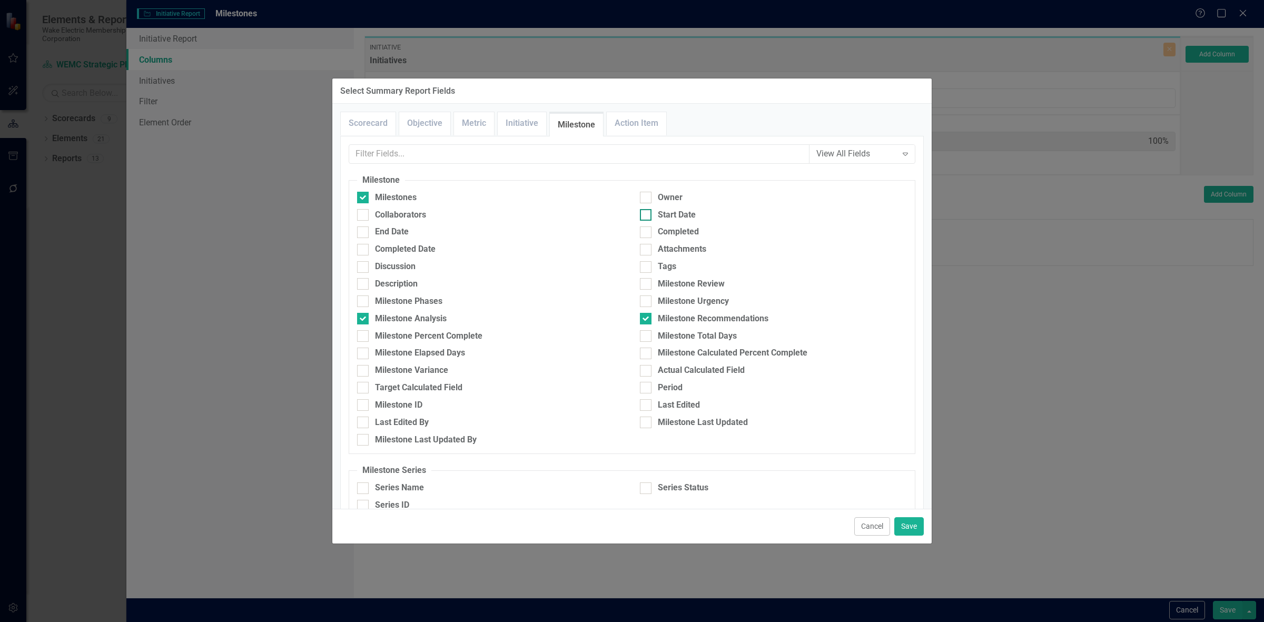
click at [667, 214] on div "Start Date" at bounding box center [677, 215] width 38 height 12
click at [647, 214] on input "Start Date" at bounding box center [643, 212] width 7 height 7
checkbox input "true"
click at [464, 233] on div "End Date" at bounding box center [490, 232] width 267 height 12
click at [364, 233] on input "End Date" at bounding box center [360, 230] width 7 height 7
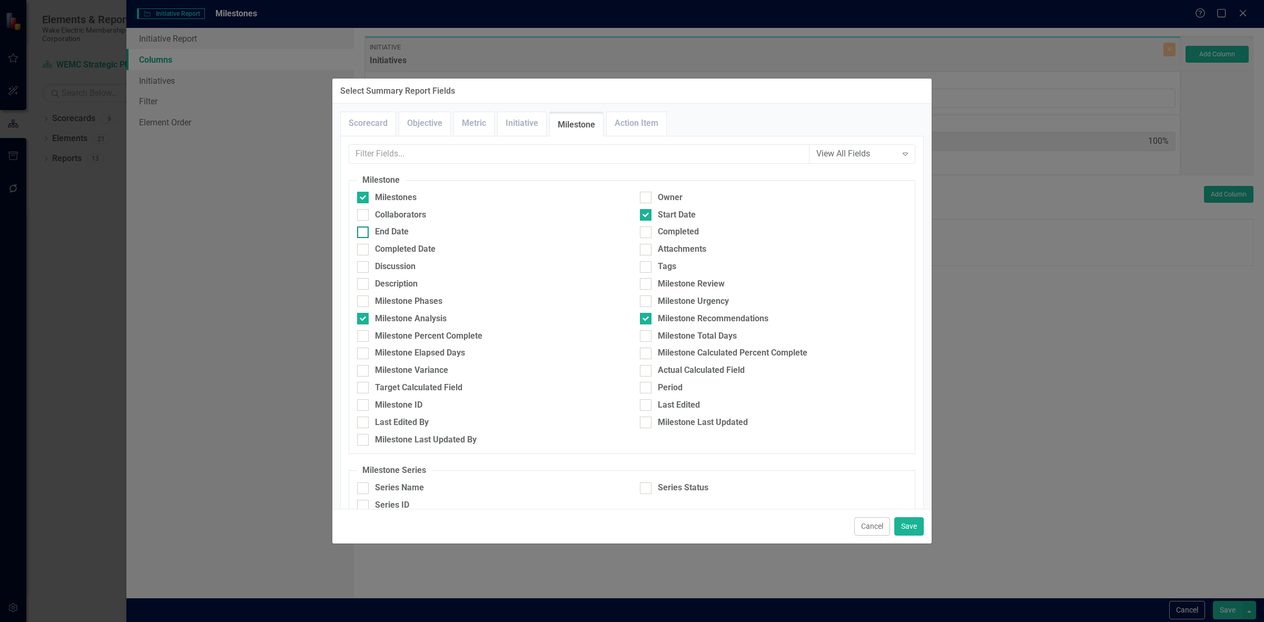
checkbox input "true"
click at [470, 331] on div "Milestone Percent Complete" at bounding box center [428, 336] width 107 height 12
click at [364, 331] on input "Milestone Percent Complete" at bounding box center [360, 333] width 7 height 7
checkbox input "true"
click at [902, 528] on button "Save" at bounding box center [908, 526] width 29 height 18
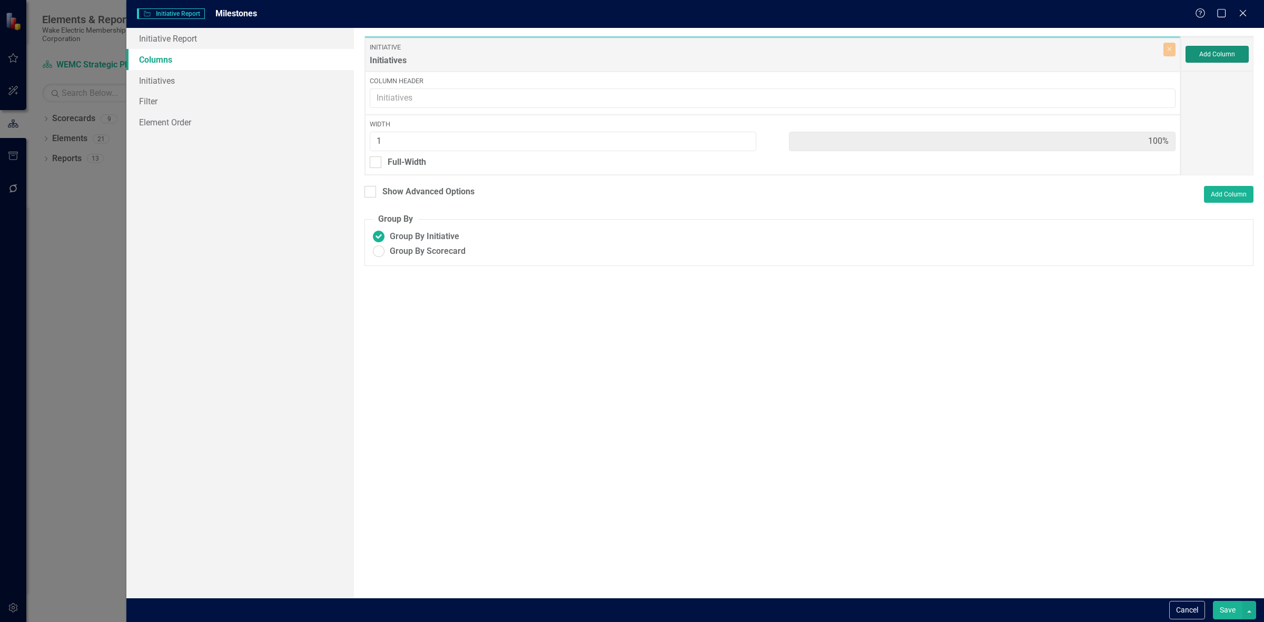
type input "14%"
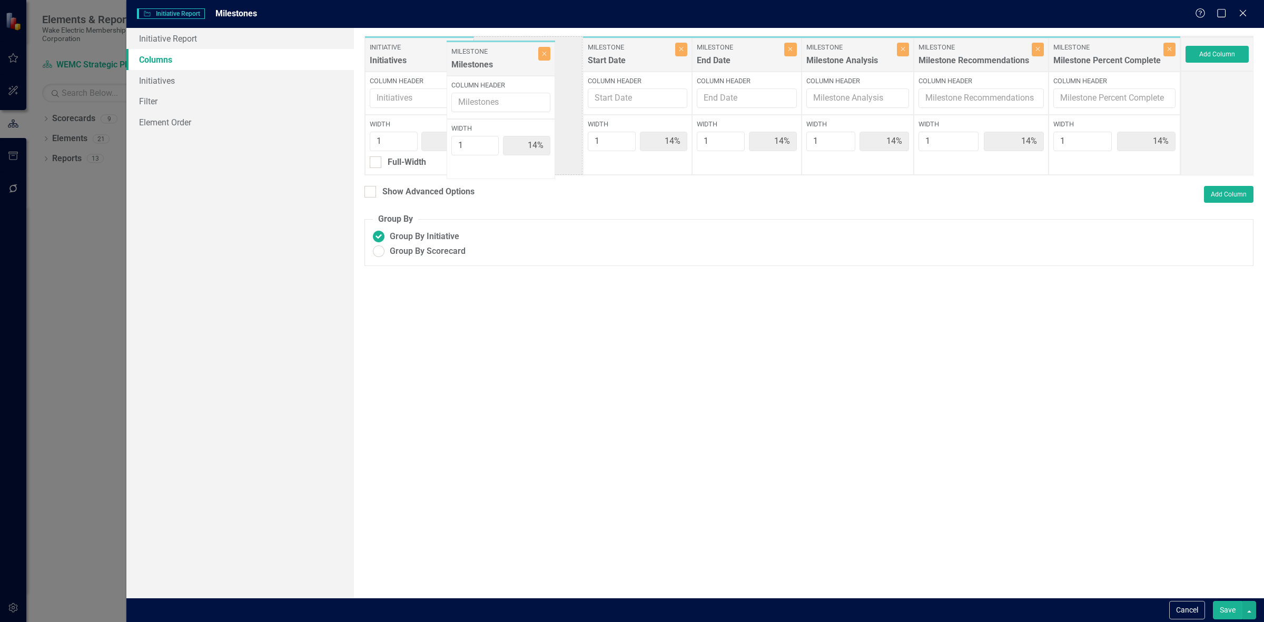
drag, startPoint x: 541, startPoint y: 61, endPoint x: 415, endPoint y: 57, distance: 126.0
click at [410, 60] on div "Initiative Initiatives Close Column Header Width 1 14% Full-Width Milestone Mil…" at bounding box center [773, 106] width 816 height 140
click at [561, 50] on label "Initiative" at bounding box center [521, 47] width 85 height 9
click at [576, 50] on button "Close" at bounding box center [572, 50] width 12 height 14
type input "17%"
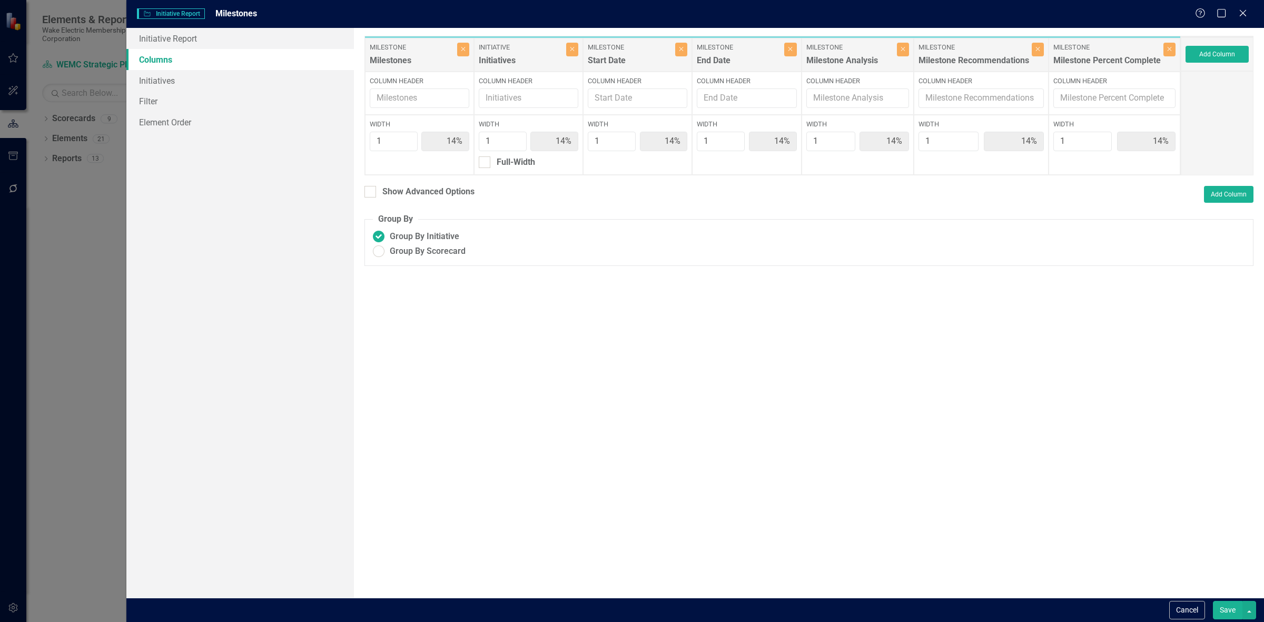
type input "17%"
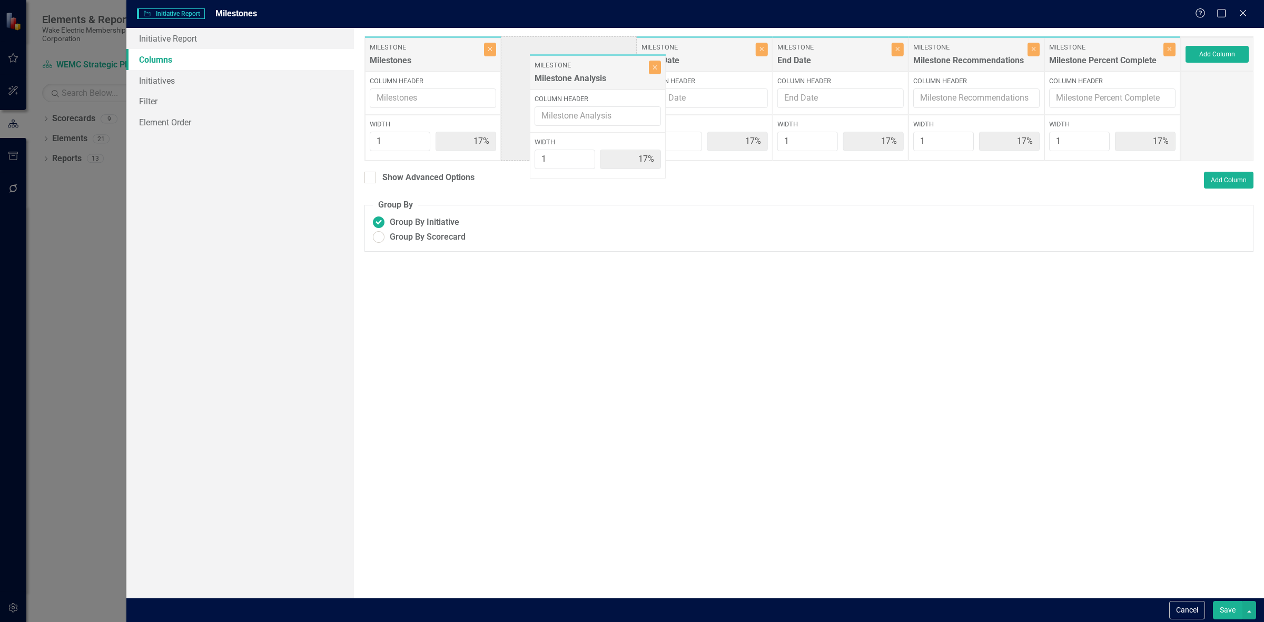
drag, startPoint x: 841, startPoint y: 56, endPoint x: 626, endPoint y: 57, distance: 215.4
click at [602, 66] on div "Milestone Milestones Close Column Header Width 1 17% Milestone Start Date Close…" at bounding box center [773, 98] width 816 height 125
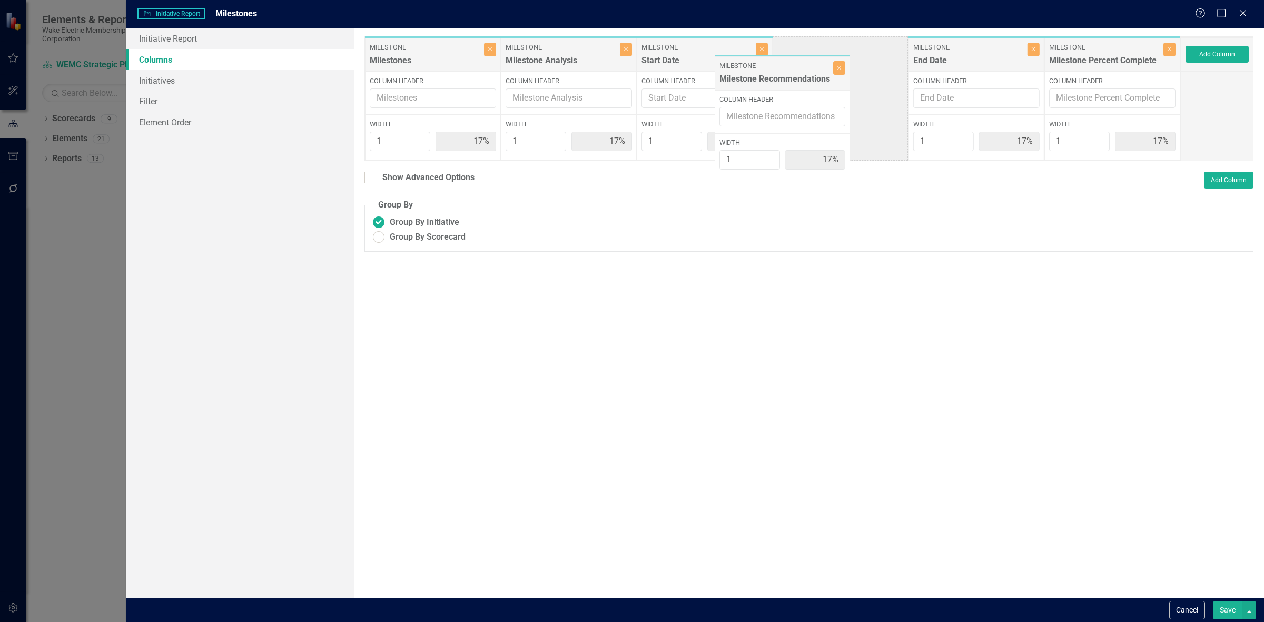
drag, startPoint x: 980, startPoint y: 57, endPoint x: 720, endPoint y: 62, distance: 259.7
click at [723, 65] on div "Milestone Milestones Close Column Header Width 1 17% Milestone Milestone Analys…" at bounding box center [773, 98] width 816 height 125
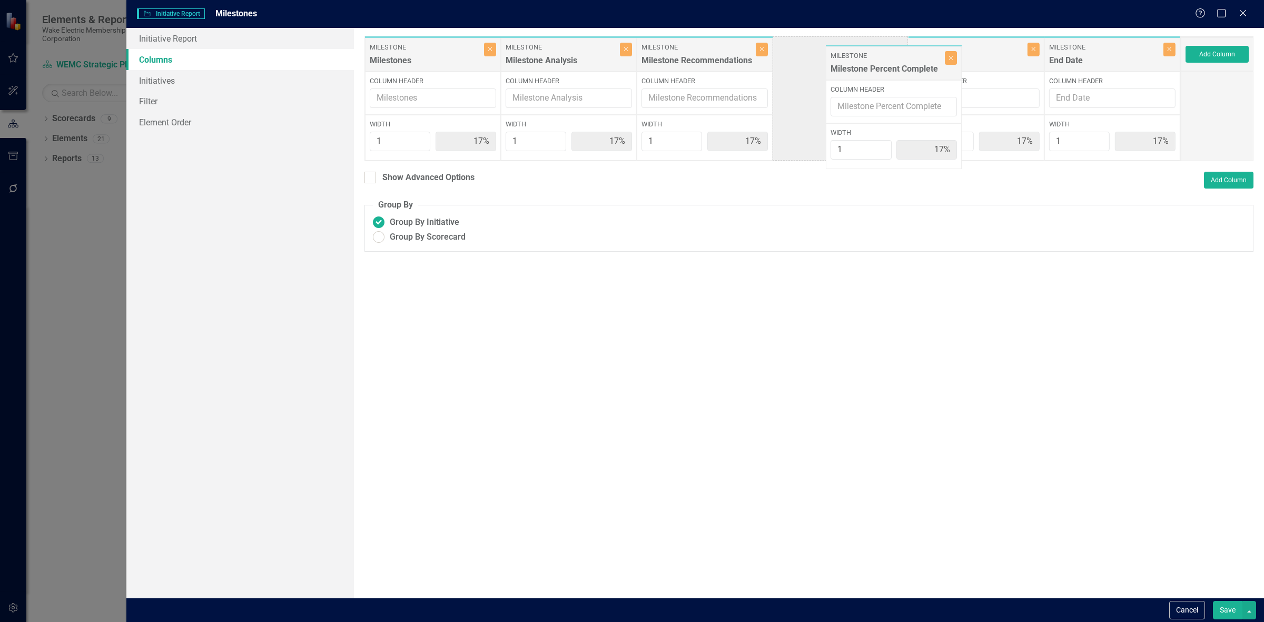
drag, startPoint x: 1117, startPoint y: 55, endPoint x: 863, endPoint y: 41, distance: 254.3
click at [851, 47] on div "Milestone Milestones Close Column Header Width 1 17% Milestone Milestone Analys…" at bounding box center [773, 98] width 816 height 125
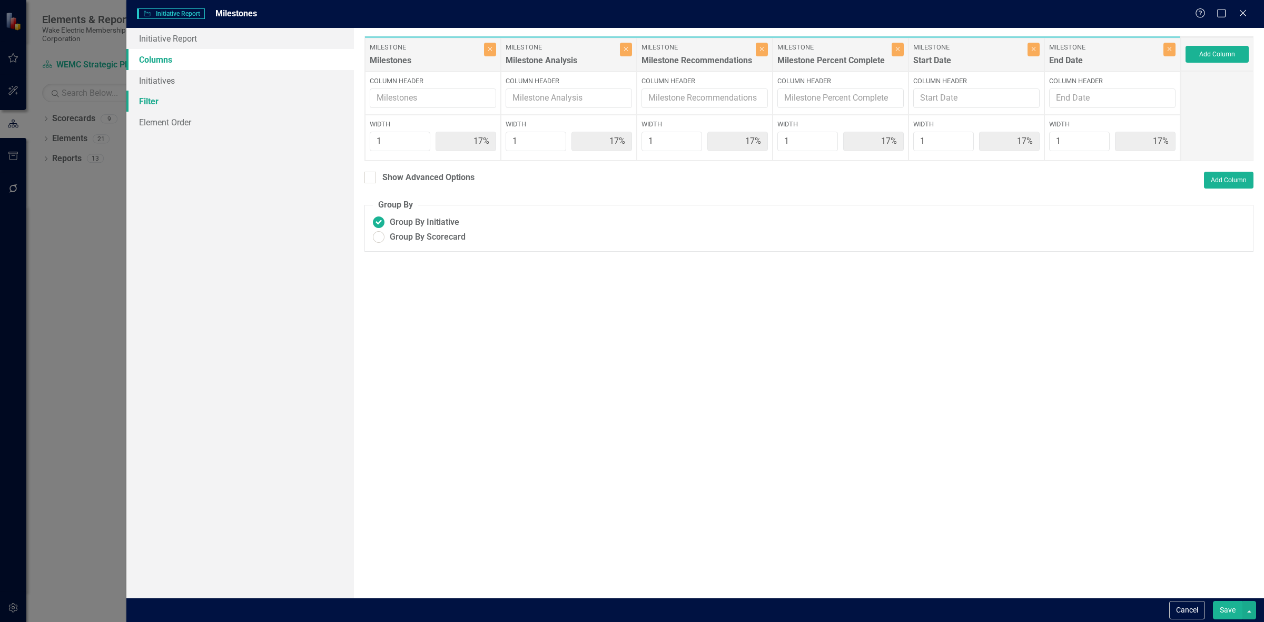
click at [282, 91] on link "Filter" at bounding box center [240, 101] width 228 height 21
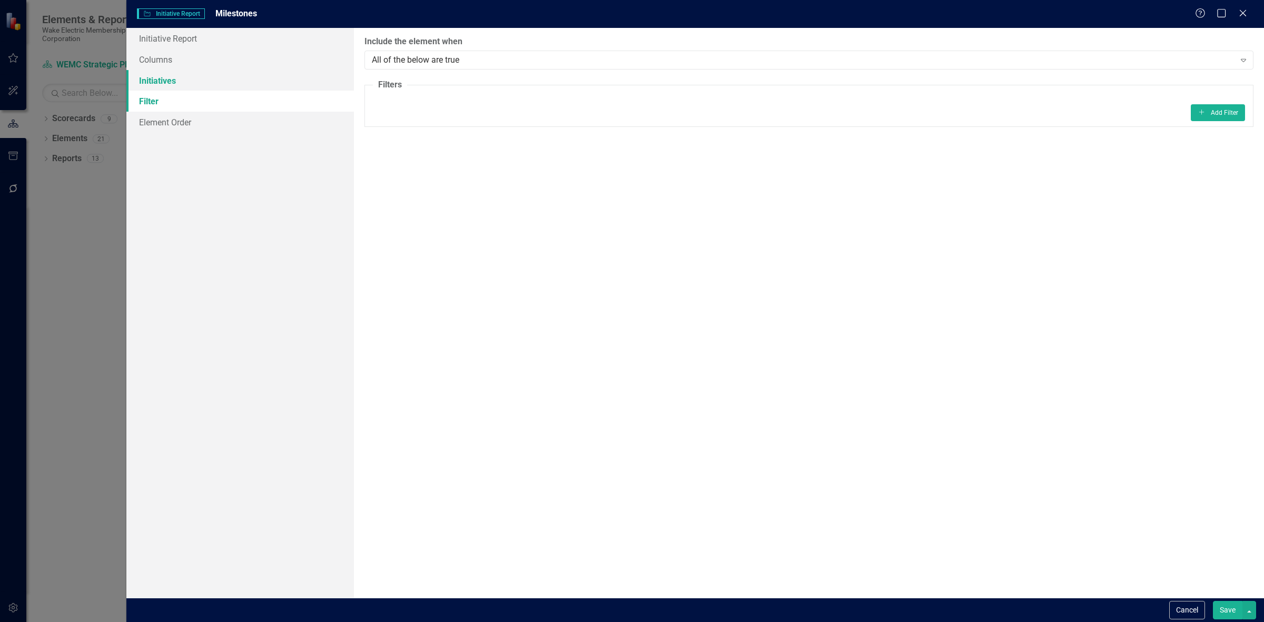
click at [282, 83] on link "Initiatives" at bounding box center [240, 80] width 228 height 21
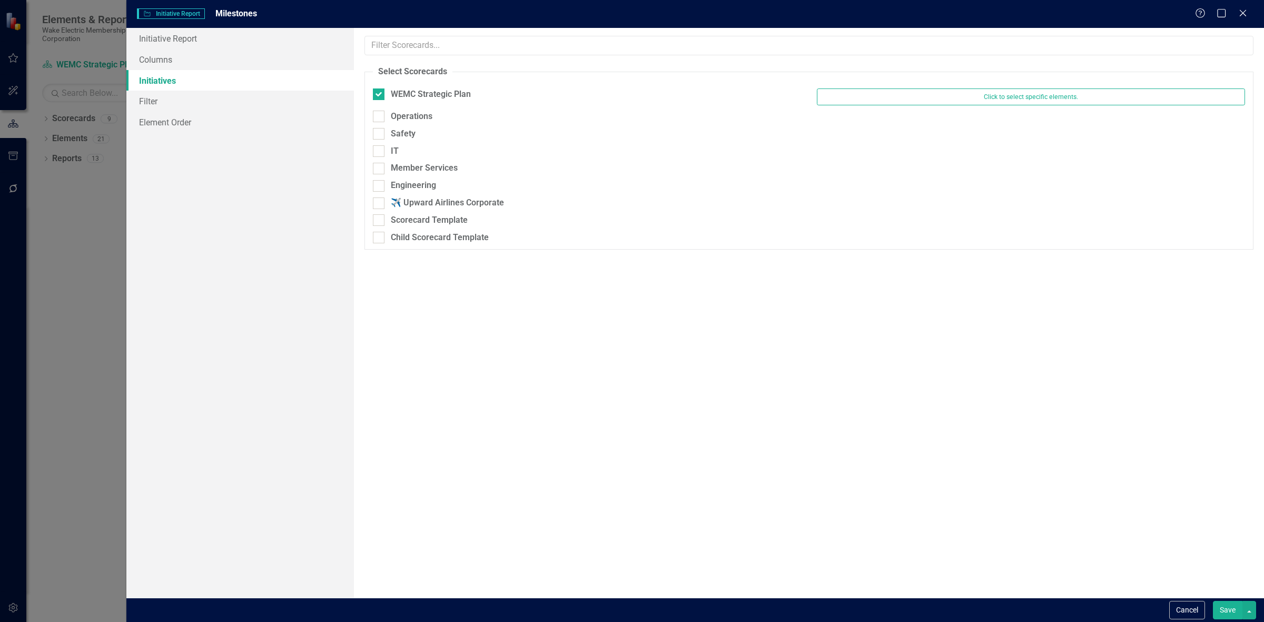
click at [436, 106] on div "WEMC Strategic Plan Click to select specific elements." at bounding box center [809, 99] width 888 height 22
click at [414, 126] on div "Operations" at bounding box center [587, 119] width 444 height 17
click at [414, 121] on div "Operations" at bounding box center [412, 117] width 42 height 12
click at [380, 117] on input "Operations" at bounding box center [376, 114] width 7 height 7
checkbox input "true"
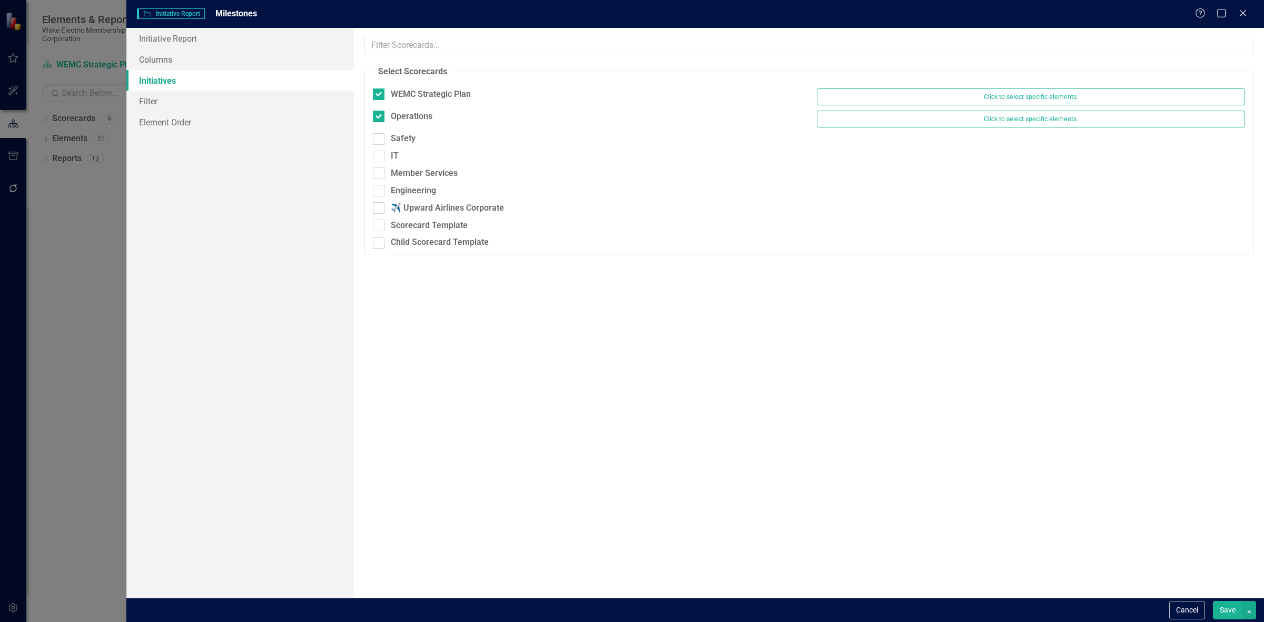
click at [398, 148] on div "Safety" at bounding box center [587, 141] width 444 height 17
click at [392, 163] on div "IT" at bounding box center [587, 158] width 444 height 17
click at [397, 148] on div "Safety" at bounding box center [587, 141] width 444 height 17
click at [403, 135] on div "Safety" at bounding box center [403, 139] width 25 height 12
click at [380, 135] on input "Safety" at bounding box center [376, 136] width 7 height 7
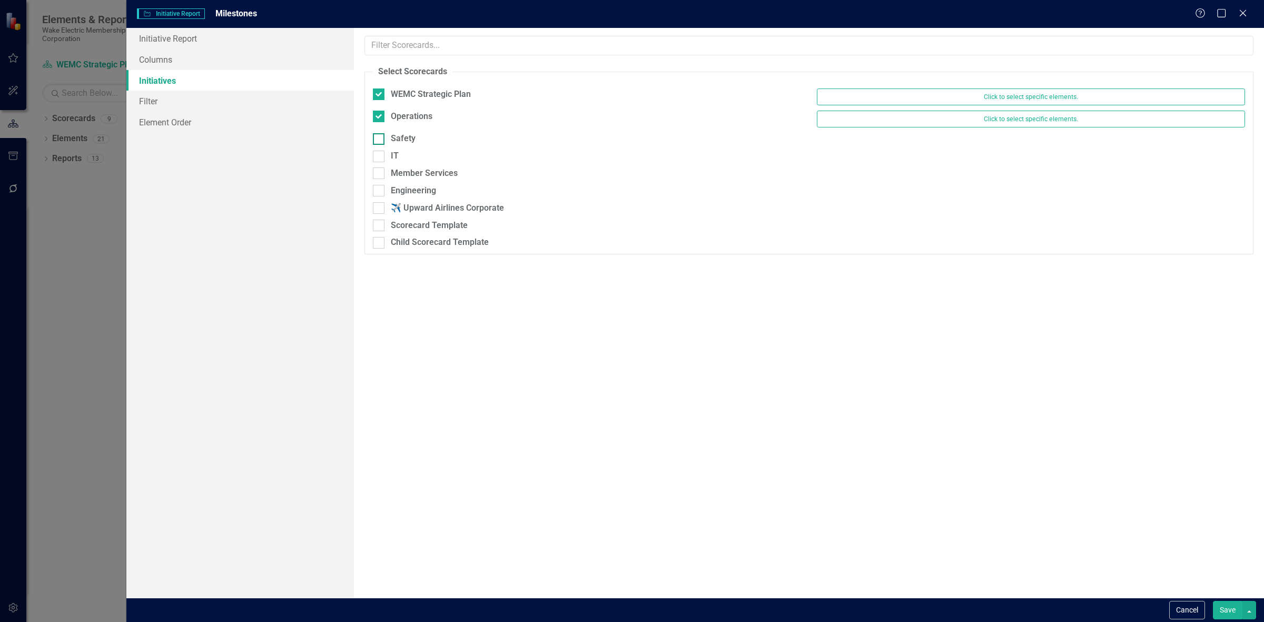
checkbox input "true"
click at [391, 161] on div "IT" at bounding box center [395, 161] width 8 height 12
click at [380, 161] on input "IT" at bounding box center [376, 158] width 7 height 7
checkbox input "true"
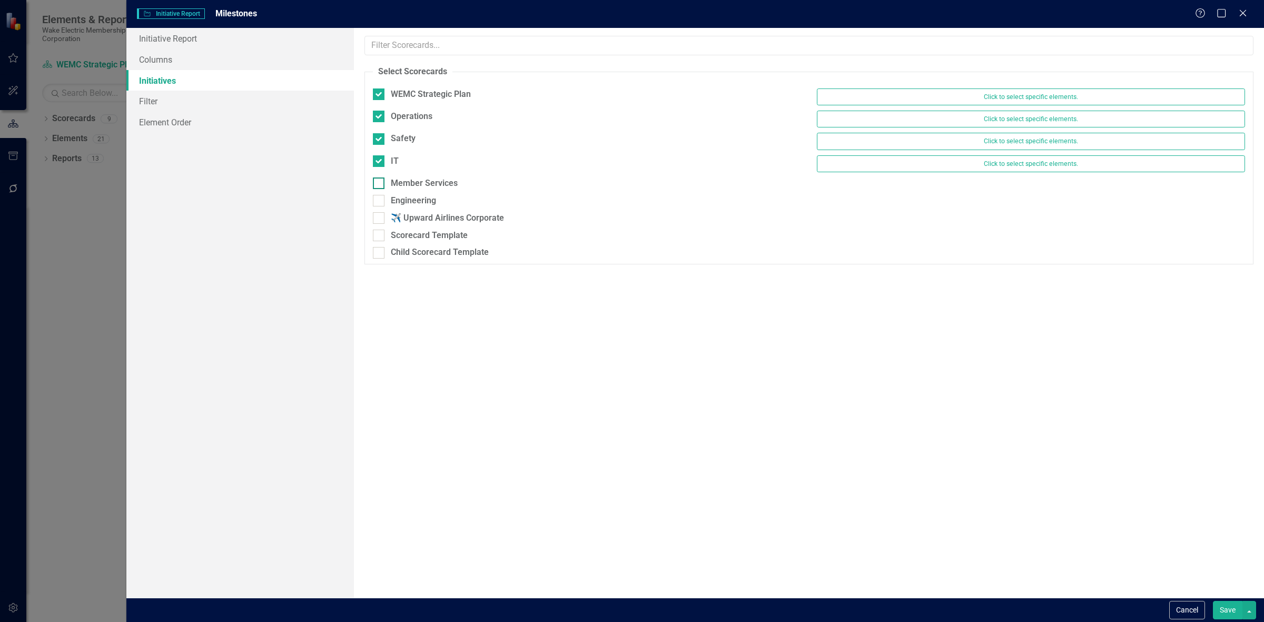
click at [399, 184] on div "Member Services" at bounding box center [424, 184] width 67 height 12
click at [380, 184] on input "Member Services" at bounding box center [376, 181] width 7 height 7
checkbox input "true"
click at [409, 204] on div "Engineering" at bounding box center [413, 206] width 45 height 12
click at [380, 204] on input "Engineering" at bounding box center [376, 203] width 7 height 7
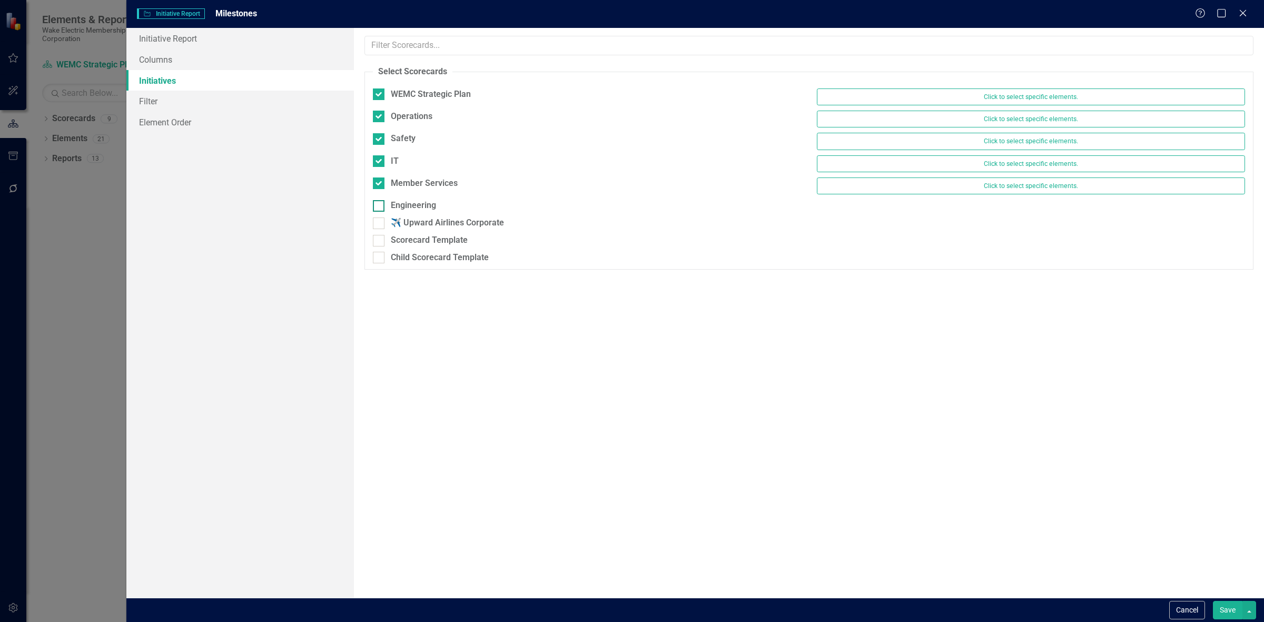
checkbox input "true"
click at [1222, 615] on button "Save" at bounding box center [1227, 610] width 29 height 18
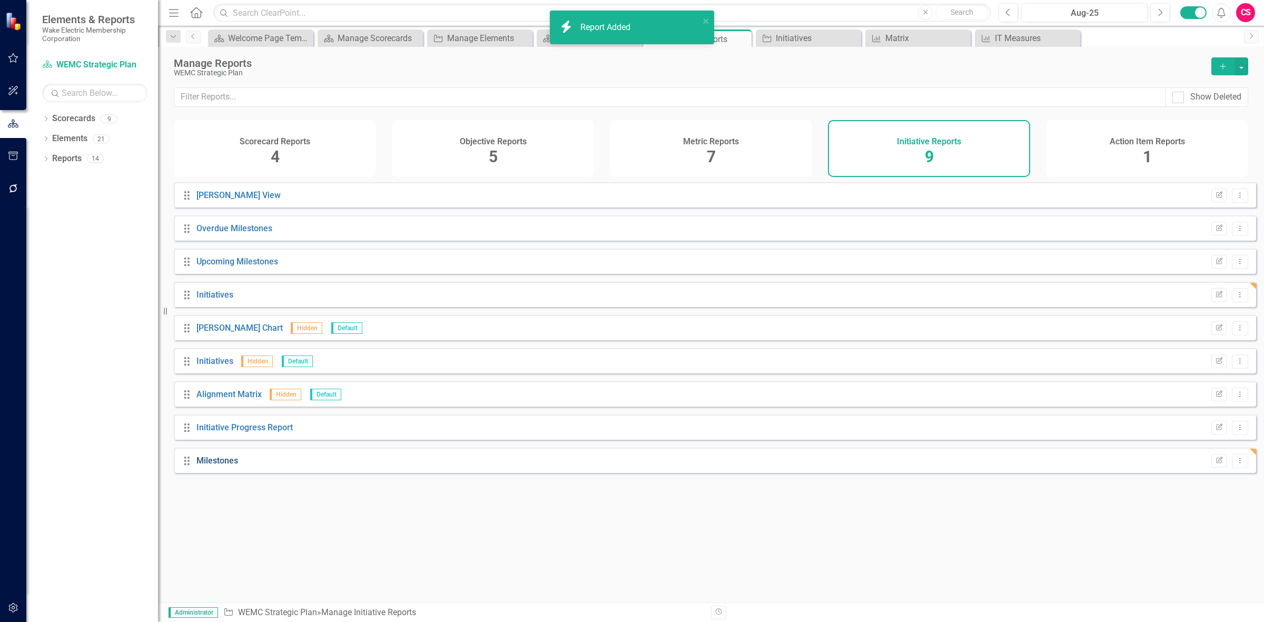
click at [216, 466] on link "Milestones" at bounding box center [217, 461] width 42 height 10
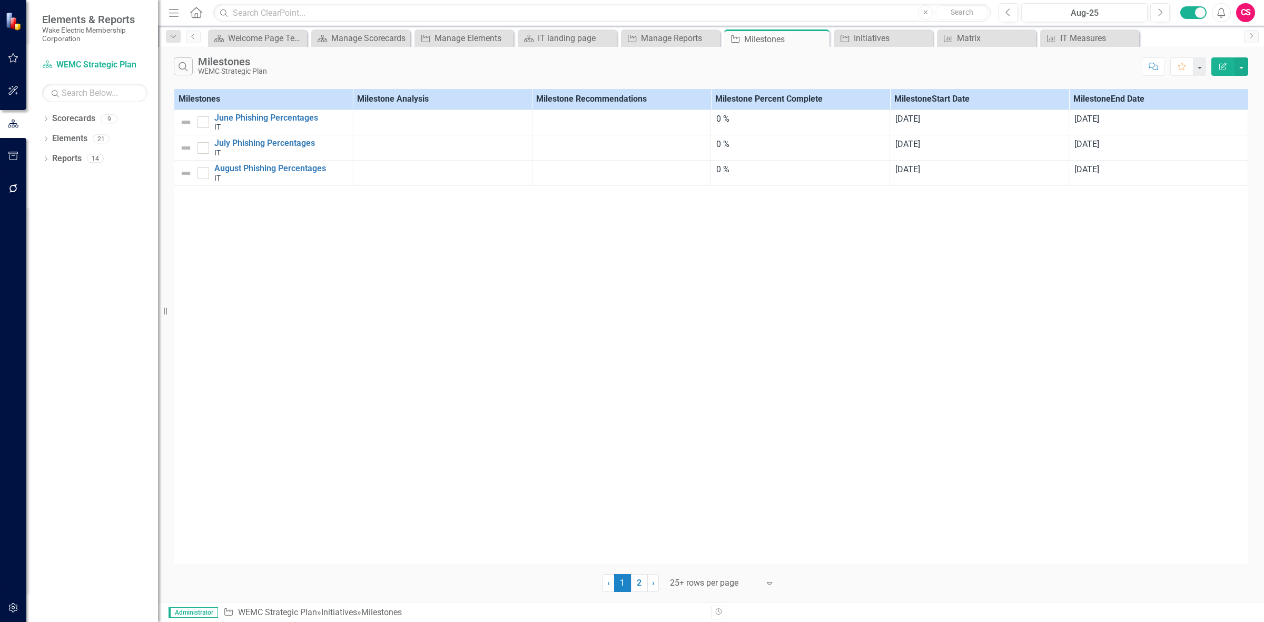
click at [1222, 70] on button "Edit Report" at bounding box center [1223, 66] width 23 height 18
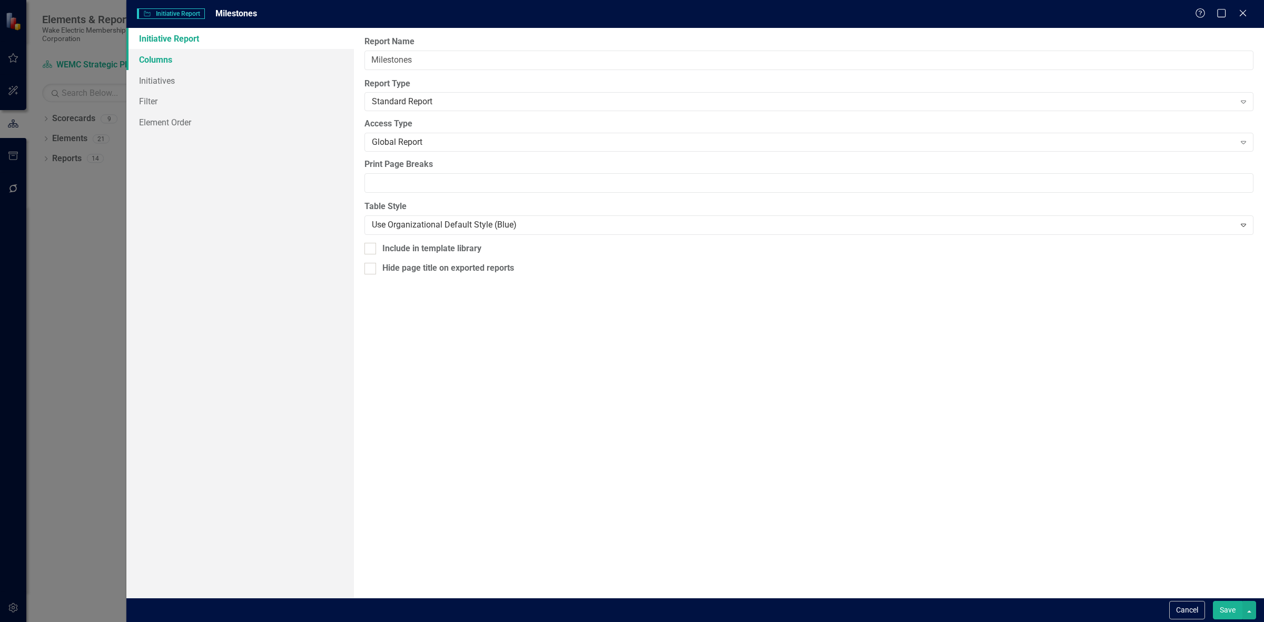
click at [236, 62] on link "Columns" at bounding box center [240, 59] width 228 height 21
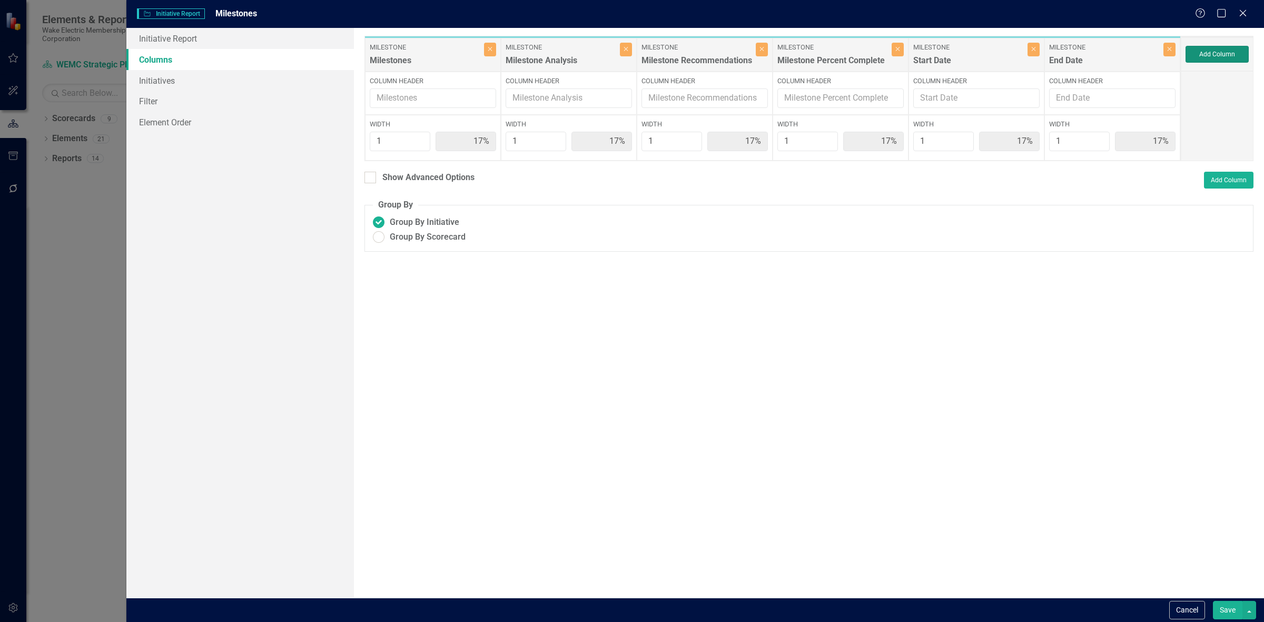
click at [1204, 52] on button "Add Column" at bounding box center [1217, 54] width 63 height 17
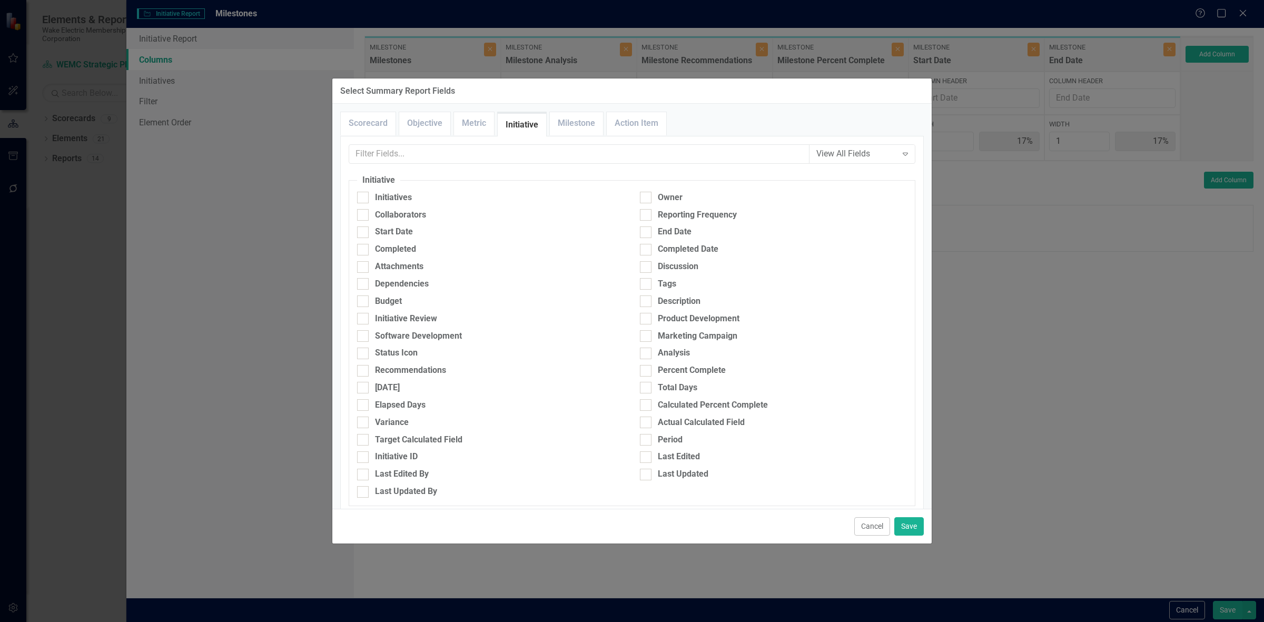
click at [504, 135] on link "Initiative" at bounding box center [522, 125] width 48 height 23
click at [548, 132] on div "Scorecard Objective Metric Initiative Milestone Action Item" at bounding box center [632, 124] width 584 height 24
click at [505, 138] on div "View All Fields Expand Scorecard Scorecard Attachments Tags Logo Mission Vision…" at bounding box center [632, 434] width 584 height 596
click at [514, 132] on link "Initiative" at bounding box center [522, 125] width 48 height 23
drag, startPoint x: 428, startPoint y: 212, endPoint x: 433, endPoint y: 193, distance: 19.5
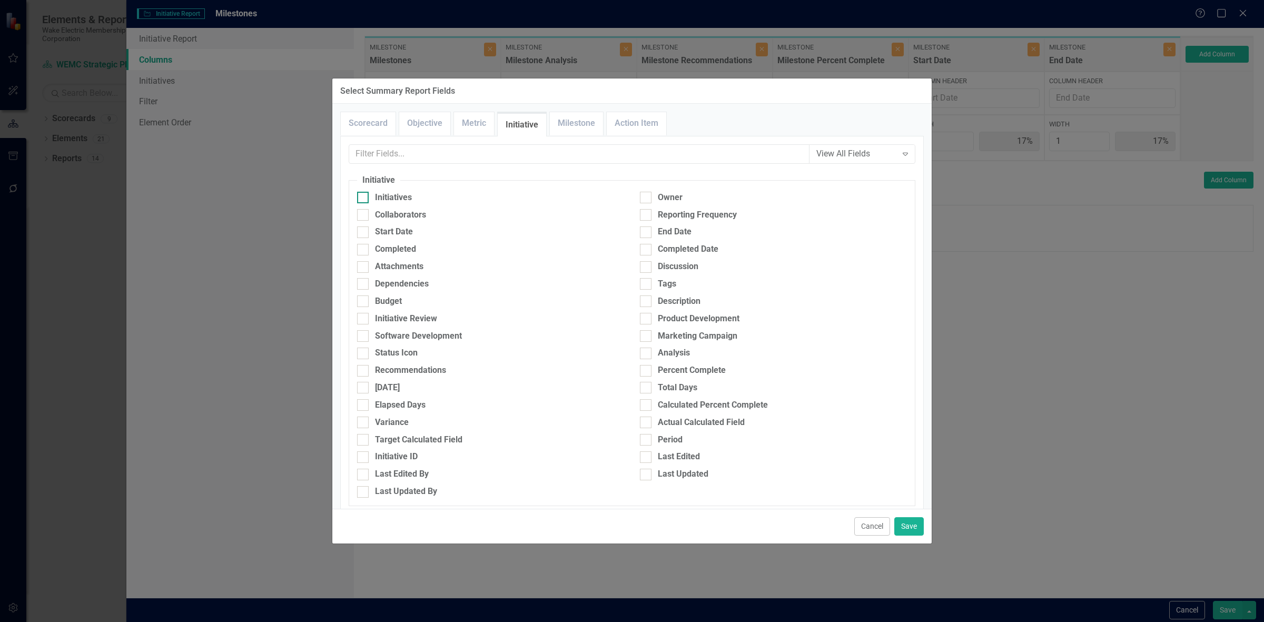
click at [428, 211] on div "Collaborators" at bounding box center [490, 215] width 267 height 12
click at [364, 211] on input "Collaborators" at bounding box center [360, 212] width 7 height 7
checkbox input "true"
click at [433, 193] on div "Initiatives" at bounding box center [490, 198] width 267 height 12
click at [364, 193] on input "Initiatives" at bounding box center [360, 195] width 7 height 7
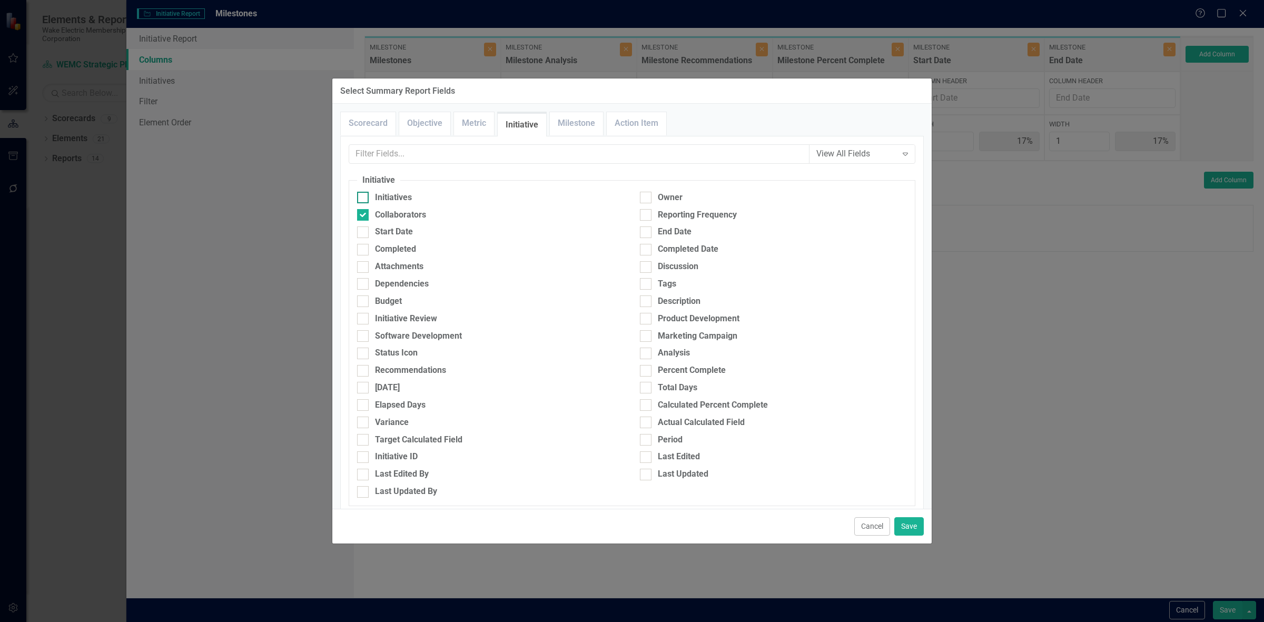
checkbox input "true"
click at [425, 208] on div "Initiatives" at bounding box center [490, 200] width 283 height 17
click at [427, 216] on div "Collaborators" at bounding box center [490, 215] width 267 height 12
click at [364, 216] on input "Collaborators" at bounding box center [360, 212] width 7 height 7
checkbox input "false"
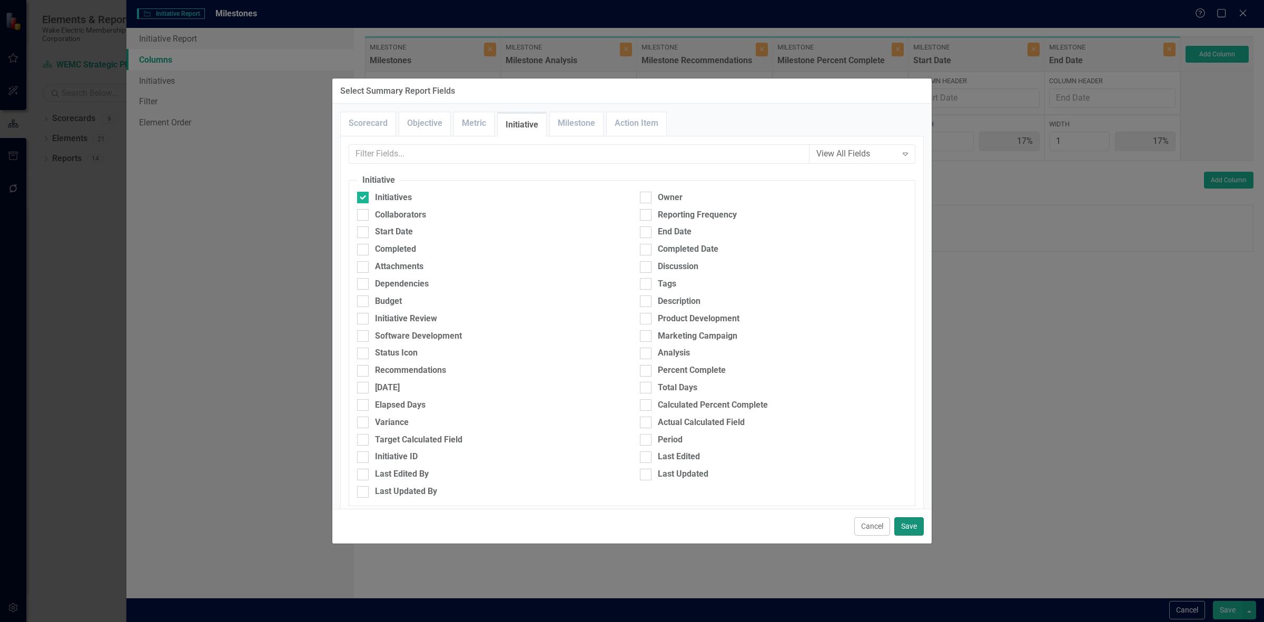
click at [904, 529] on button "Save" at bounding box center [908, 526] width 29 height 18
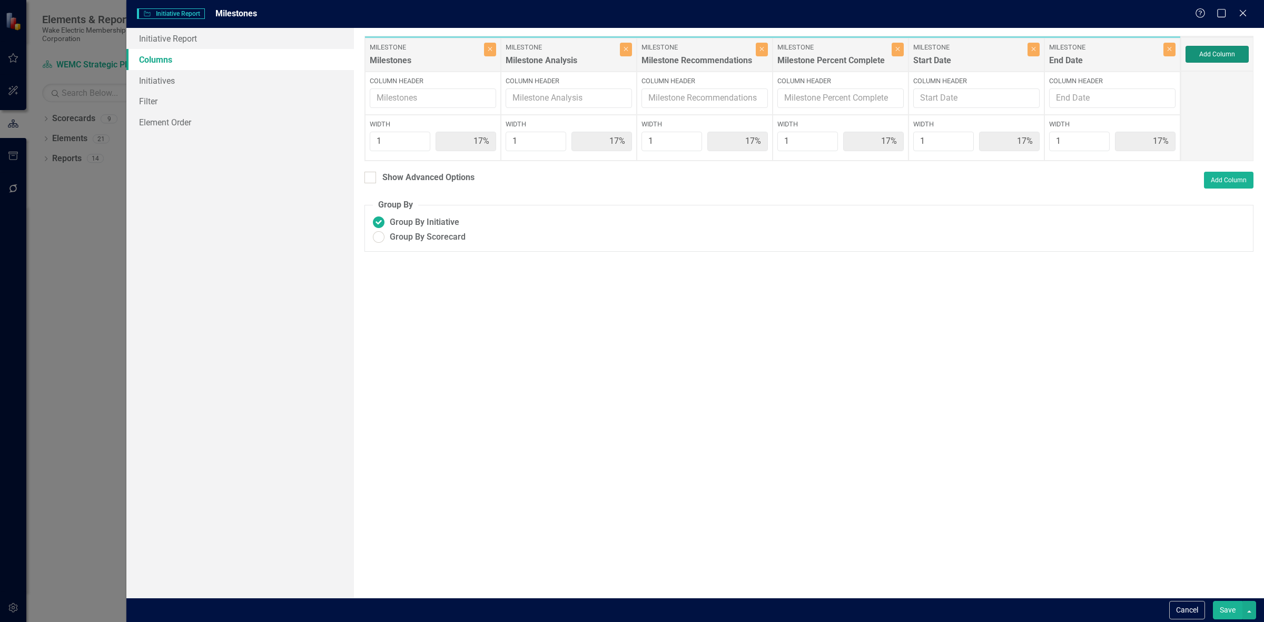
type input "14%"
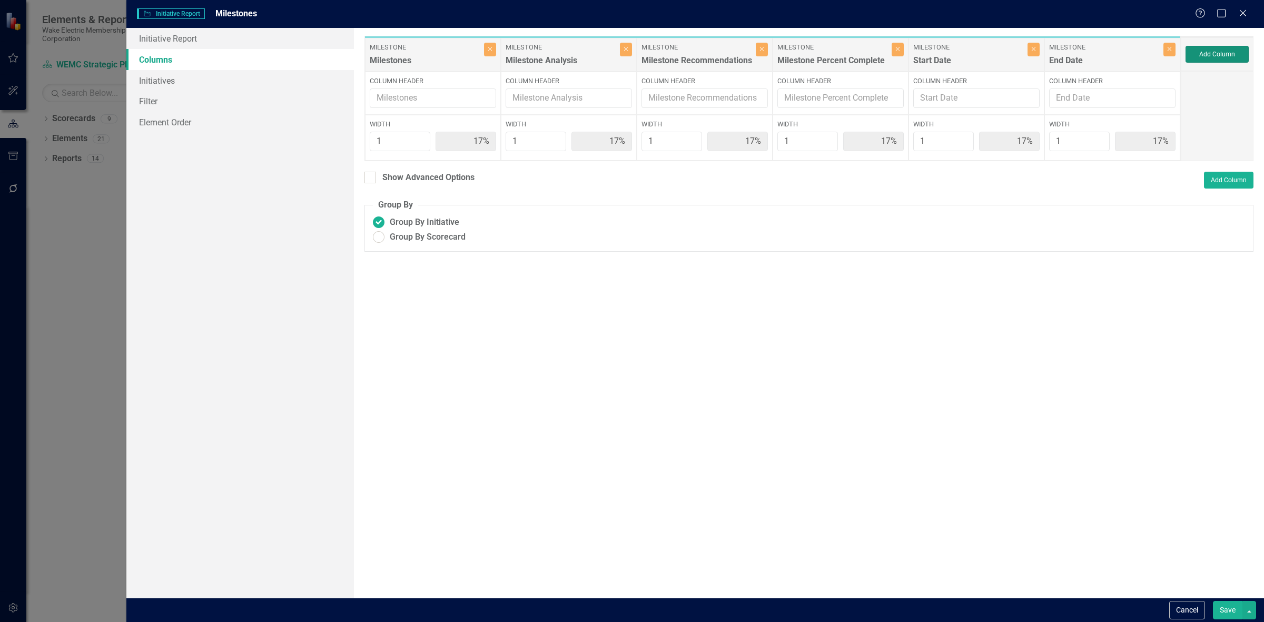
type input "14%"
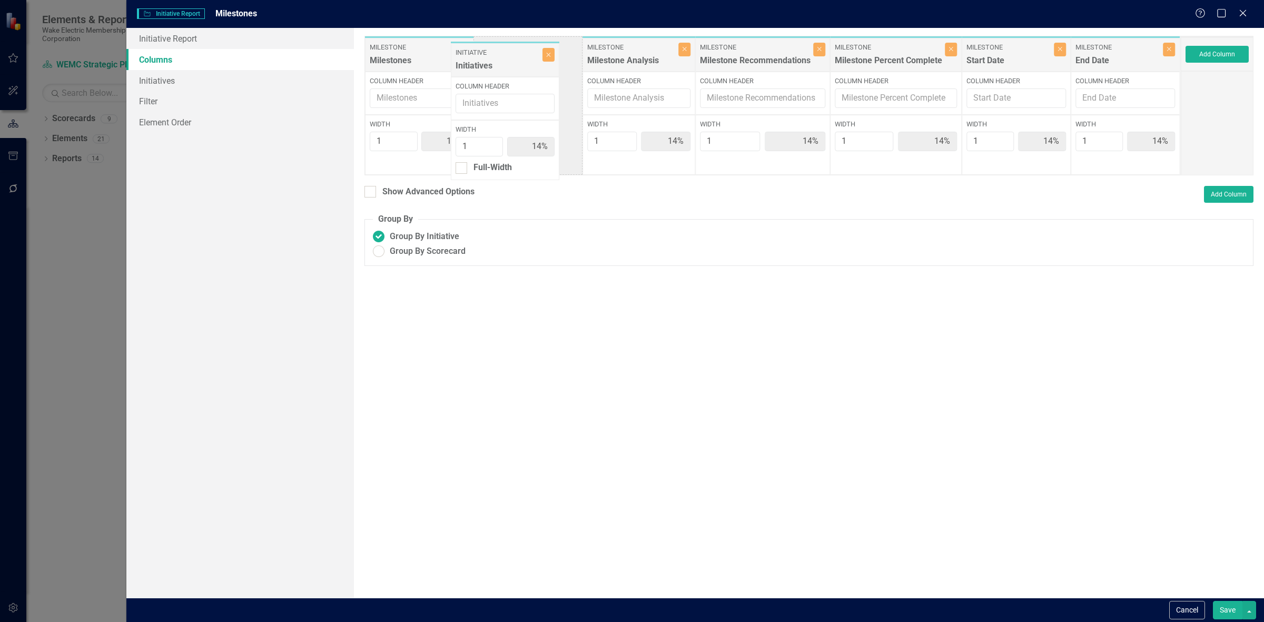
drag, startPoint x: 1107, startPoint y: 58, endPoint x: 429, endPoint y: 56, distance: 677.4
click at [429, 56] on div "Milestone Milestones Close Column Header Width 1 14% Milestone Milestone Analys…" at bounding box center [773, 106] width 816 height 140
click at [407, 164] on div "Full-Width" at bounding box center [407, 162] width 38 height 12
click at [377, 163] on input "Full-Width" at bounding box center [373, 159] width 7 height 7
checkbox input "true"
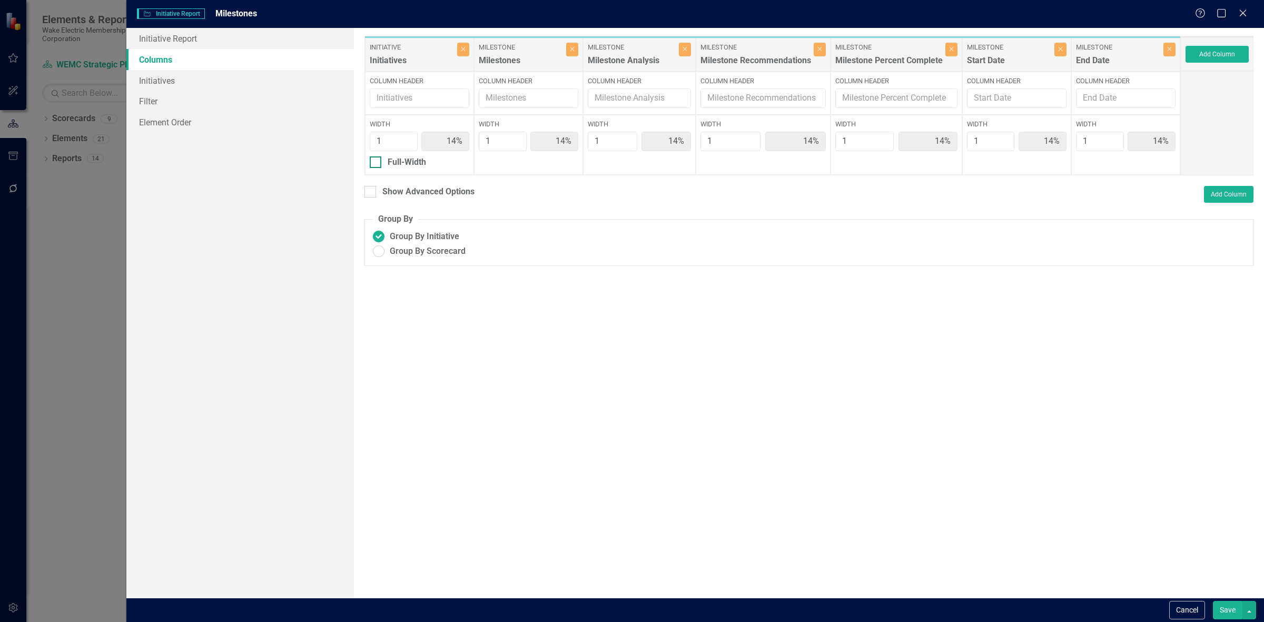
type input "100%"
type input "17%"
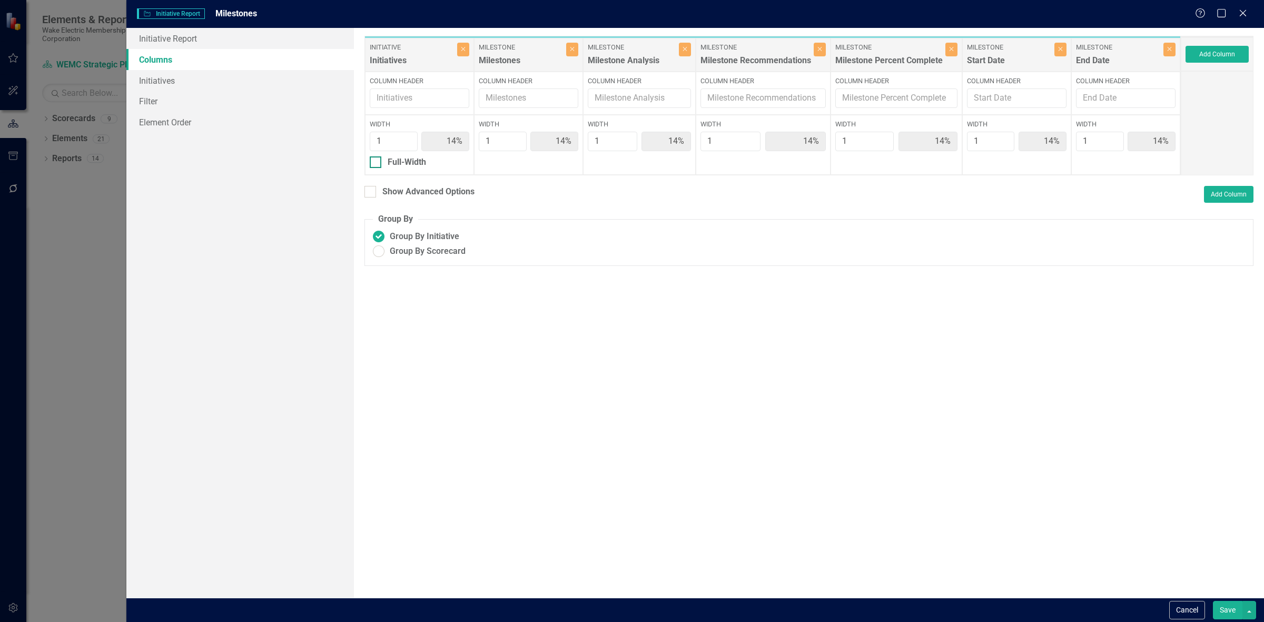
type input "17%"
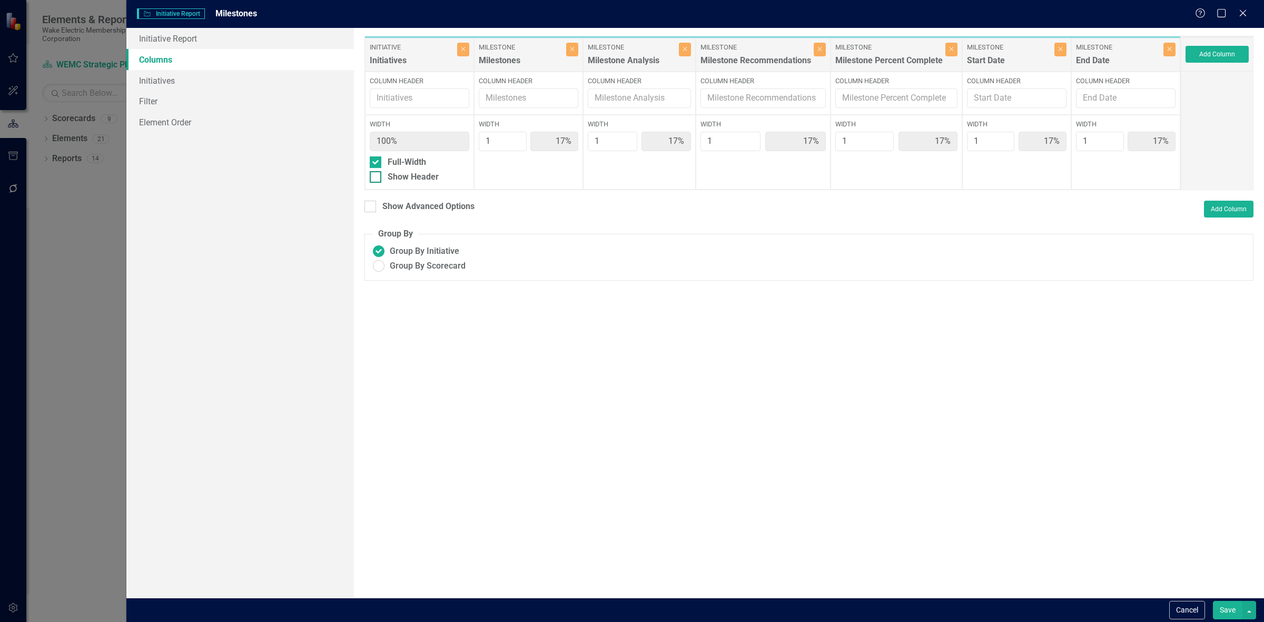
click at [411, 175] on div "Show Header" at bounding box center [413, 177] width 51 height 12
click at [377, 175] on input "Show Header" at bounding box center [373, 174] width 7 height 7
checkbox input "true"
click at [416, 205] on div "Show Advanced Options" at bounding box center [428, 207] width 92 height 12
click at [371, 205] on input "Show Advanced Options" at bounding box center [368, 204] width 7 height 7
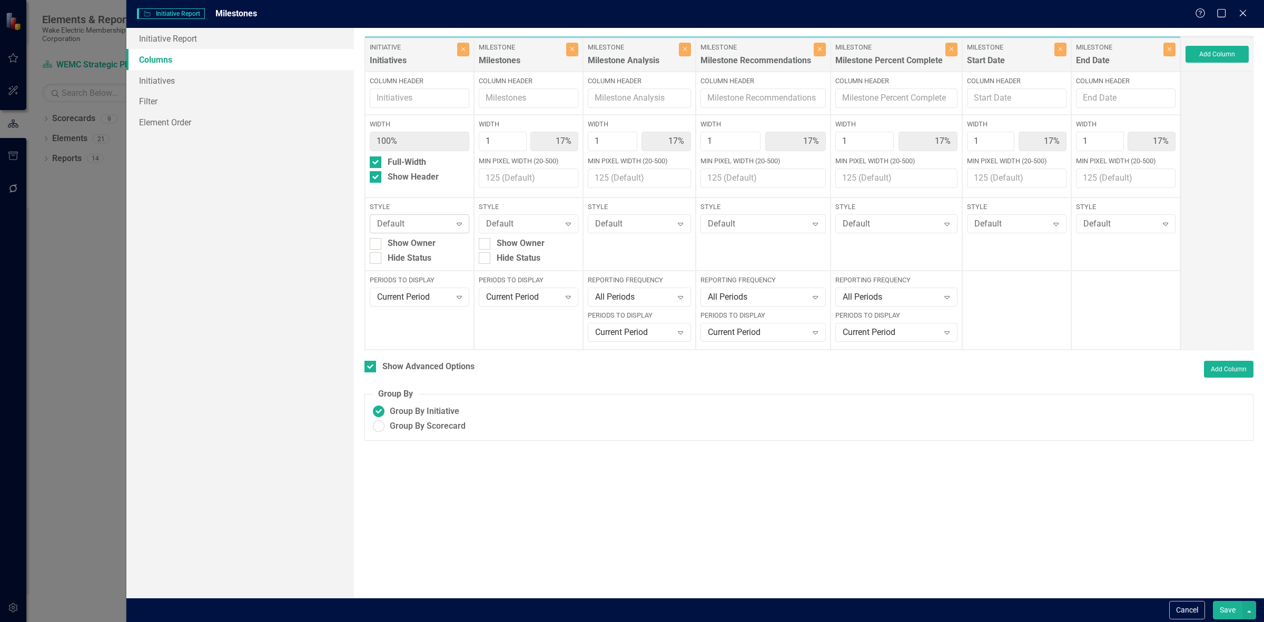
click at [425, 225] on div "Default" at bounding box center [414, 224] width 74 height 12
click at [432, 278] on div "Level 2 Grey" at bounding box center [421, 277] width 82 height 12
click at [1217, 601] on button "Save" at bounding box center [1227, 610] width 29 height 18
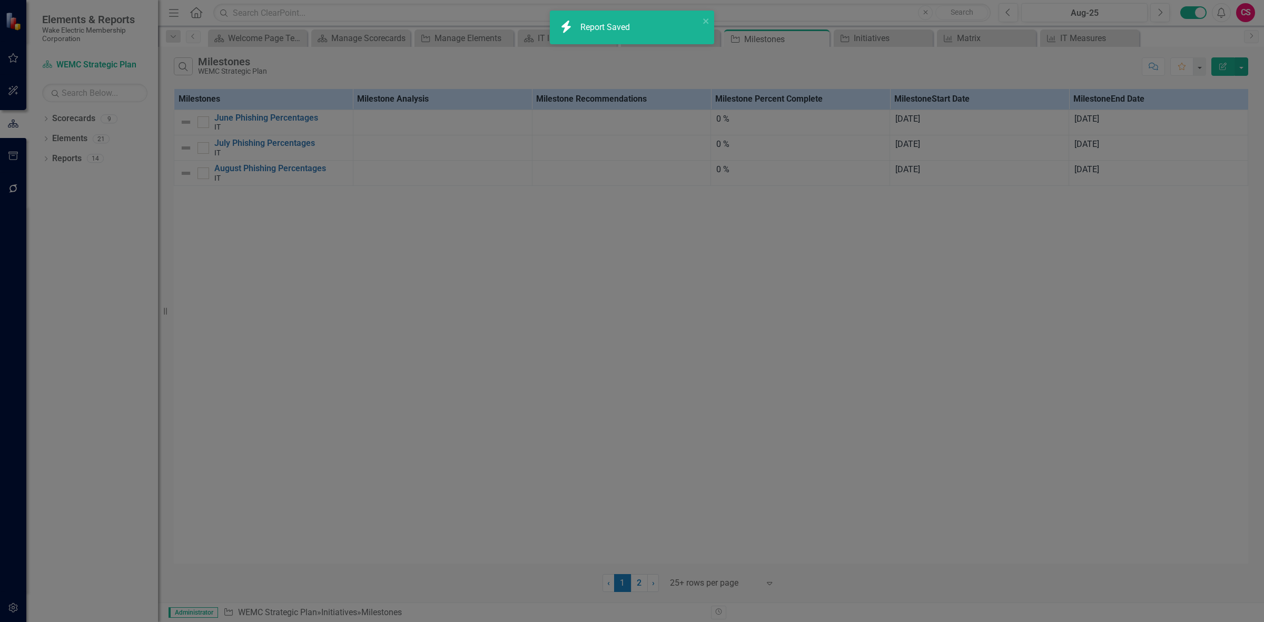
checkbox input "false"
radio input "true"
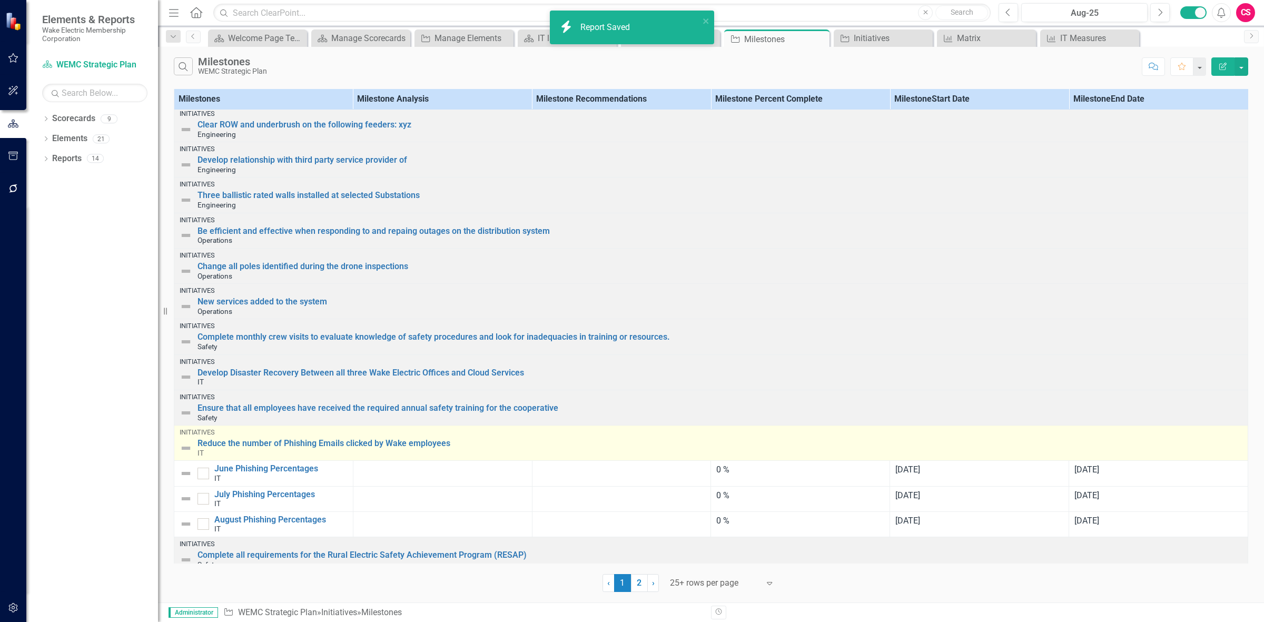
scroll to position [448, 0]
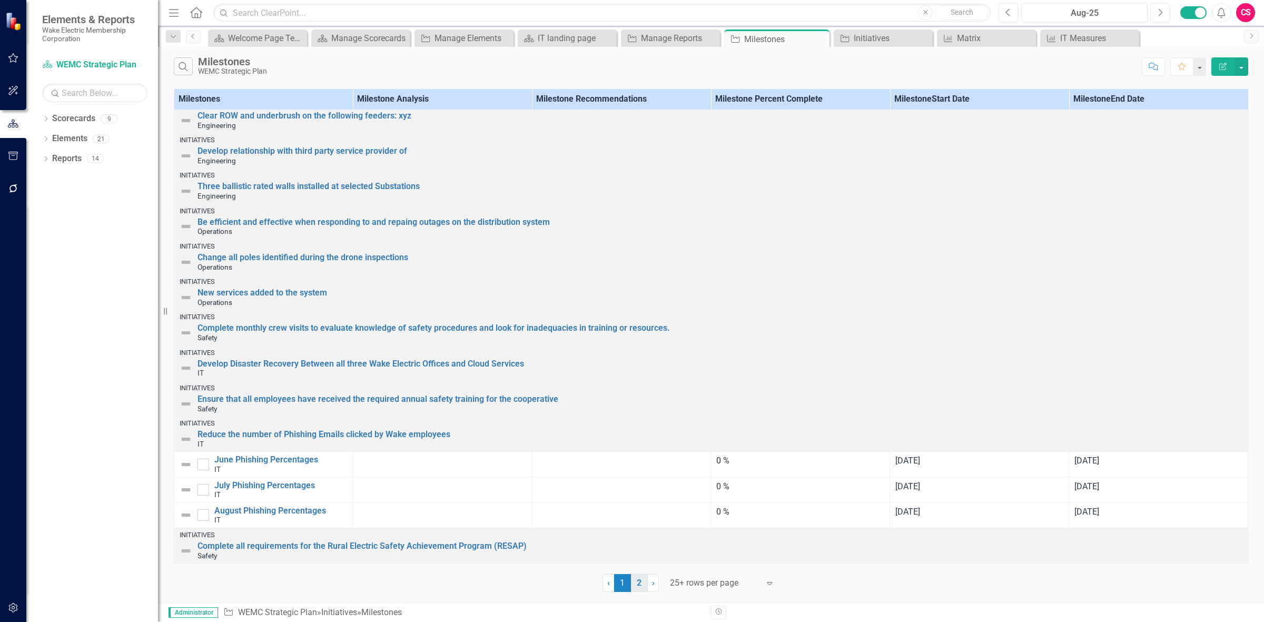
click at [639, 584] on link "2" at bounding box center [639, 583] width 17 height 18
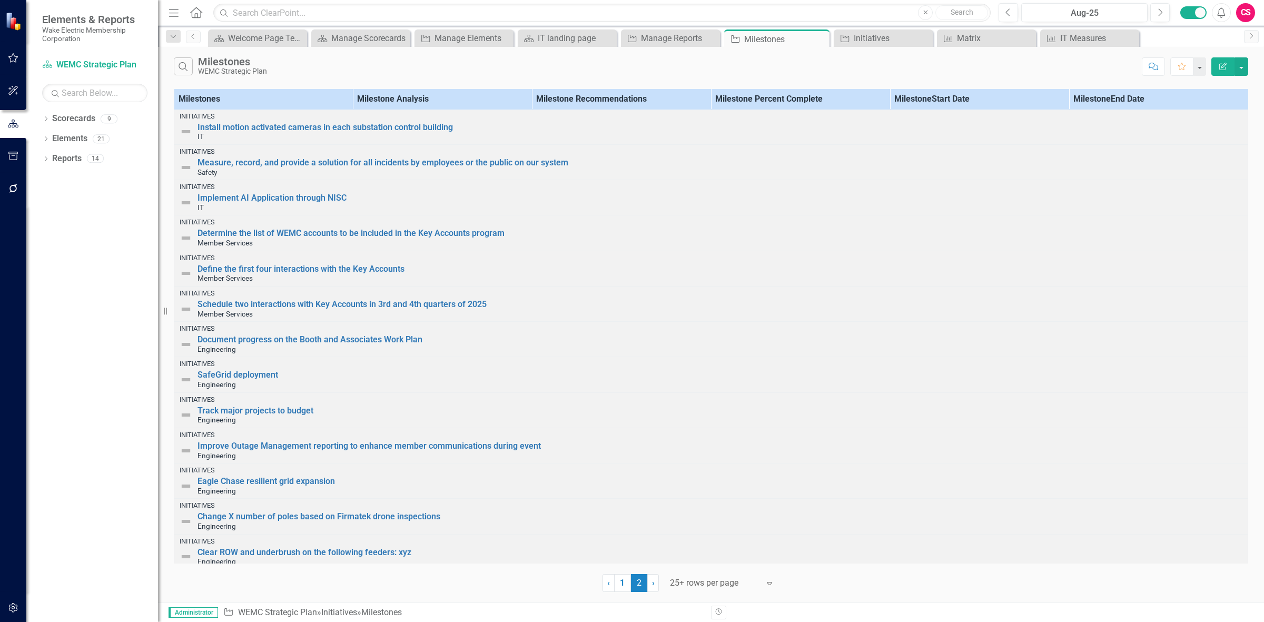
scroll to position [193, 0]
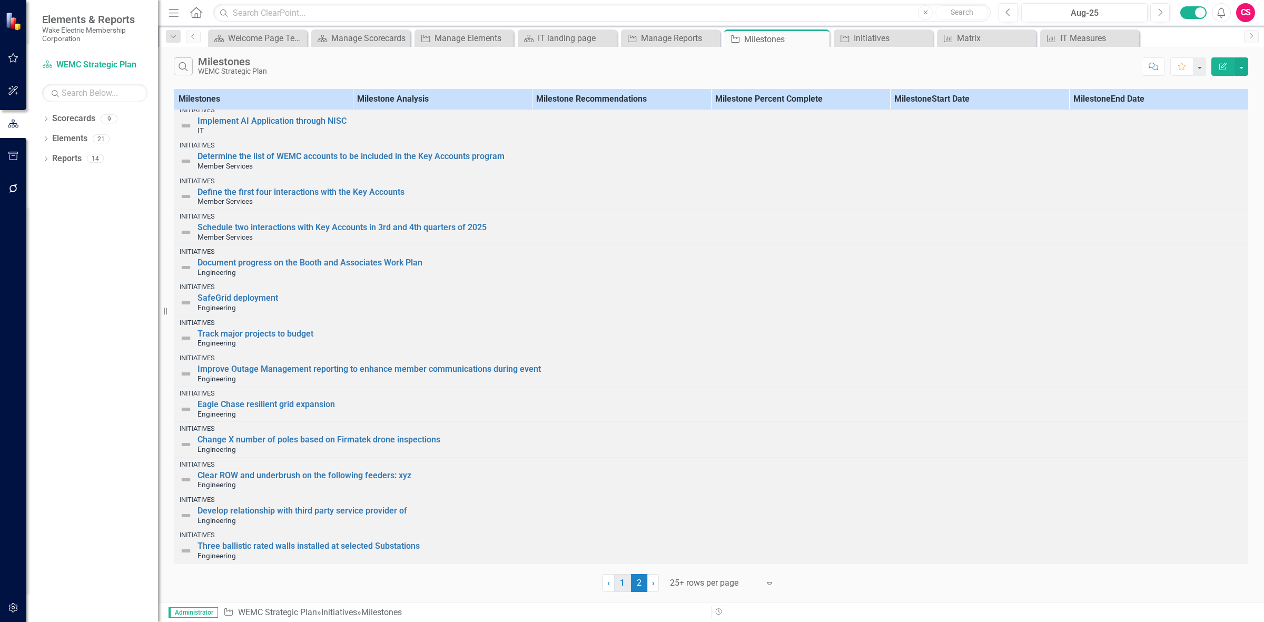
click at [624, 580] on link "1" at bounding box center [622, 583] width 17 height 18
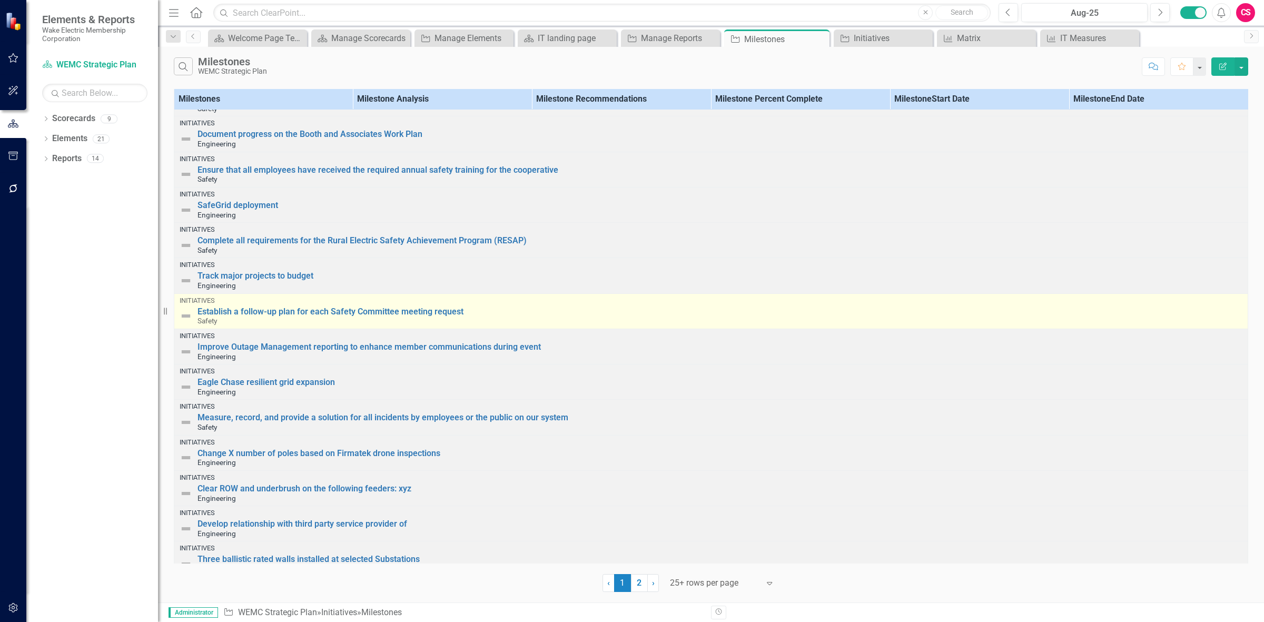
scroll to position [0, 0]
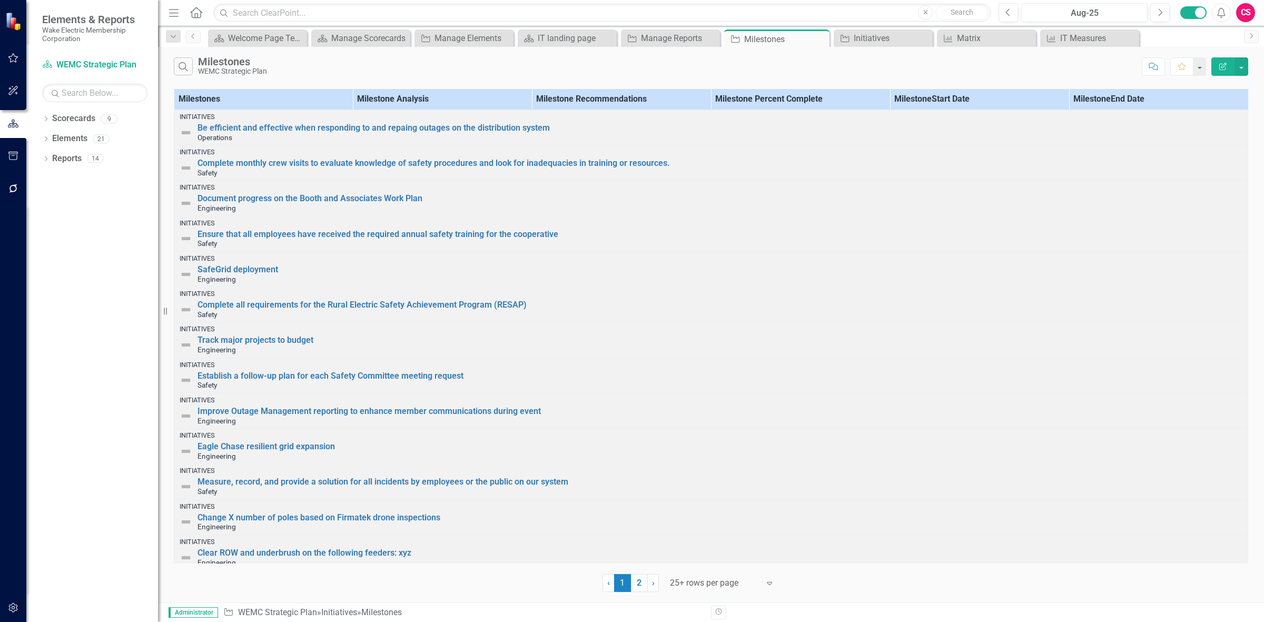
click at [1221, 63] on icon "Edit Report" at bounding box center [1222, 66] width 9 height 7
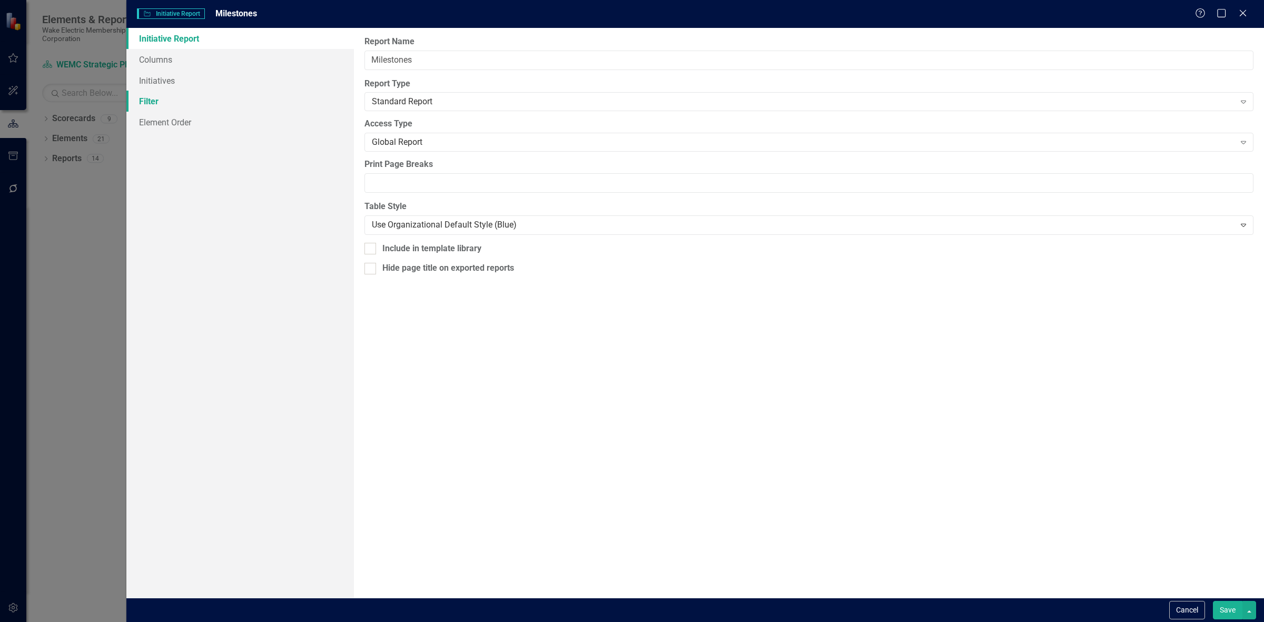
click at [240, 94] on link "Filter" at bounding box center [240, 101] width 228 height 21
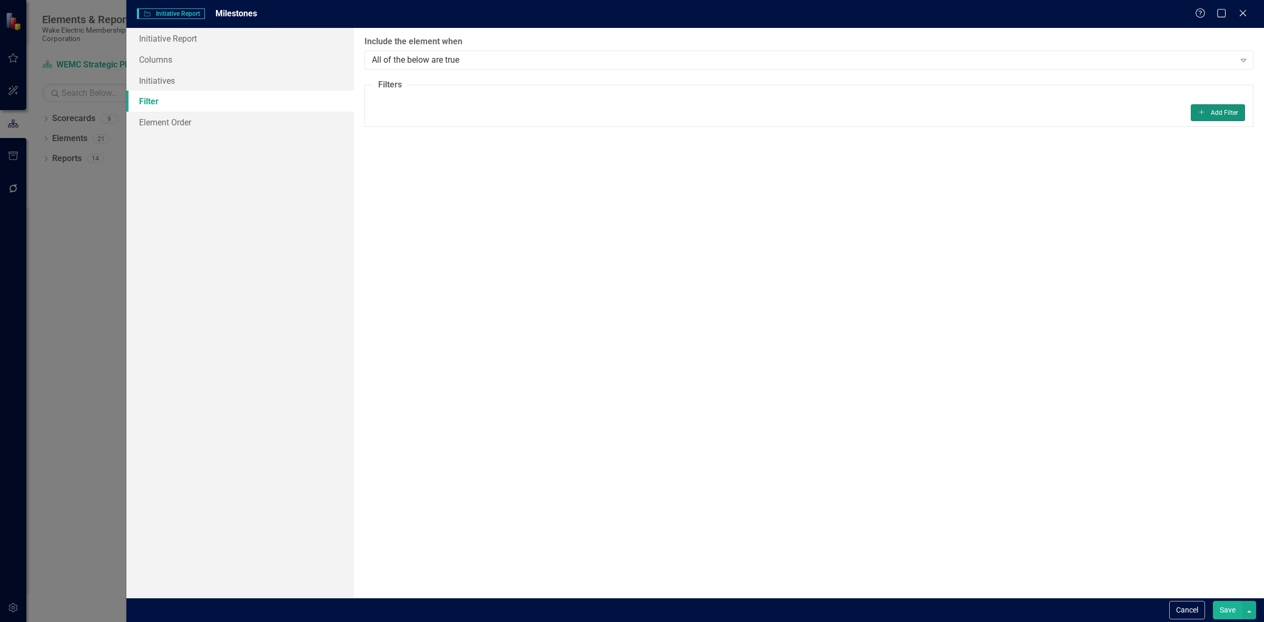
click at [1213, 121] on button "Add Add Filter" at bounding box center [1218, 112] width 54 height 17
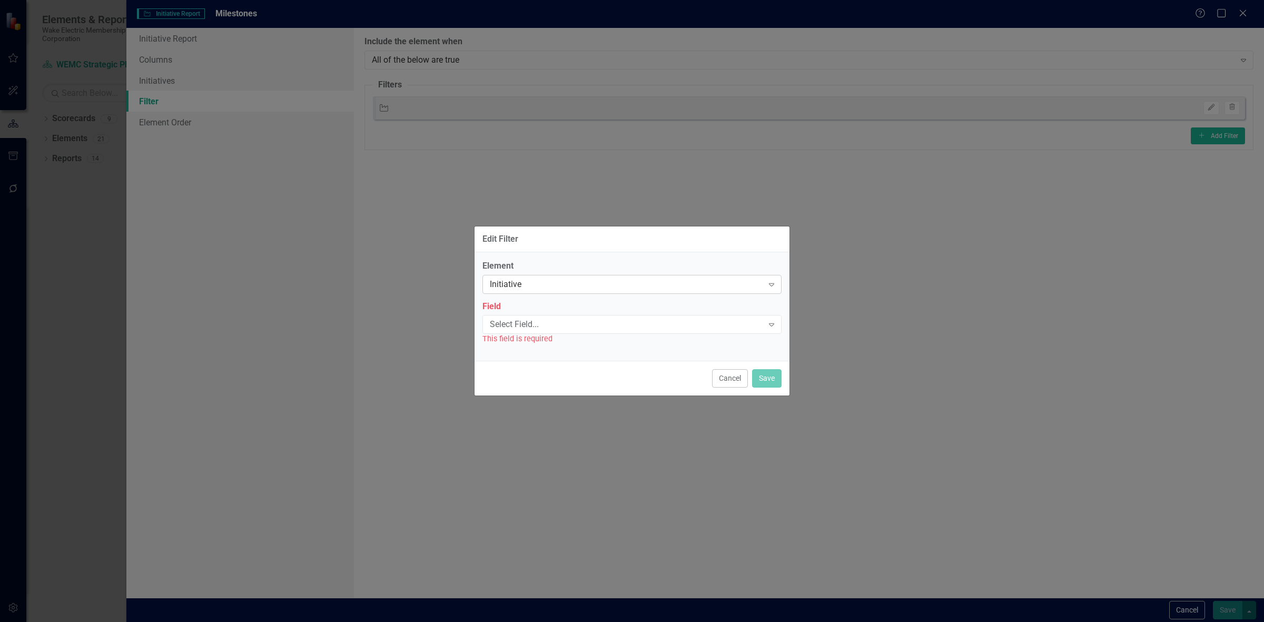
click at [570, 286] on div "Initiative" at bounding box center [626, 284] width 273 height 12
click at [565, 257] on div "Element Initiative Expand Field Select Field... Expand This field is required" at bounding box center [632, 306] width 315 height 109
drag, startPoint x: 554, startPoint y: 287, endPoint x: 511, endPoint y: 286, distance: 42.7
click at [511, 286] on div "Initiative" at bounding box center [626, 284] width 273 height 12
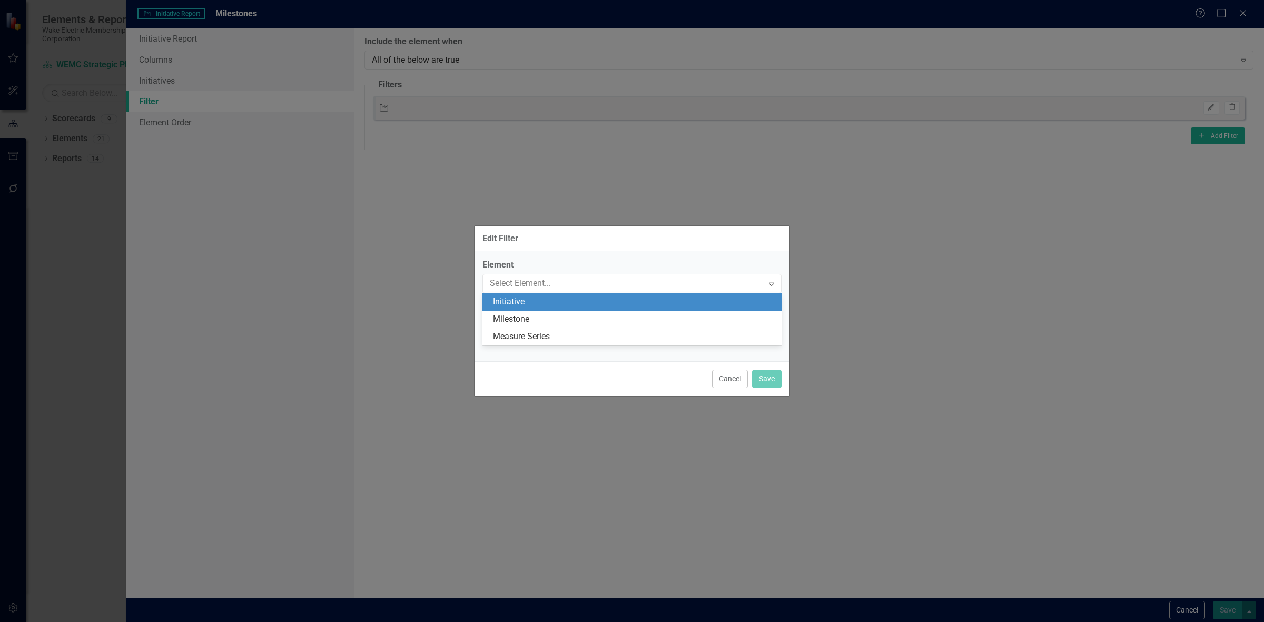
click at [507, 316] on div "Milestone" at bounding box center [634, 319] width 282 height 12
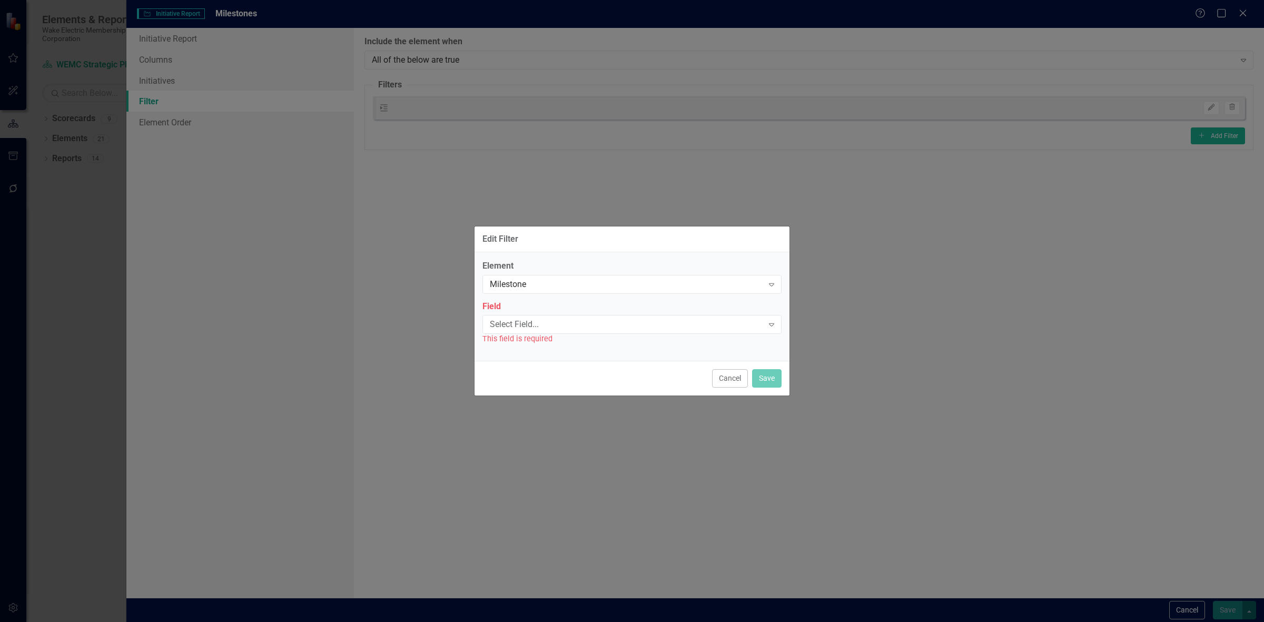
click at [515, 332] on div "Select Field... Expand" at bounding box center [632, 324] width 299 height 19
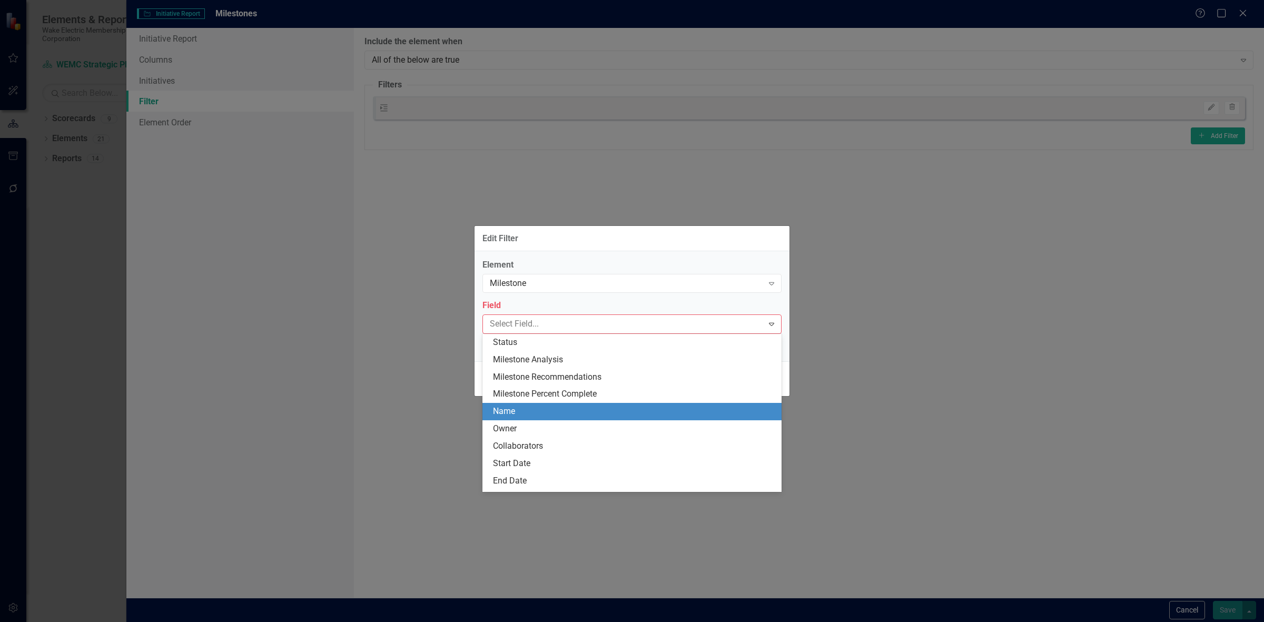
drag, startPoint x: 519, startPoint y: 417, endPoint x: 515, endPoint y: 412, distance: 6.3
click at [517, 418] on div "Name" at bounding box center [632, 411] width 299 height 17
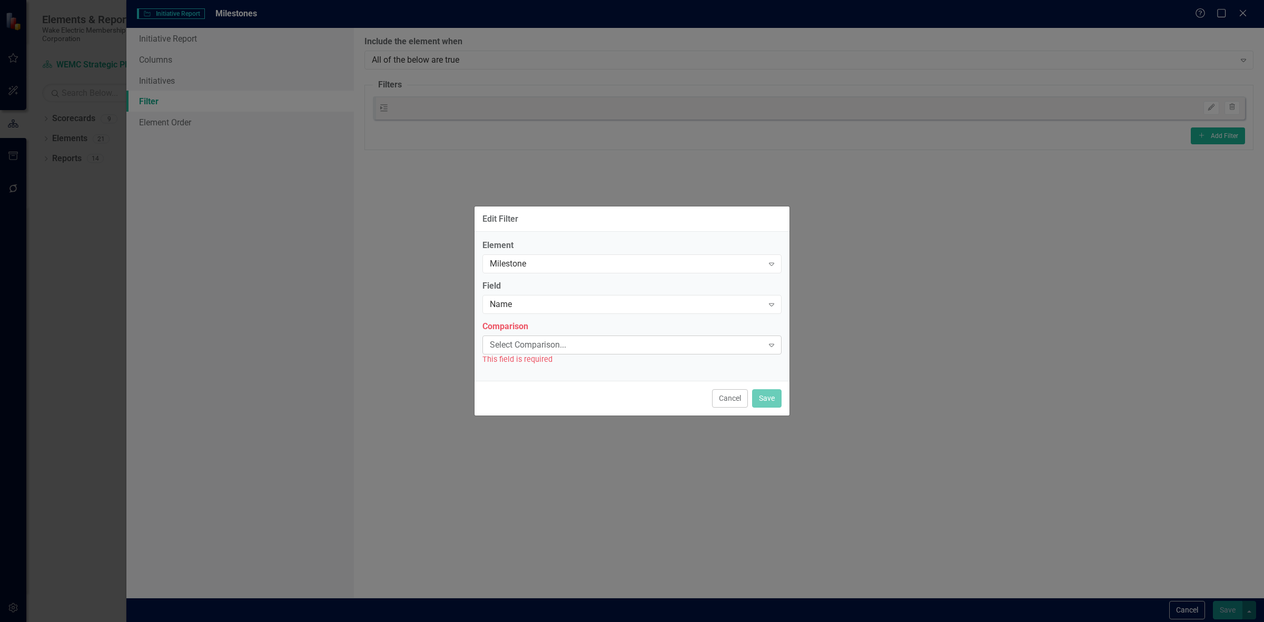
click at [518, 344] on div "Select Comparison..." at bounding box center [626, 345] width 273 height 12
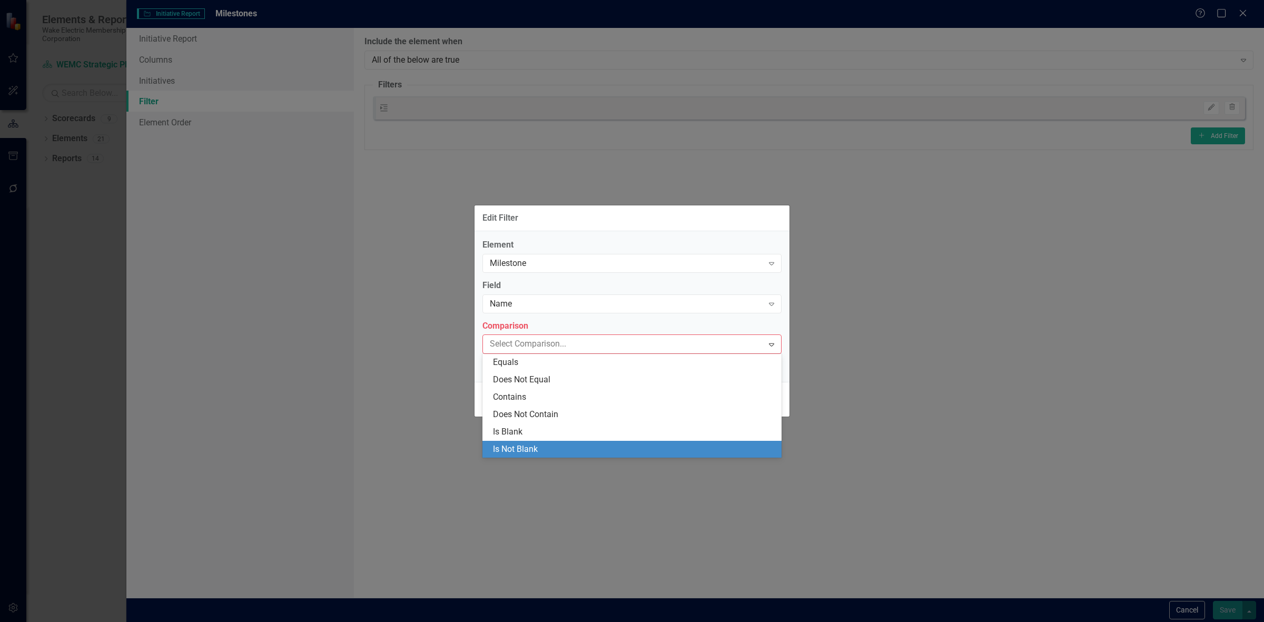
click at [527, 447] on div "Is Not Blank" at bounding box center [634, 450] width 282 height 12
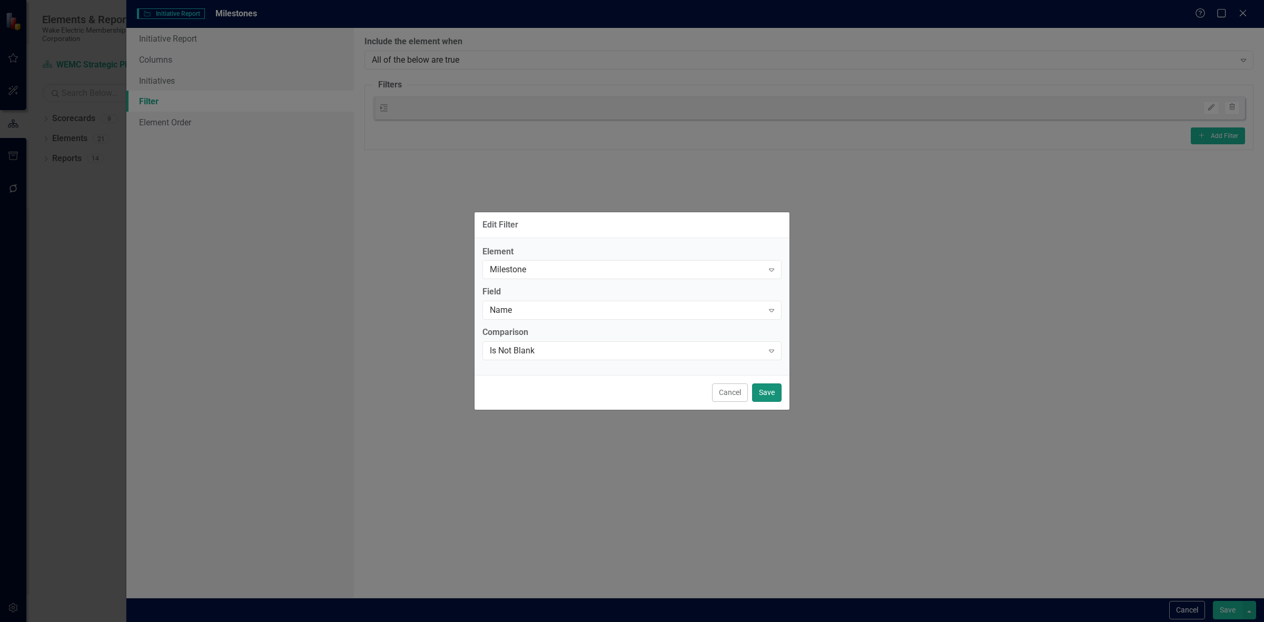
click at [772, 387] on button "Save" at bounding box center [766, 392] width 29 height 18
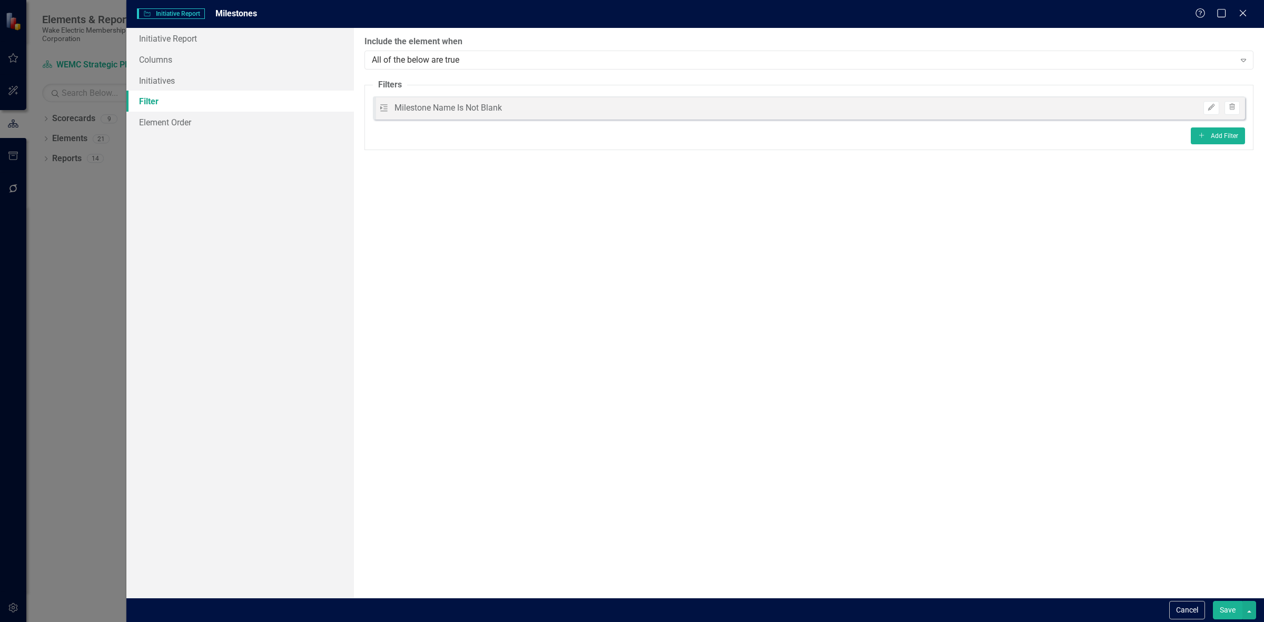
click at [1229, 607] on button "Save" at bounding box center [1227, 610] width 29 height 18
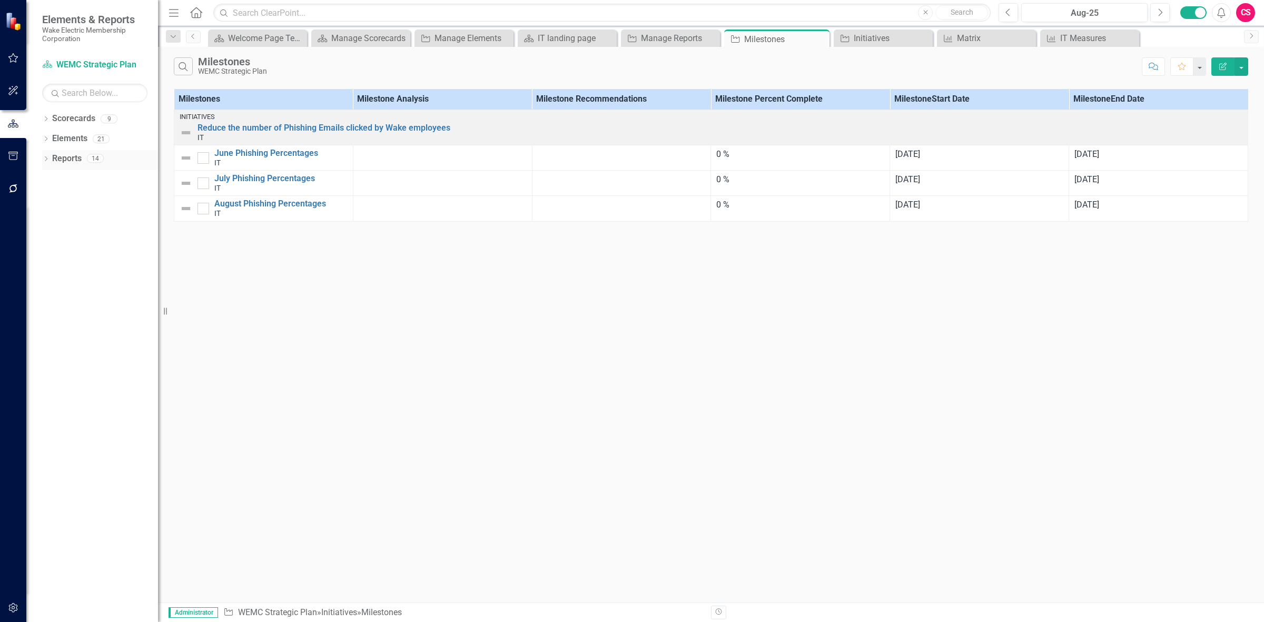
click at [64, 156] on link "Reports" at bounding box center [66, 159] width 29 height 12
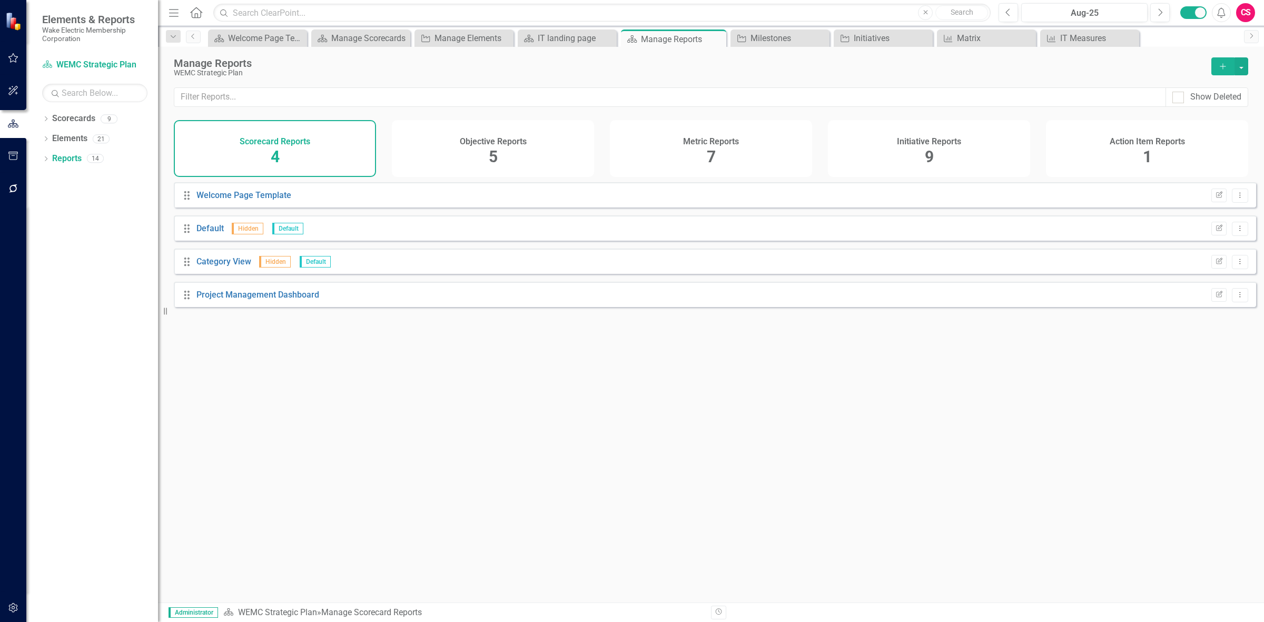
drag, startPoint x: 1028, startPoint y: 146, endPoint x: 988, endPoint y: 150, distance: 40.7
click at [999, 150] on div "Scorecard Reports 4 Objective Reports 5 Metric Reports 7 Initiative Reports 9 A…" at bounding box center [711, 148] width 1075 height 57
click at [977, 148] on div "Initiative Reports 9" at bounding box center [929, 148] width 202 height 57
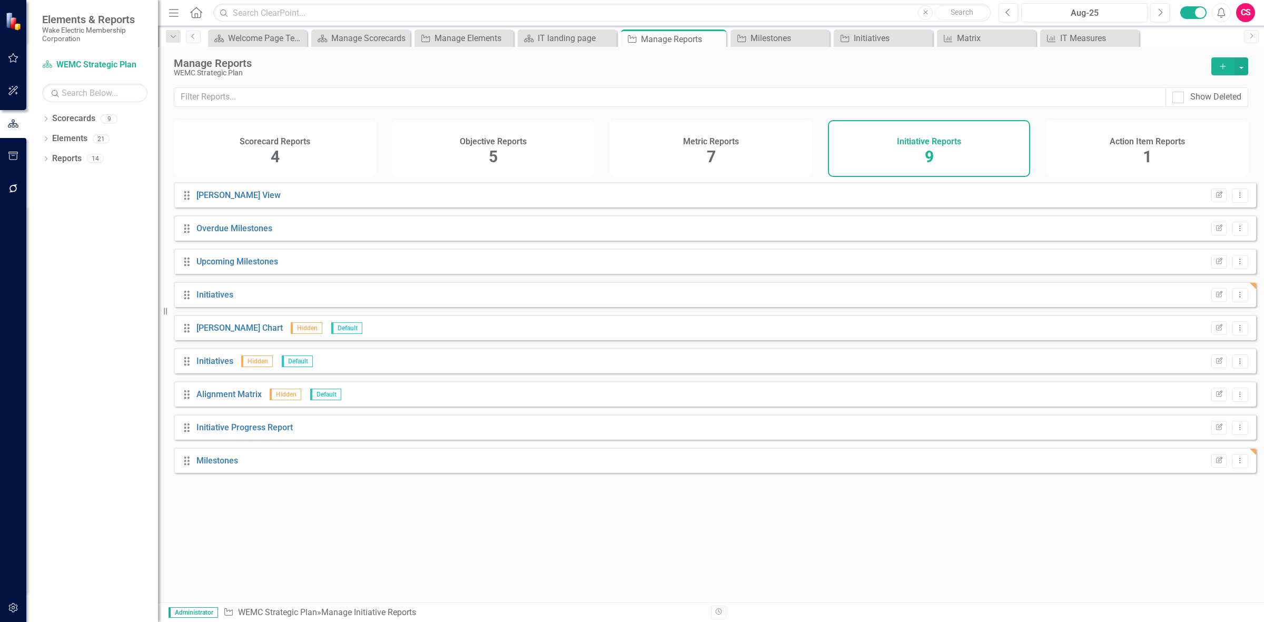
click at [697, 132] on div "Metric Reports 7" at bounding box center [711, 148] width 202 height 57
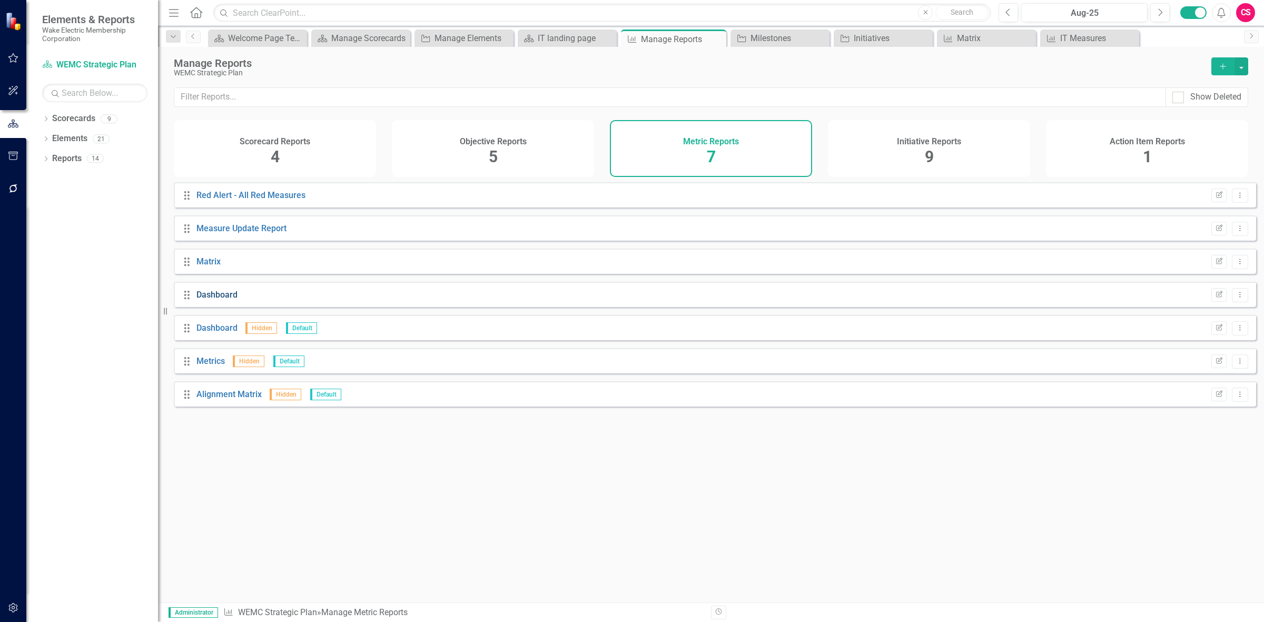
click at [216, 300] on link "Dashboard" at bounding box center [216, 295] width 41 height 10
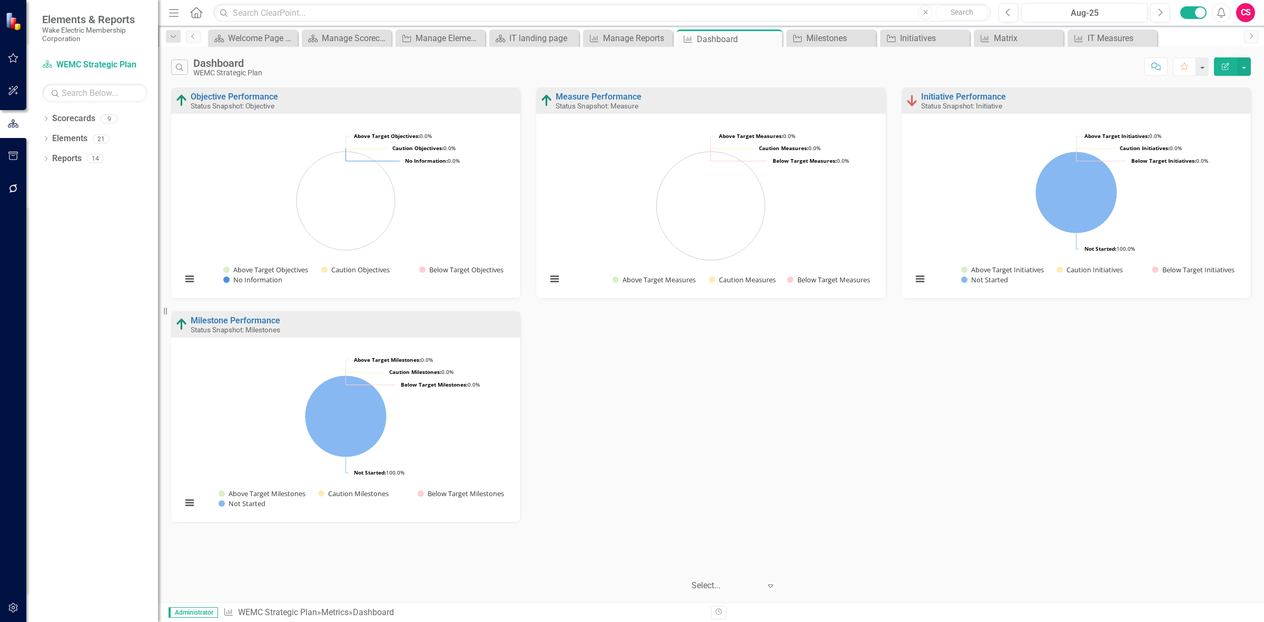
click at [1226, 71] on button "Edit Report" at bounding box center [1225, 66] width 23 height 18
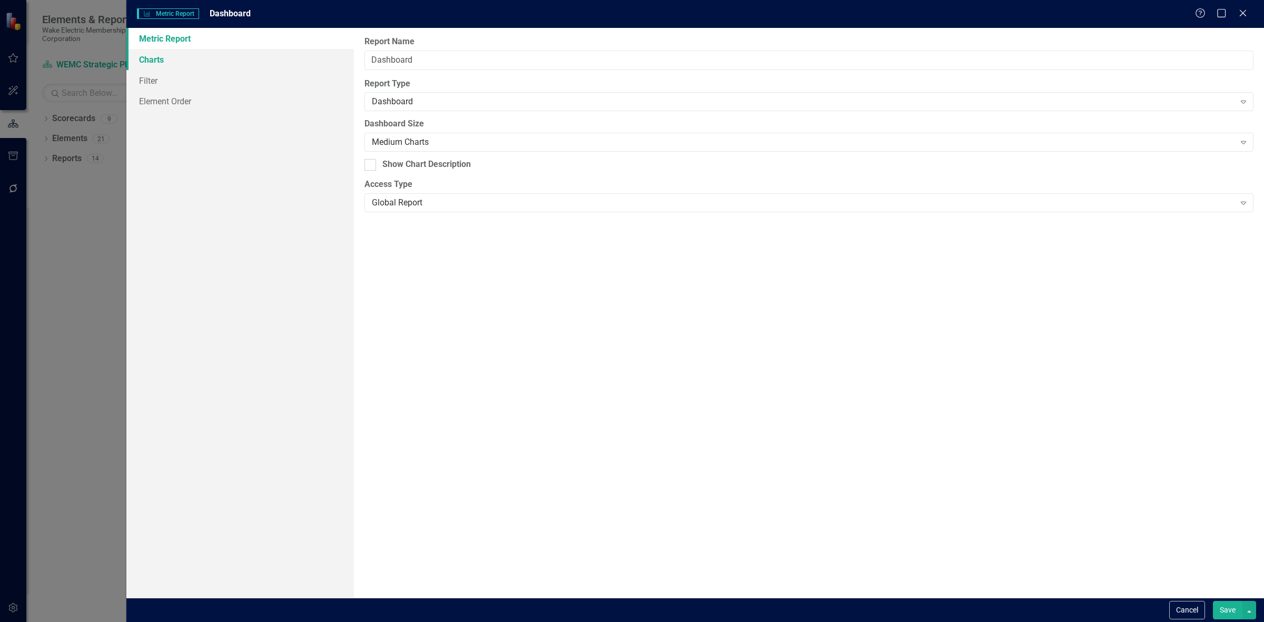
click at [178, 66] on link "Charts" at bounding box center [240, 59] width 228 height 21
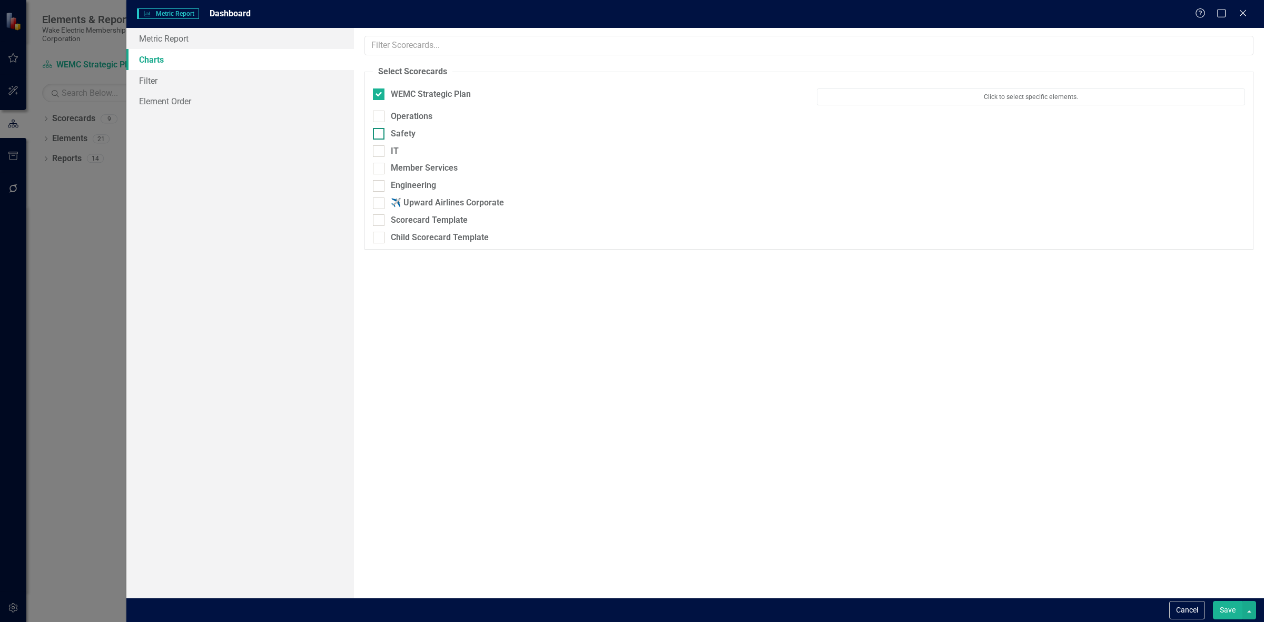
click at [433, 129] on div "Safety" at bounding box center [587, 134] width 428 height 12
click at [380, 129] on input "Safety" at bounding box center [376, 131] width 7 height 7
checkbox input "true"
click at [433, 116] on div "Operations" at bounding box center [587, 117] width 428 height 12
click at [380, 116] on input "Operations" at bounding box center [376, 114] width 7 height 7
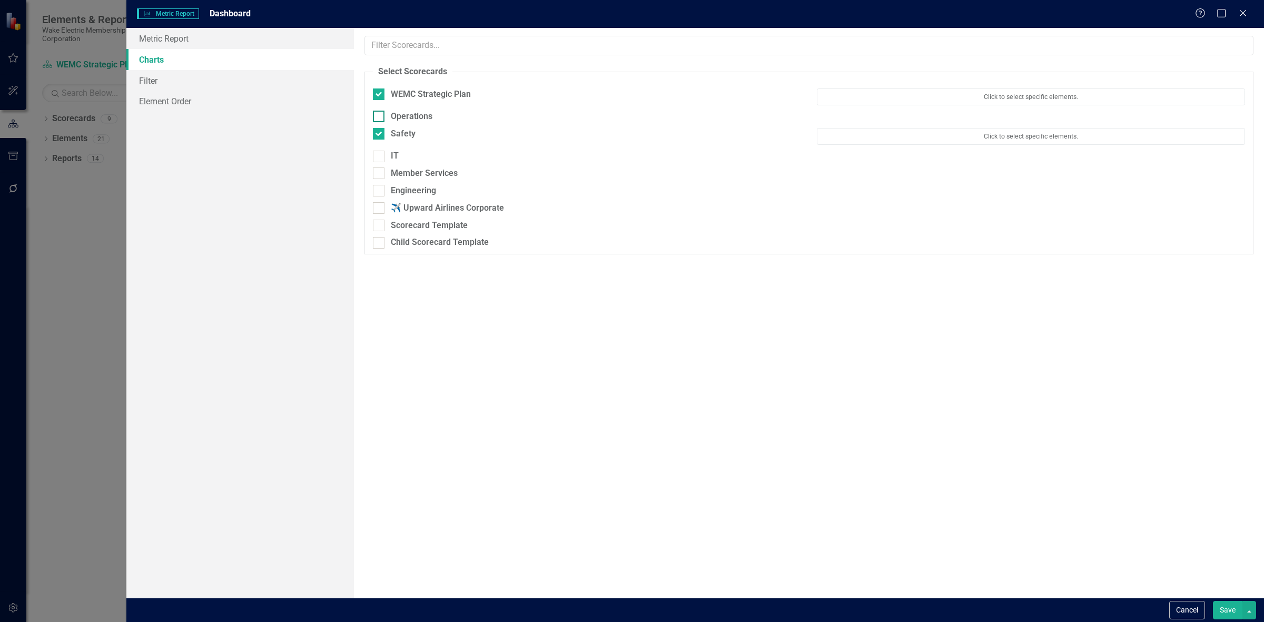
checkbox input "true"
click at [419, 164] on div "IT" at bounding box center [587, 161] width 428 height 12
click at [380, 162] on input "IT" at bounding box center [376, 158] width 7 height 7
checkbox input "true"
click at [425, 186] on div "Member Services" at bounding box center [424, 184] width 67 height 12
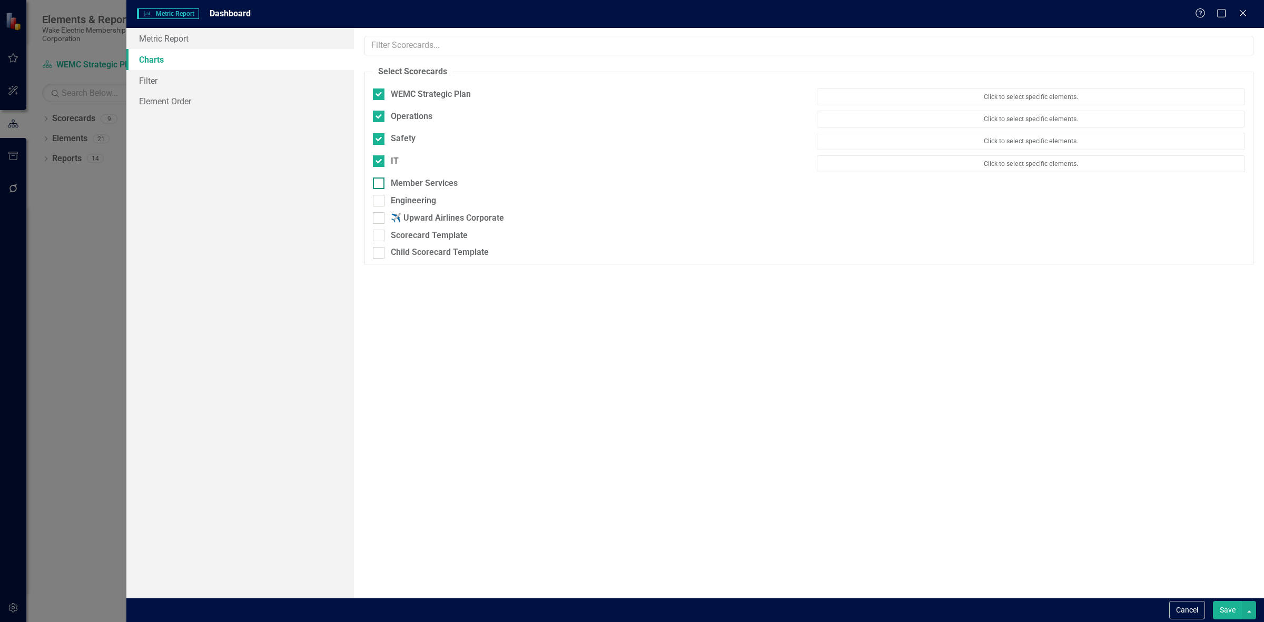
click at [380, 184] on input "Member Services" at bounding box center [376, 181] width 7 height 7
checkbox input "true"
click at [424, 212] on div "Engineering" at bounding box center [413, 206] width 45 height 12
click at [380, 207] on input "Engineering" at bounding box center [376, 203] width 7 height 7
checkbox input "true"
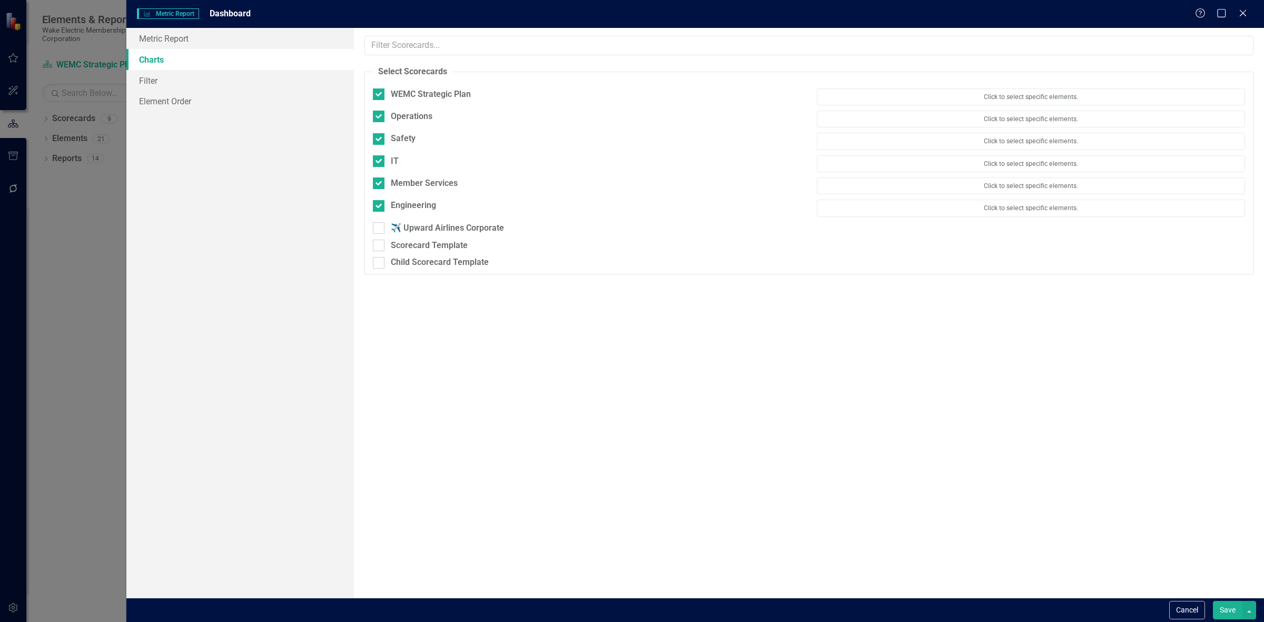
click at [1233, 608] on button "Save" at bounding box center [1227, 610] width 29 height 18
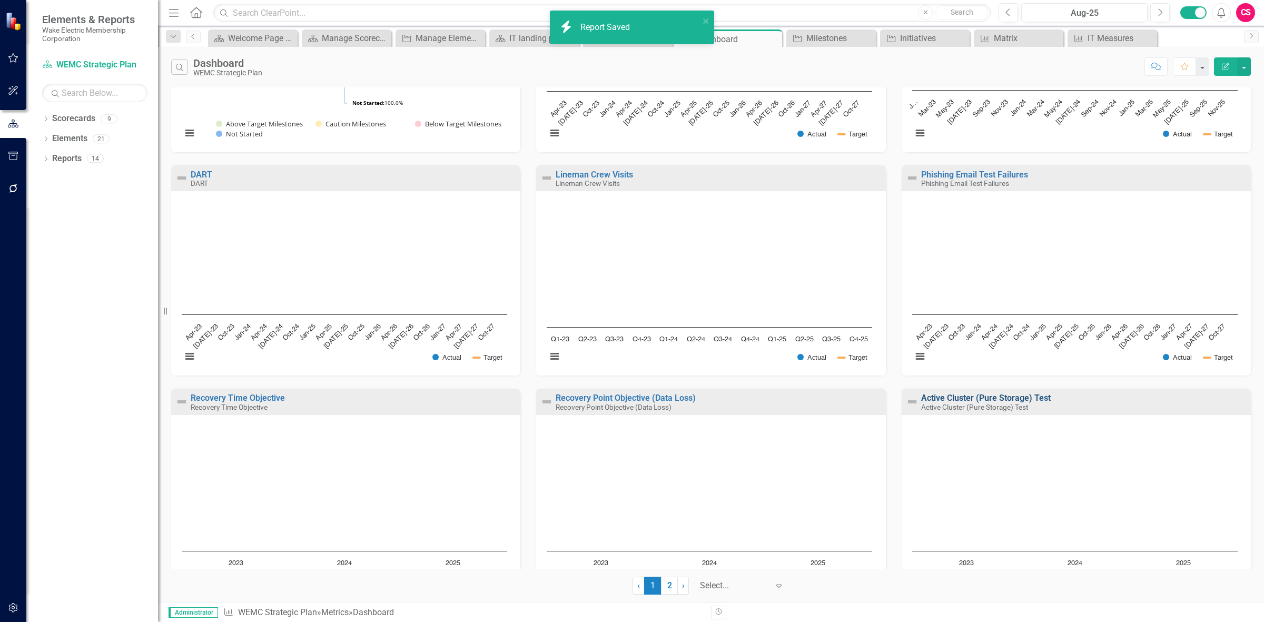
scroll to position [414, 0]
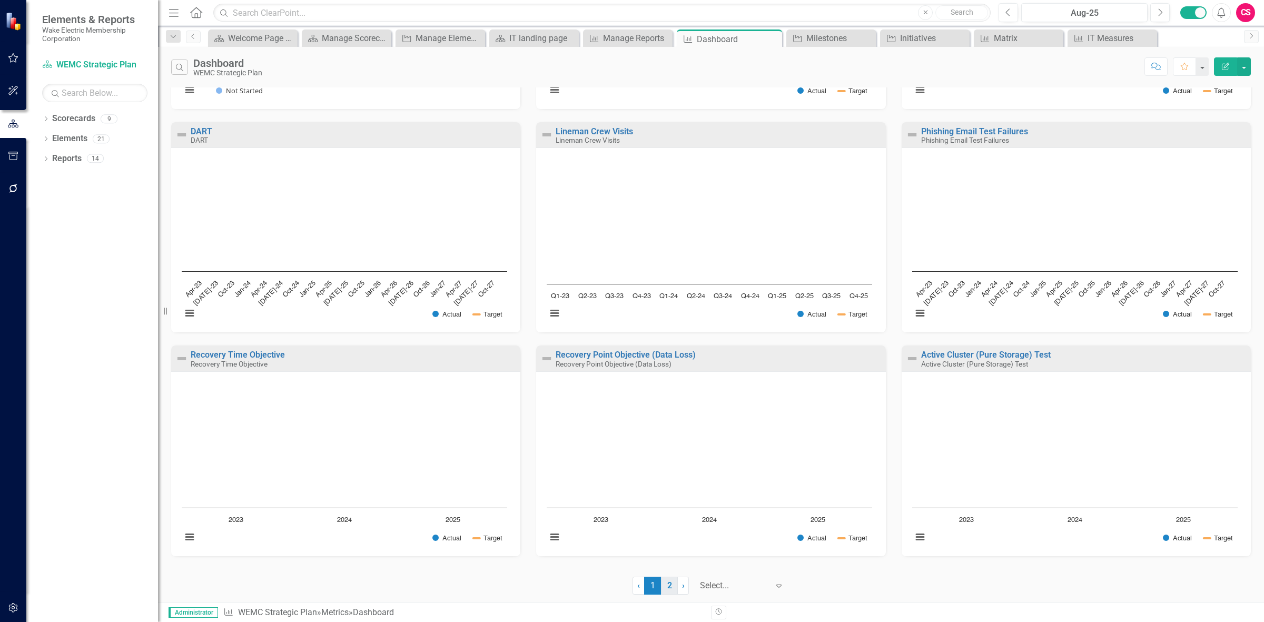
click at [664, 589] on link "2" at bounding box center [669, 586] width 17 height 18
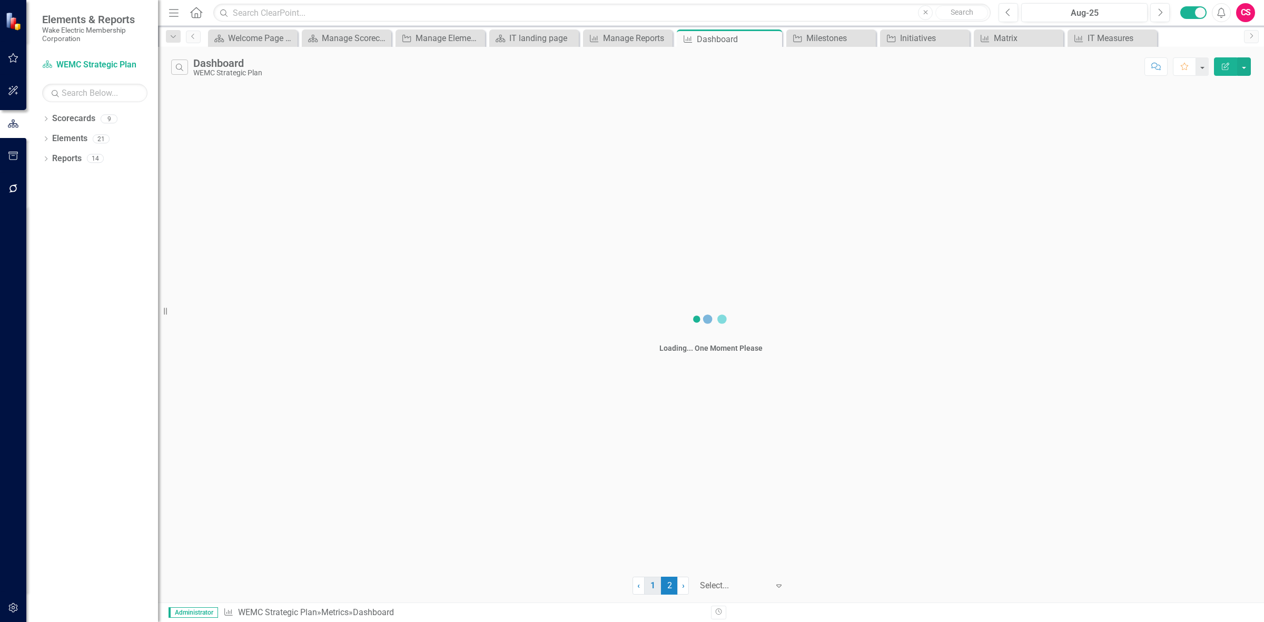
scroll to position [0, 0]
